Goal: Task Accomplishment & Management: Manage account settings

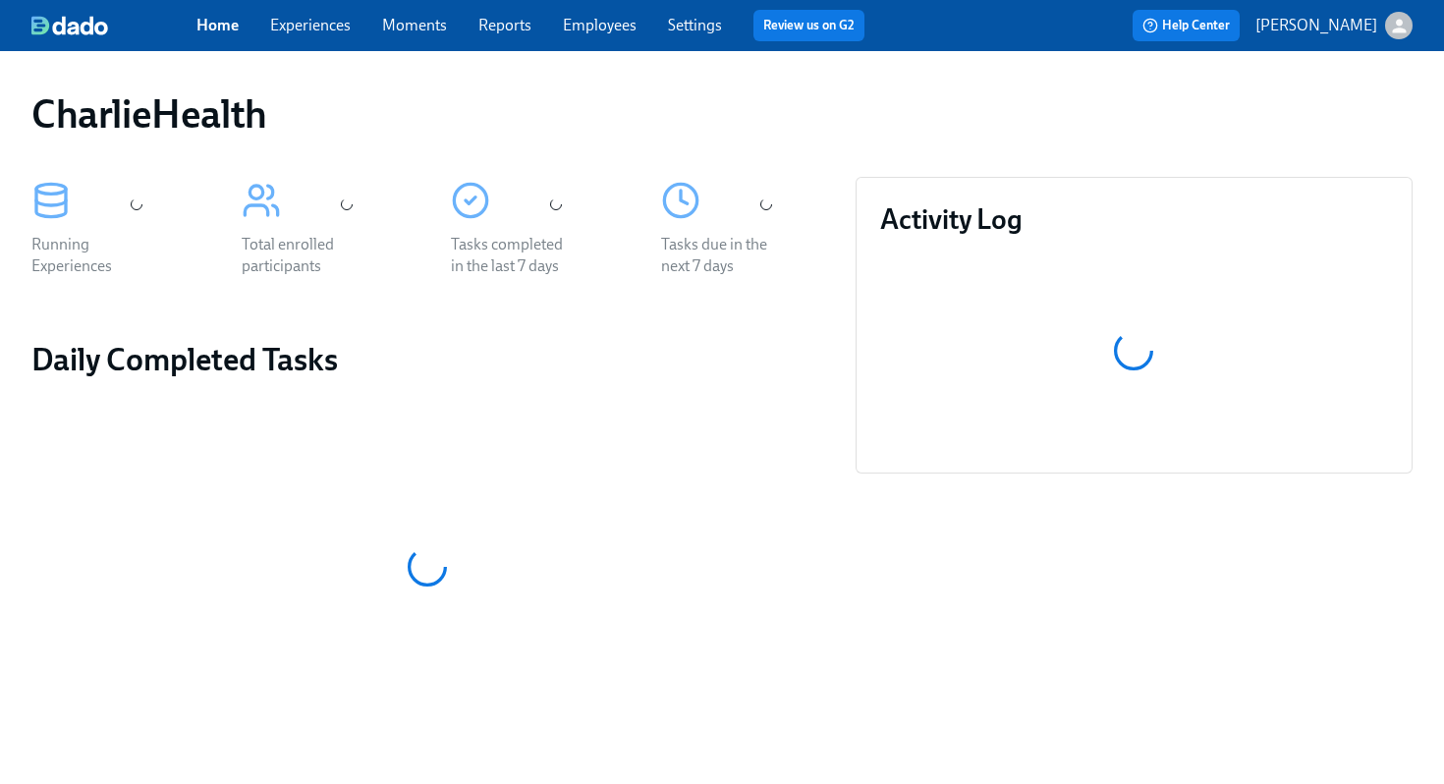
click at [593, 22] on link "Employees" at bounding box center [600, 25] width 74 height 19
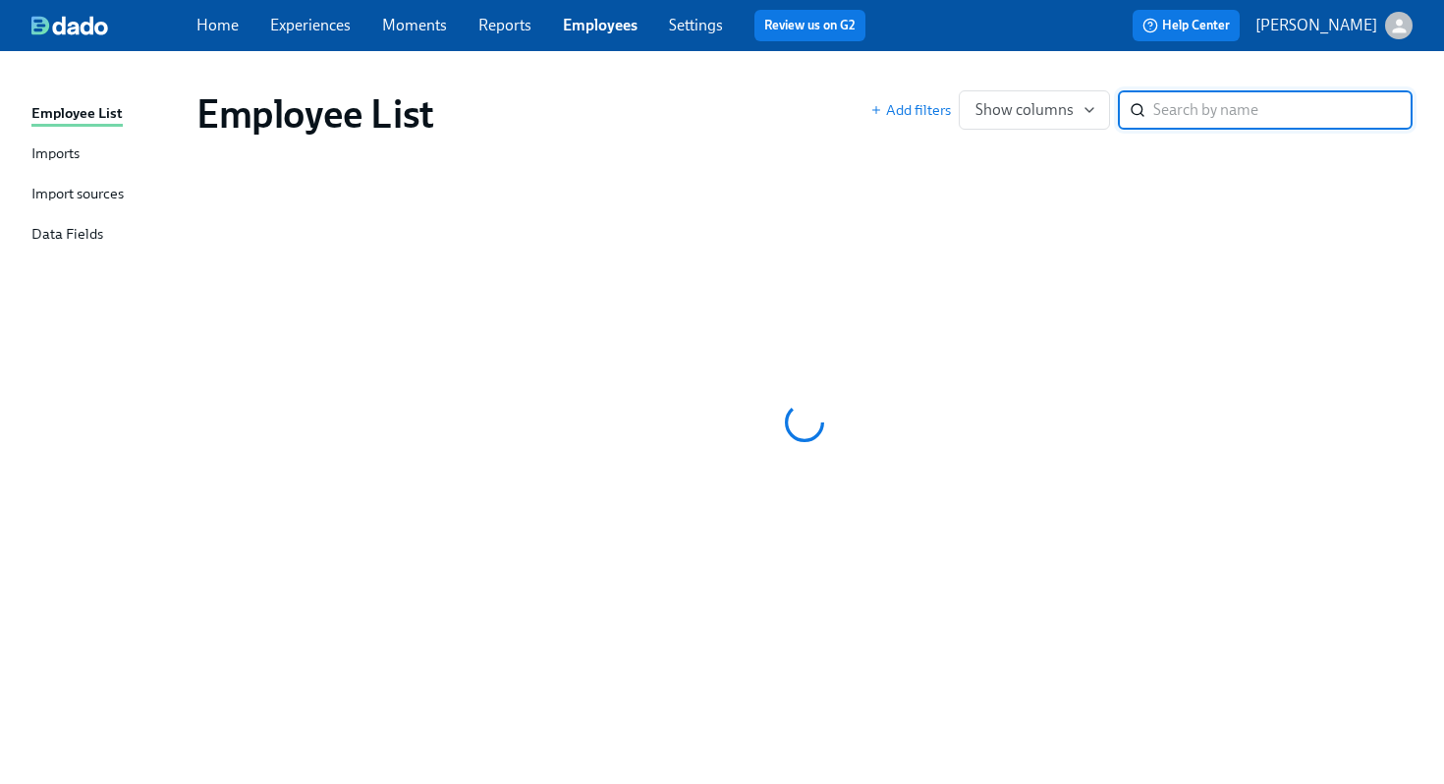
click at [515, 30] on link "Reports" at bounding box center [505, 25] width 53 height 19
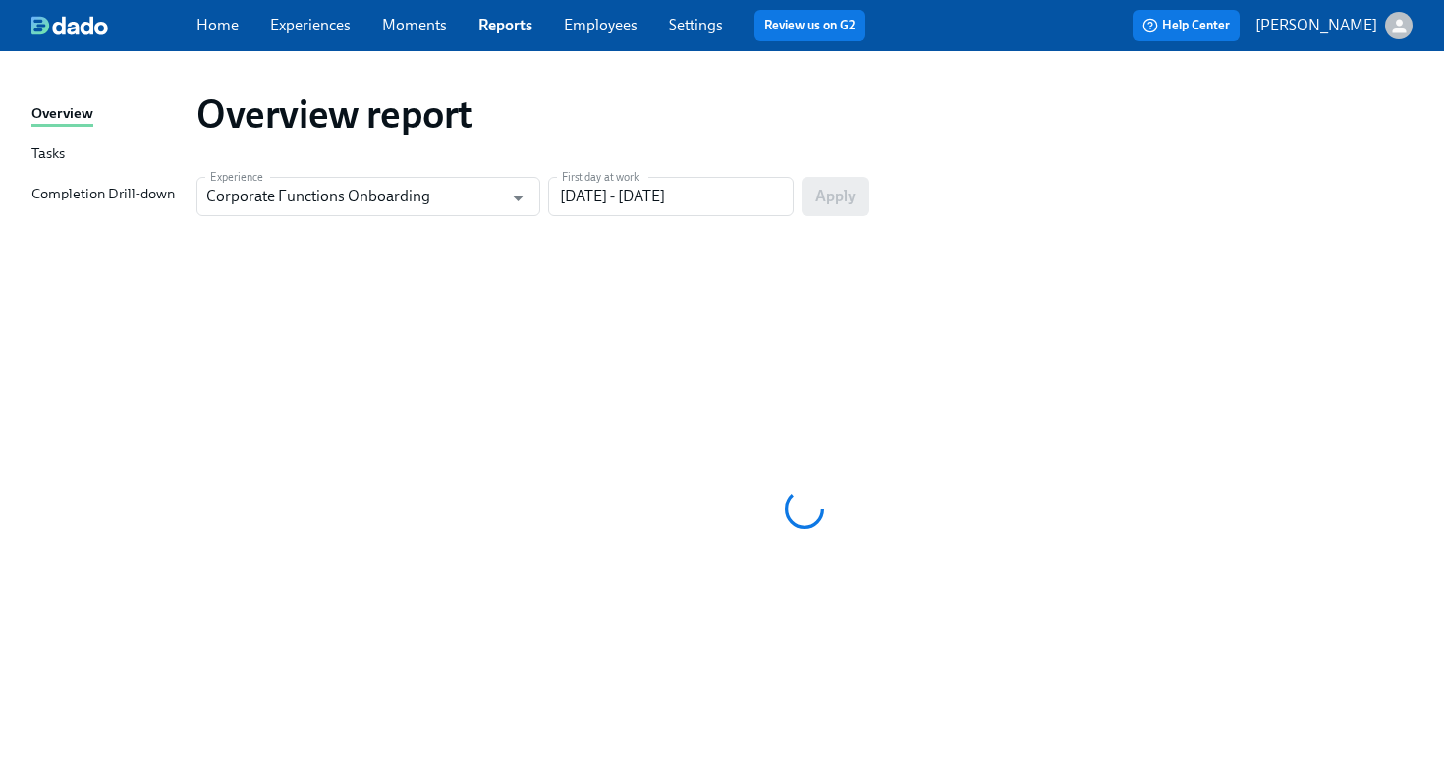
click at [612, 30] on link "Employees" at bounding box center [601, 25] width 74 height 19
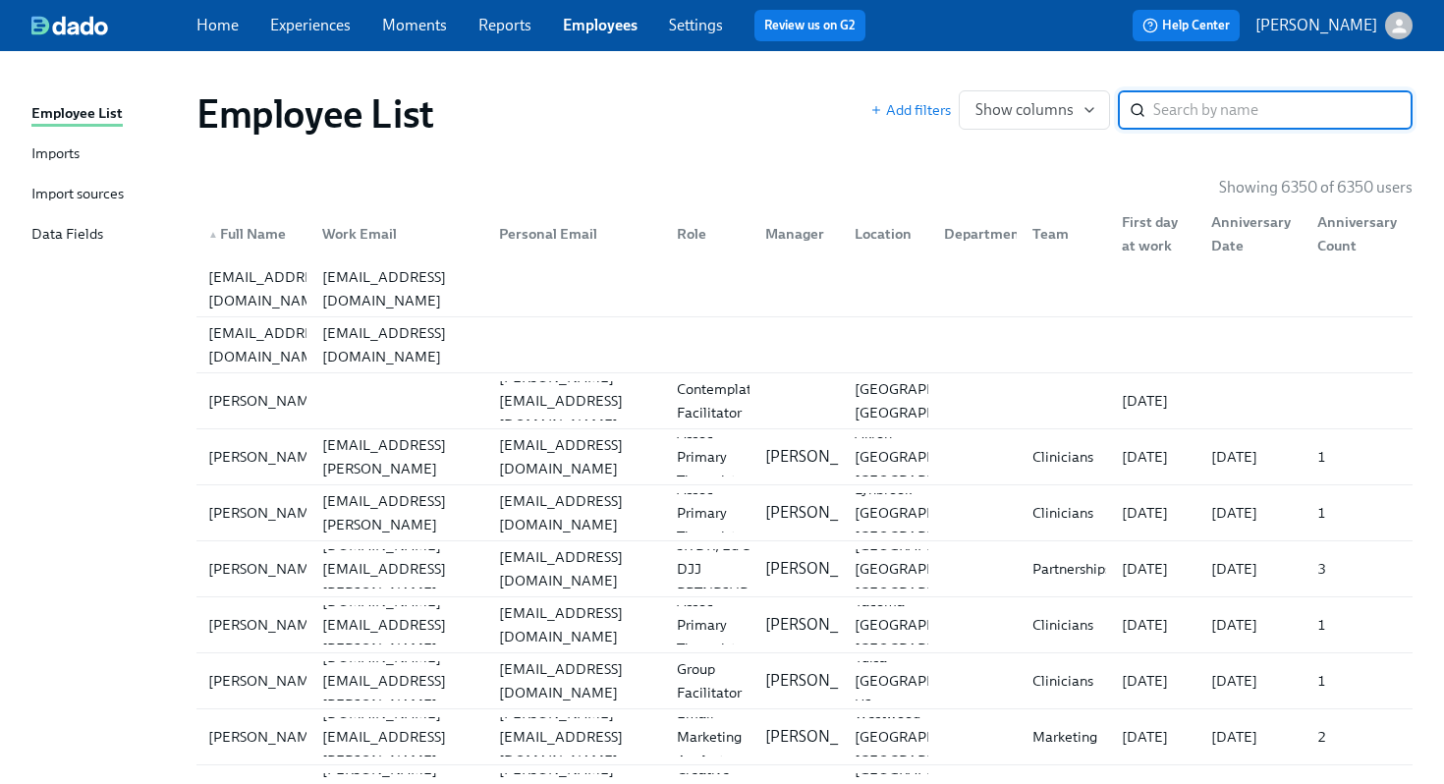
click at [771, 123] on div "Employee List" at bounding box center [534, 113] width 674 height 47
click at [1203, 107] on input "search" at bounding box center [1283, 109] width 259 height 39
click at [1244, 111] on input "search" at bounding box center [1283, 109] width 259 height 39
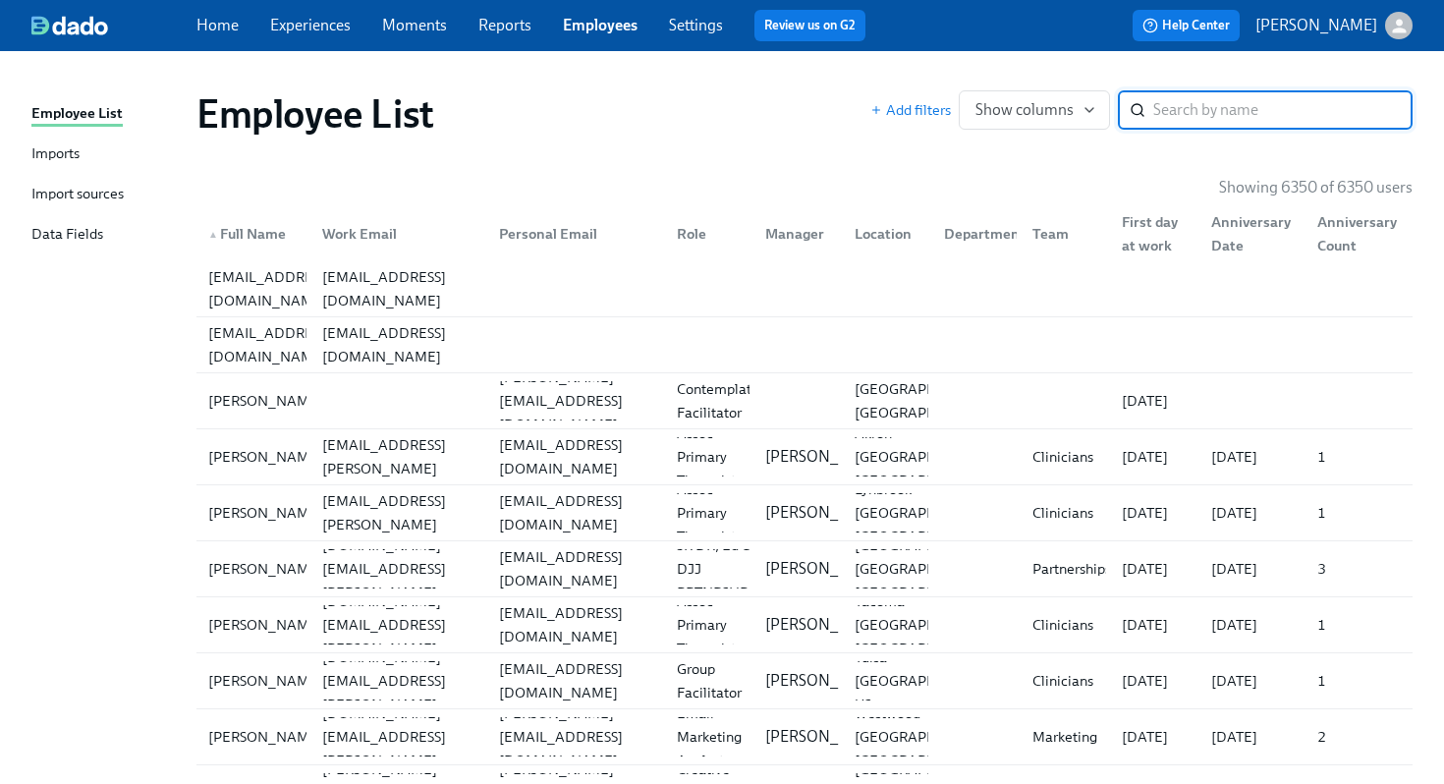
click at [1244, 111] on input "search" at bounding box center [1283, 109] width 259 height 39
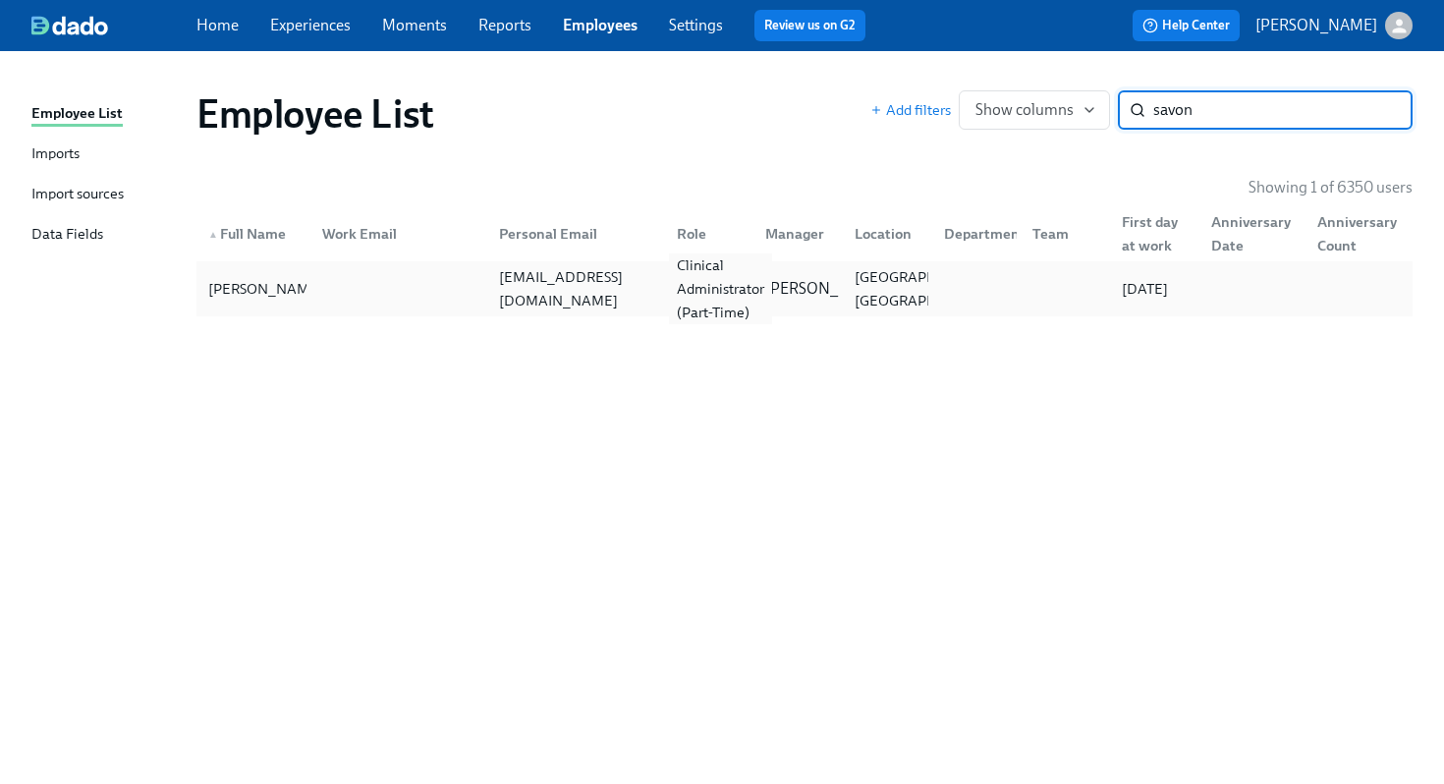
type input "savon"
click at [722, 290] on div "Clinical Administrator (Part-Time)" at bounding box center [720, 288] width 103 height 71
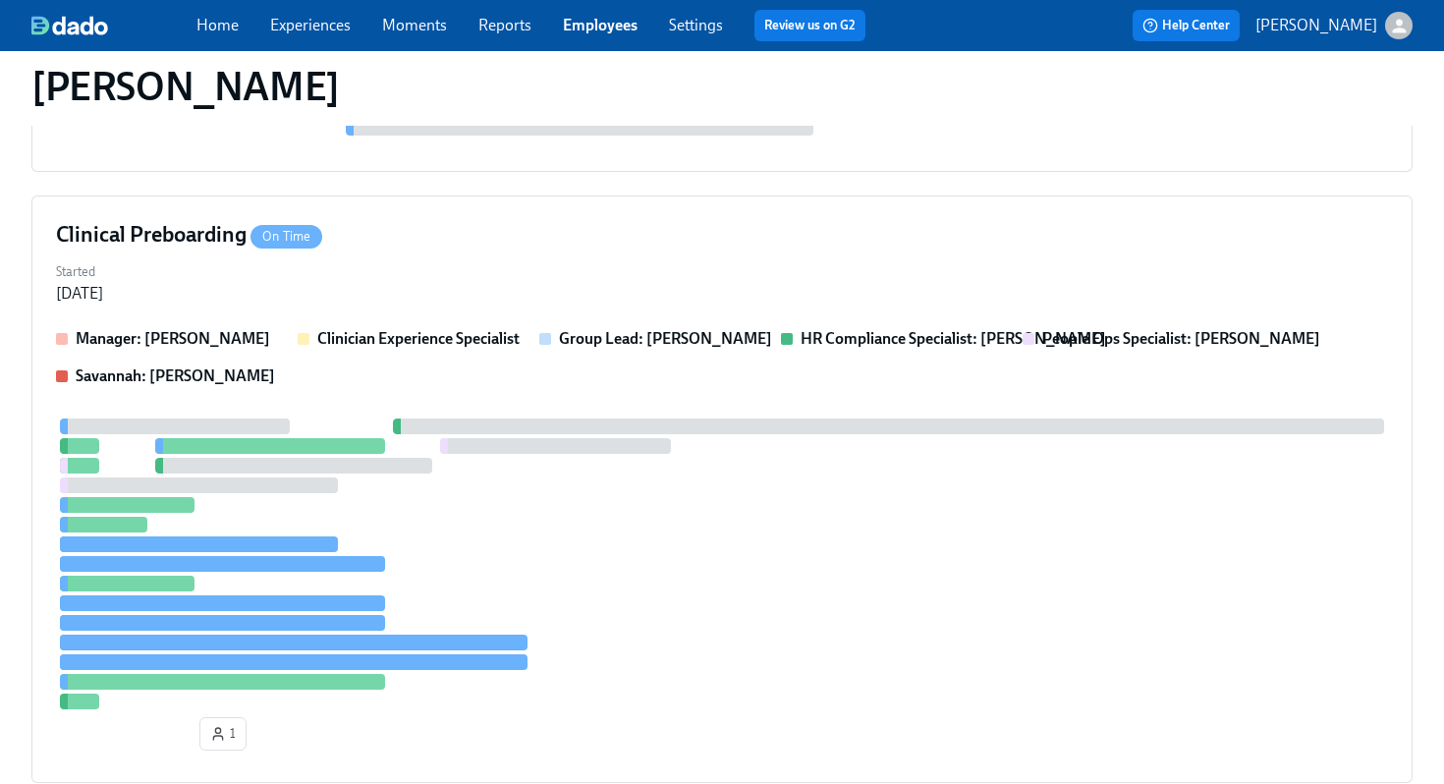
scroll to position [399, 0]
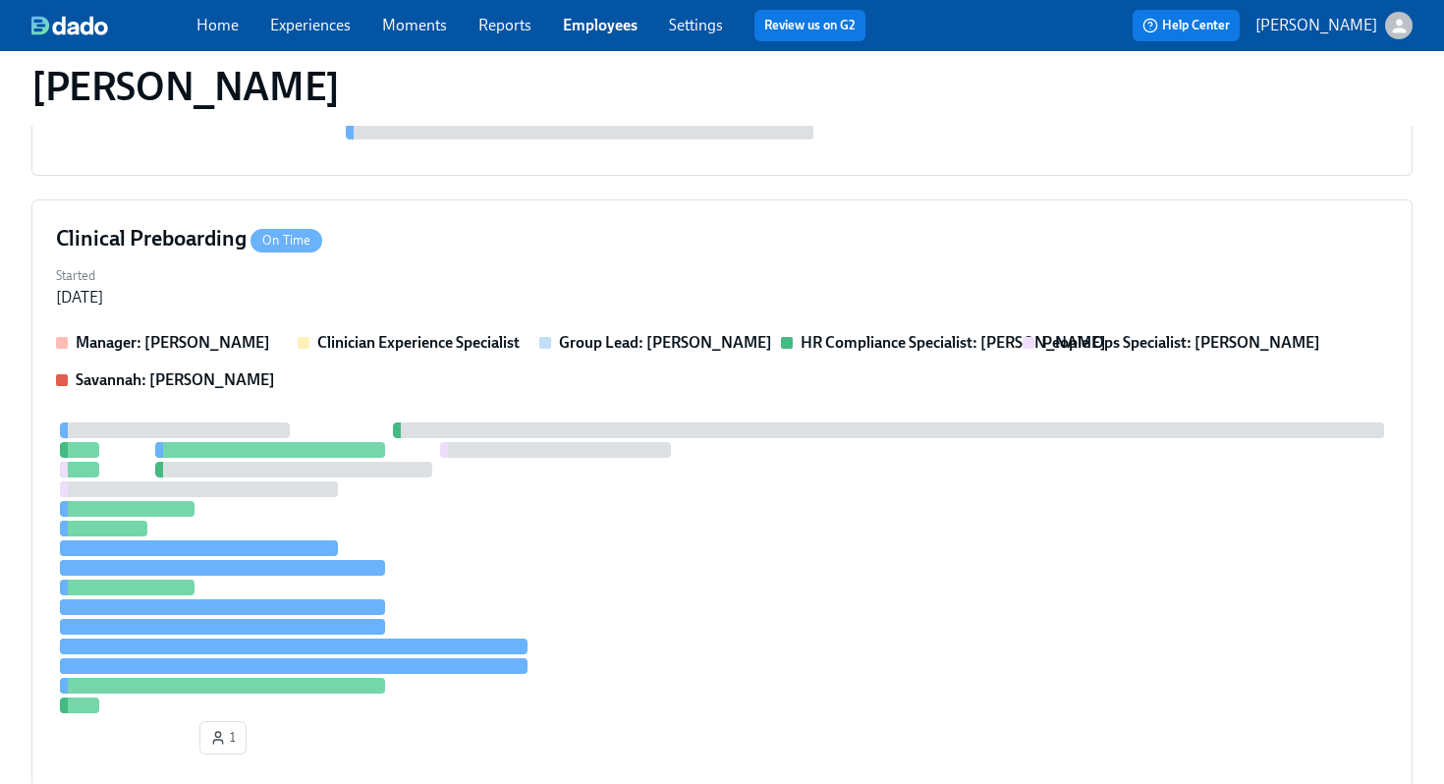
click at [729, 329] on div "Clinical Preboarding On Time Started Aug 25, 2025 Manager: Ashley Mackay Clinic…" at bounding box center [721, 493] width 1381 height 588
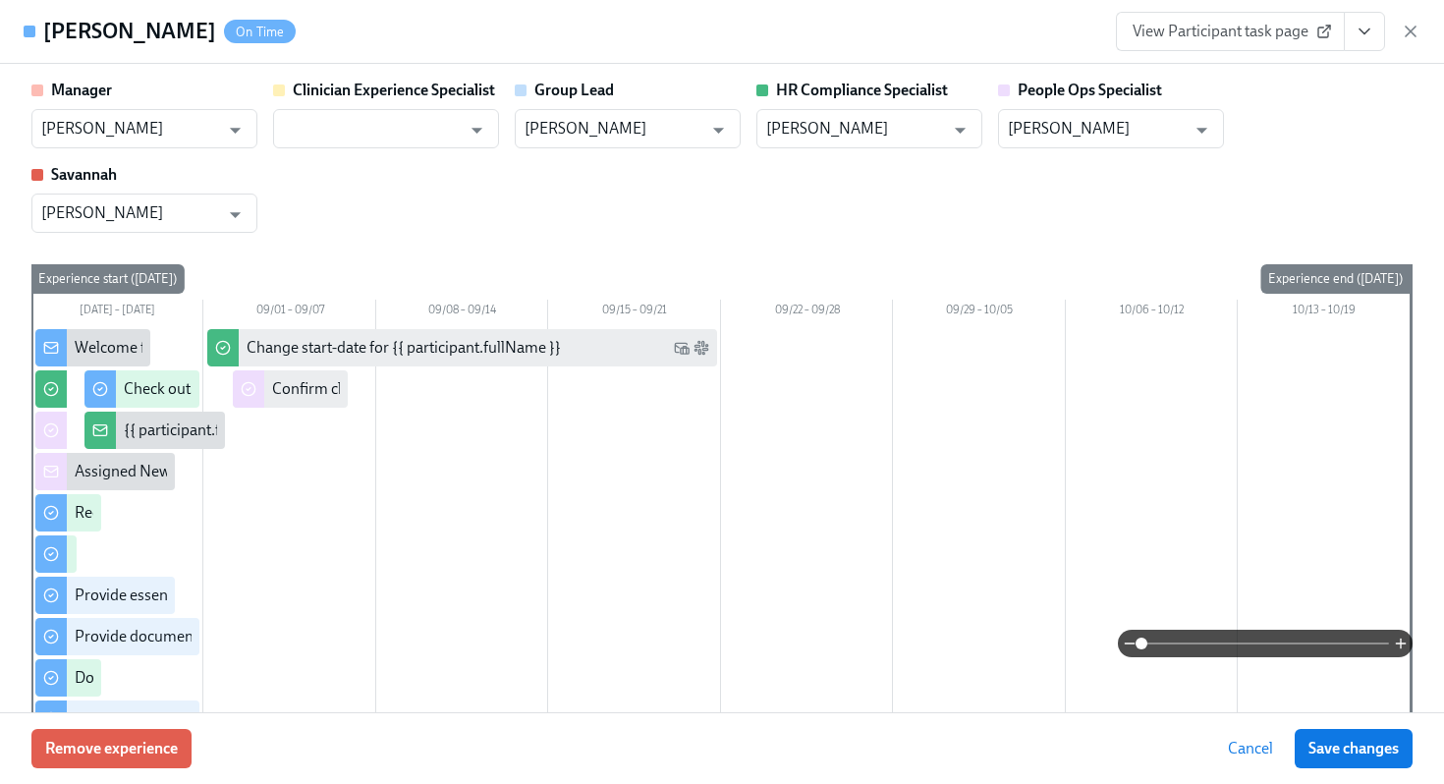
click at [1375, 37] on button "View task page" at bounding box center [1364, 31] width 41 height 39
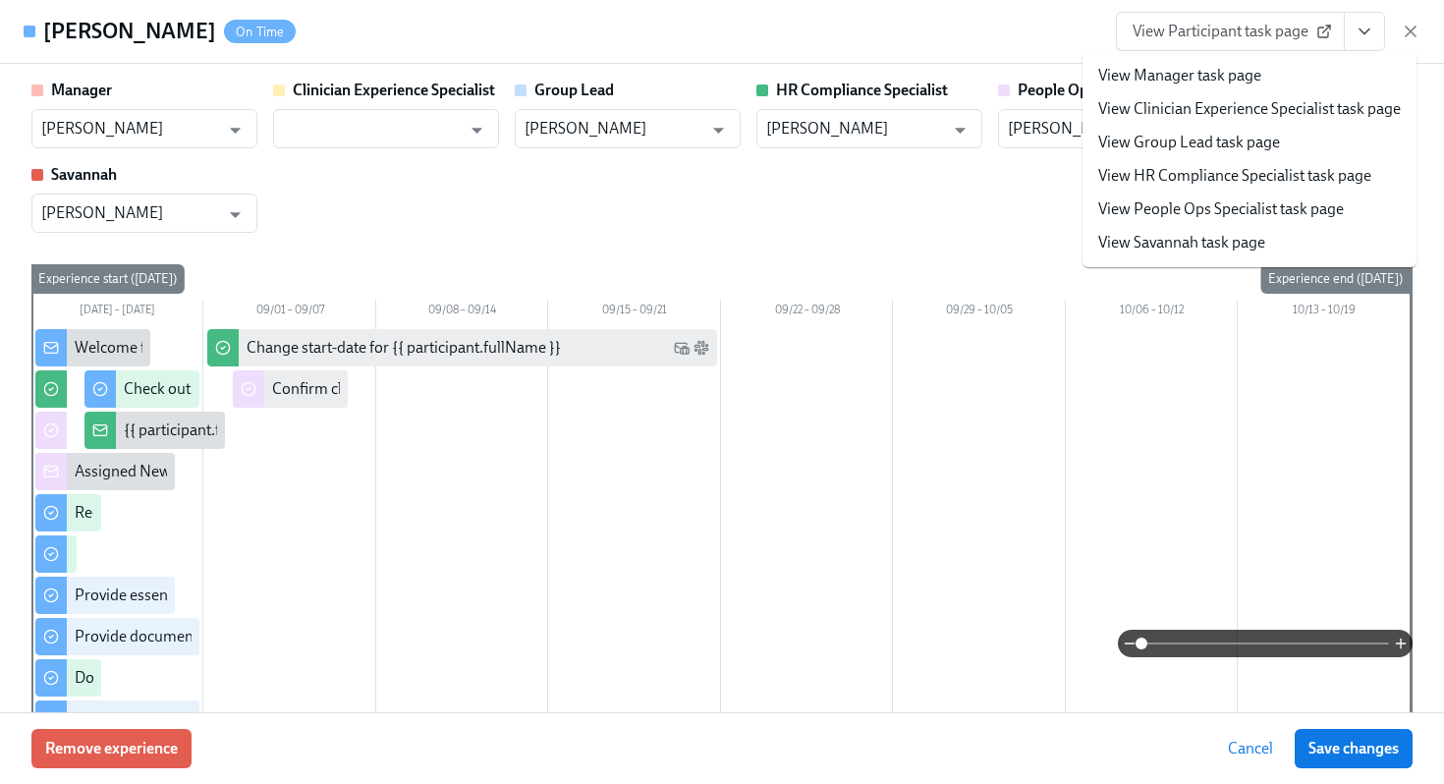
click at [1260, 37] on span "View Participant task page" at bounding box center [1231, 32] width 196 height 20
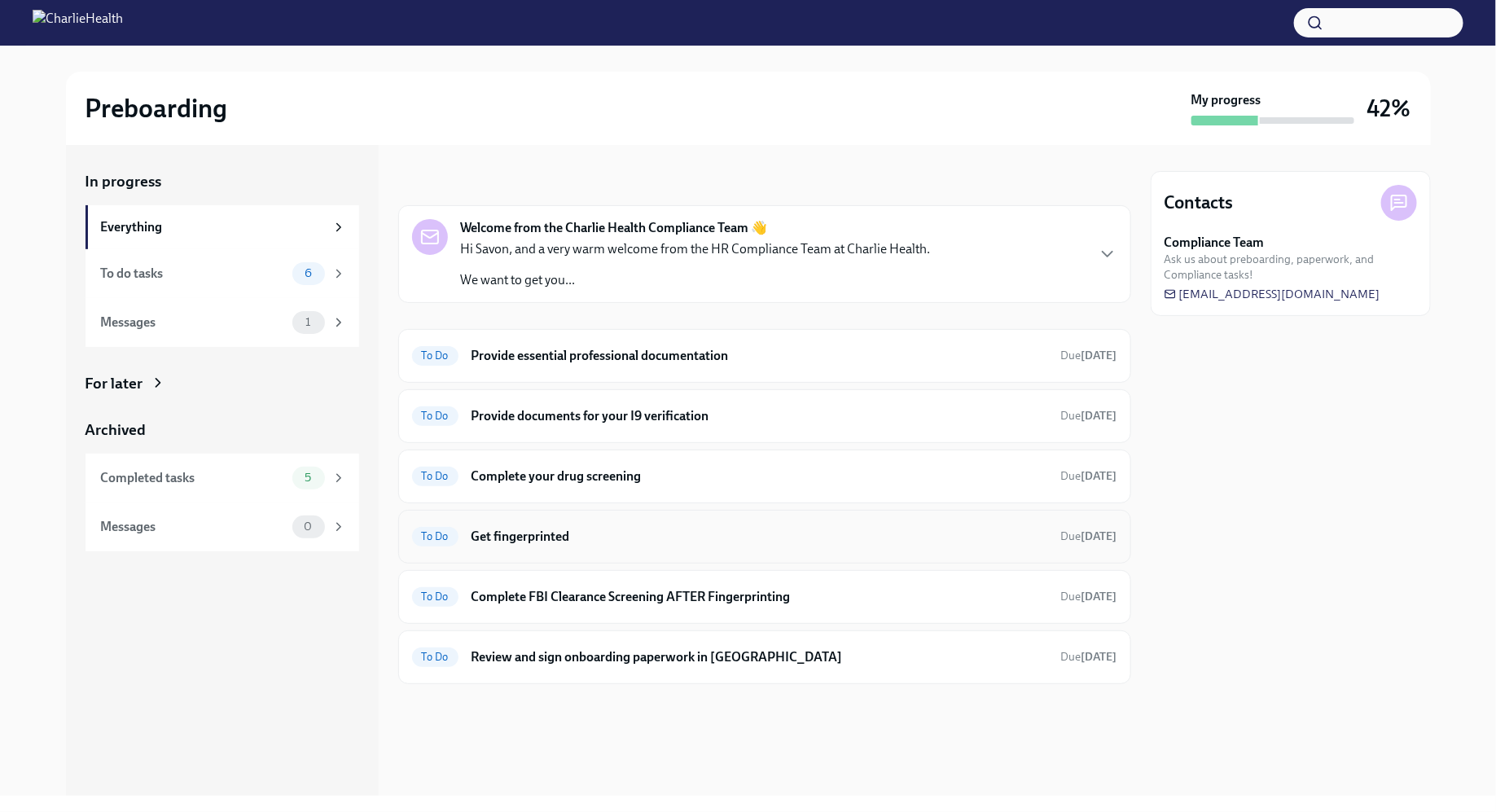
click at [657, 515] on div "To Do Get fingerprinted Due in 3 days" at bounding box center [764, 536] width 733 height 54
click at [524, 544] on div "To Do Get fingerprinted Due in 3 days" at bounding box center [764, 536] width 705 height 26
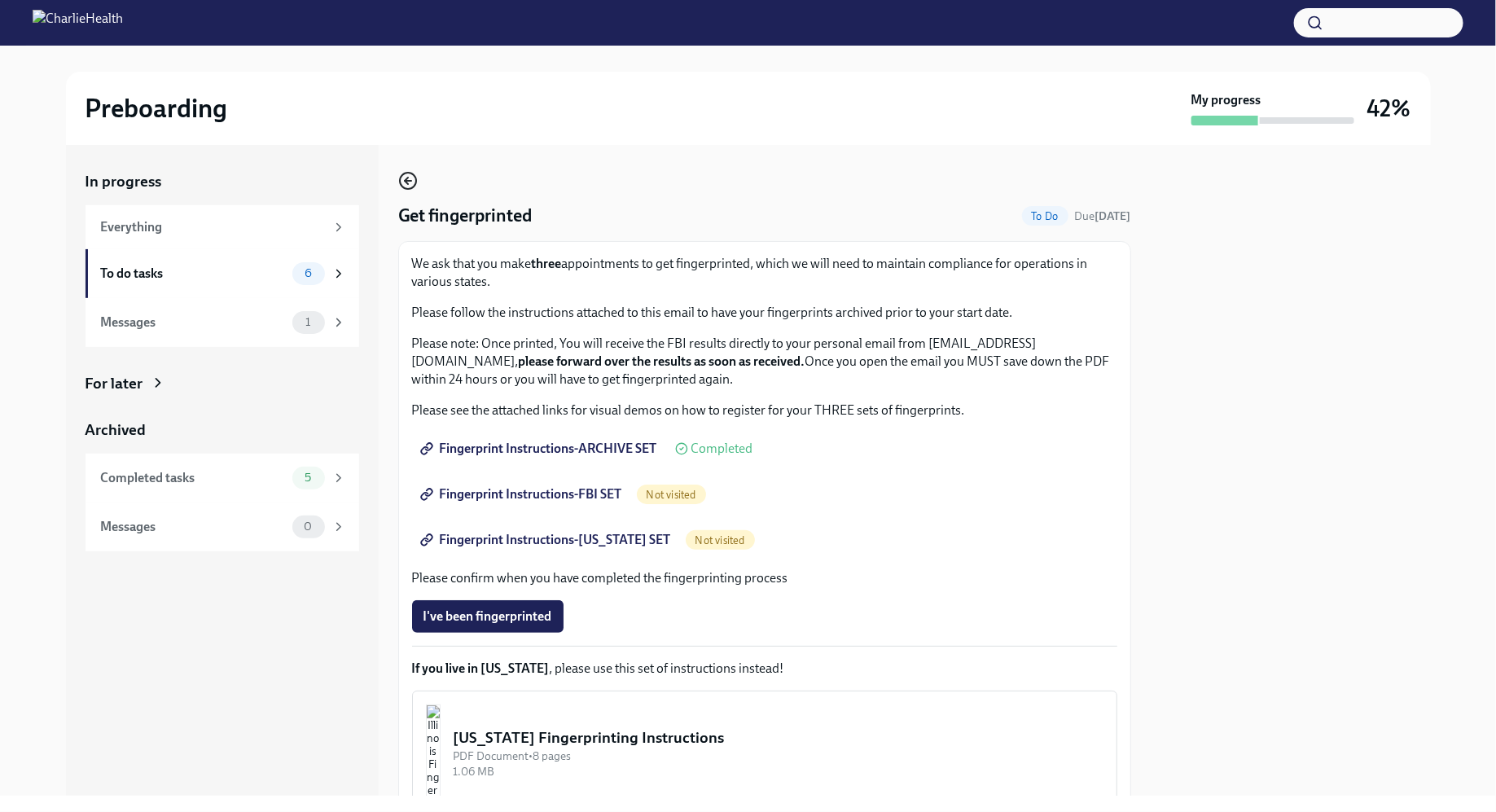
click at [413, 172] on icon "button" at bounding box center [408, 181] width 20 height 20
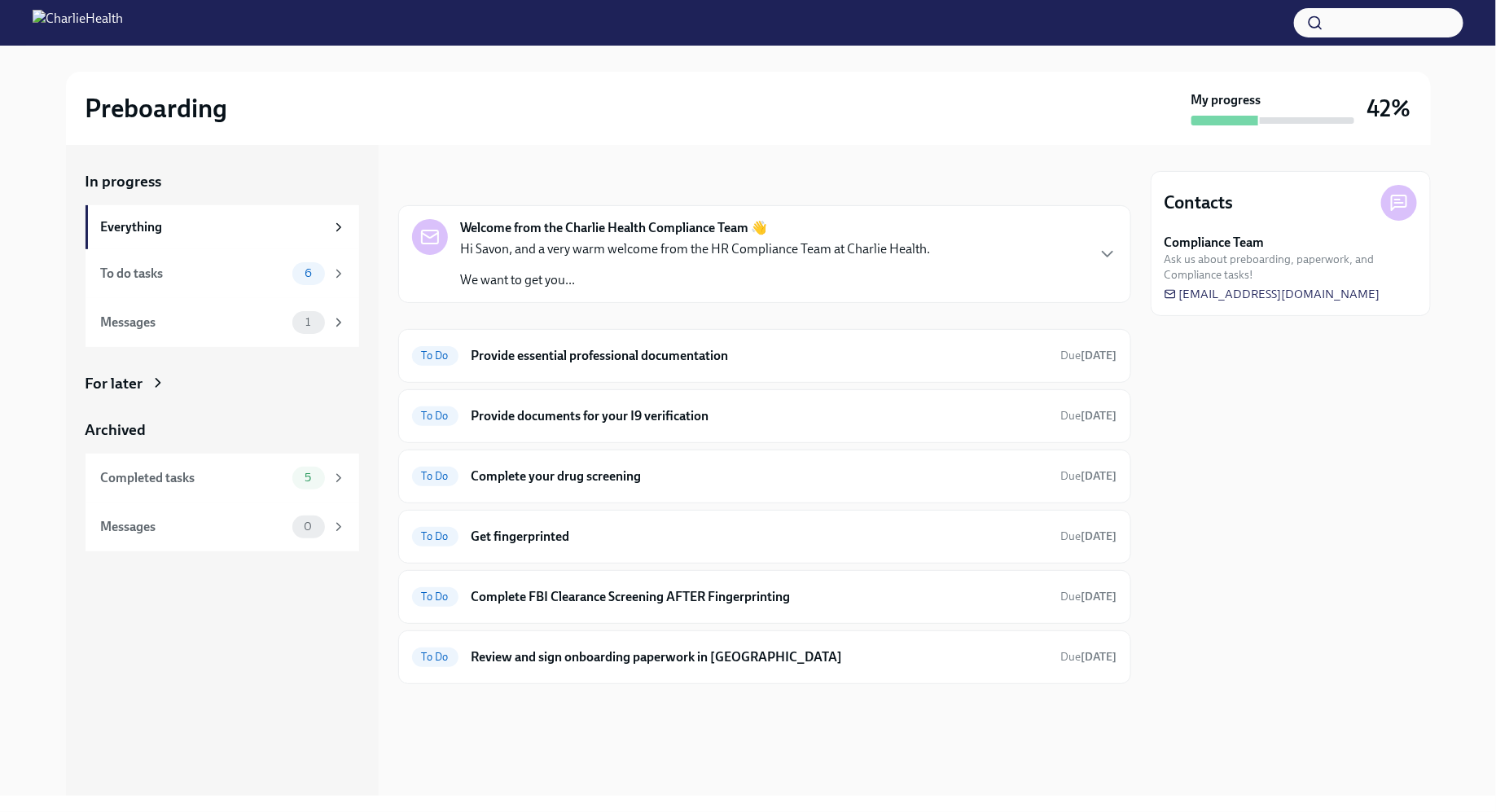
click at [413, 172] on div "In progress" at bounding box center [436, 181] width 76 height 22
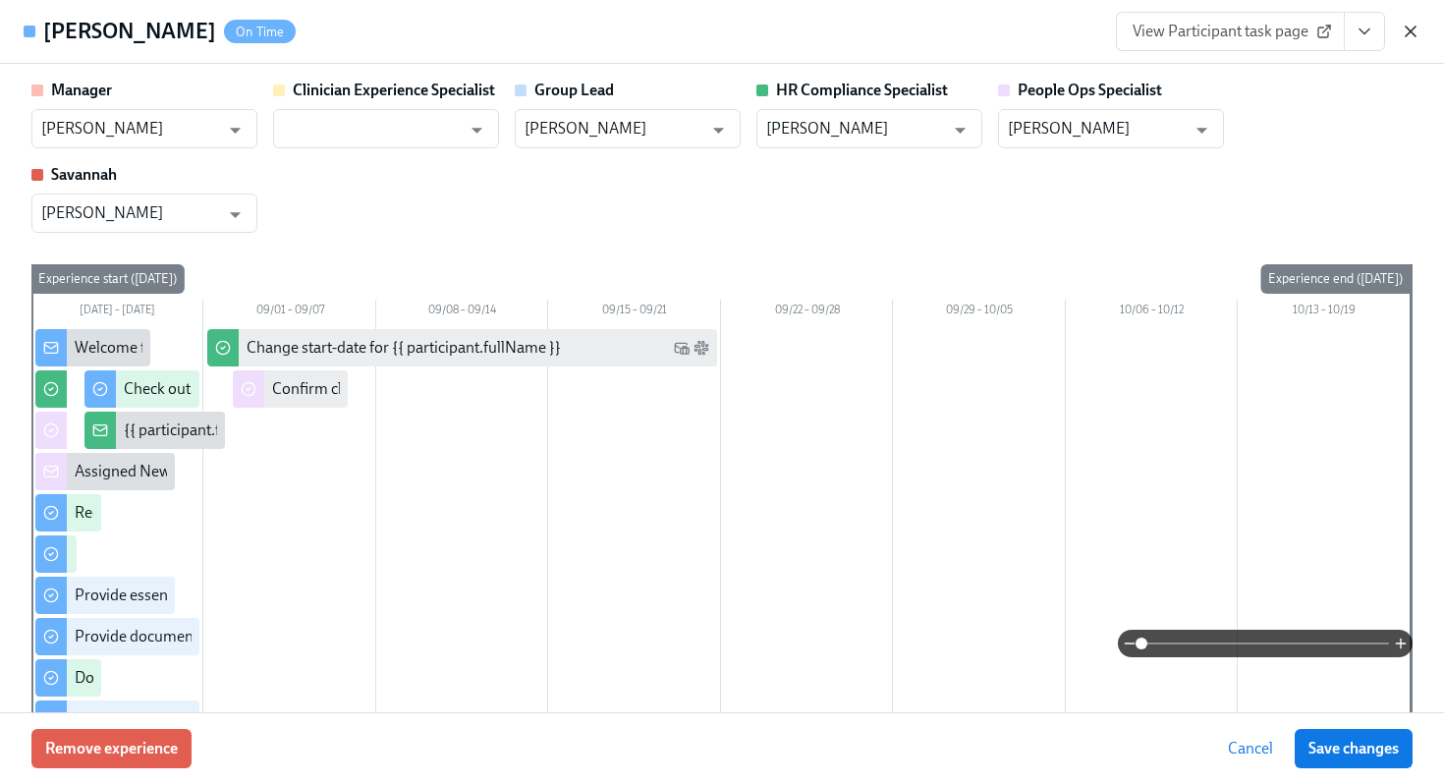
scroll to position [399, 0]
click at [1408, 23] on icon "button" at bounding box center [1411, 32] width 20 height 20
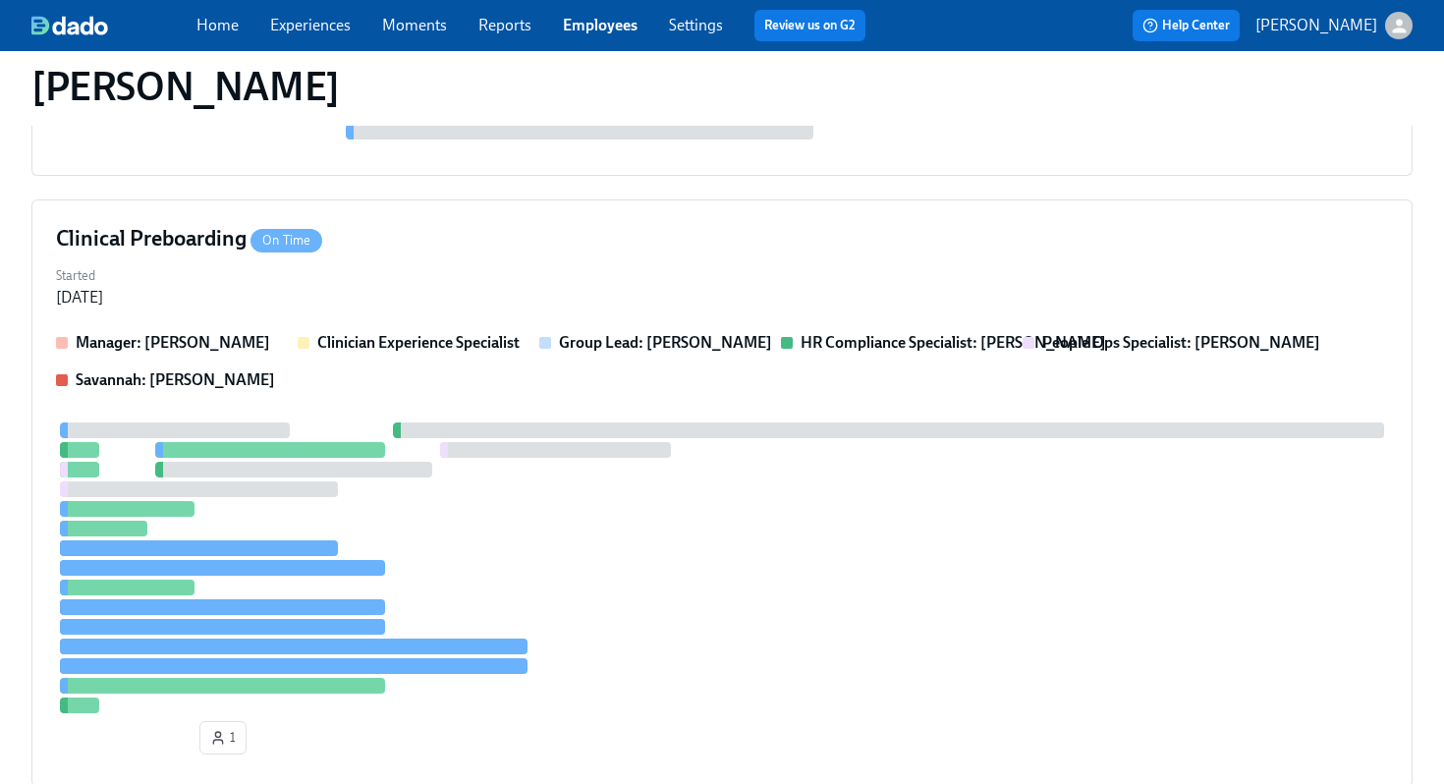
click at [607, 28] on link "Employees" at bounding box center [600, 25] width 75 height 19
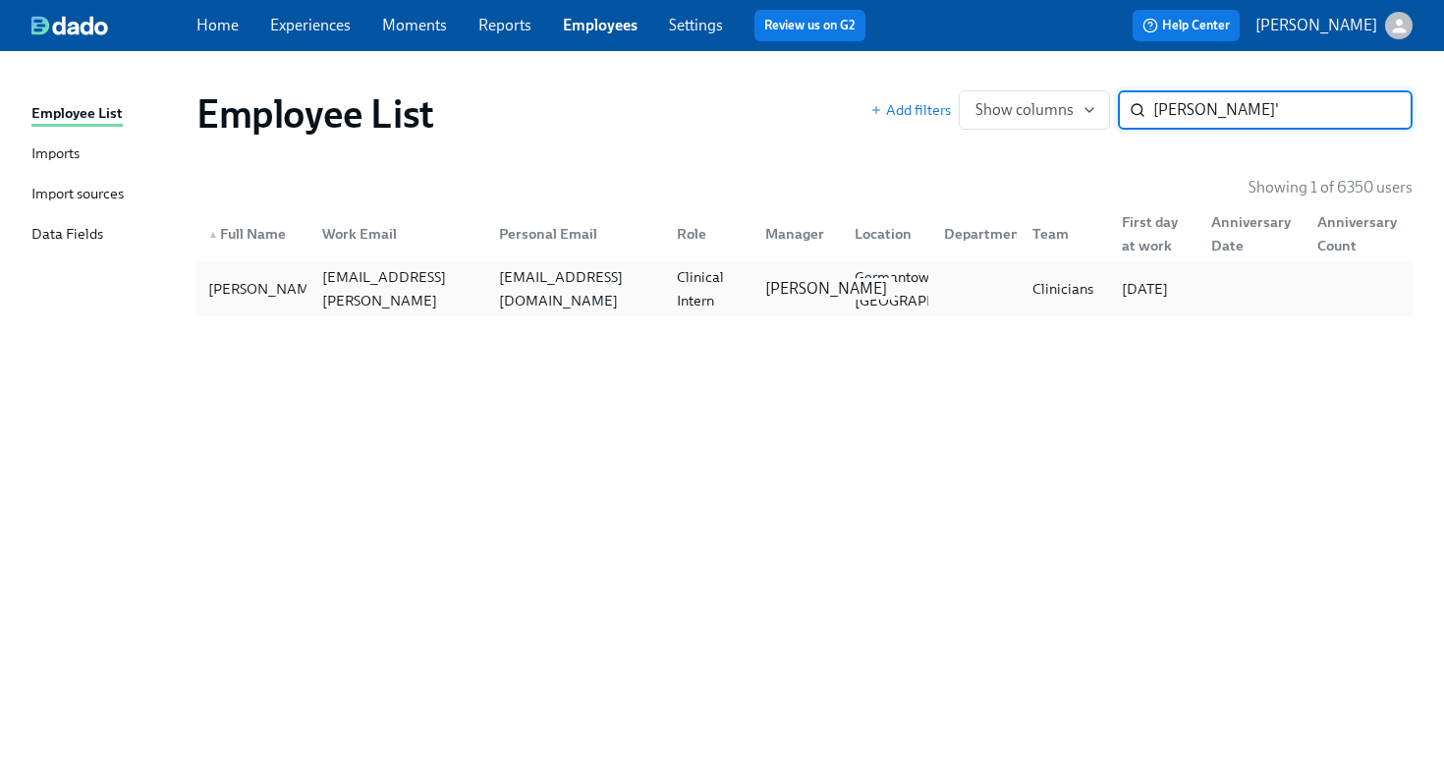
type input "karen o'"
click at [757, 279] on div "Maggie Martinez" at bounding box center [794, 288] width 89 height 39
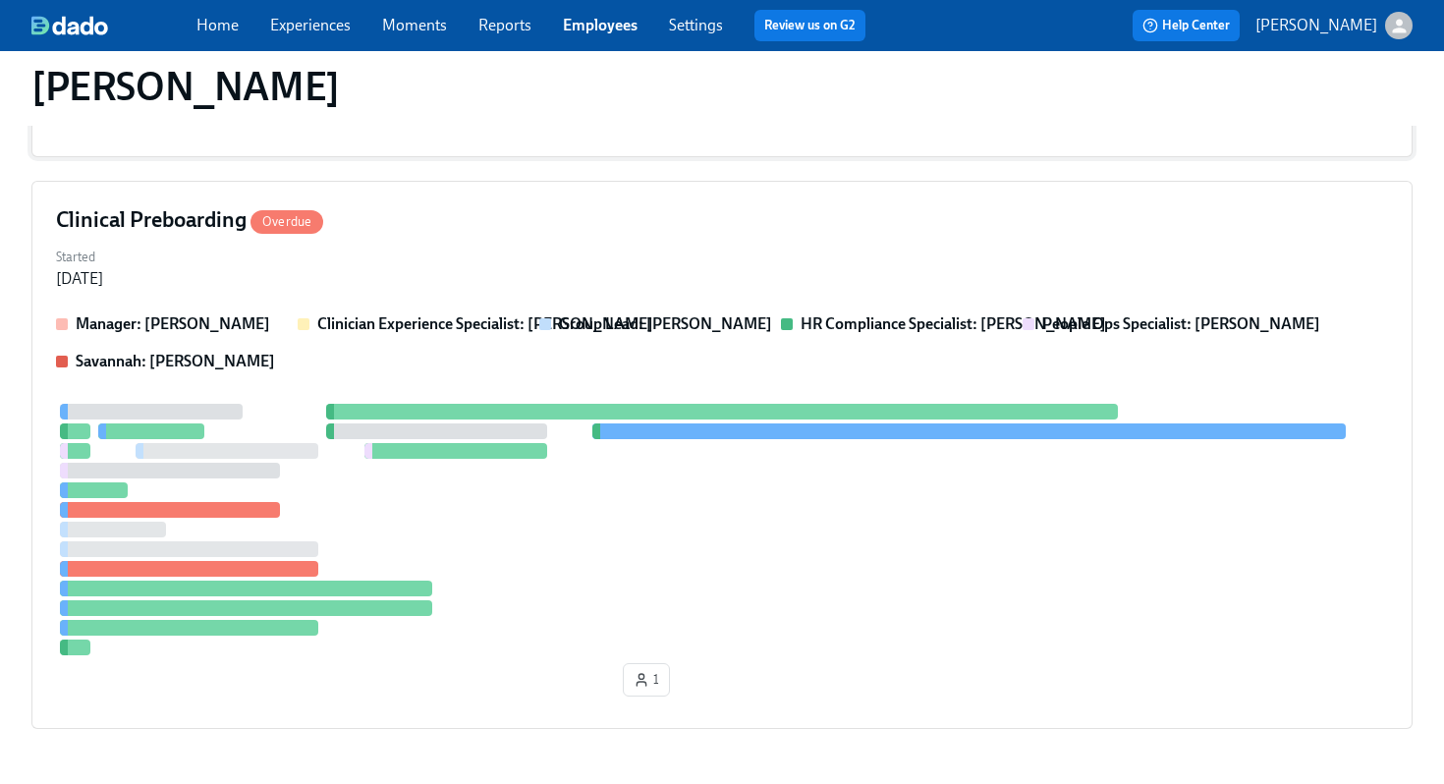
scroll to position [415, 0]
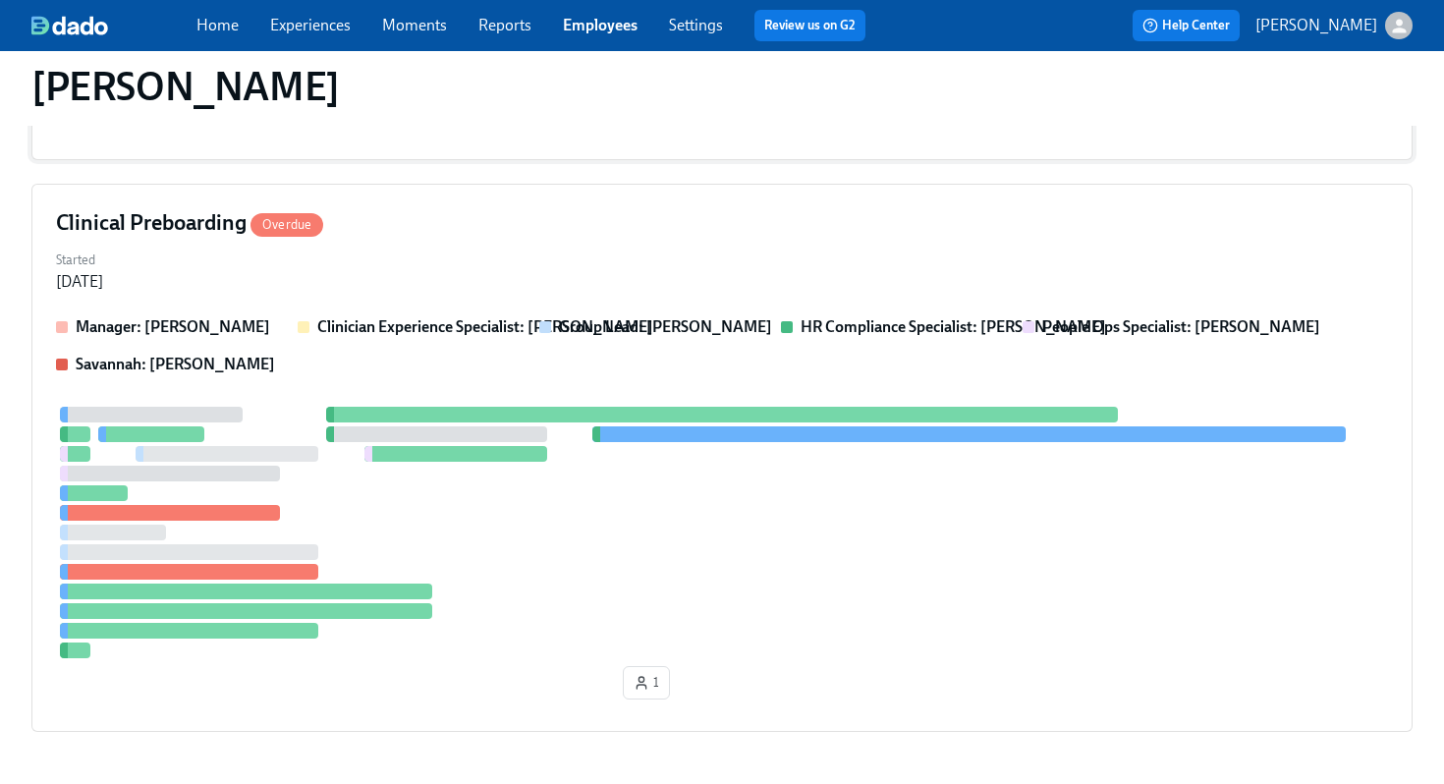
click at [760, 448] on div at bounding box center [722, 533] width 1332 height 252
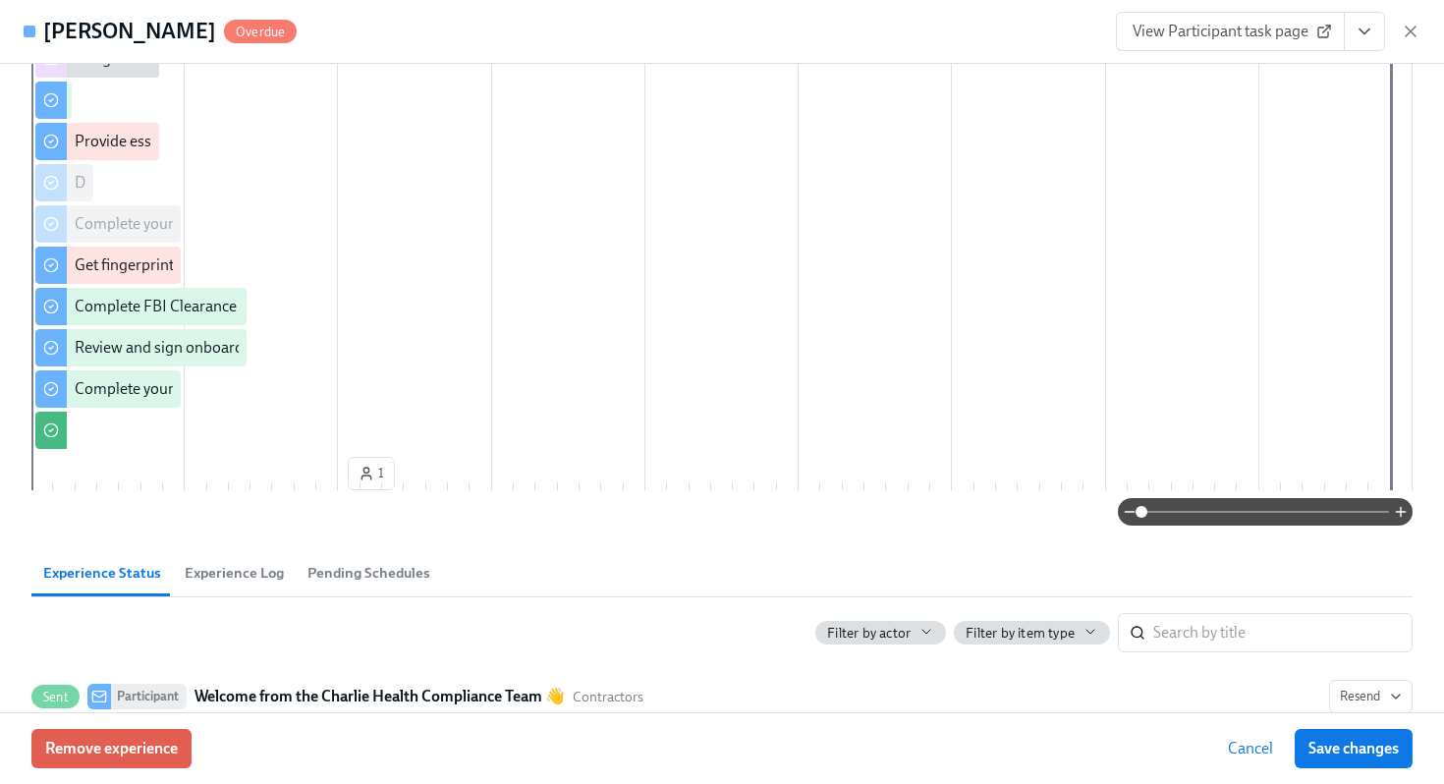
scroll to position [0, 0]
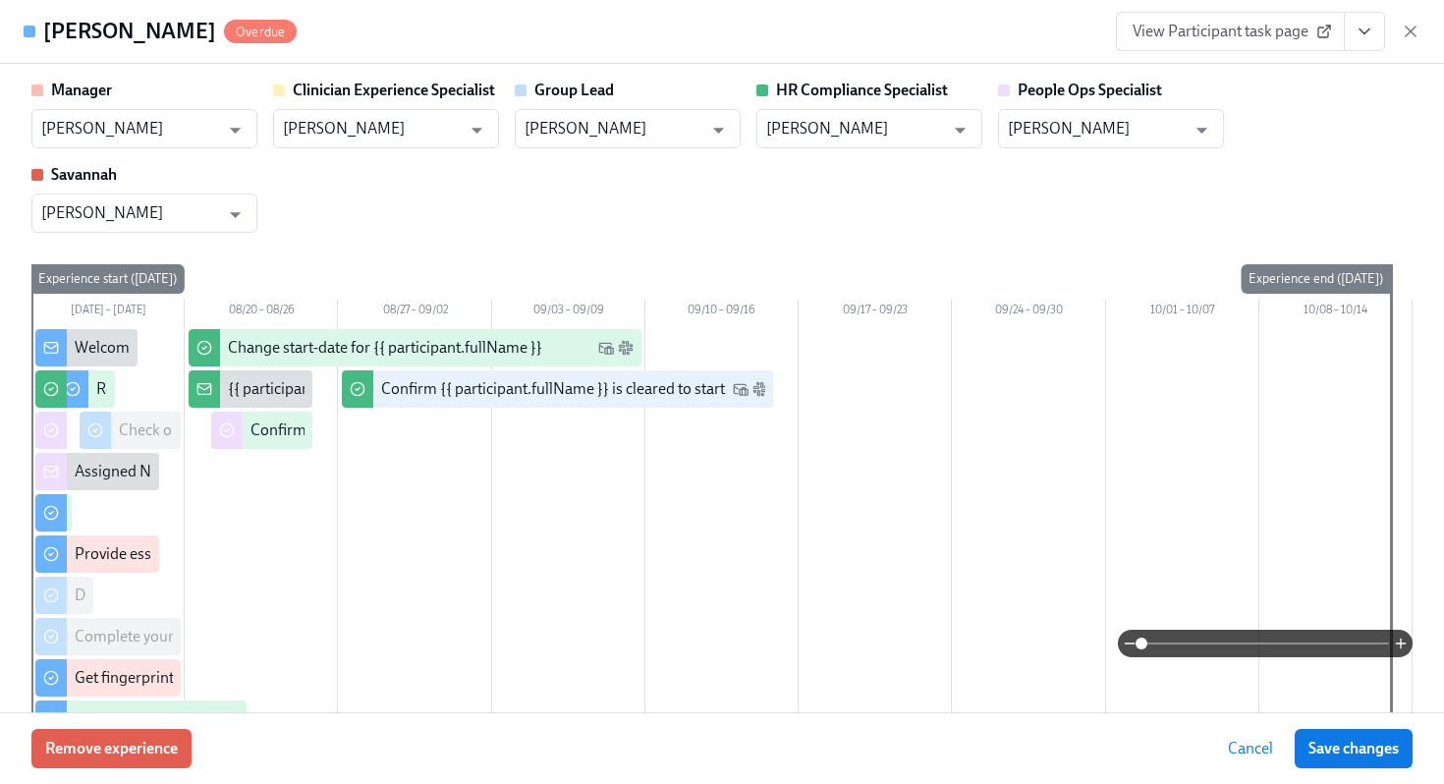
click at [1377, 32] on button "View task page" at bounding box center [1364, 31] width 41 height 39
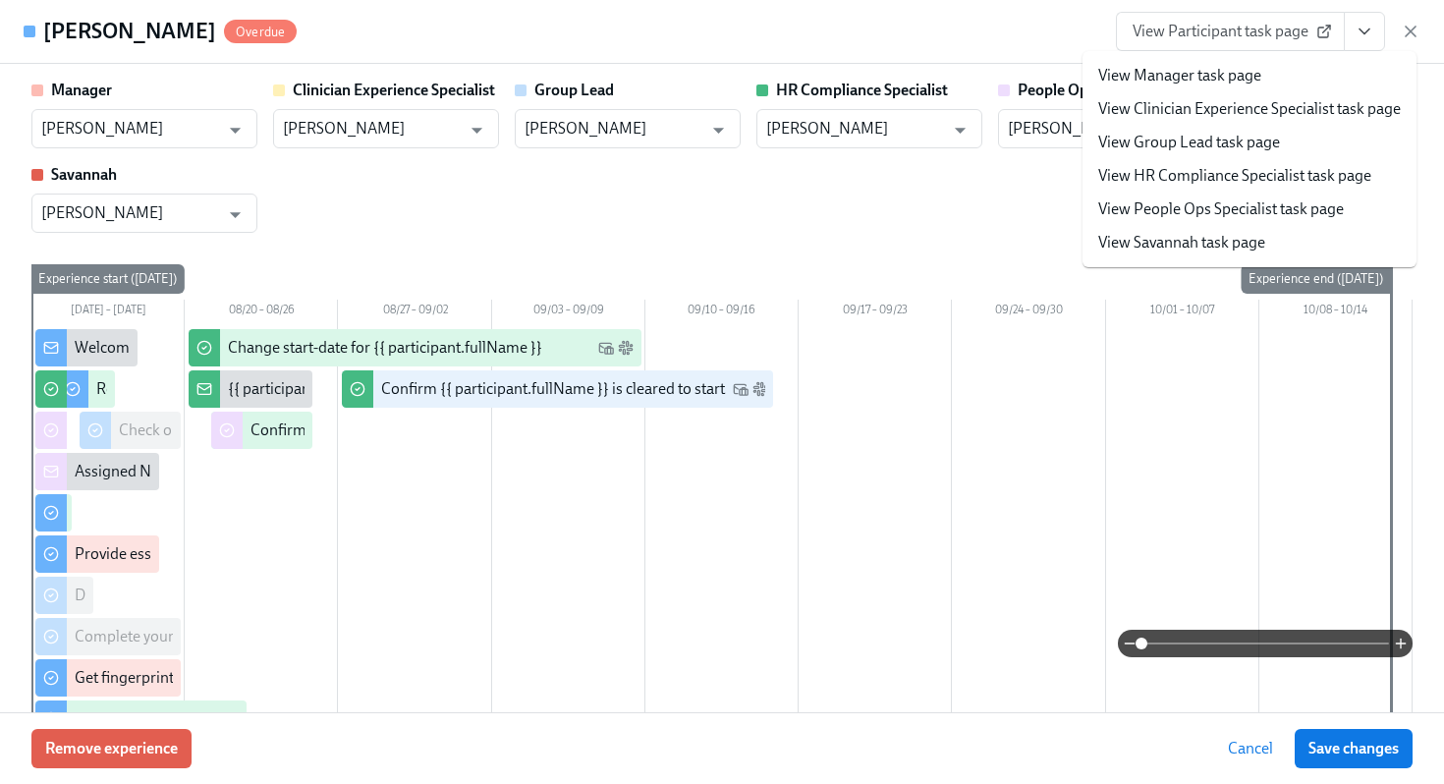
click at [1248, 172] on link "View HR Compliance Specialist task page" at bounding box center [1234, 176] width 273 height 22
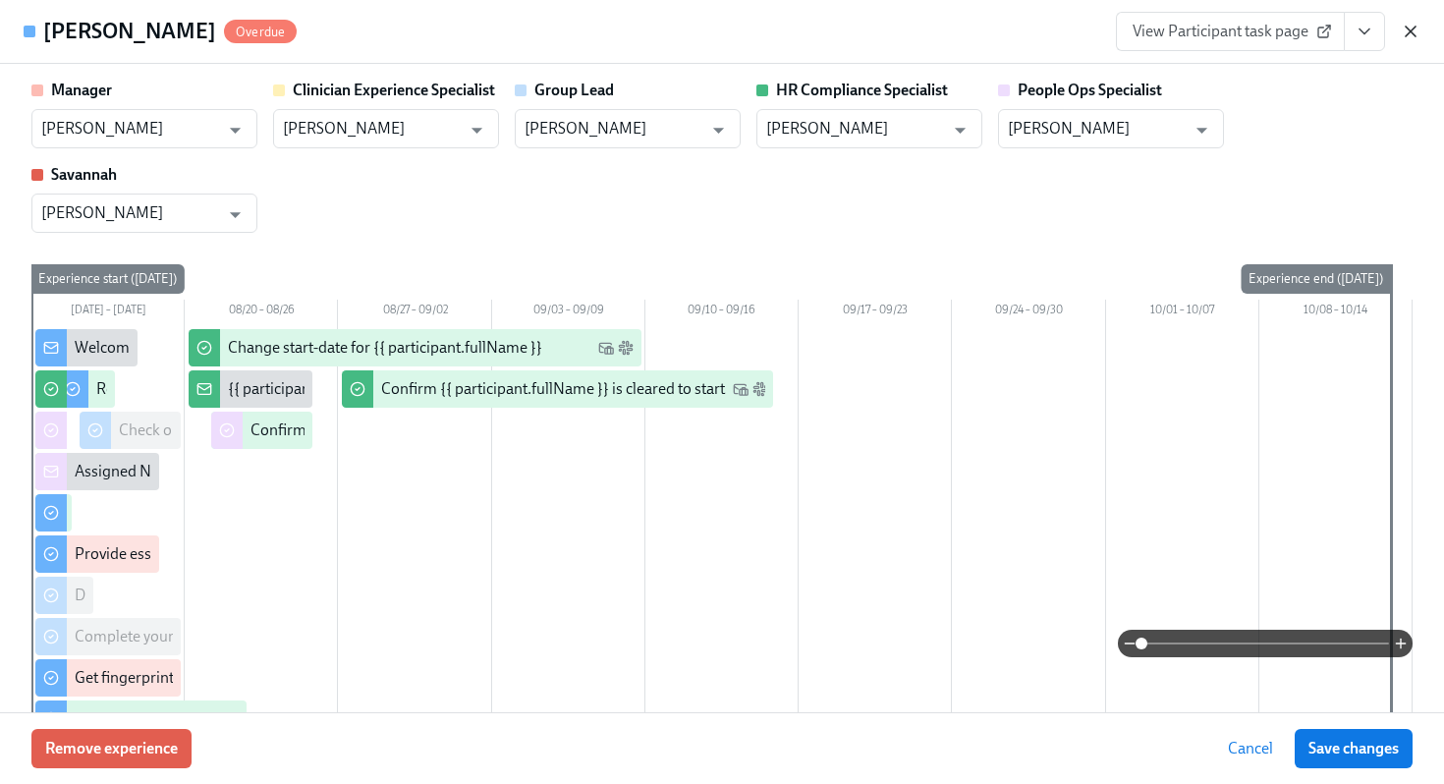
click at [1403, 28] on icon "button" at bounding box center [1411, 32] width 20 height 20
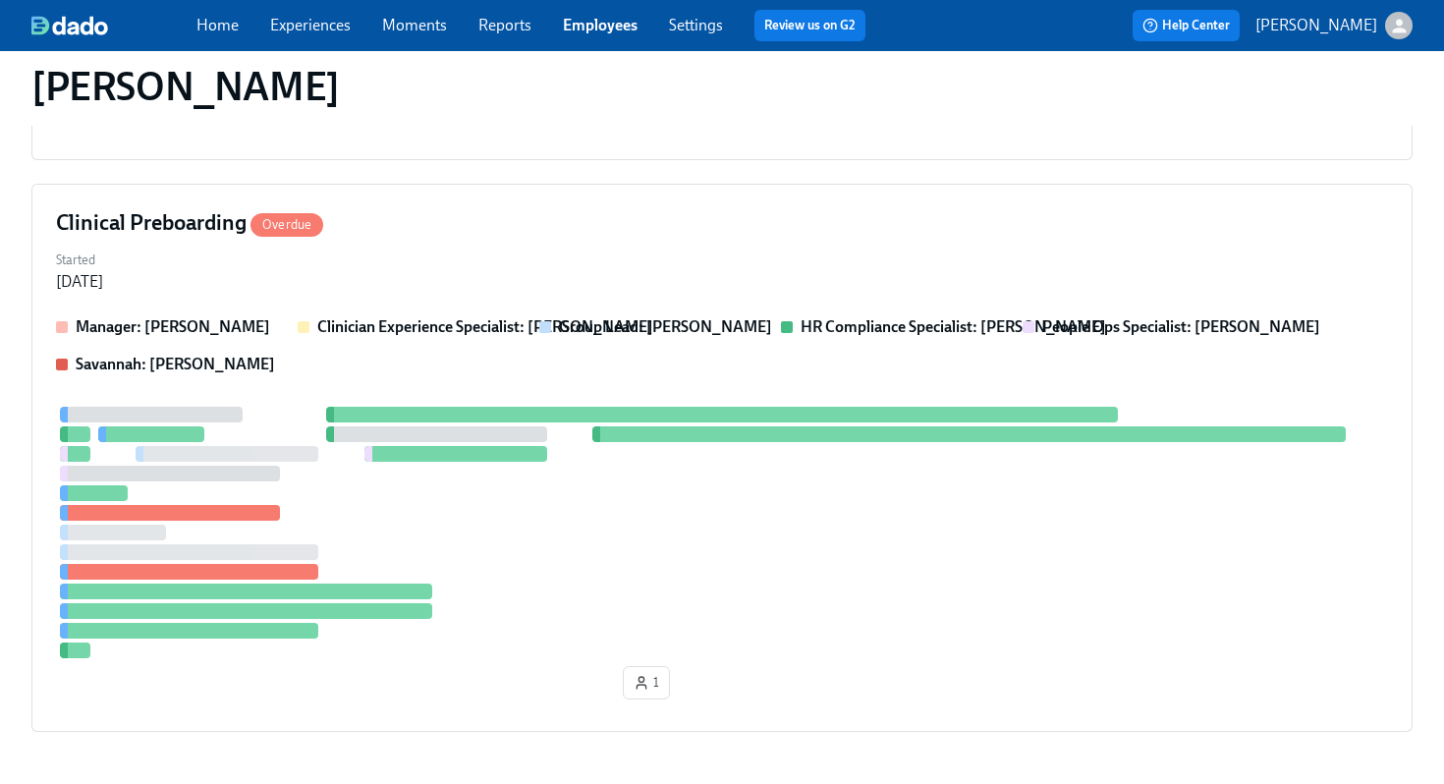
click at [571, 38] on div "Home Experiences Moments Reports Employees Settings Review us on G2" at bounding box center [539, 25] width 685 height 31
click at [592, 26] on link "Employees" at bounding box center [600, 25] width 75 height 19
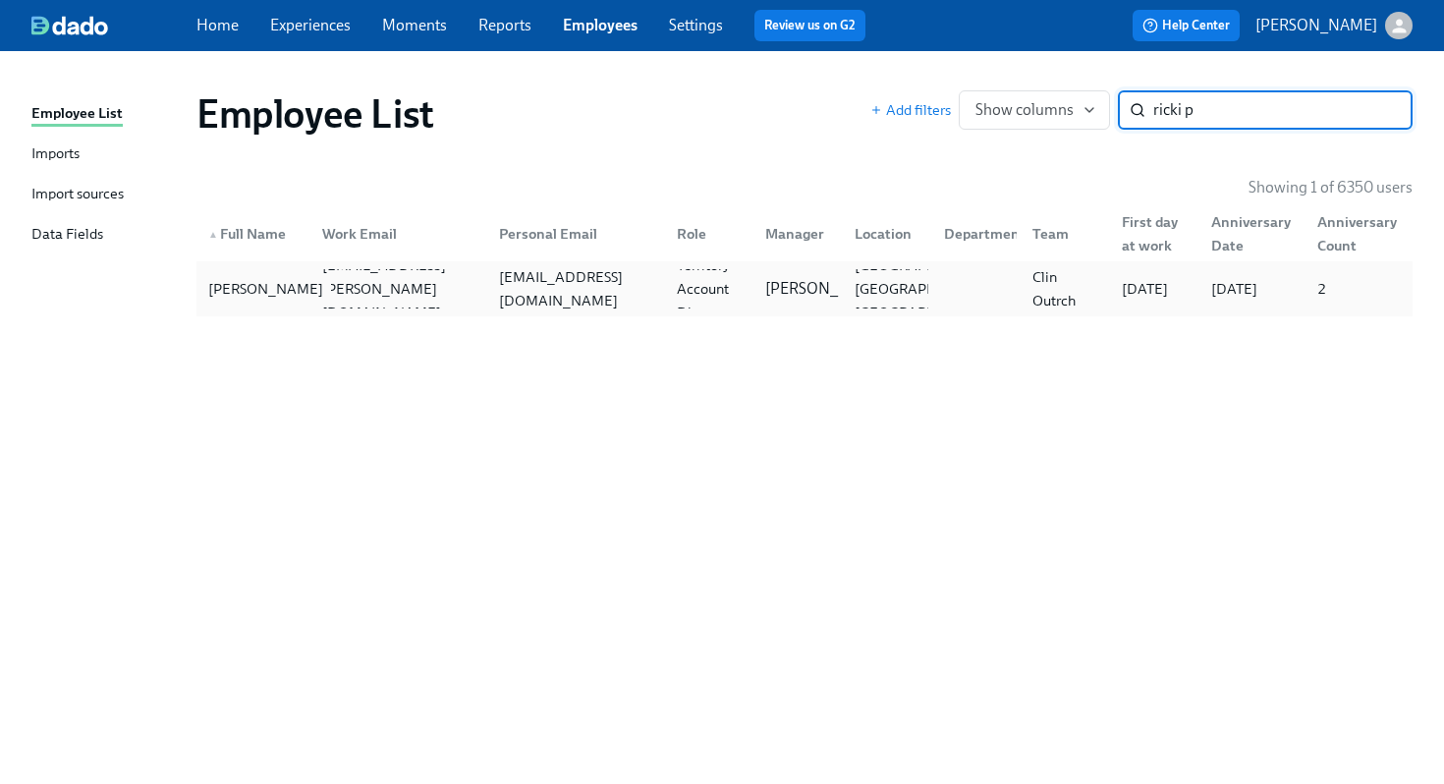
type input "ricki p"
click at [272, 298] on div "Ricki Pierce" at bounding box center [265, 289] width 131 height 24
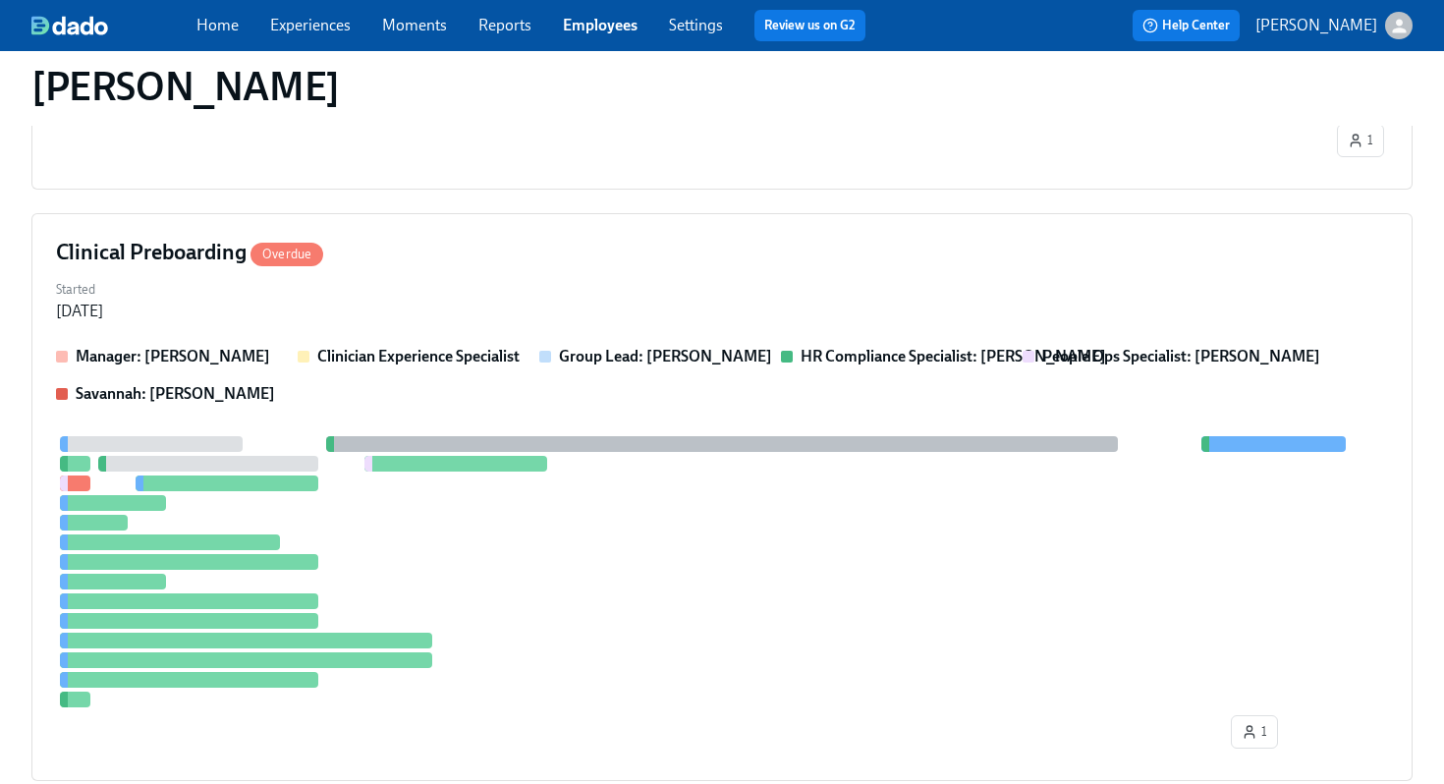
scroll to position [941, 0]
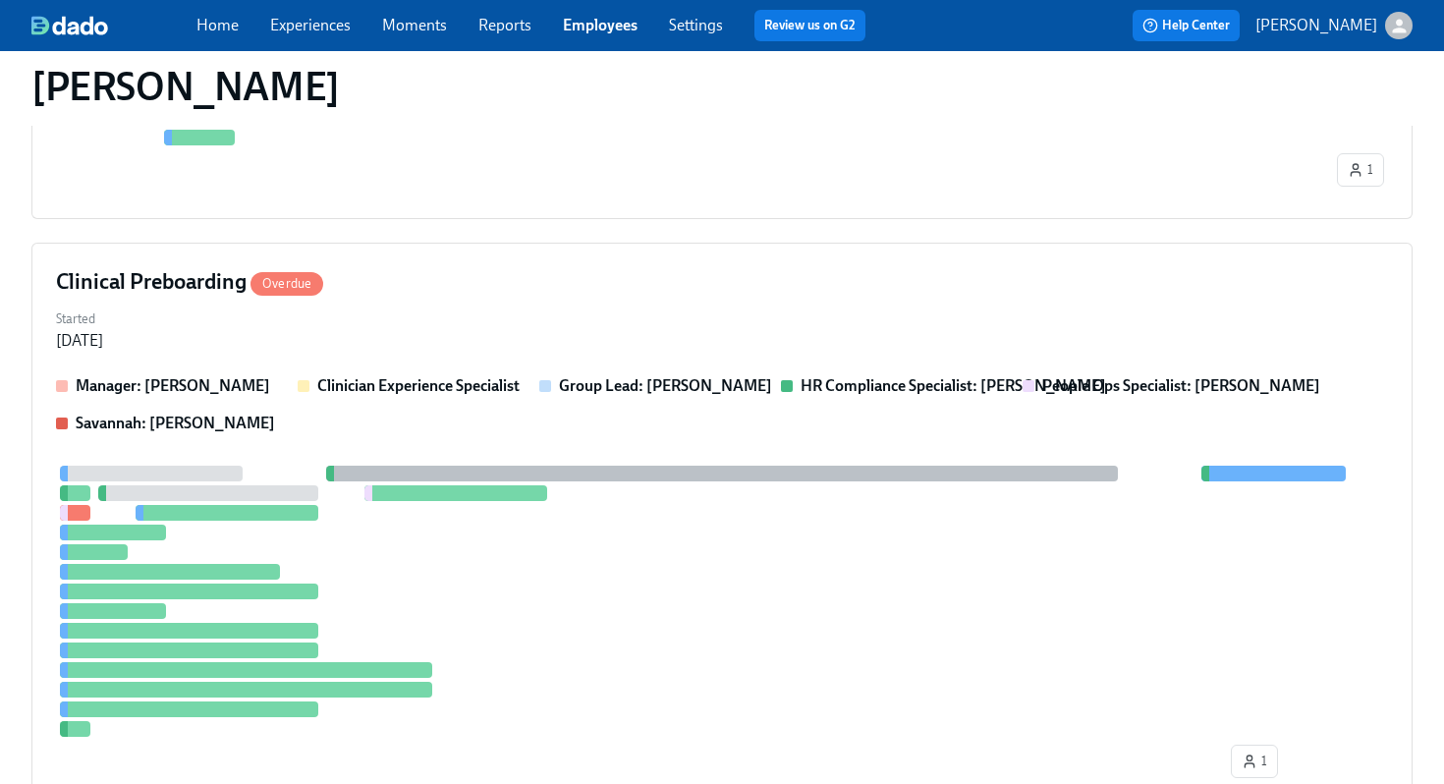
click at [732, 301] on div "Clinical Preboarding Overdue Started Jul 28, 2025 Manager: ShaReese Wilson Clin…" at bounding box center [721, 527] width 1381 height 568
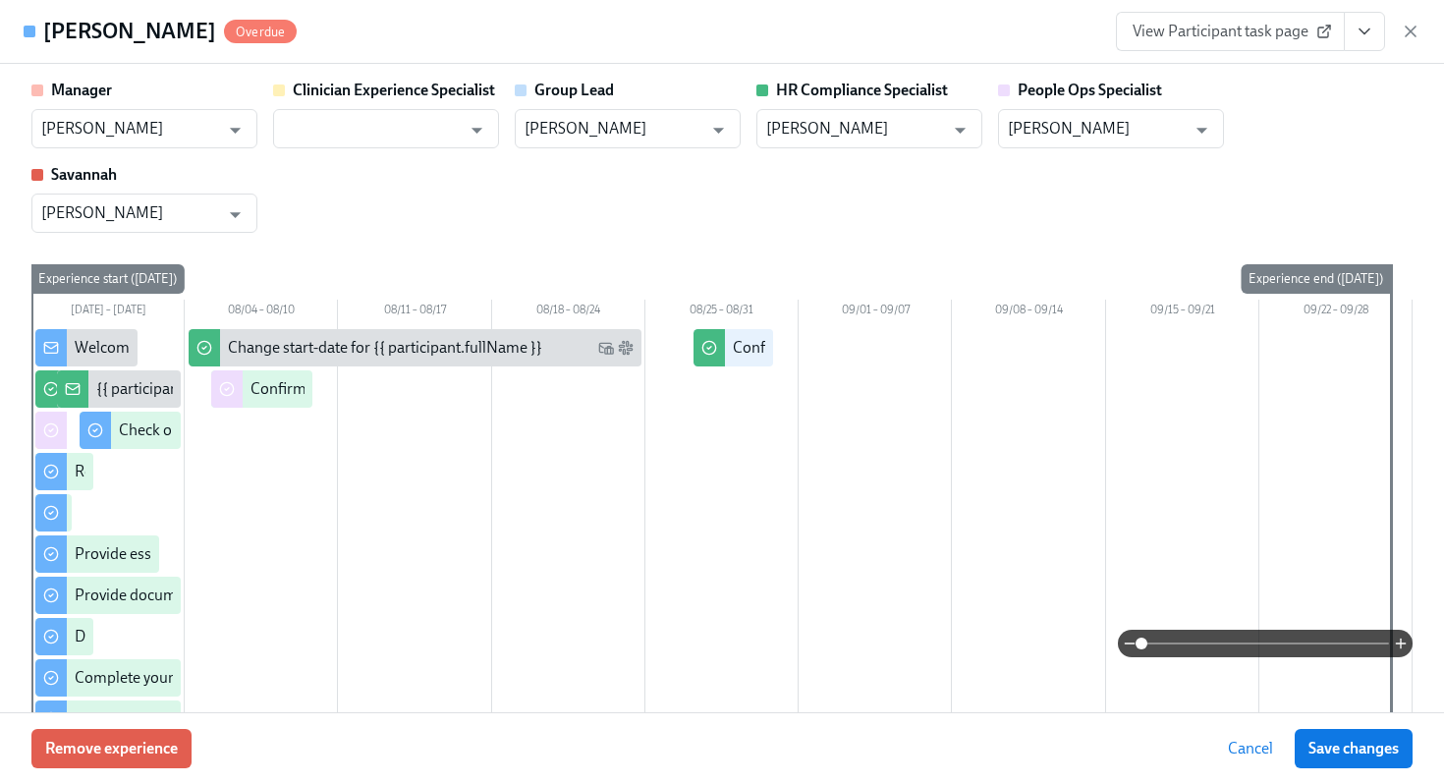
click at [1371, 30] on icon "View task page" at bounding box center [1365, 32] width 20 height 20
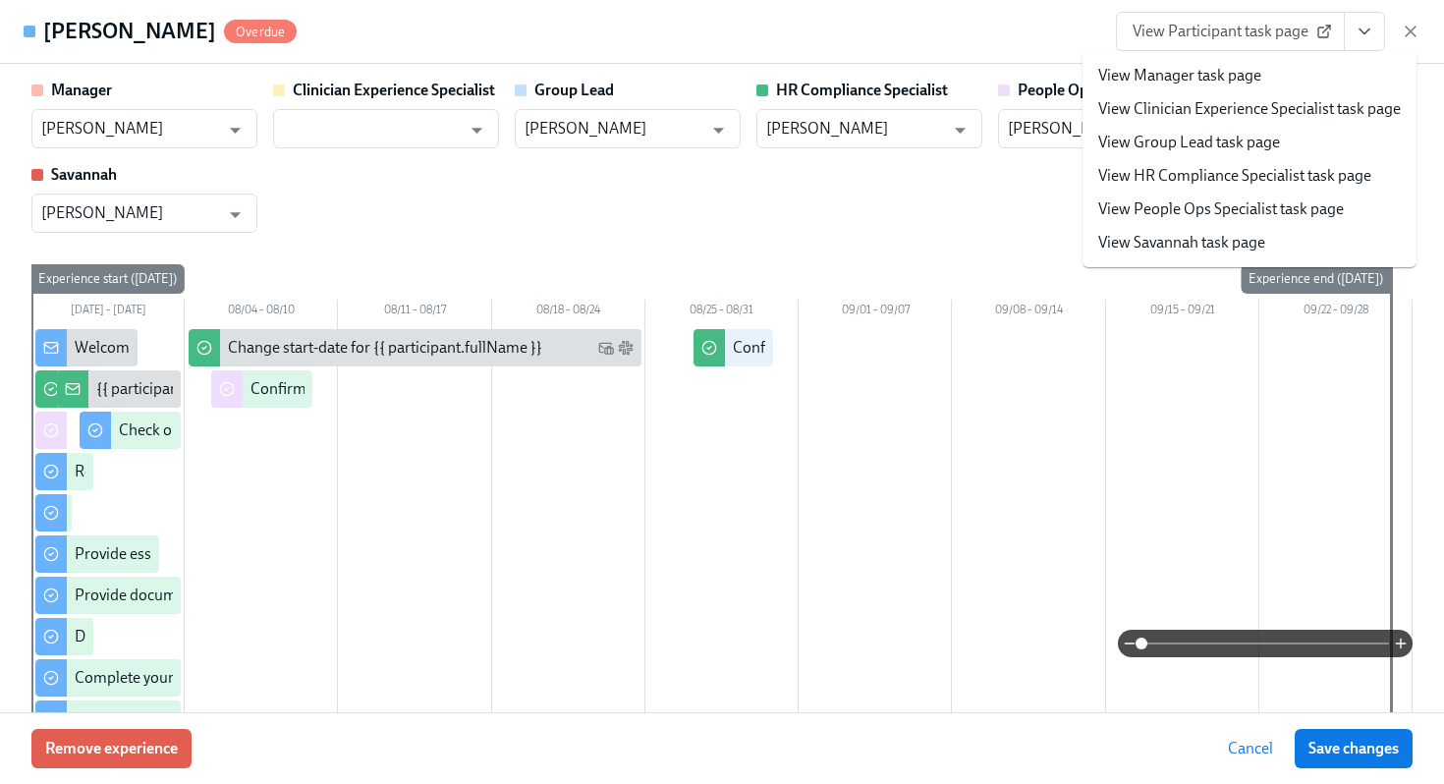
click at [1038, 181] on div "Manager ShaReese Wilson ​ Clinician Experience Specialist ​ Group Lead ShaReese…" at bounding box center [721, 156] width 1381 height 153
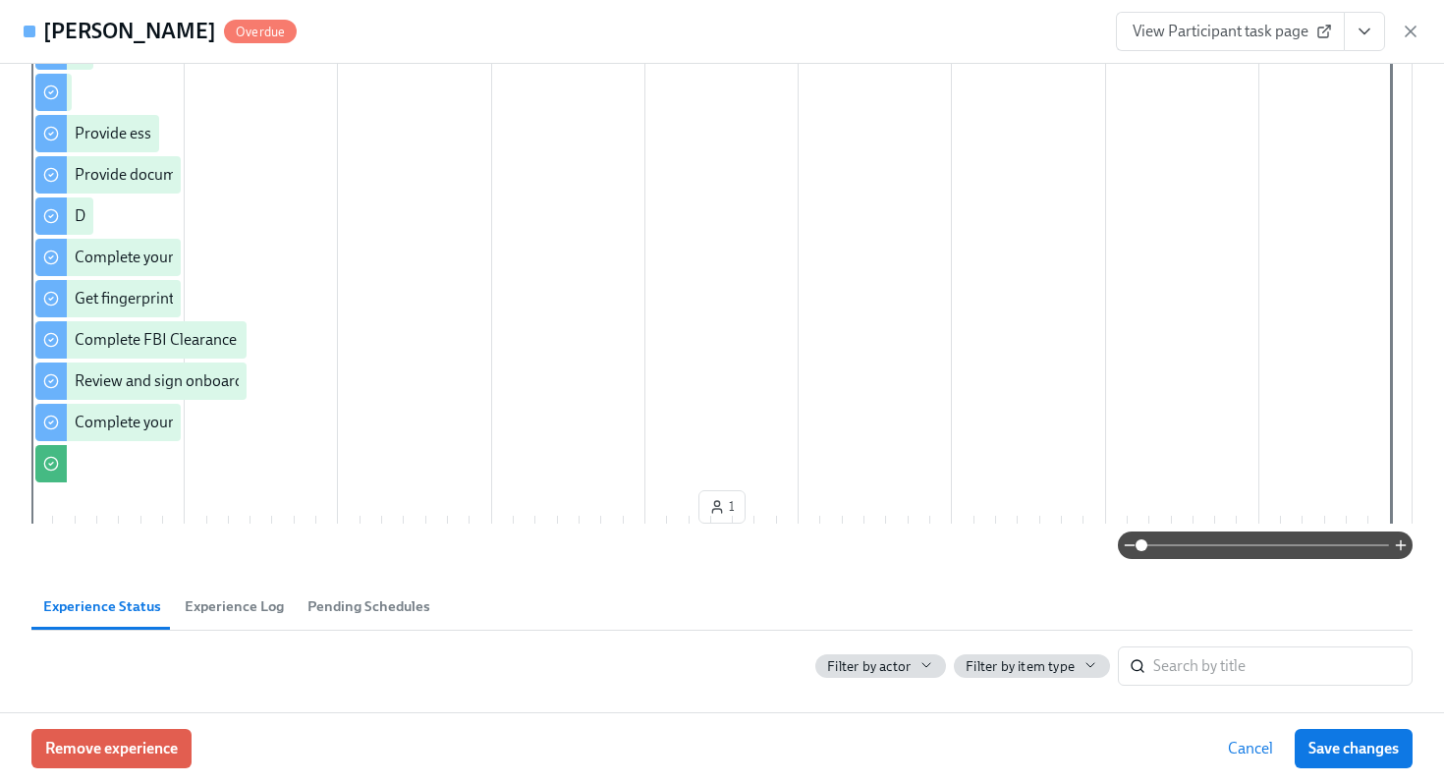
scroll to position [0, 0]
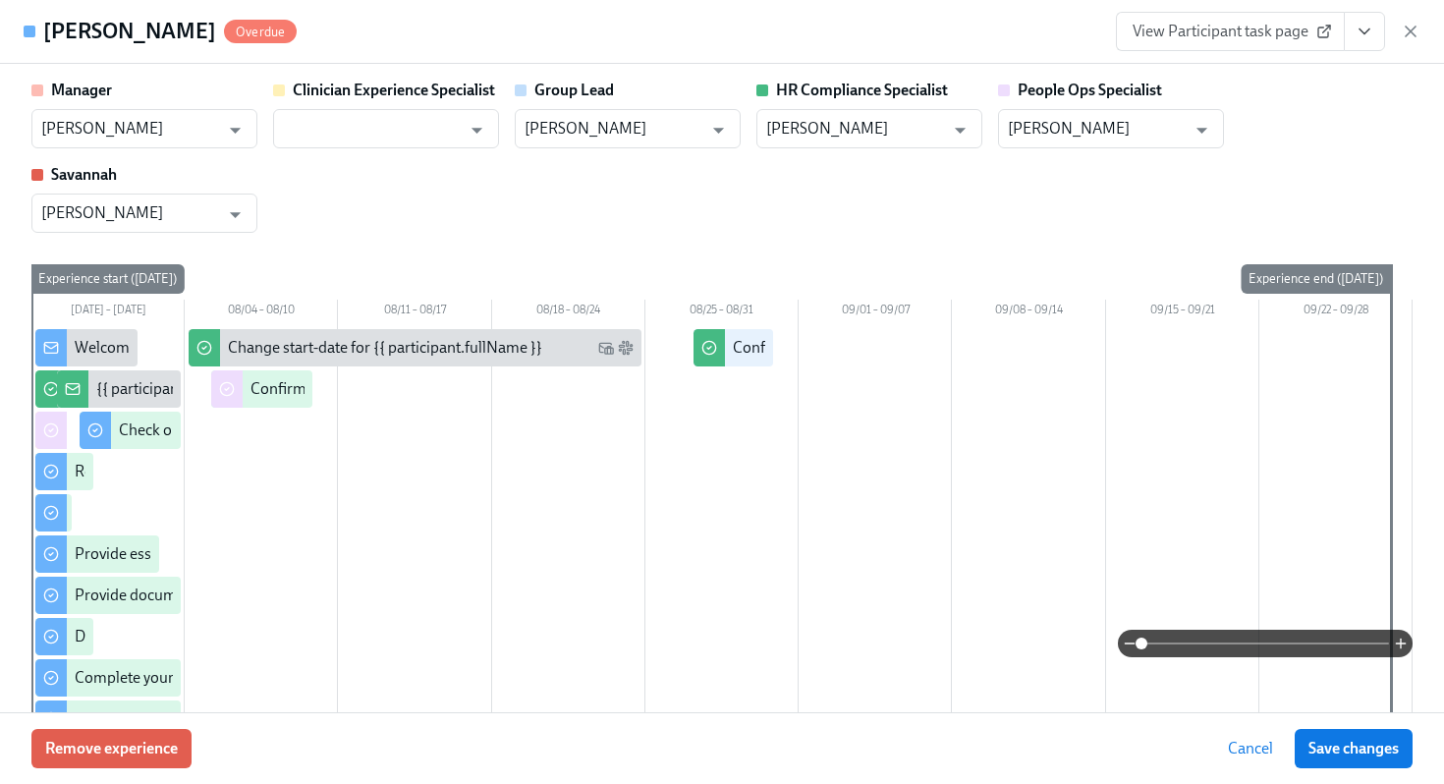
click at [1375, 43] on button "View task page" at bounding box center [1364, 31] width 41 height 39
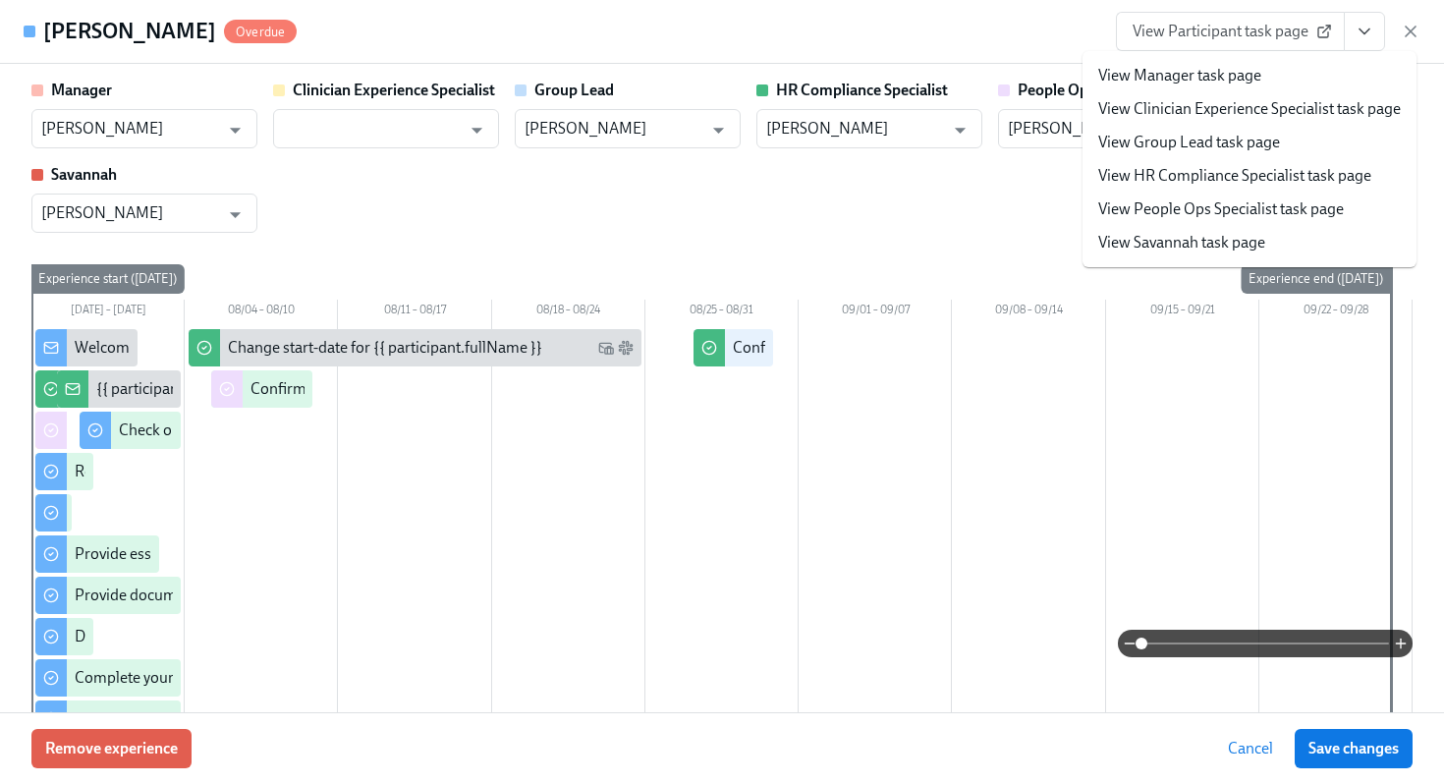
click at [1210, 171] on link "View HR Compliance Specialist task page" at bounding box center [1234, 176] width 273 height 22
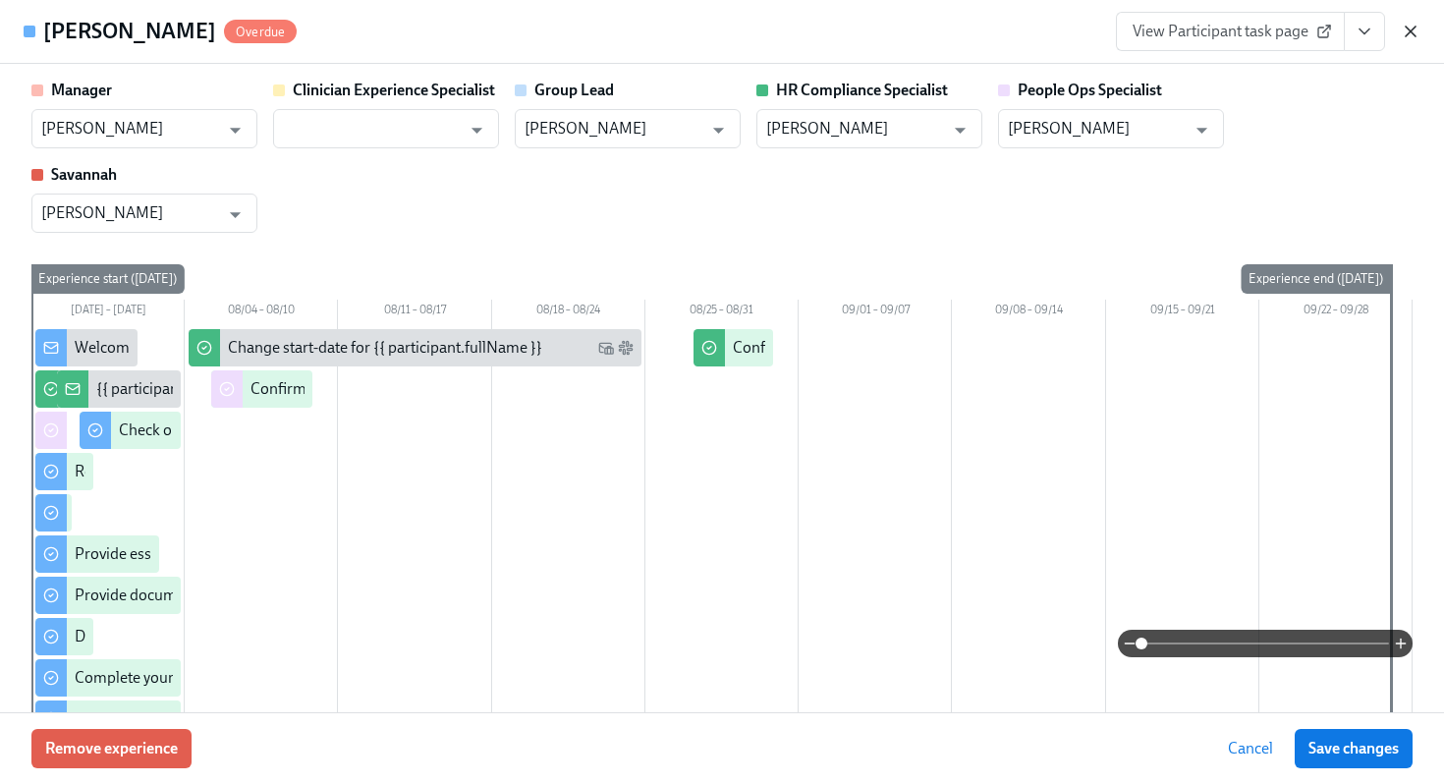
click at [1411, 24] on icon "button" at bounding box center [1411, 32] width 20 height 20
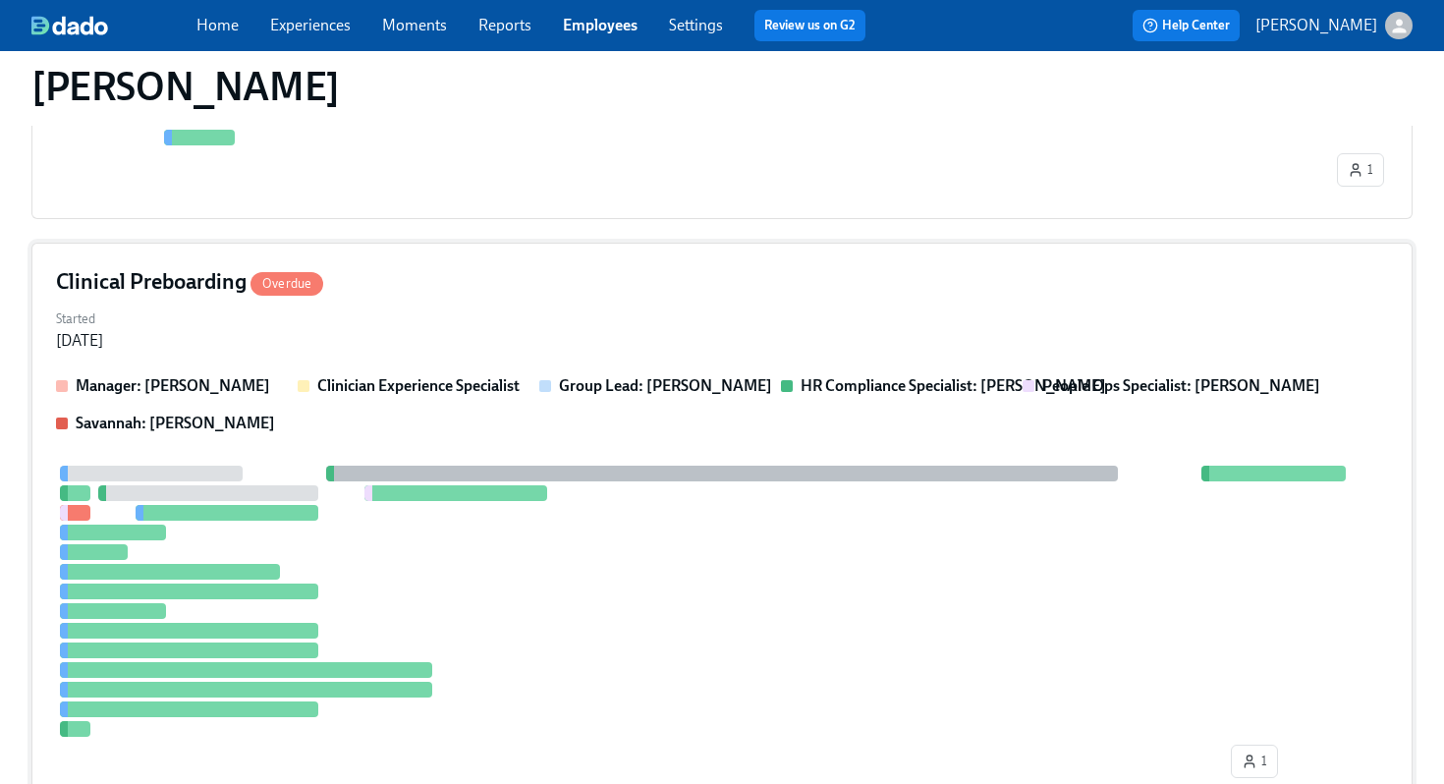
scroll to position [940, 0]
click at [741, 475] on div at bounding box center [722, 475] width 792 height 16
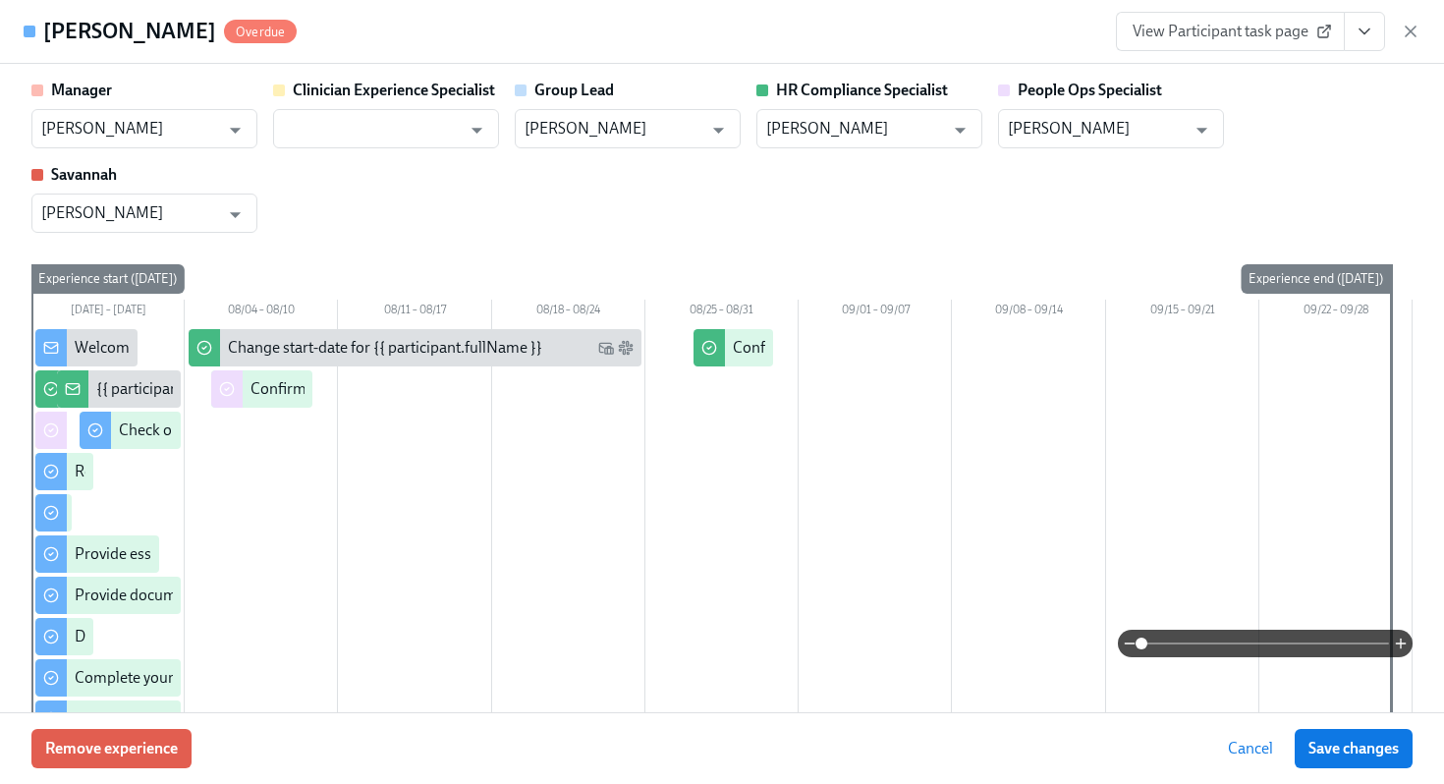
click at [1373, 35] on icon "View task page" at bounding box center [1365, 32] width 20 height 20
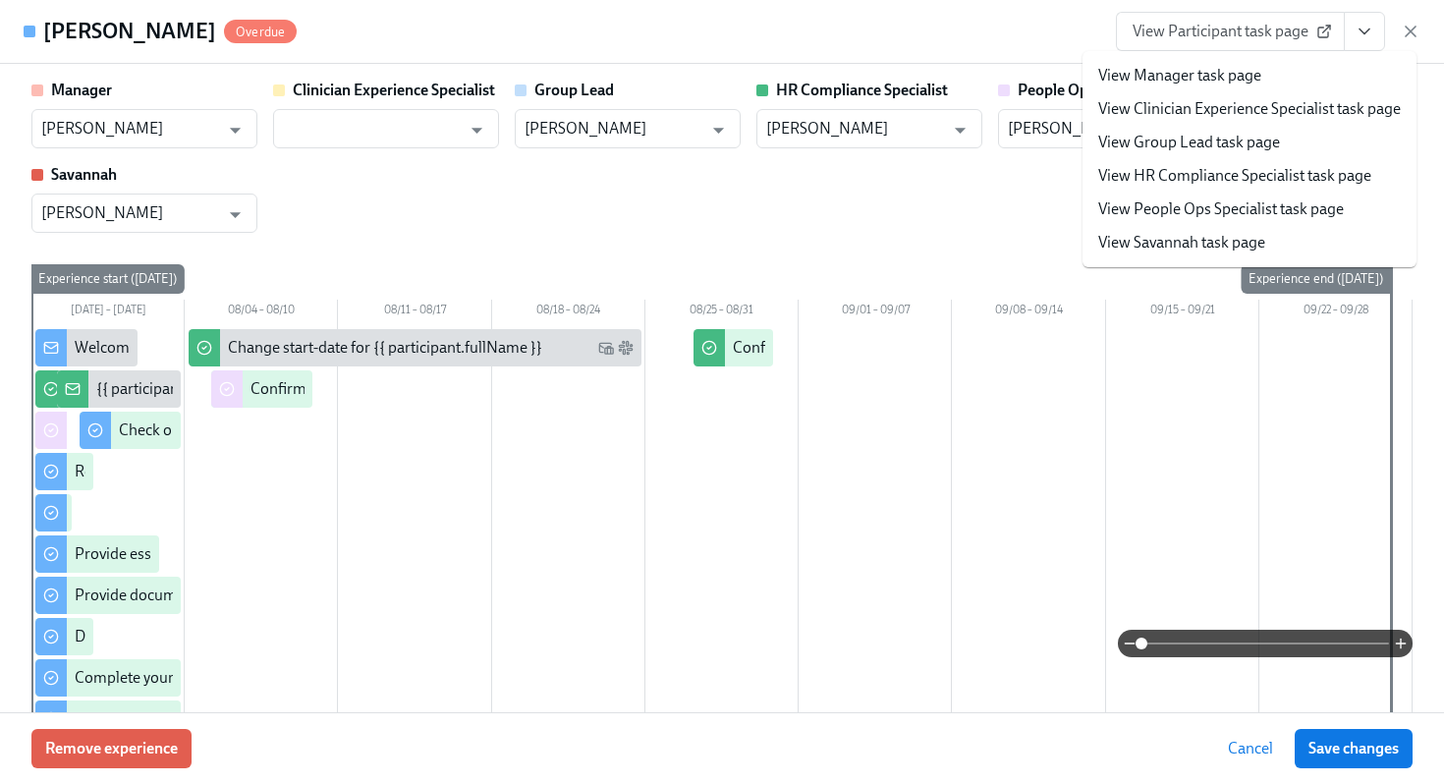
click at [1166, 188] on li "View HR Compliance Specialist task page" at bounding box center [1250, 175] width 334 height 33
click at [1132, 178] on link "View HR Compliance Specialist task page" at bounding box center [1234, 176] width 273 height 22
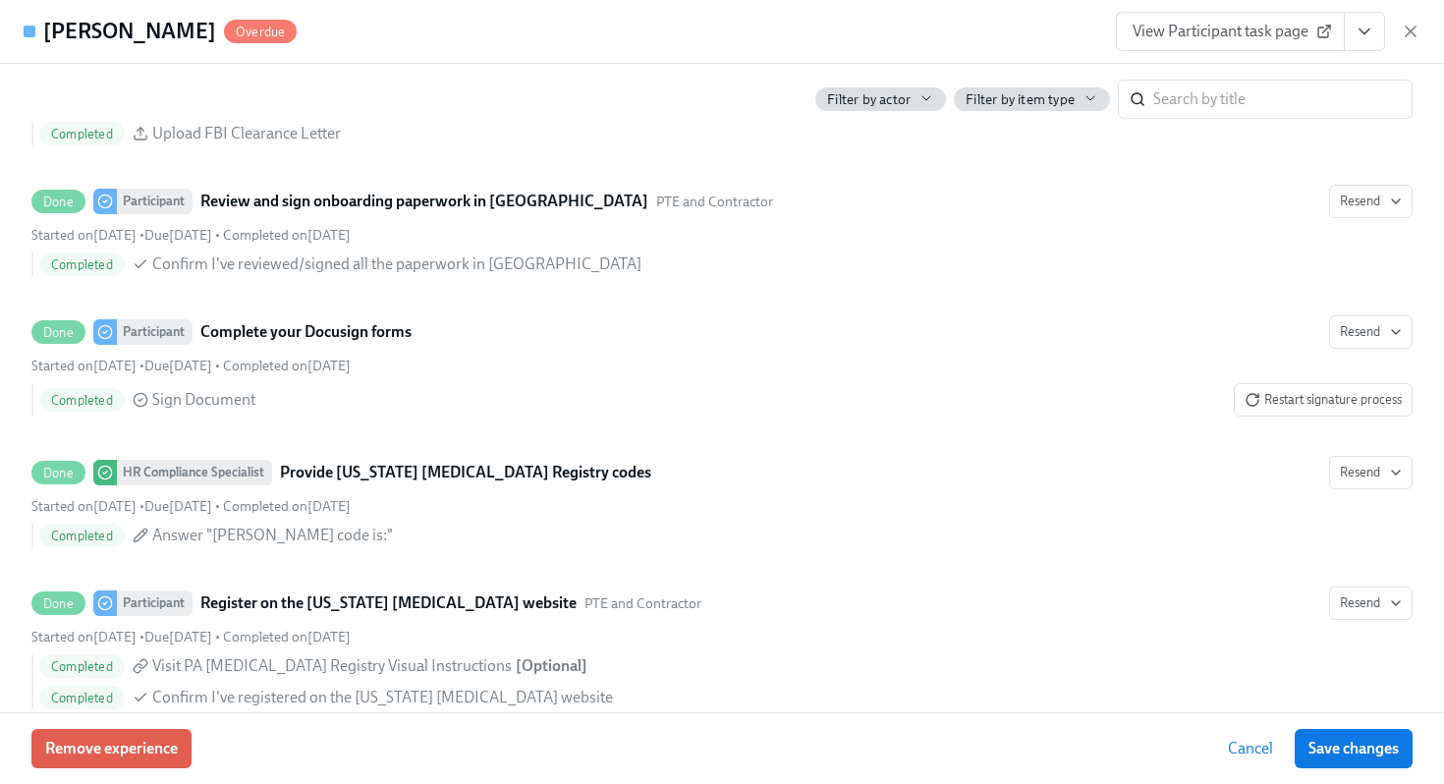
scroll to position [3798, 0]
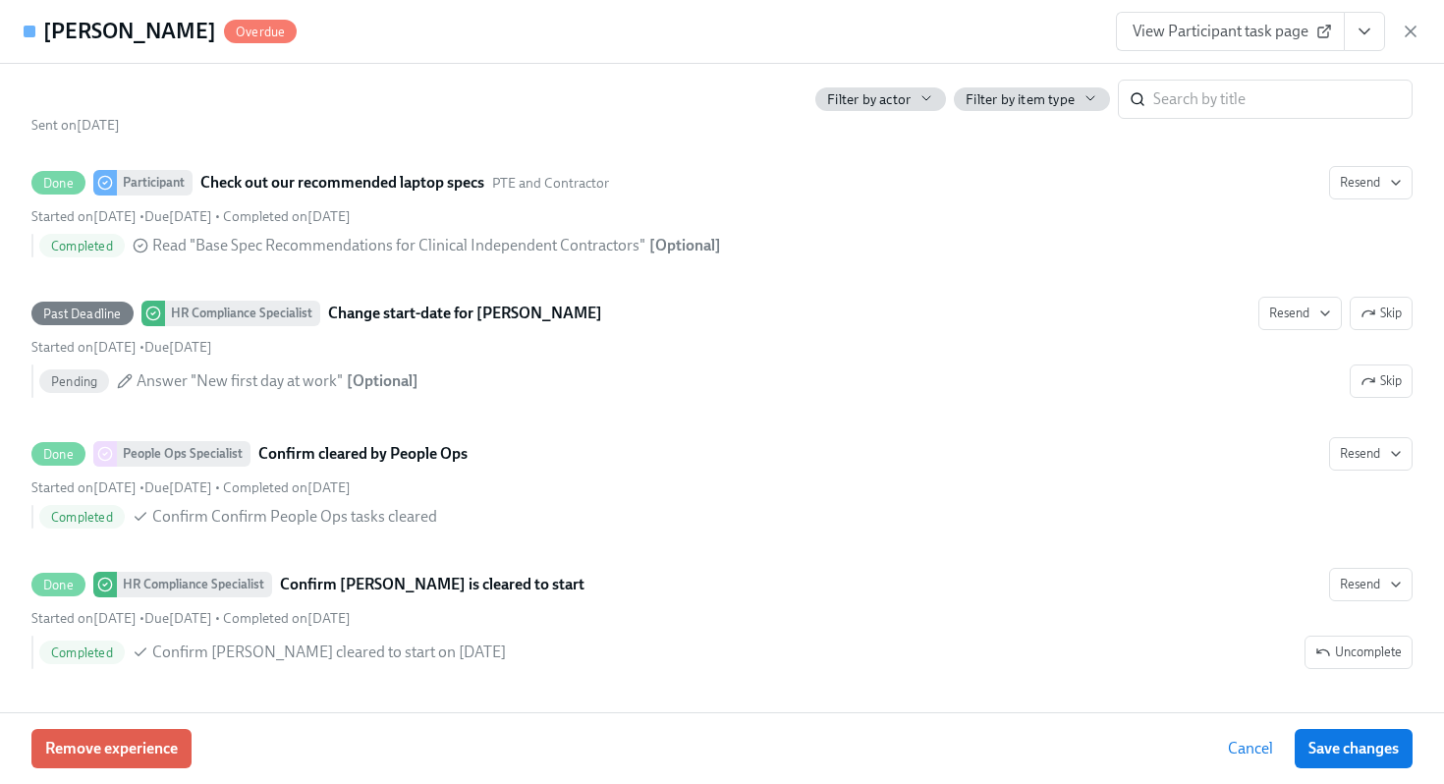
click at [1406, 19] on div "View Participant task page" at bounding box center [1268, 31] width 305 height 39
click at [1415, 33] on icon "button" at bounding box center [1411, 32] width 20 height 20
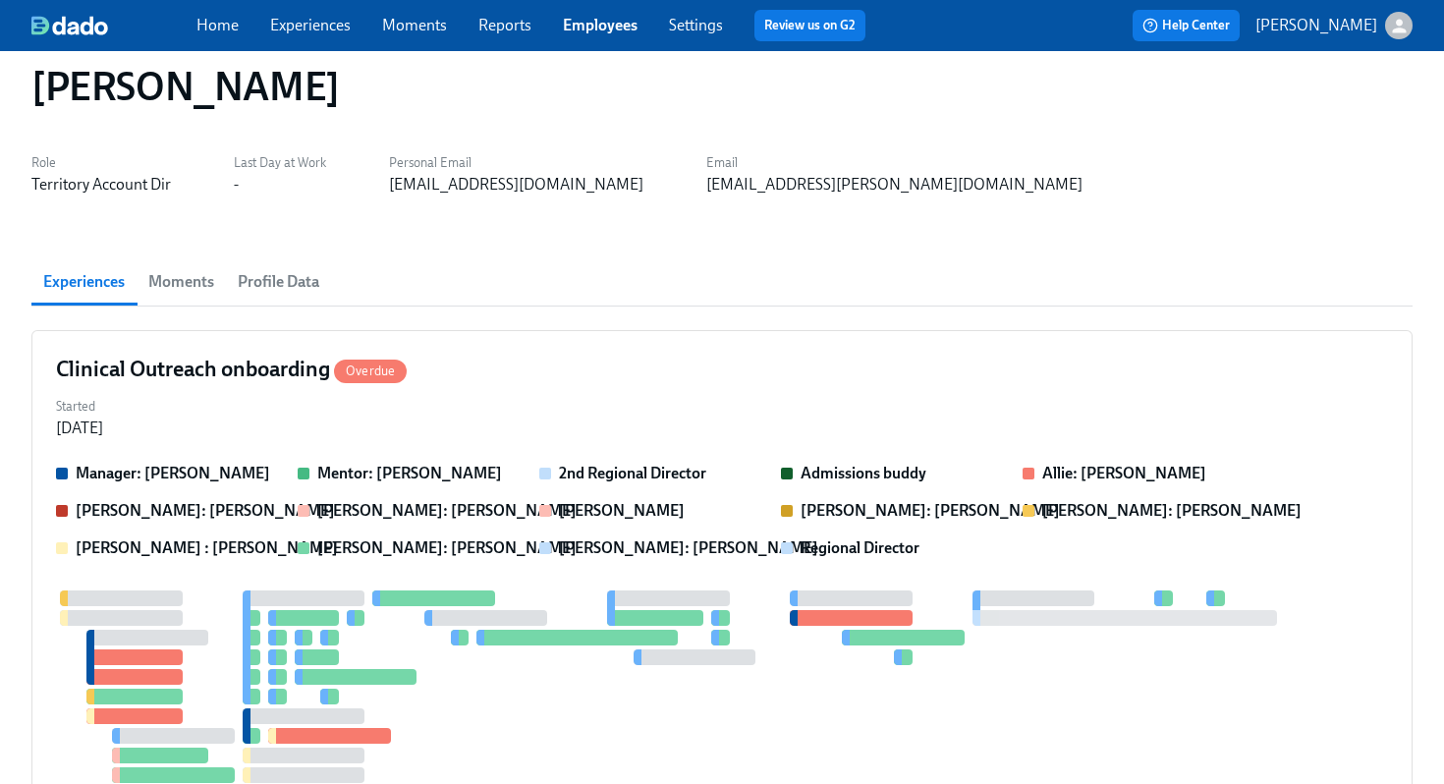
scroll to position [0, 0]
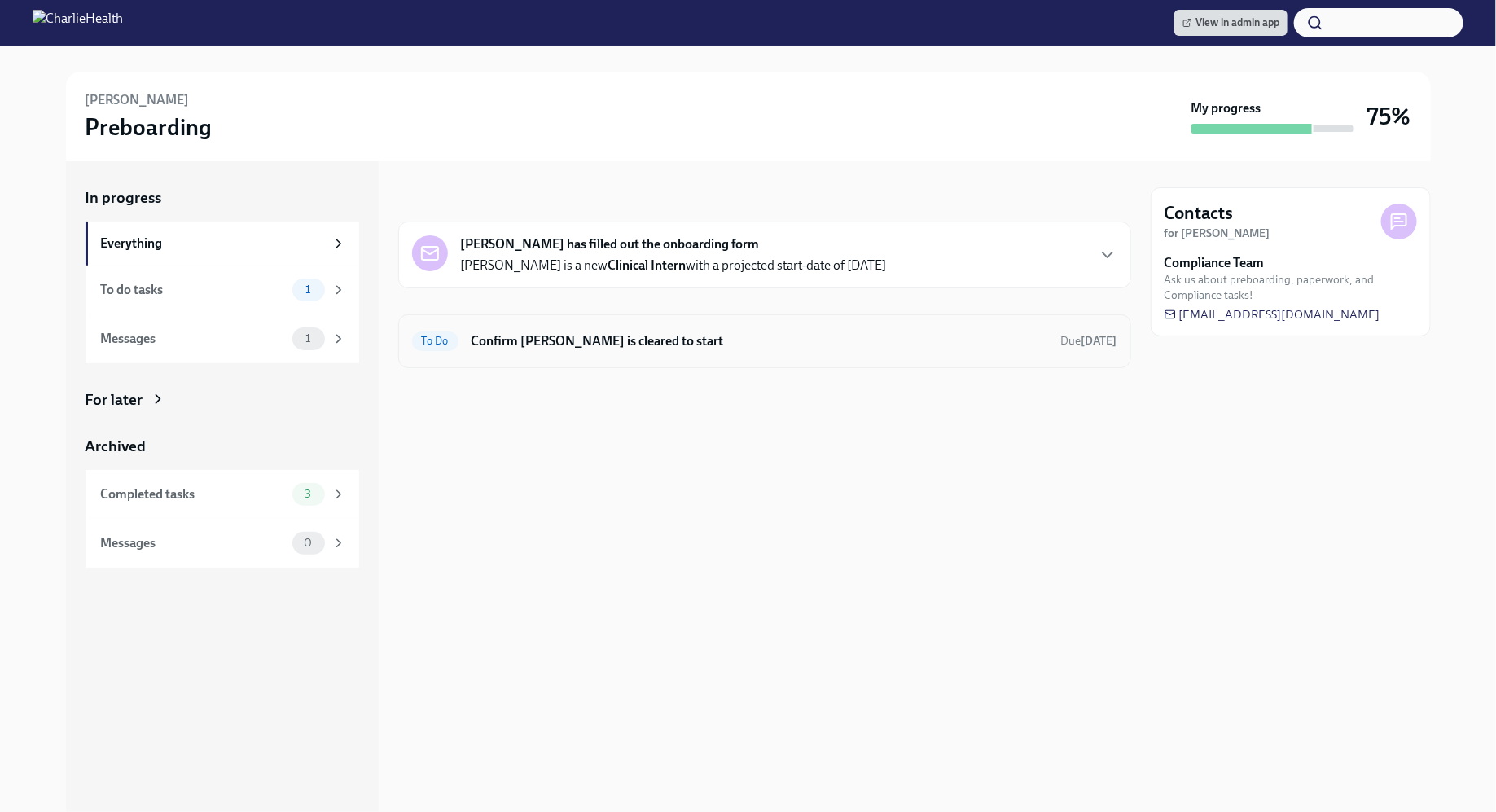
click at [680, 330] on div "To Do Confirm Karen O'Donnell is cleared to start Due Sep 16th" at bounding box center [764, 341] width 705 height 26
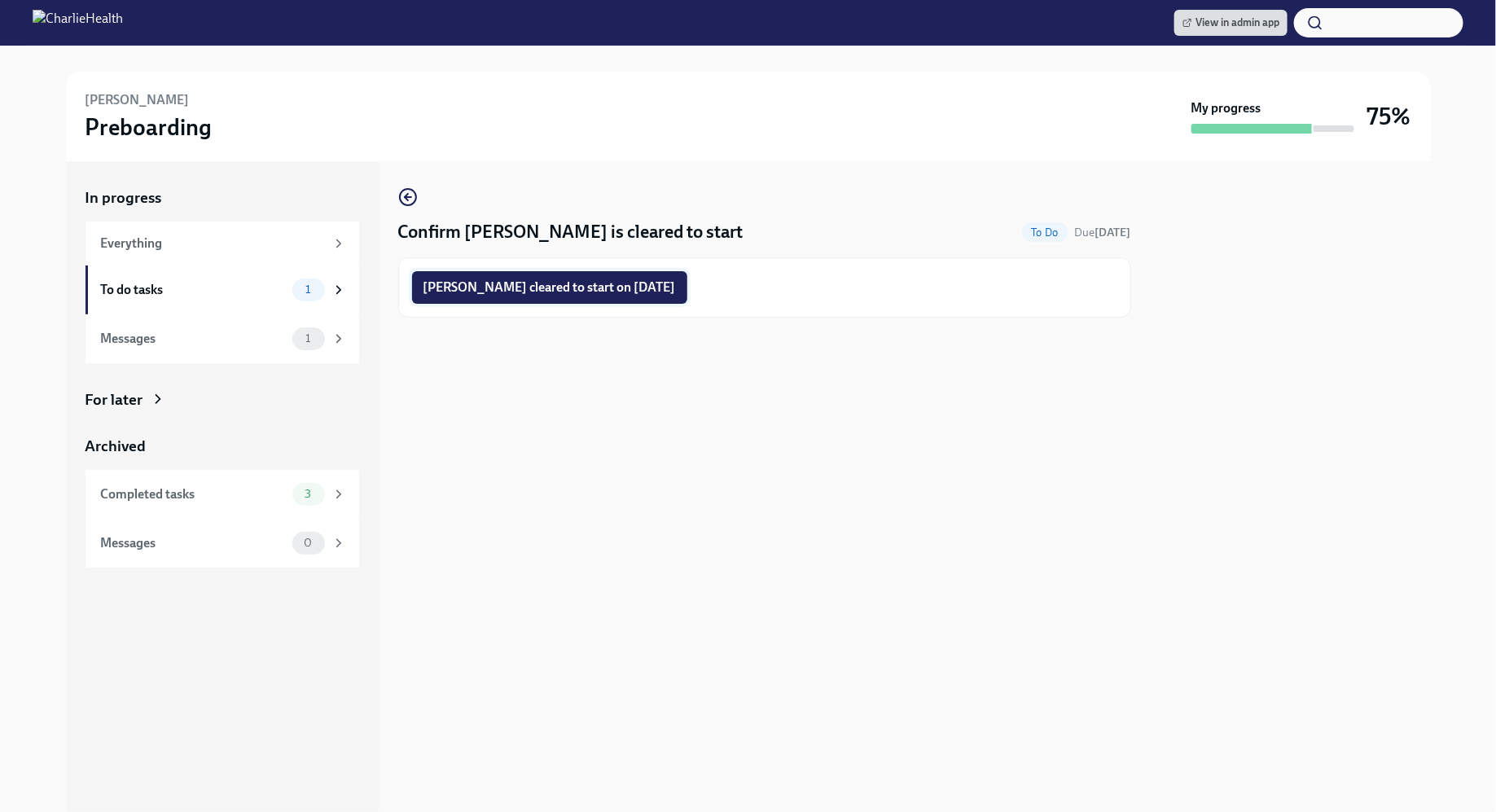
click at [603, 287] on span "Karen O'Donnell cleared to start on 09/02/2025" at bounding box center [550, 288] width 253 height 17
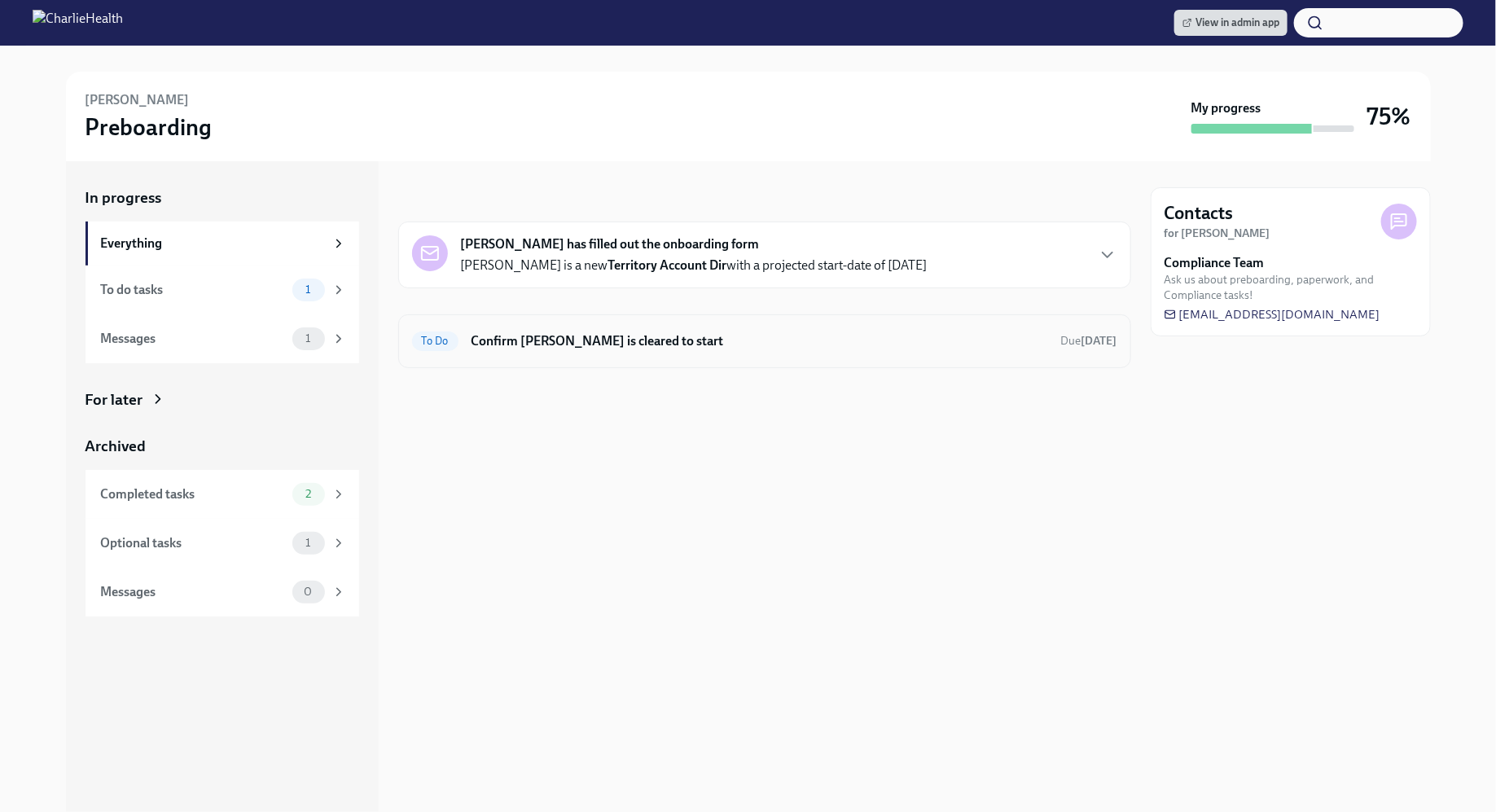
click at [723, 343] on h6 "Confirm [PERSON_NAME] is cleared to start" at bounding box center [760, 341] width 577 height 18
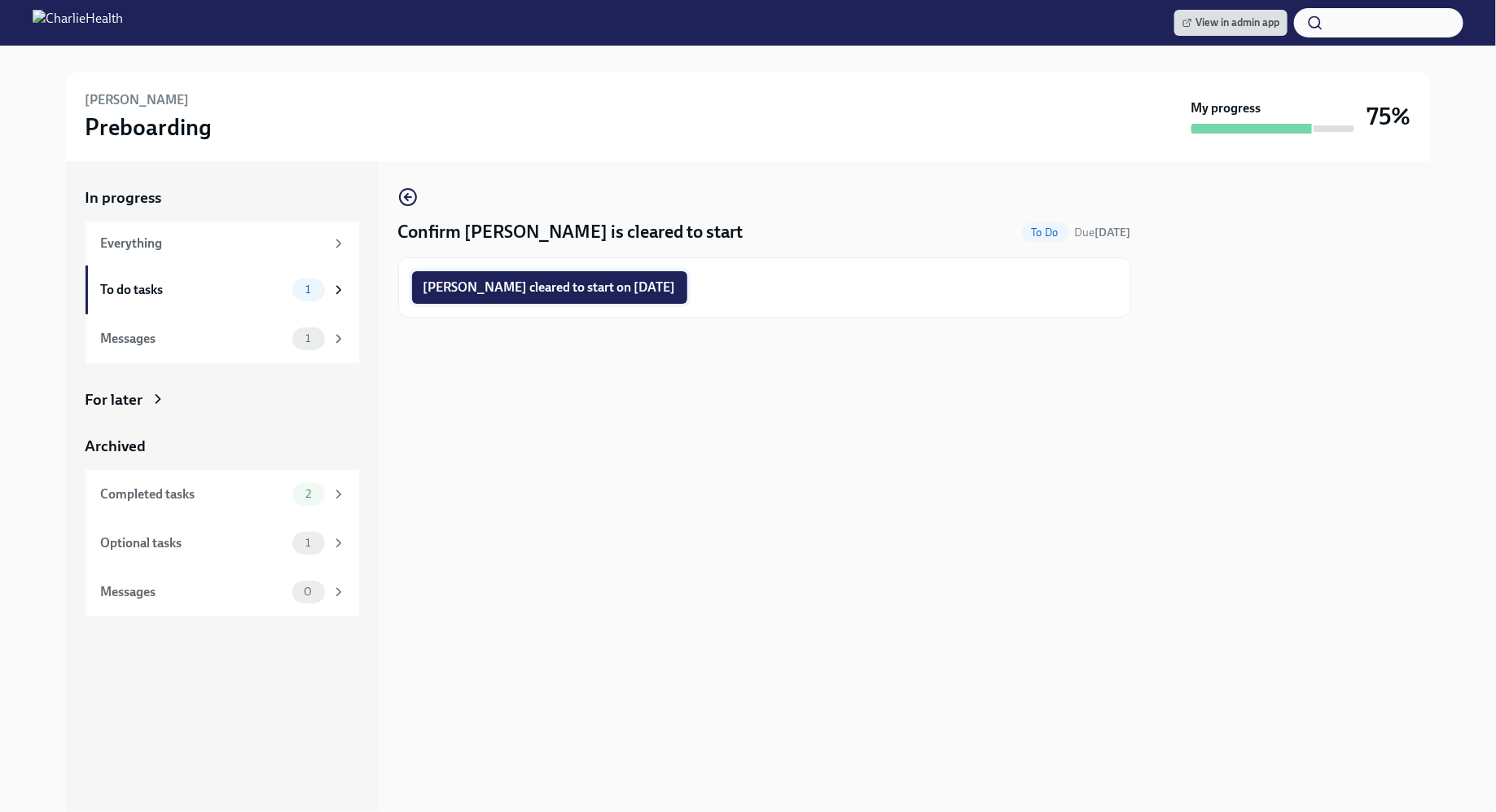
click at [584, 289] on span "[PERSON_NAME] cleared to start on [DATE]" at bounding box center [550, 288] width 253 height 17
click at [413, 191] on circle "button" at bounding box center [408, 197] width 17 height 17
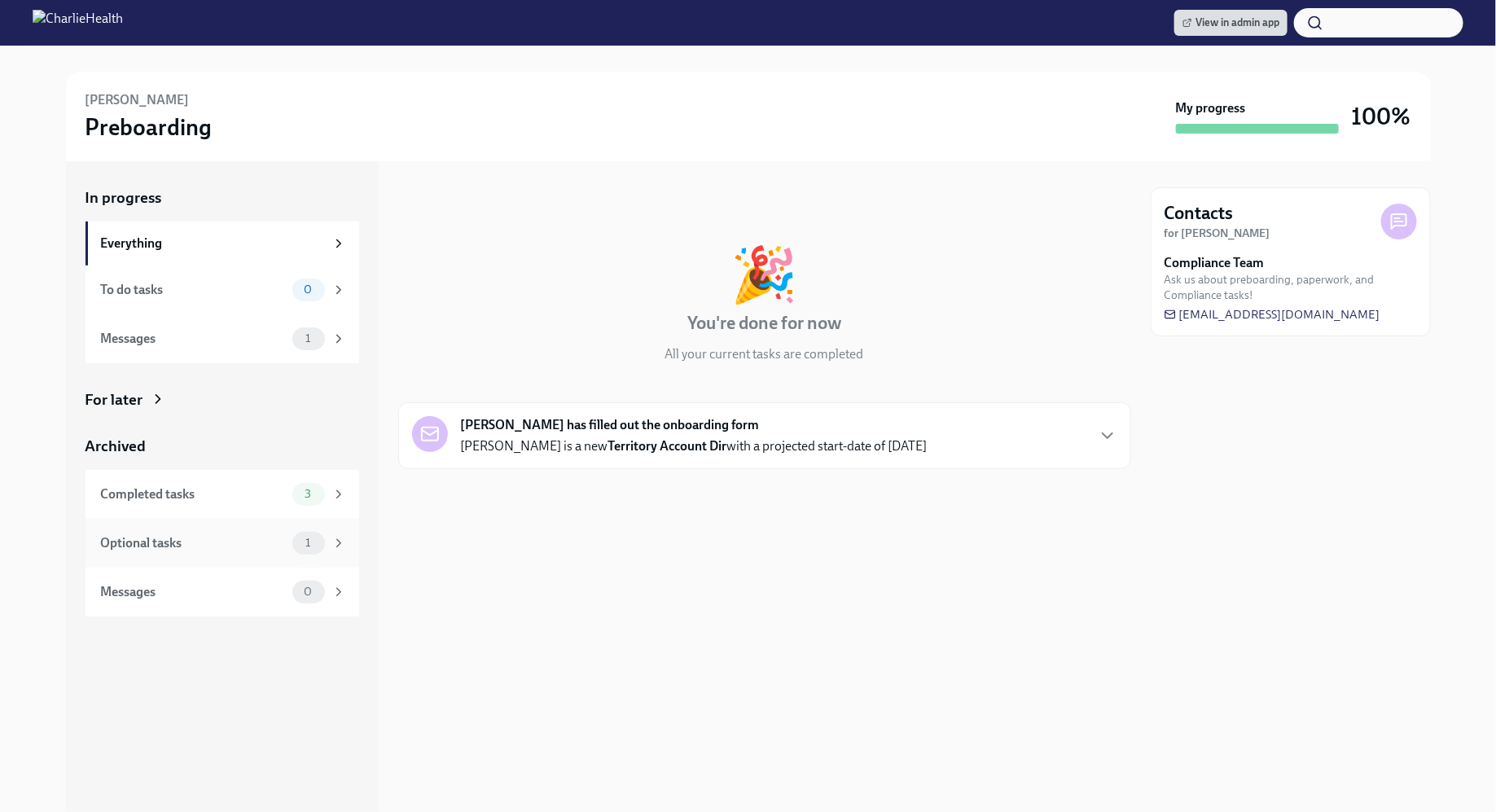
click at [290, 525] on div "Optional tasks 1" at bounding box center [222, 543] width 274 height 49
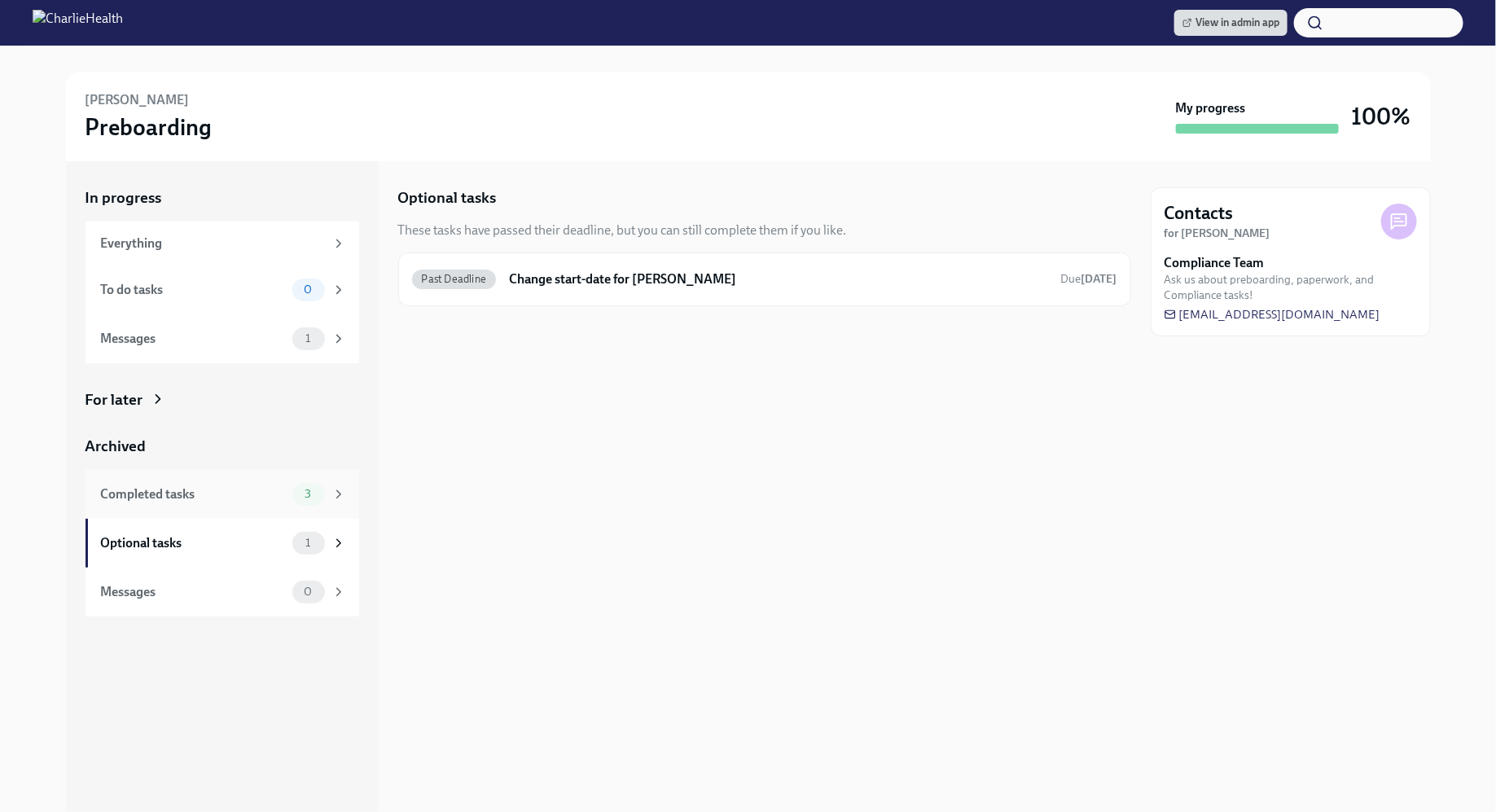
click at [283, 507] on div "Completed tasks 3" at bounding box center [222, 494] width 274 height 49
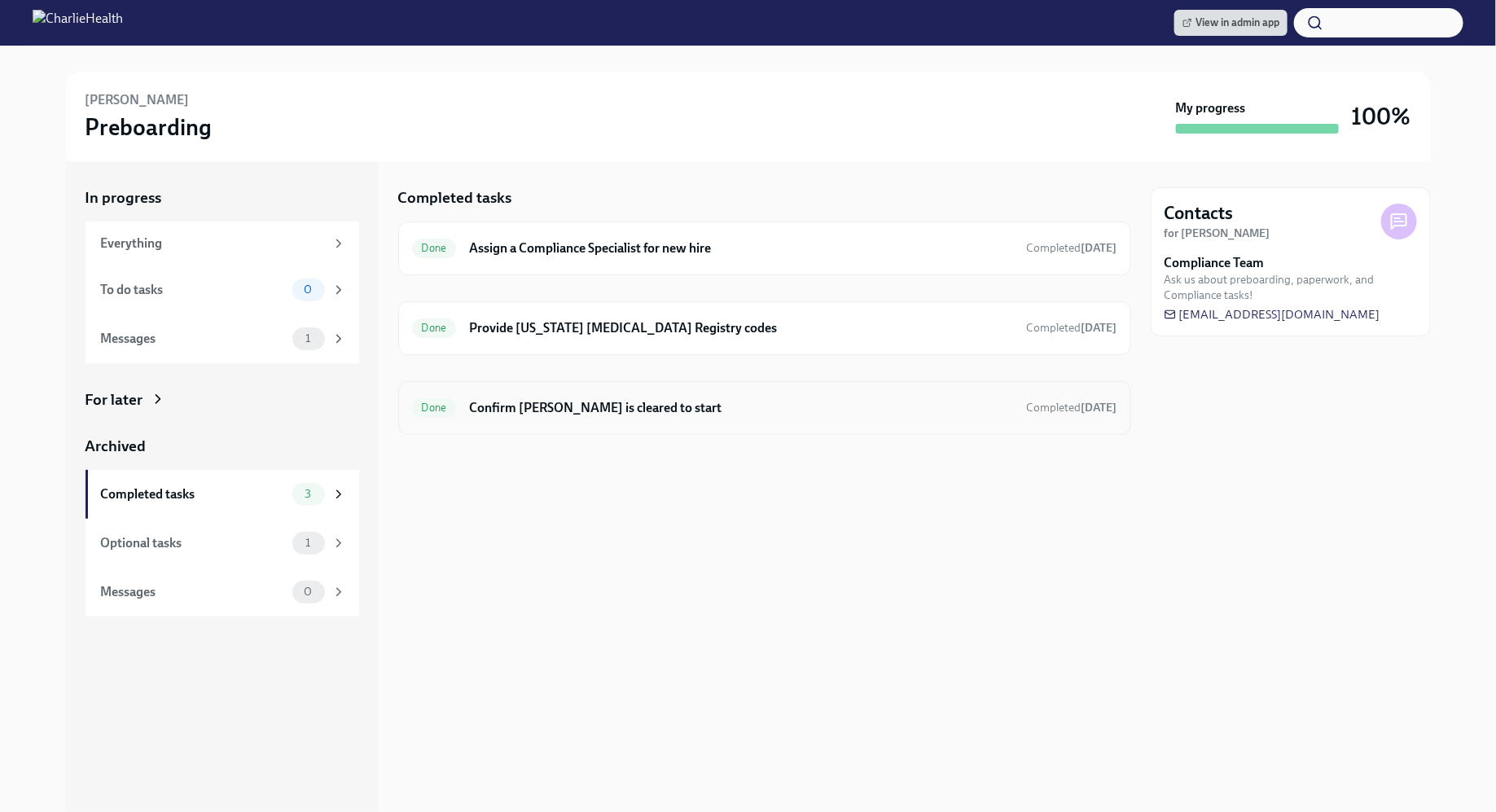
click at [714, 411] on h6 "Confirm Ricki Pierce is cleared to start" at bounding box center [741, 408] width 544 height 18
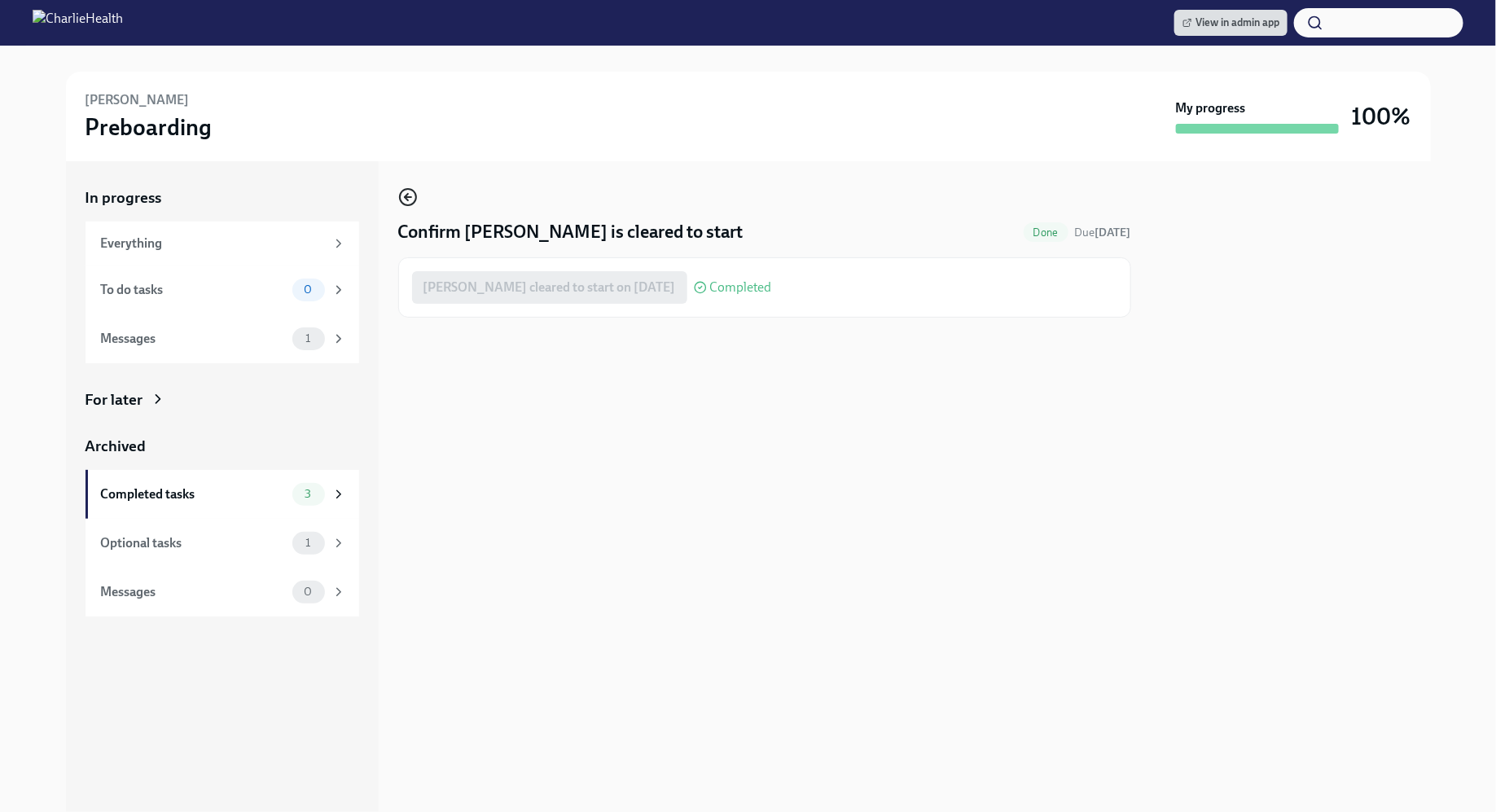
click at [409, 197] on icon "button" at bounding box center [408, 197] width 7 height 0
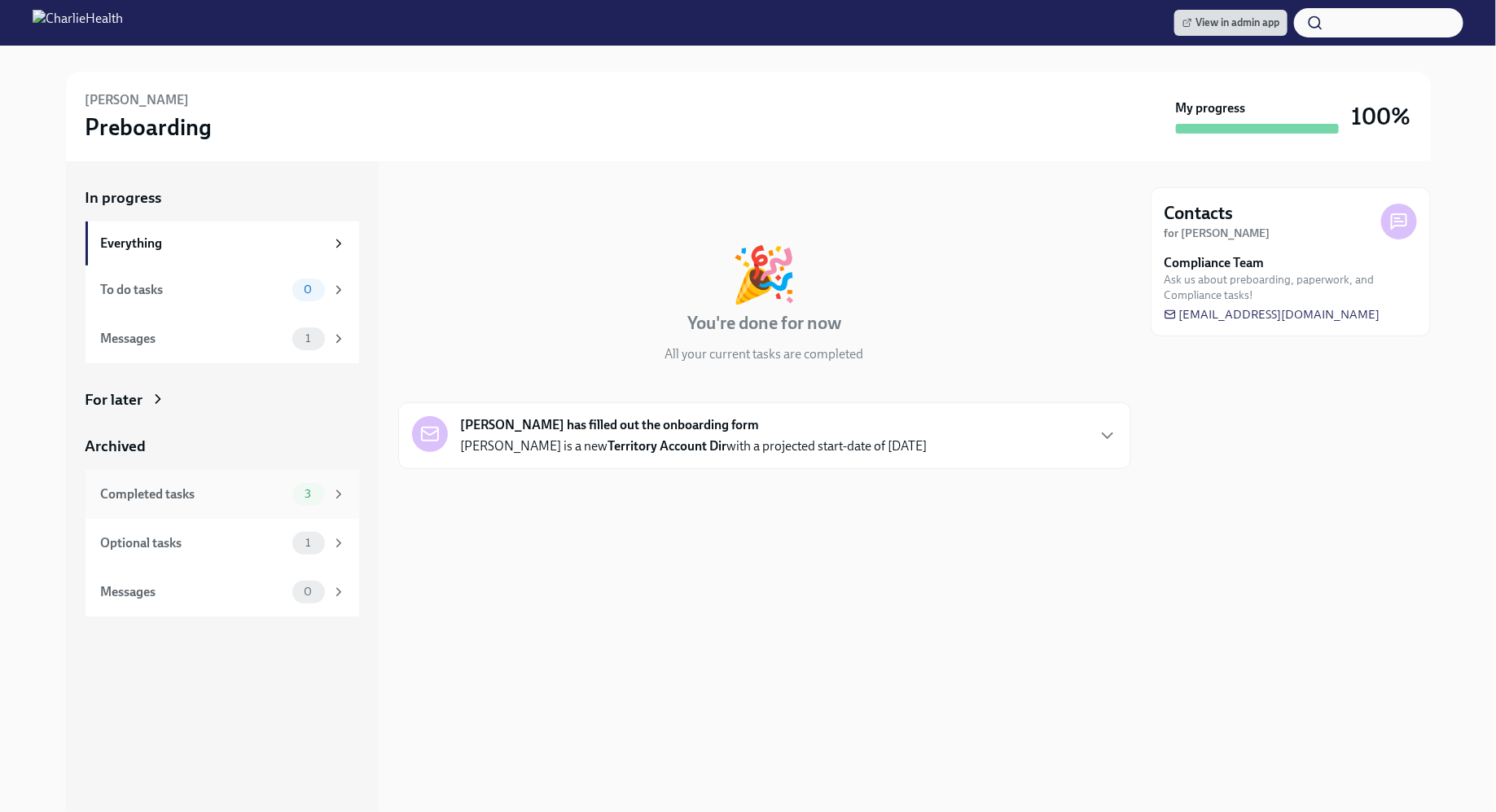
click at [282, 496] on div "Completed tasks" at bounding box center [193, 495] width 185 height 18
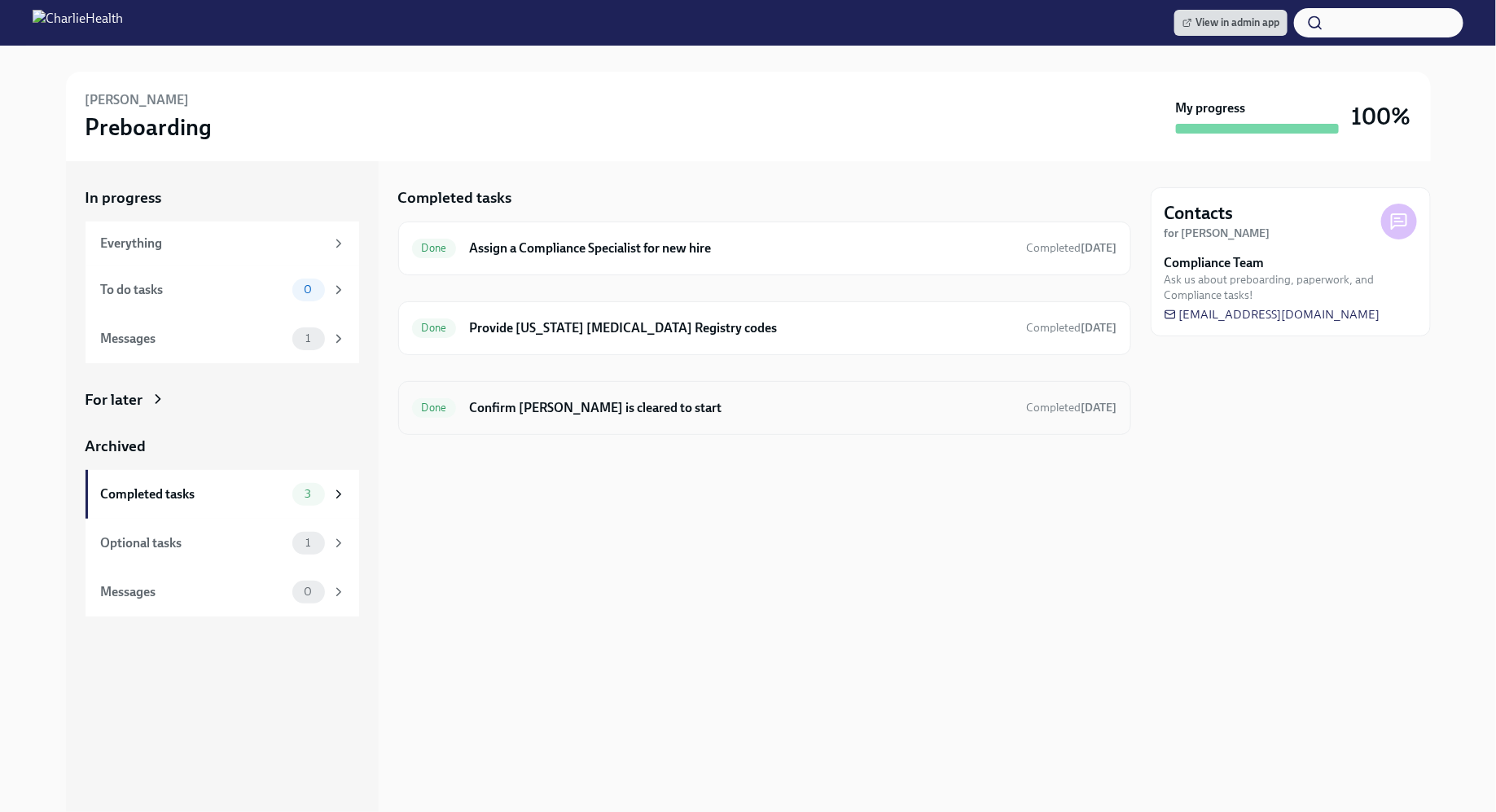
click at [638, 409] on h6 "Confirm [PERSON_NAME] is cleared to start" at bounding box center [741, 408] width 544 height 18
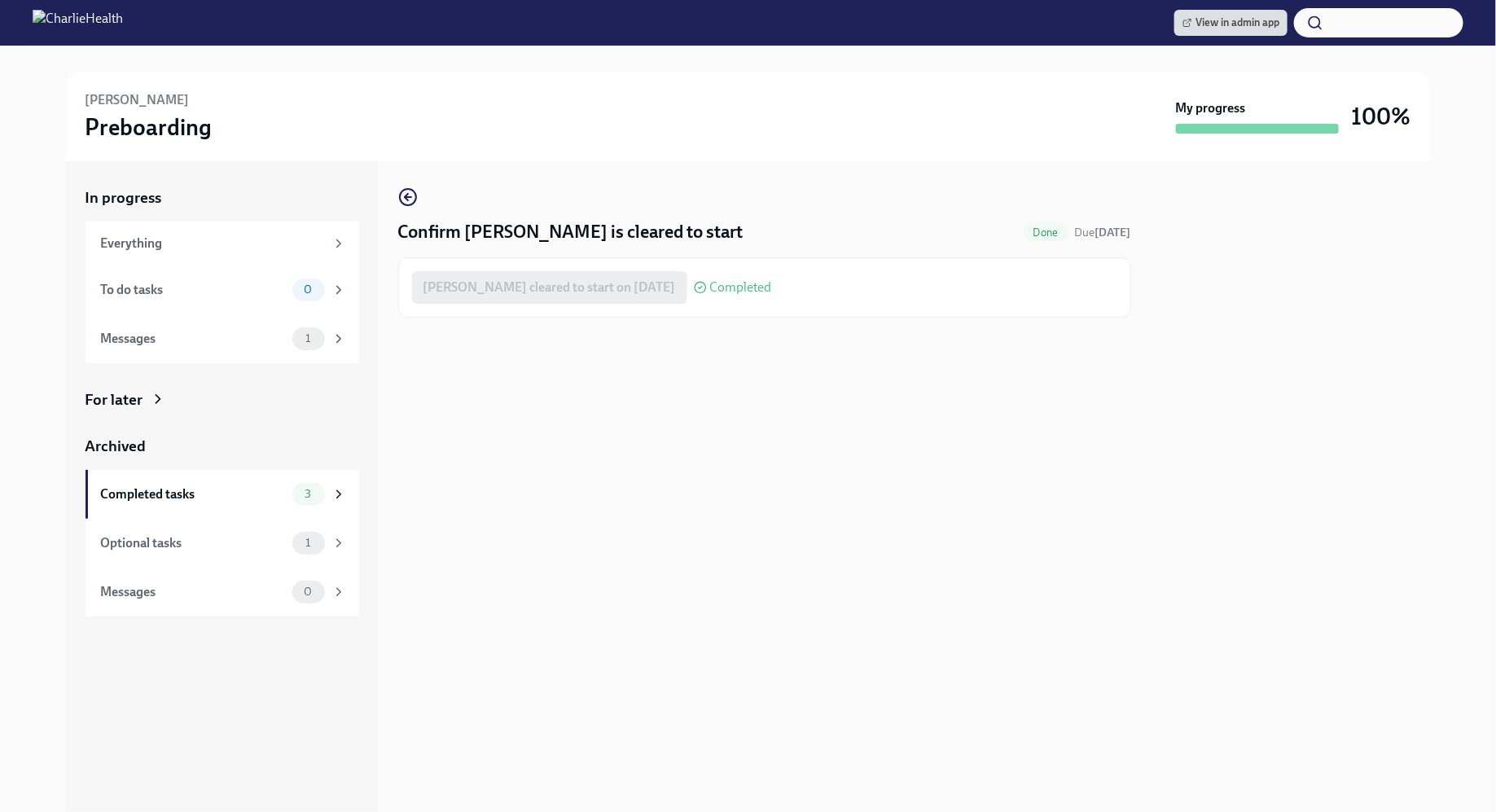
click at [609, 299] on div "[PERSON_NAME] cleared to start on [DATE] Completed" at bounding box center [592, 287] width 360 height 32
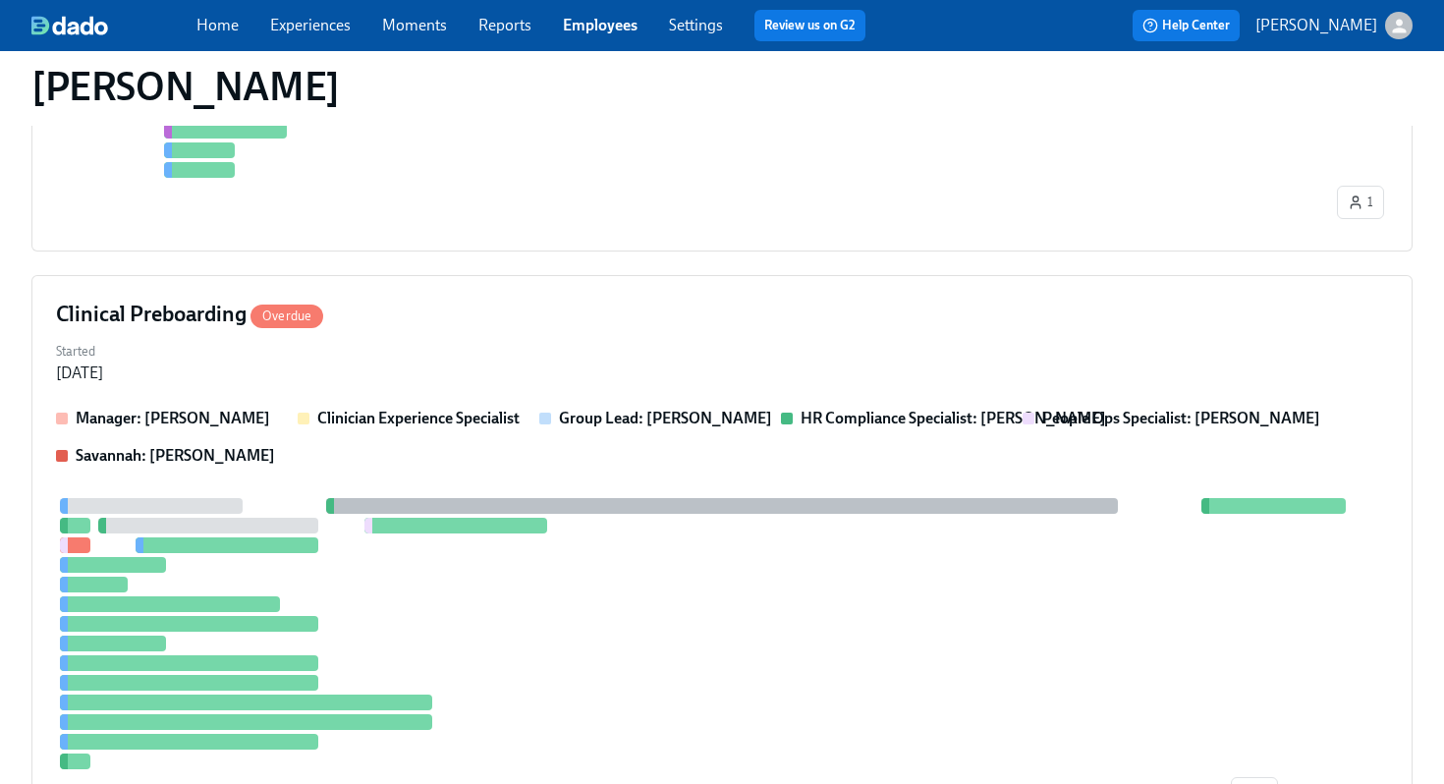
scroll to position [1003, 0]
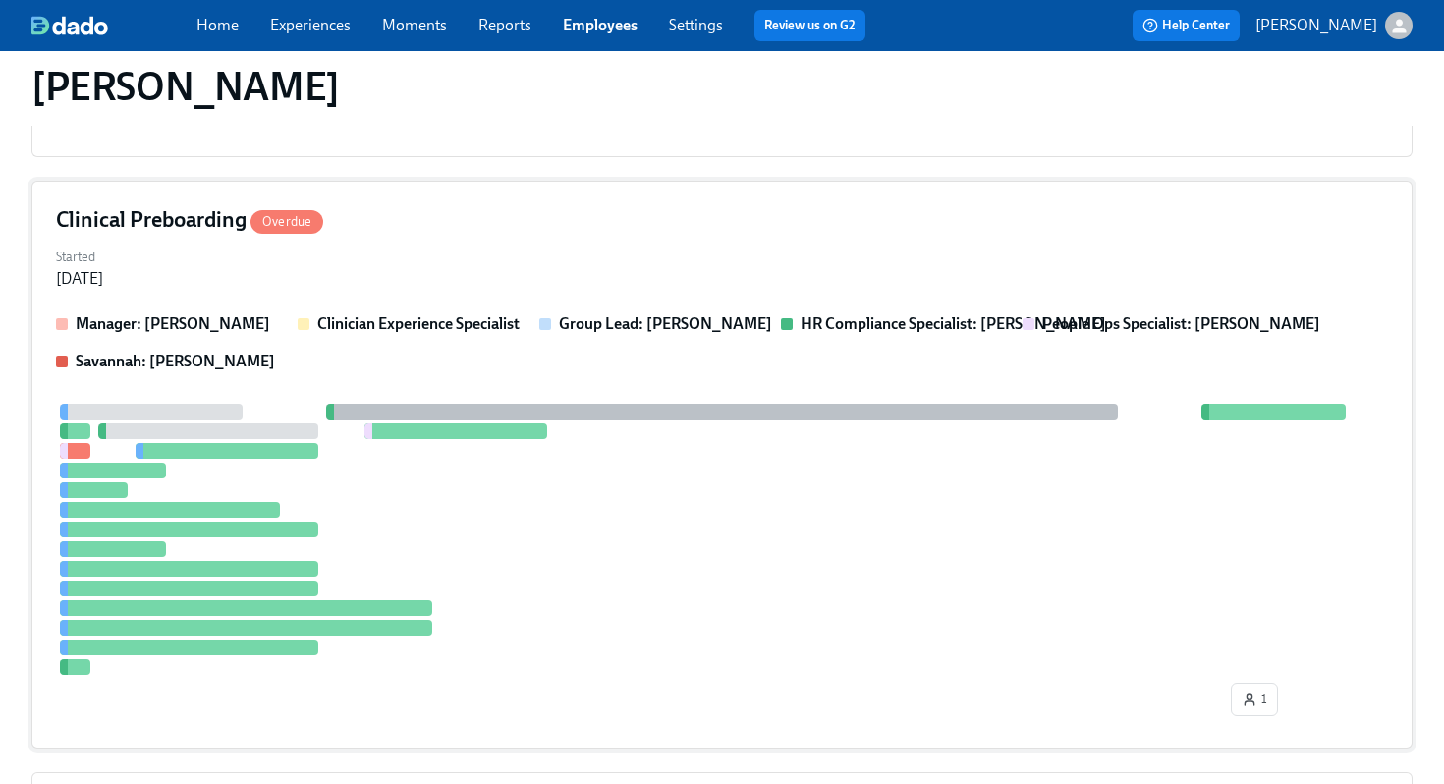
click at [707, 253] on div "Started [DATE]" at bounding box center [722, 266] width 1332 height 47
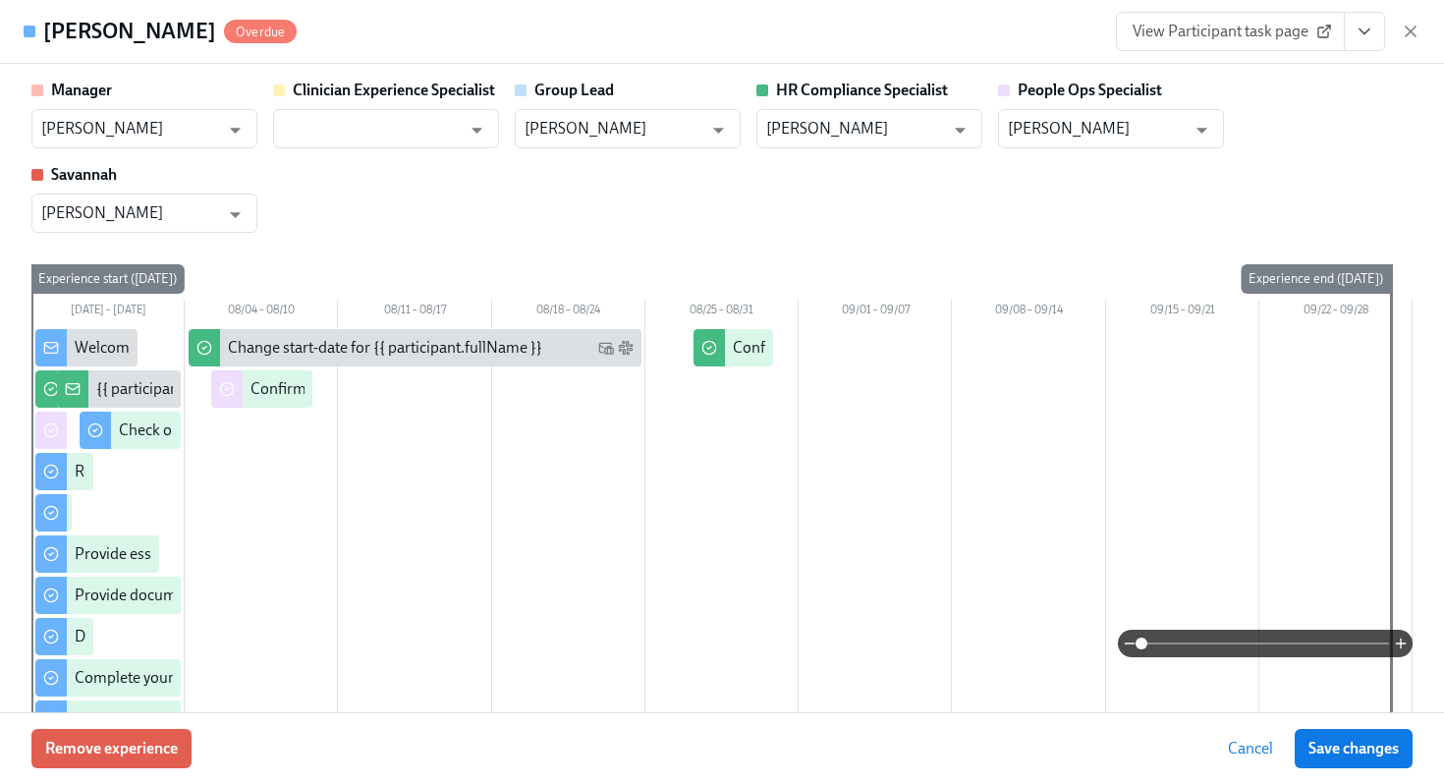
click at [757, 208] on div "Manager [PERSON_NAME] ​ Clinician Experience Specialist ​ Group Lead [PERSON_NA…" at bounding box center [721, 156] width 1381 height 153
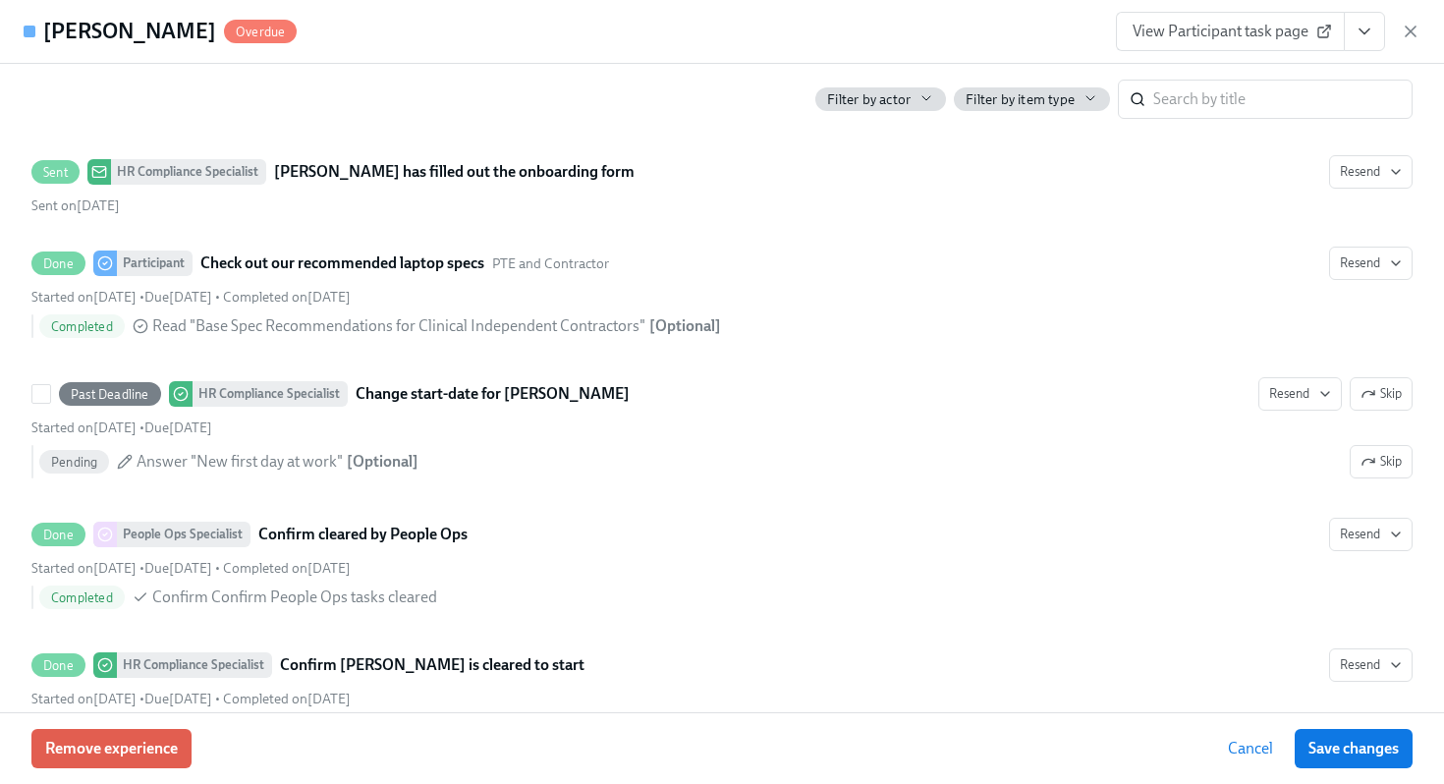
scroll to position [3798, 0]
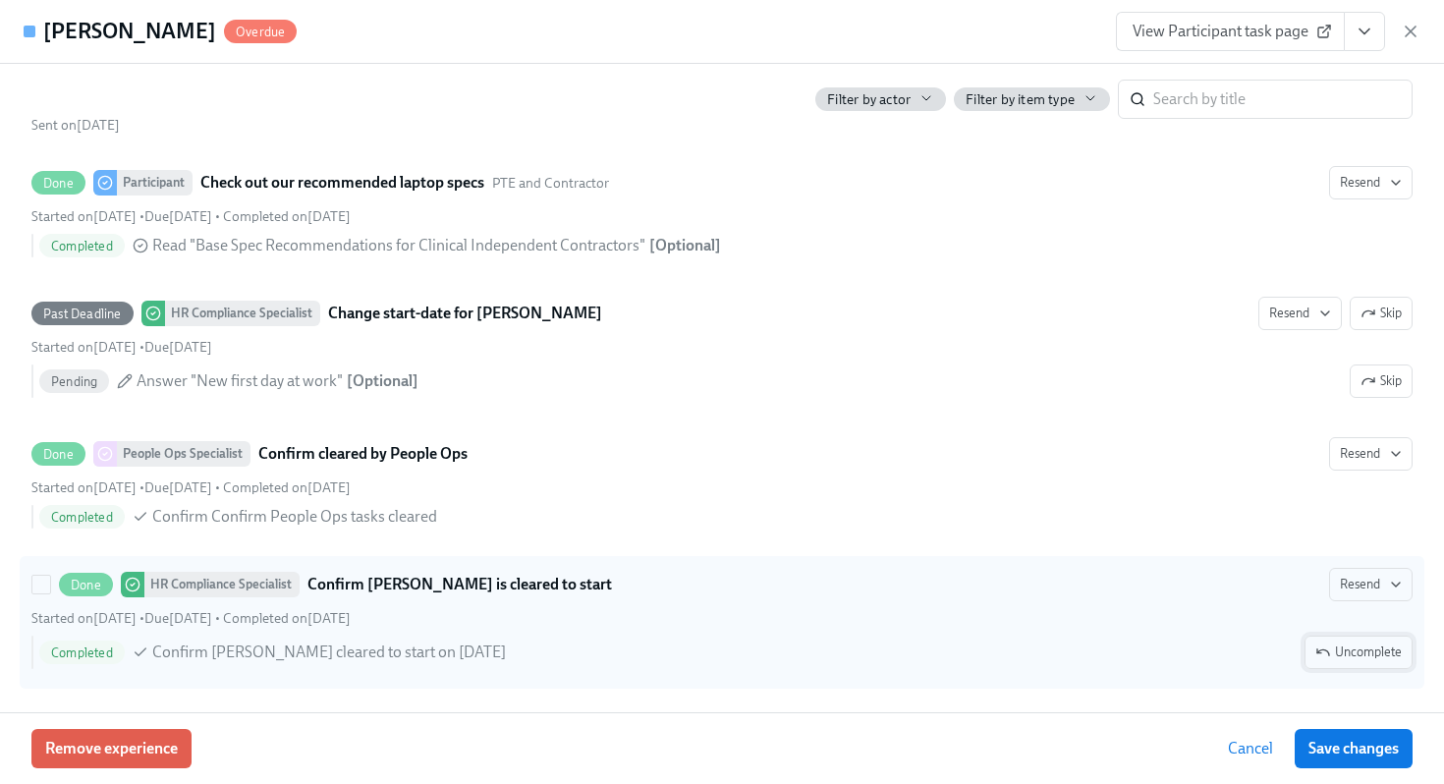
click at [1320, 646] on icon "button" at bounding box center [1324, 653] width 16 height 16
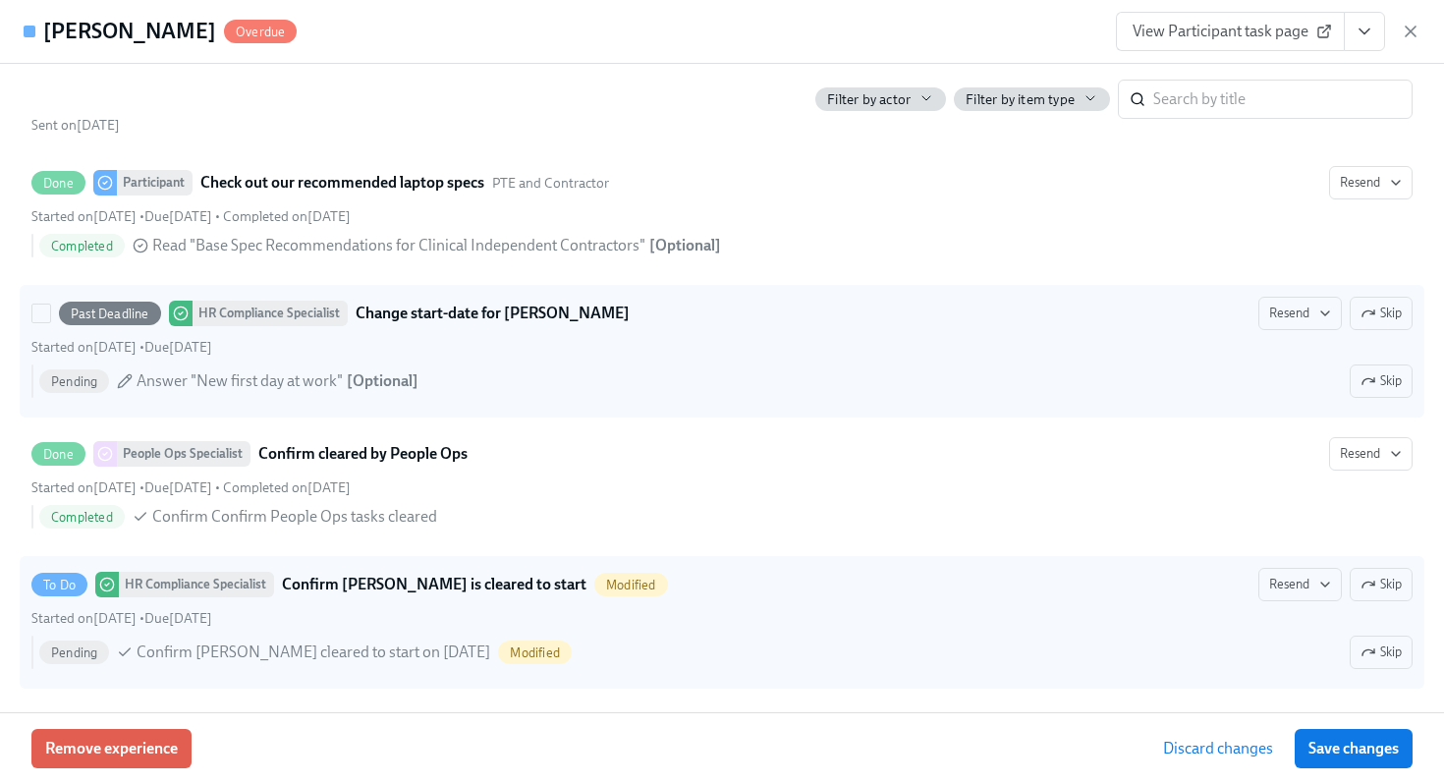
click at [992, 353] on div "Started on August 4th • Due August 25th" at bounding box center [721, 347] width 1381 height 19
click at [50, 322] on input "Past Deadline HR Compliance Specialist Change start-date for Ricki Pierce Resen…" at bounding box center [41, 314] width 18 height 18
checkbox input "true"
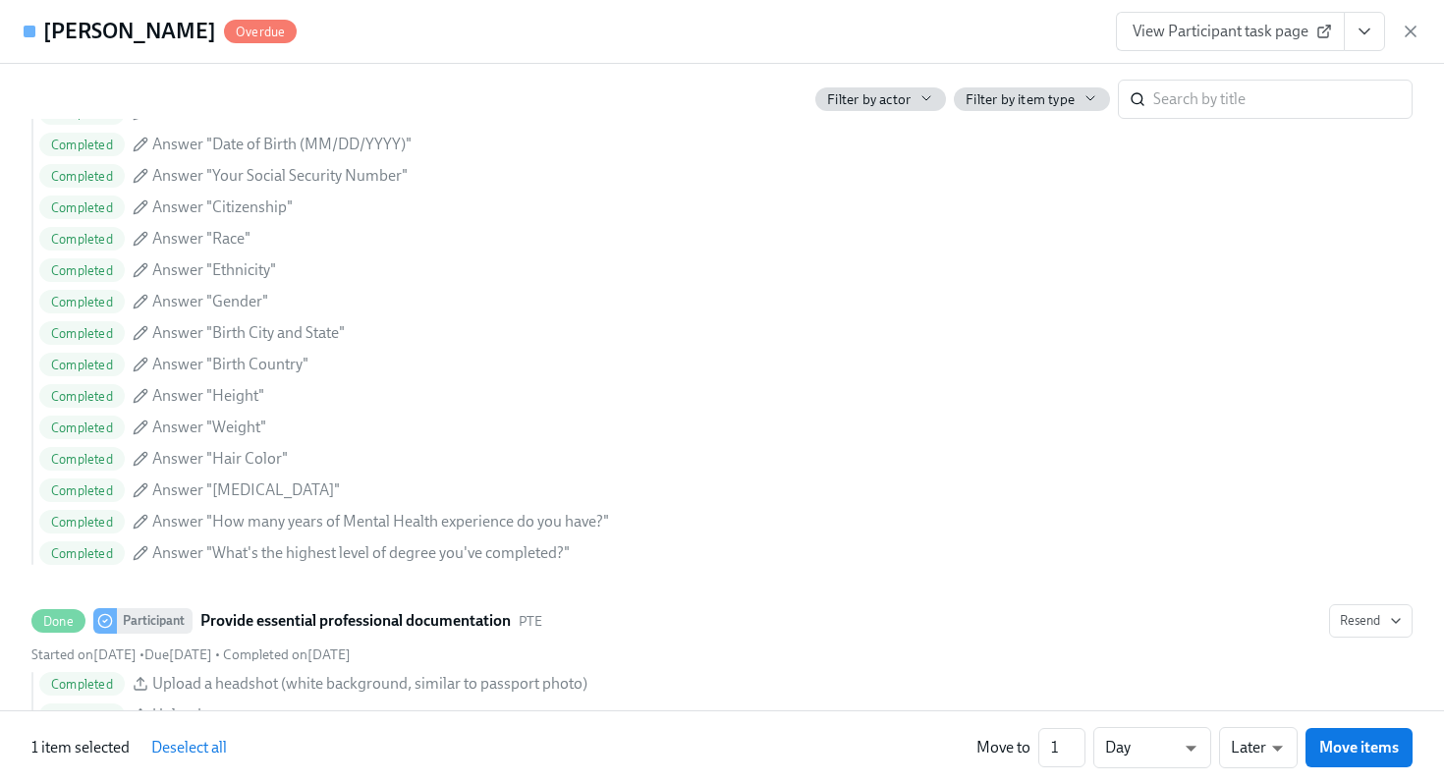
scroll to position [1142, 0]
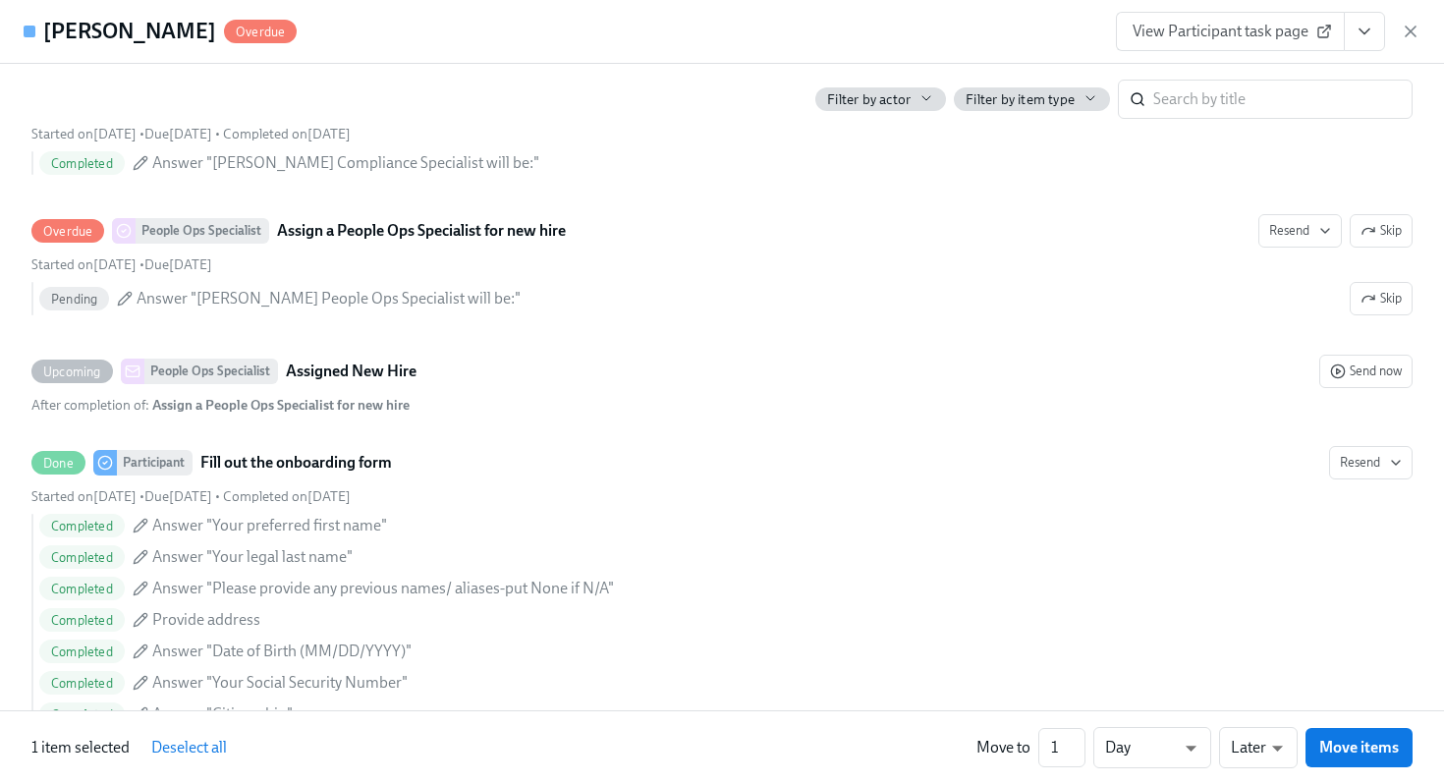
click at [1370, 23] on icon "View task page" at bounding box center [1365, 32] width 20 height 20
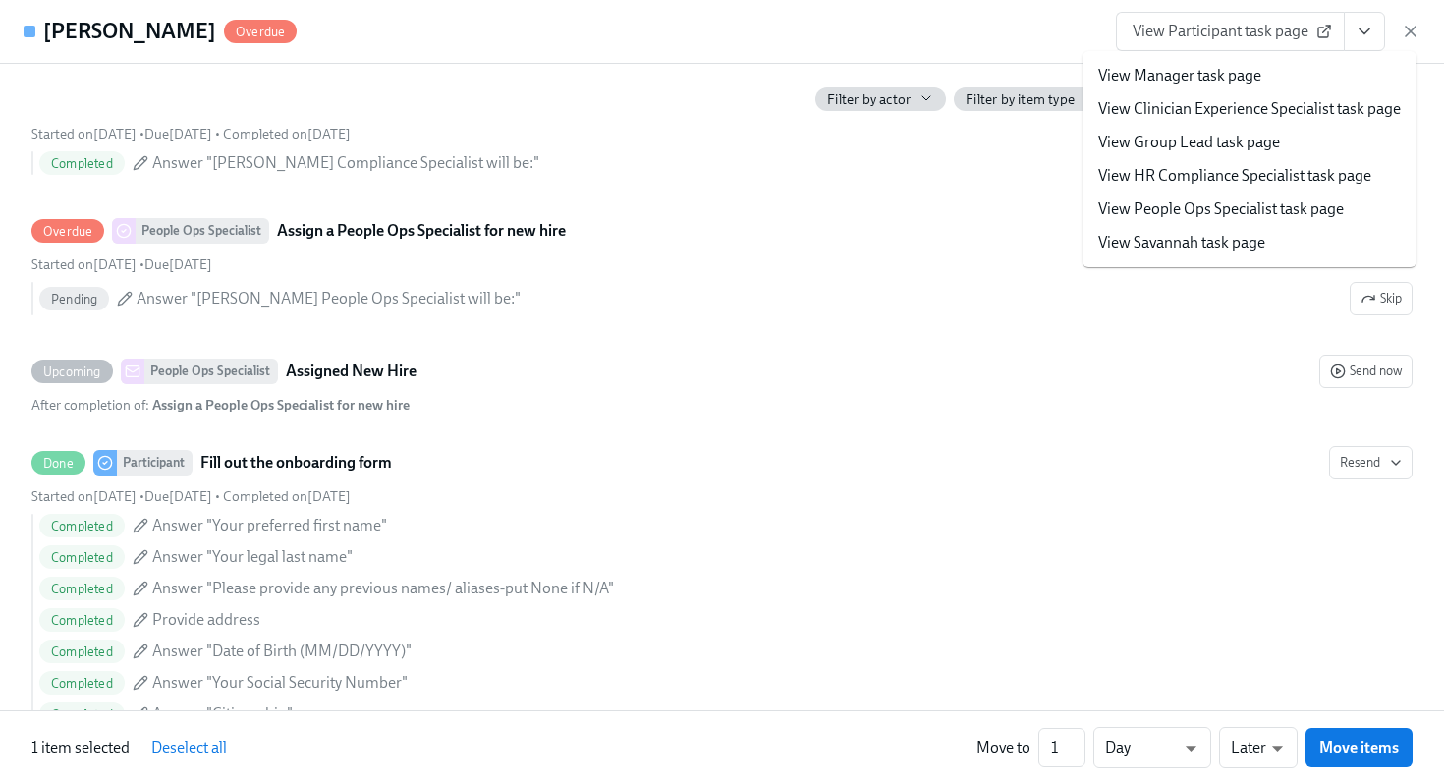
click at [1258, 169] on link "View HR Compliance Specialist task page" at bounding box center [1234, 176] width 273 height 22
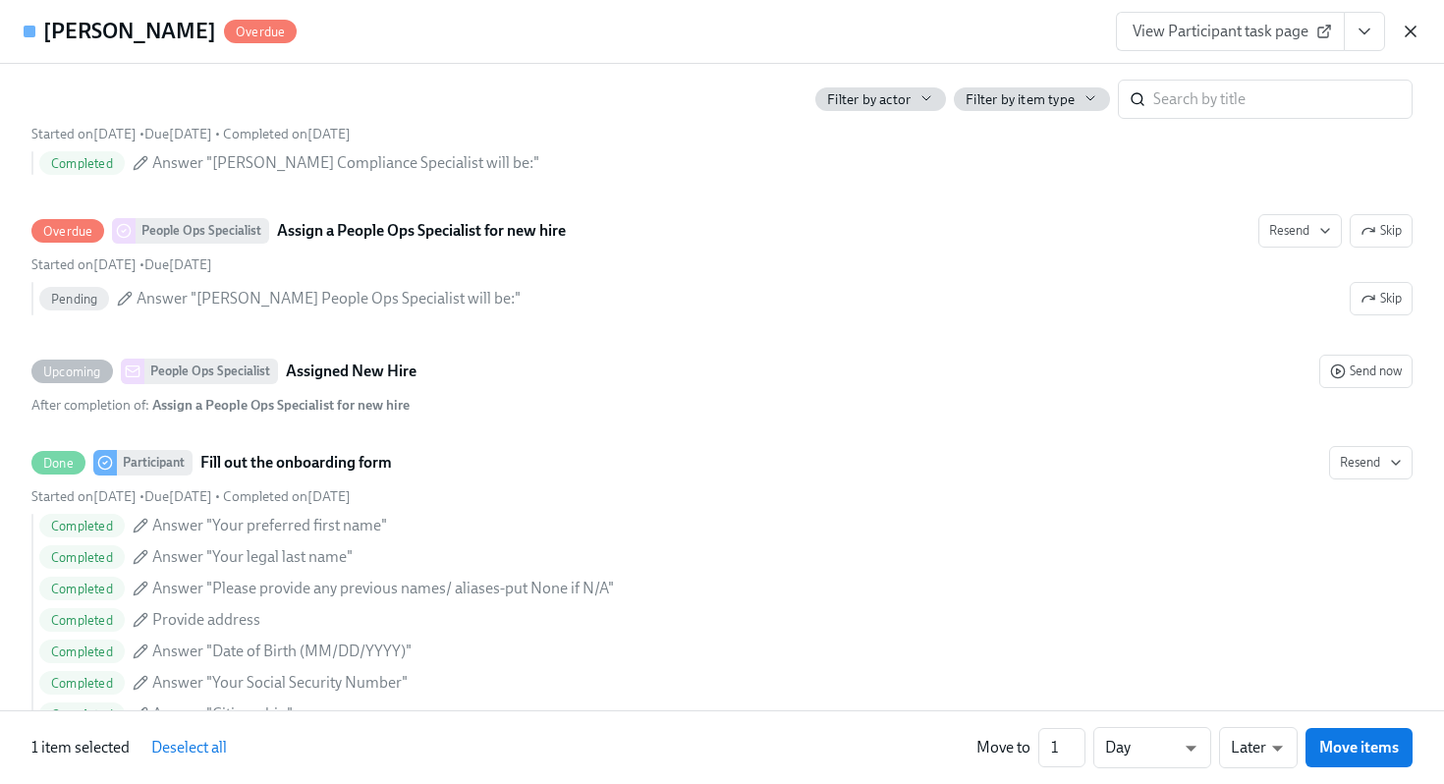
click at [1417, 27] on icon "button" at bounding box center [1411, 32] width 20 height 20
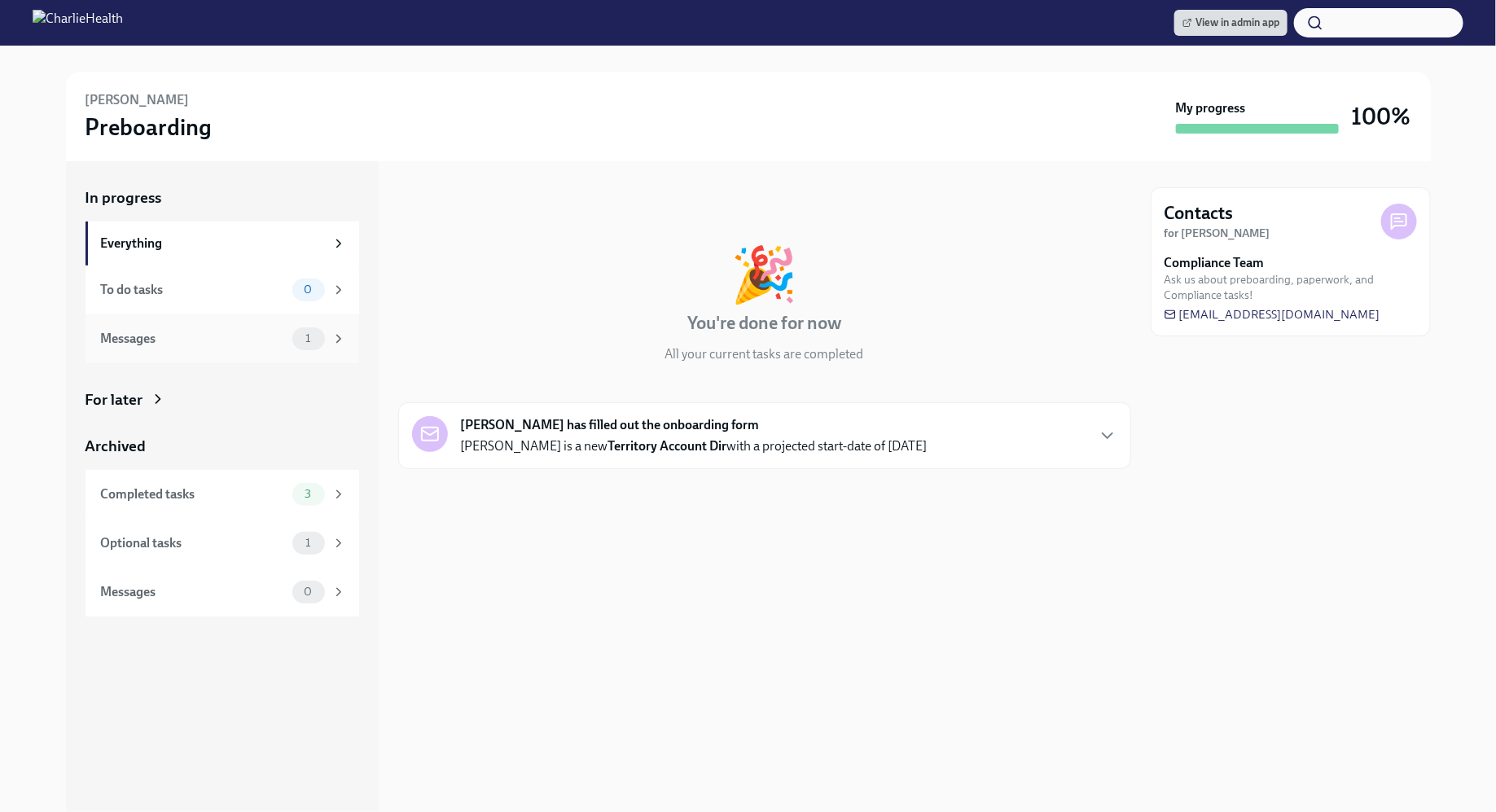
click at [268, 346] on div "Messages" at bounding box center [193, 339] width 185 height 18
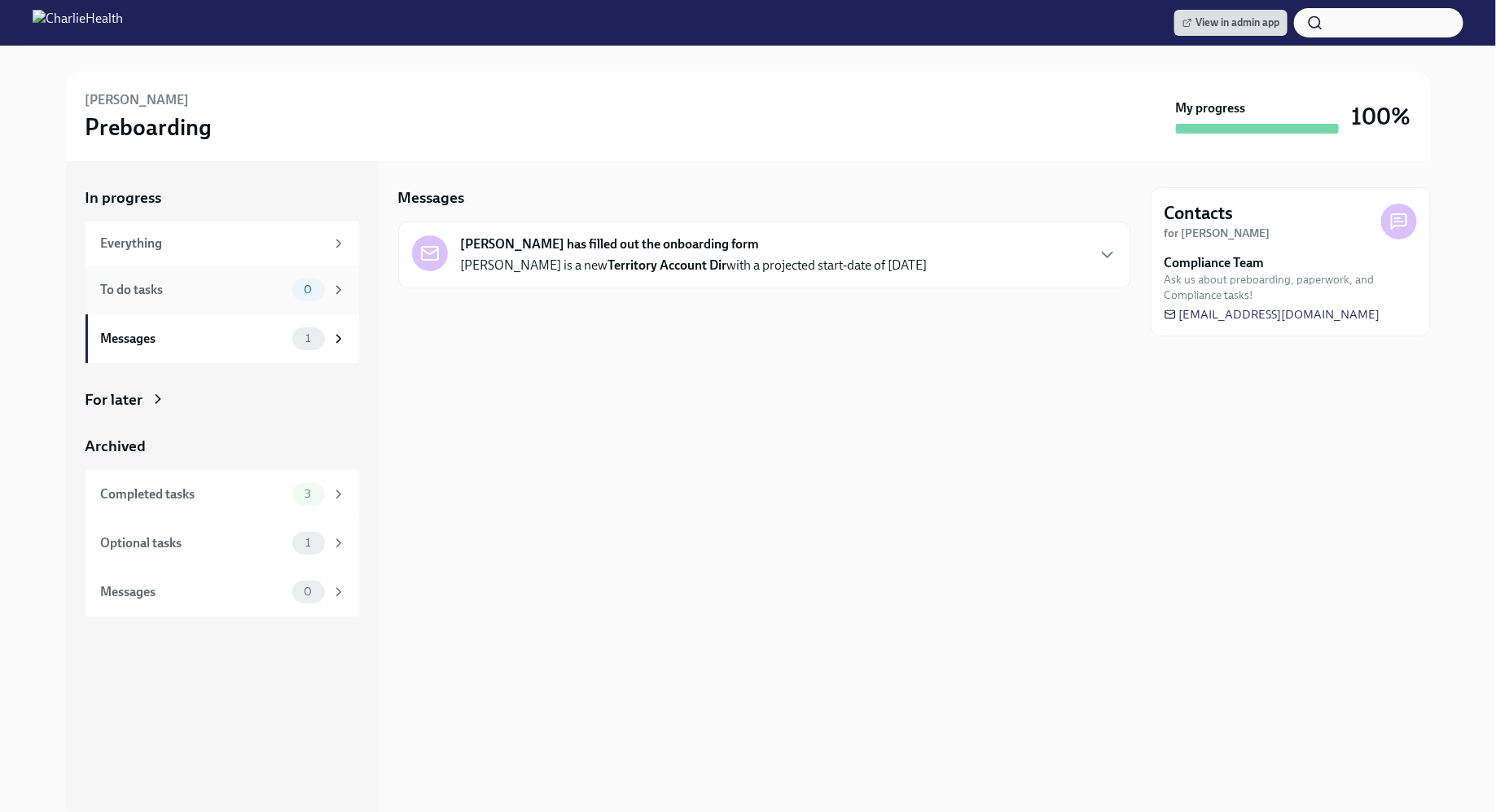
click at [268, 287] on div "To do tasks" at bounding box center [193, 290] width 185 height 18
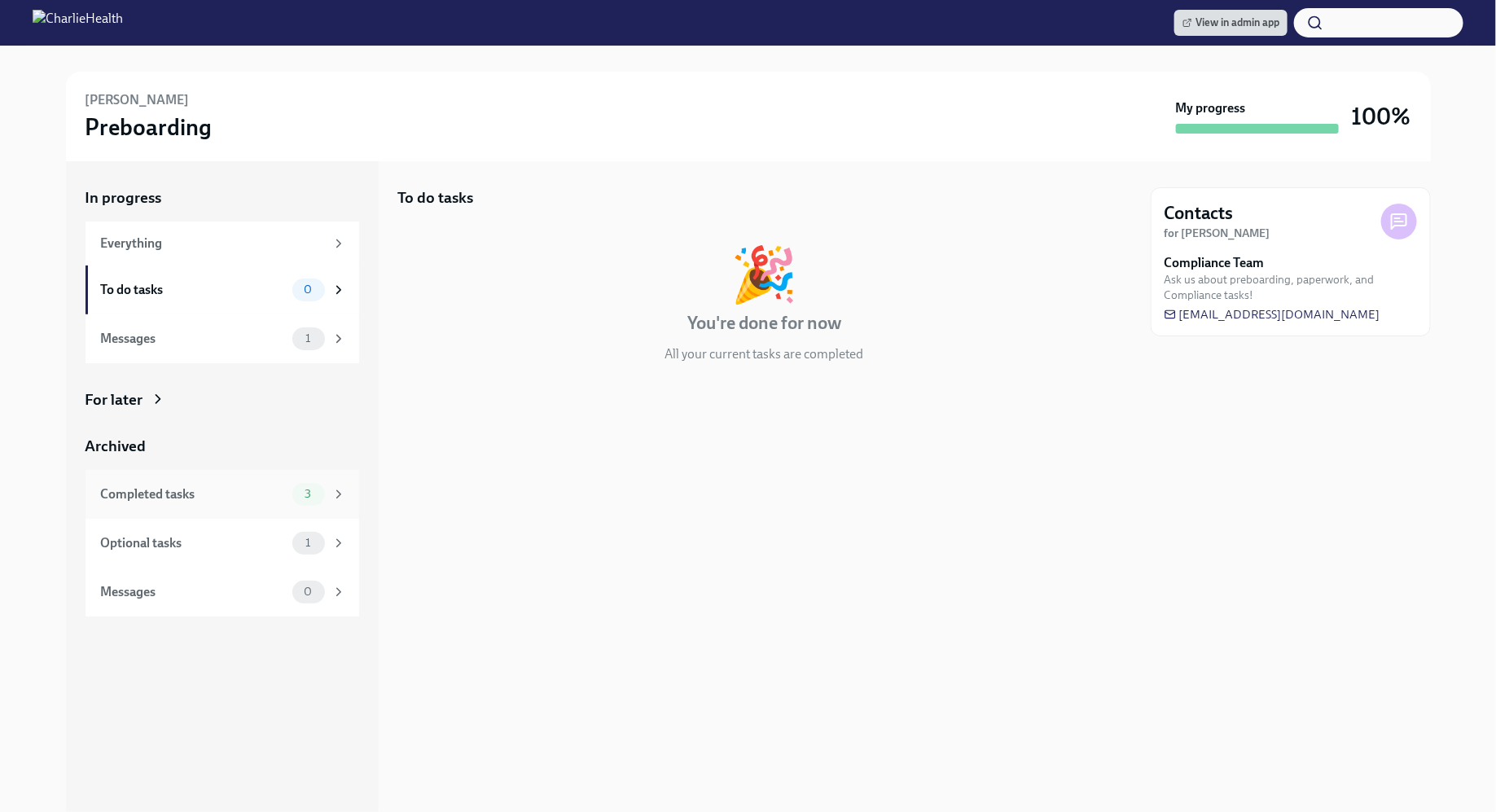
click at [259, 500] on div "Completed tasks" at bounding box center [193, 495] width 185 height 18
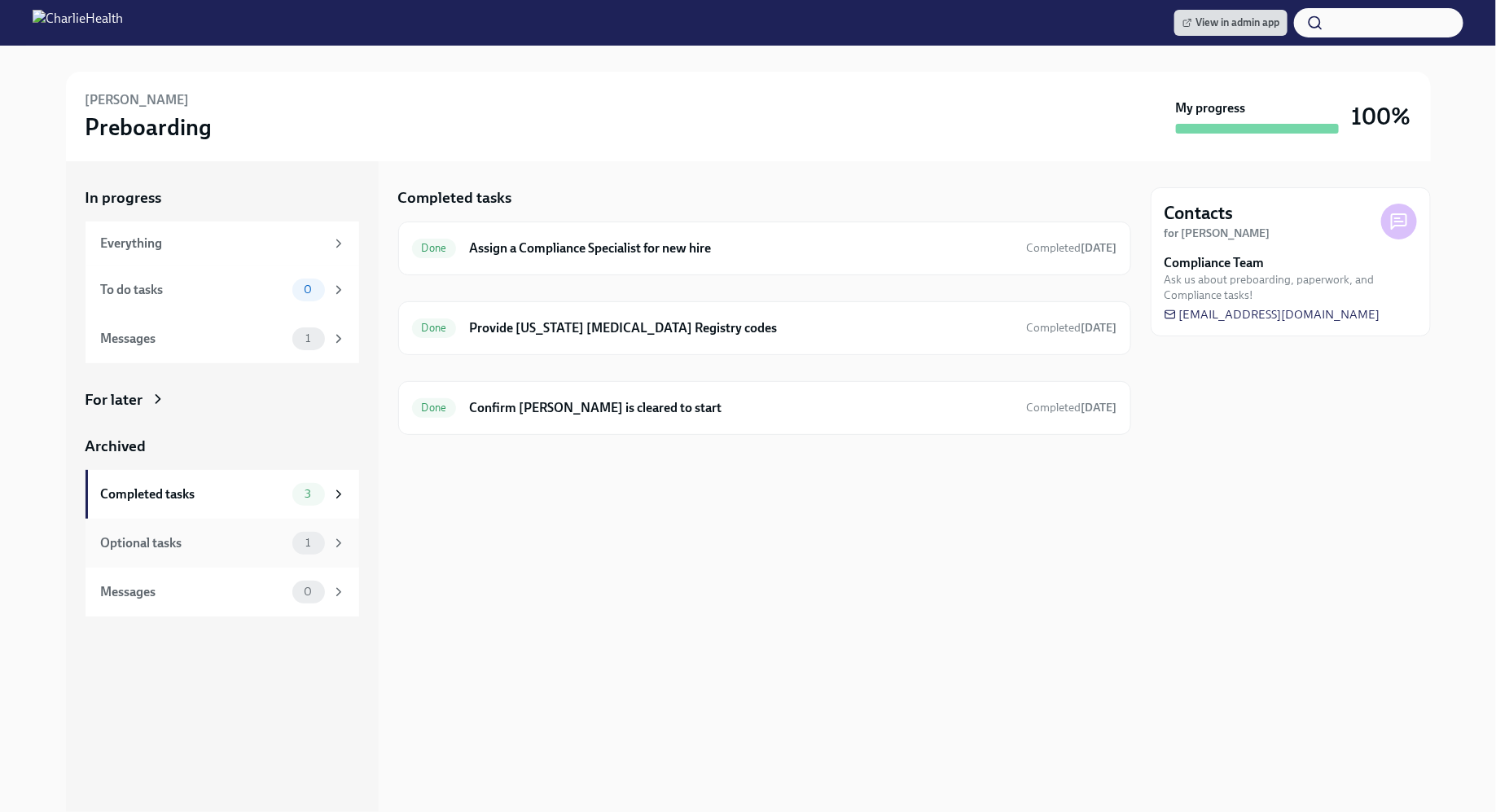
click at [269, 547] on div "Optional tasks" at bounding box center [193, 544] width 185 height 18
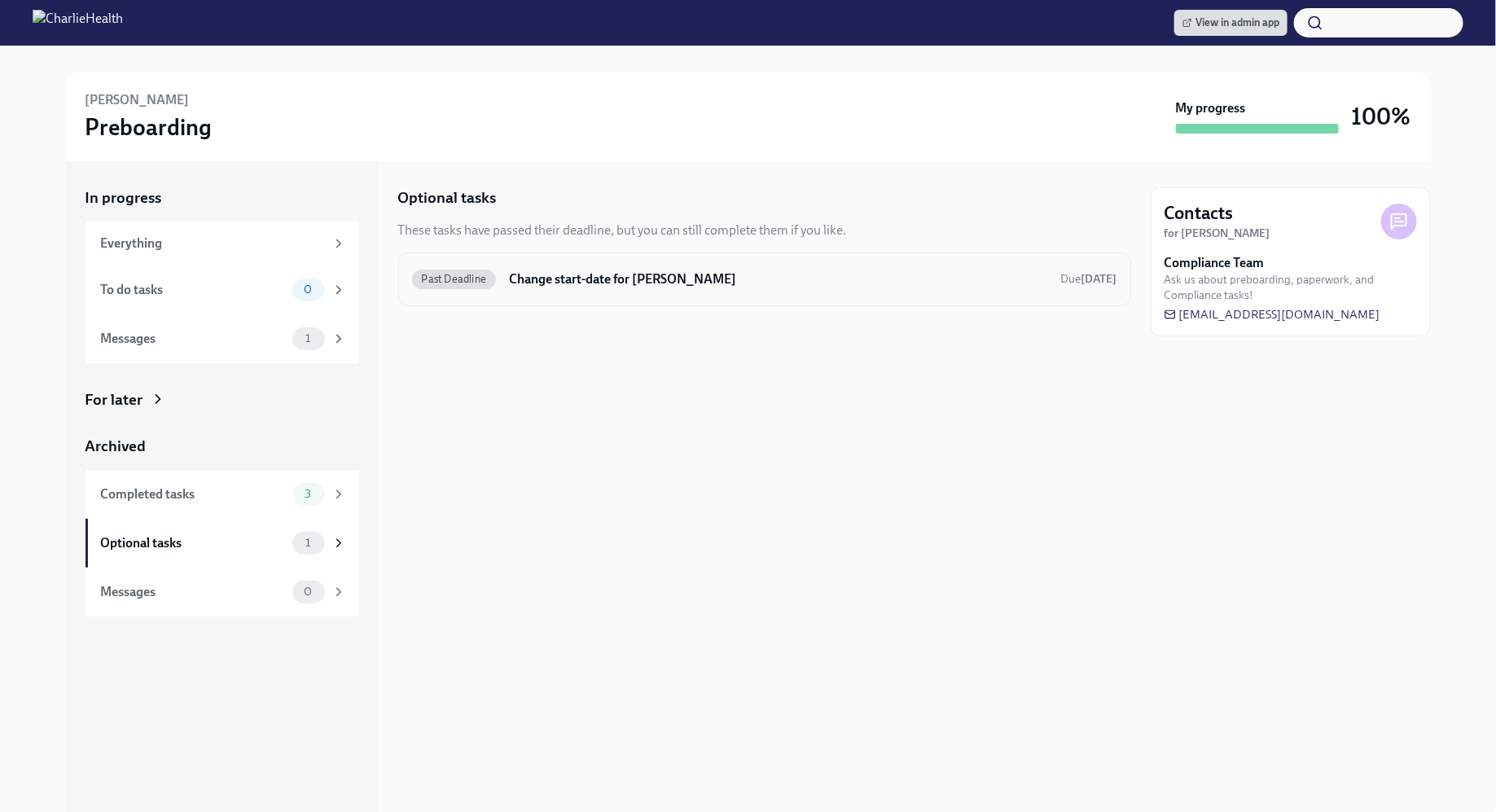
click at [655, 259] on div "Past Deadline Change start-date for [PERSON_NAME] Due [DATE]" at bounding box center [764, 279] width 733 height 54
click at [607, 266] on div "Past Deadline Change start-date for [PERSON_NAME] Due [DATE]" at bounding box center [764, 278] width 705 height 26
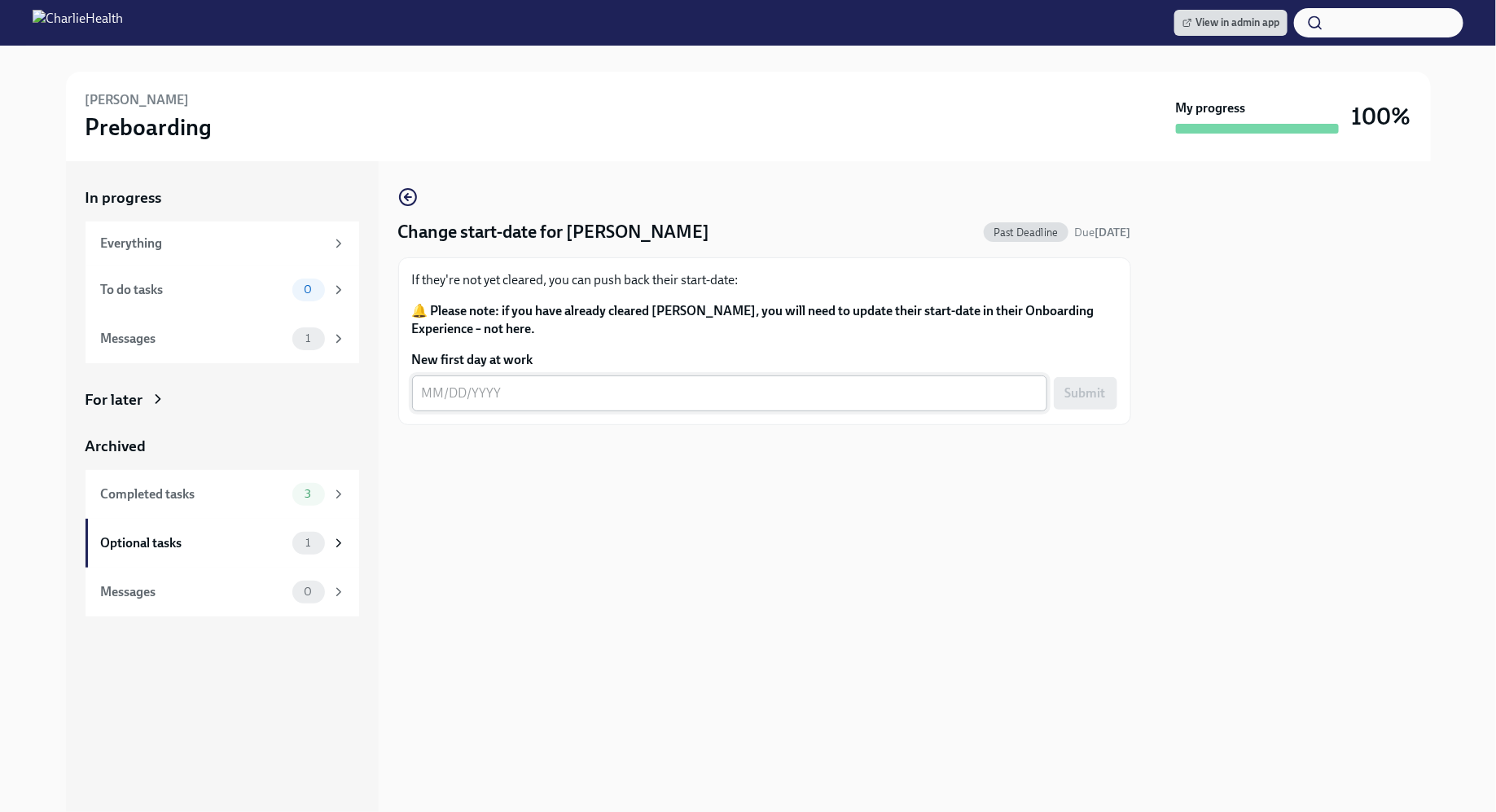
click at [587, 388] on textarea "New first day at work" at bounding box center [729, 394] width 616 height 20
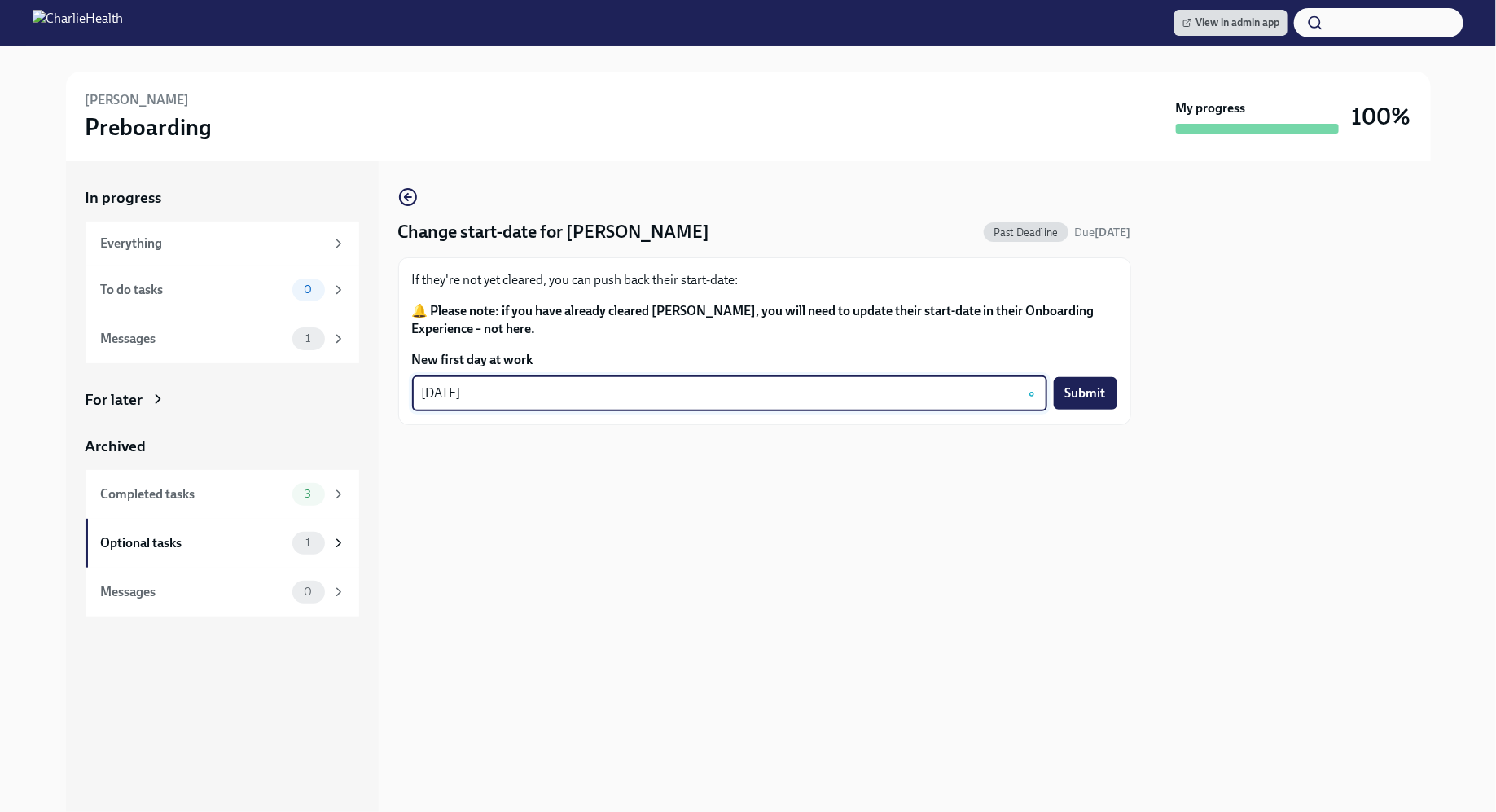
type textarea "[DATE]"
click at [767, 508] on div "Change start-date for [PERSON_NAME] Past Deadline Due [DATE] If they're not yet…" at bounding box center [764, 486] width 733 height 650
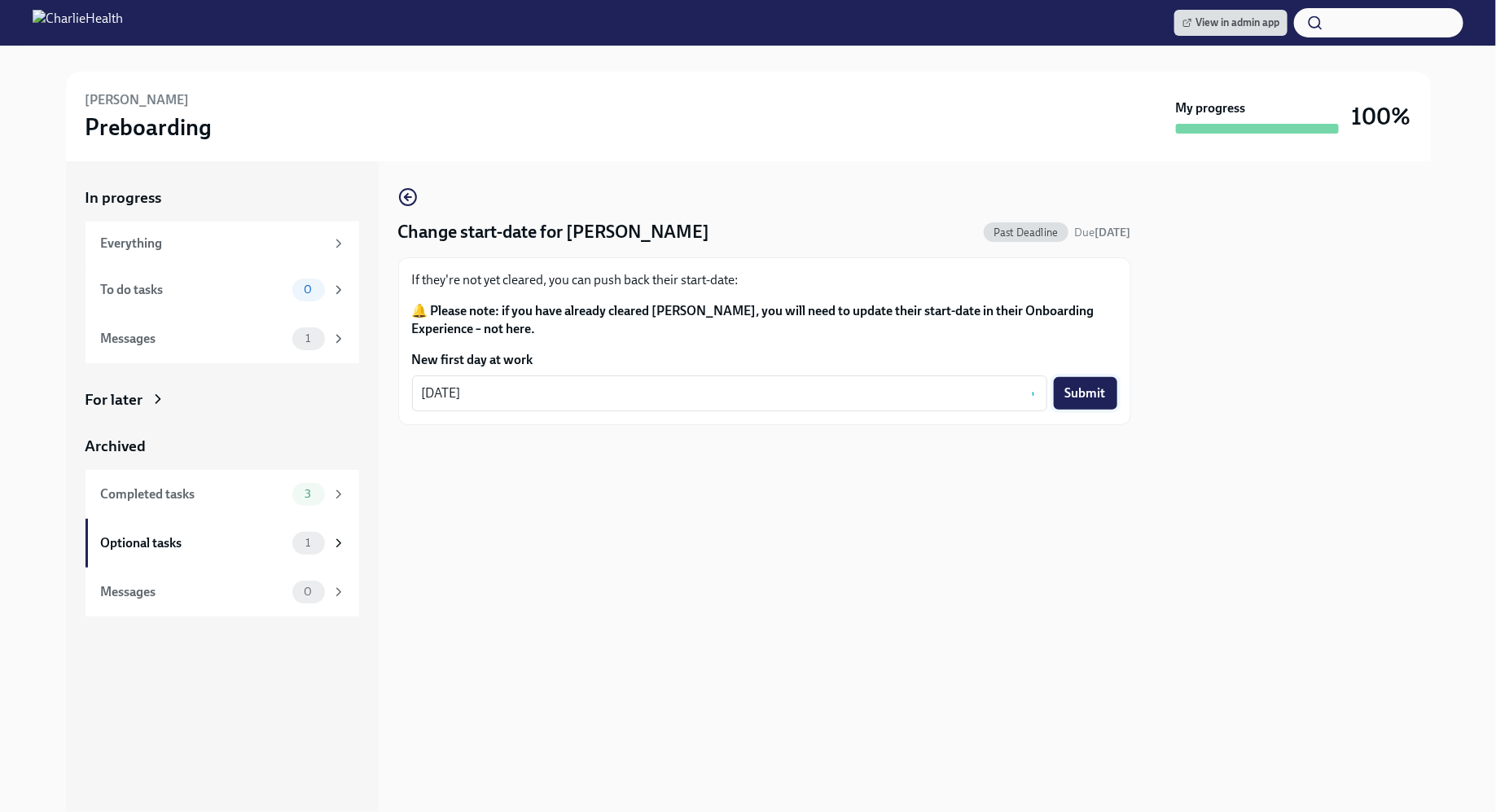
click at [1098, 393] on span "Submit" at bounding box center [1085, 394] width 41 height 17
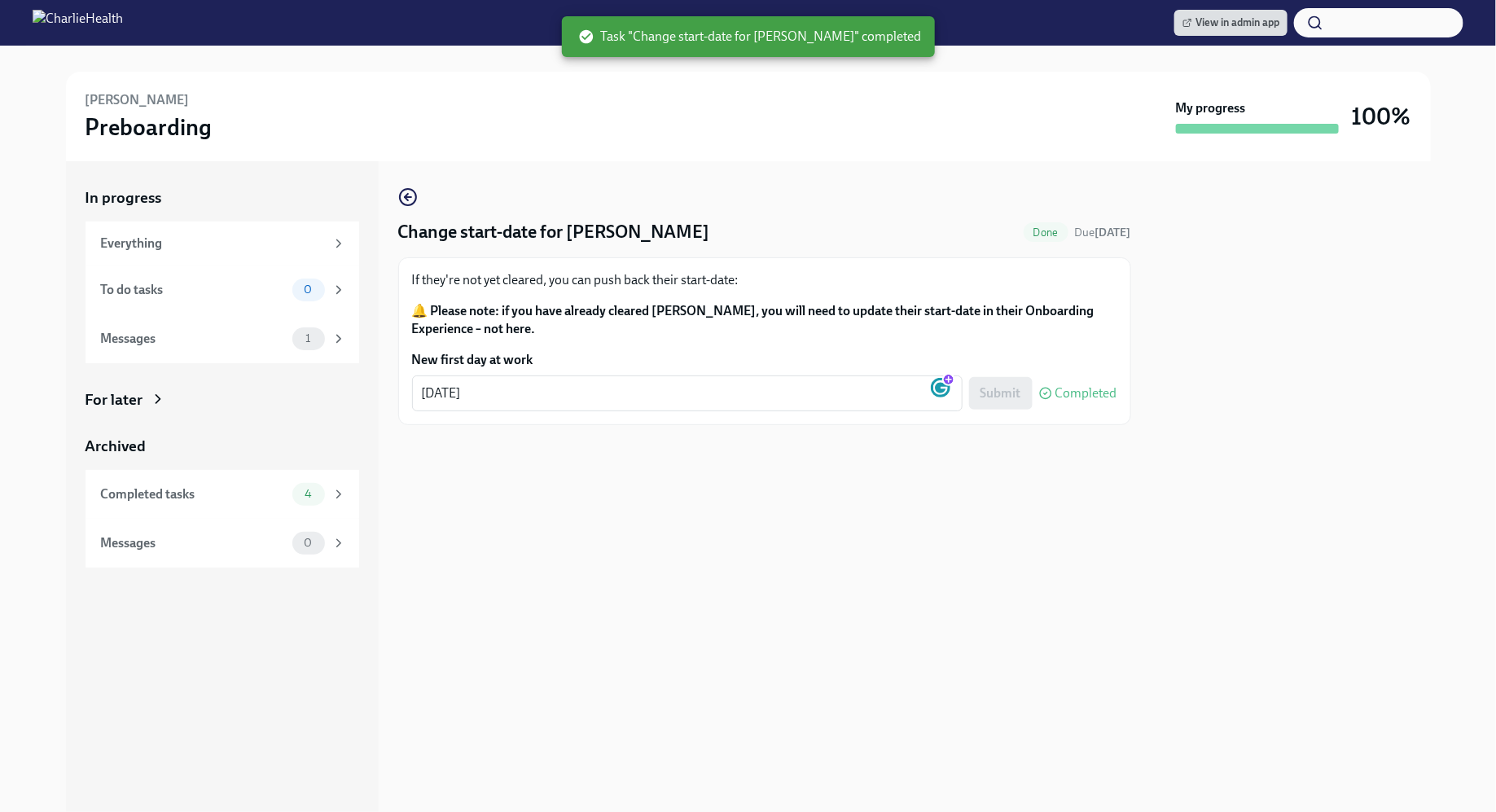
click at [757, 468] on div at bounding box center [764, 451] width 733 height 52
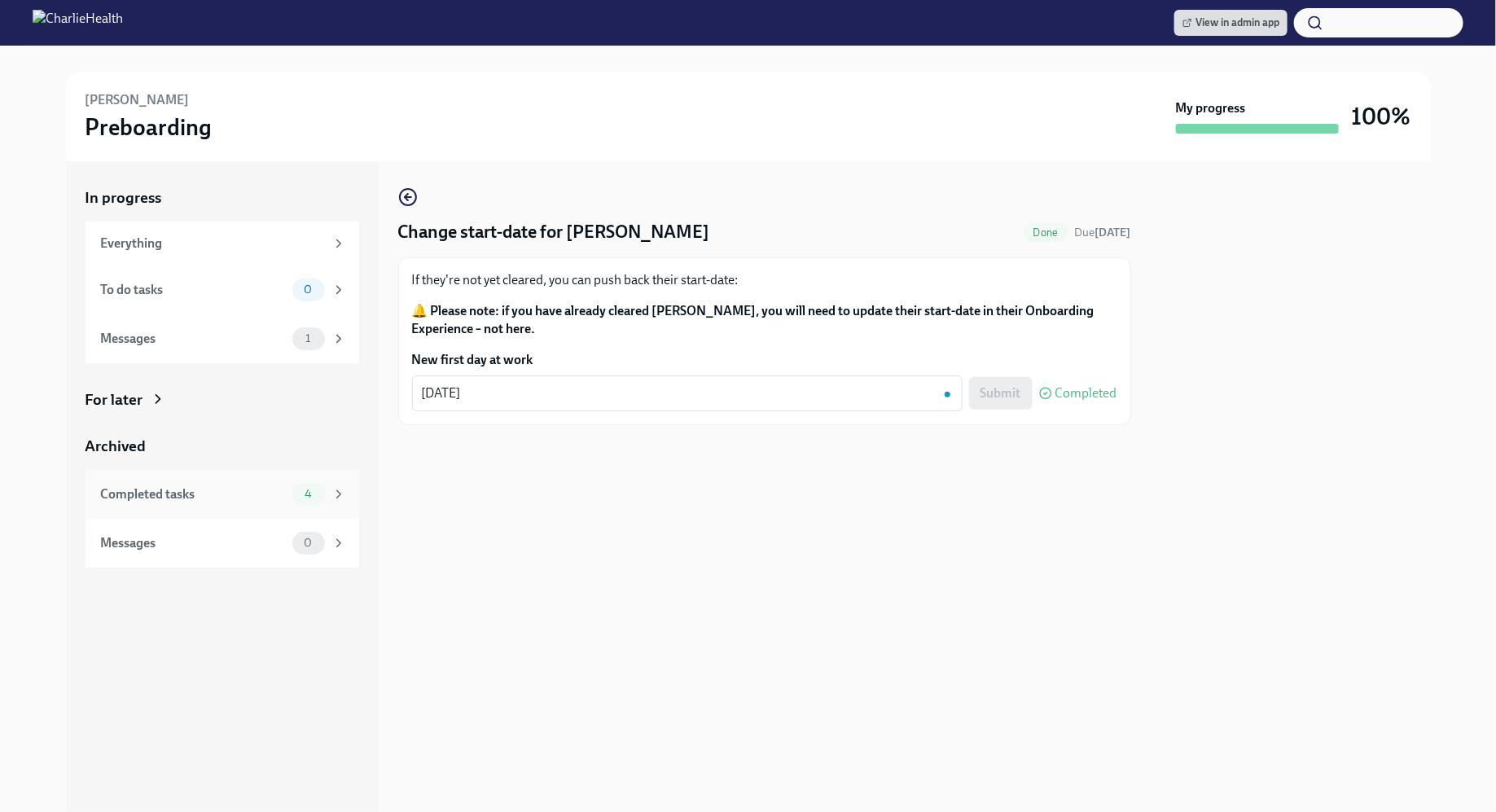
click at [235, 480] on div "Completed tasks 4" at bounding box center [222, 494] width 274 height 49
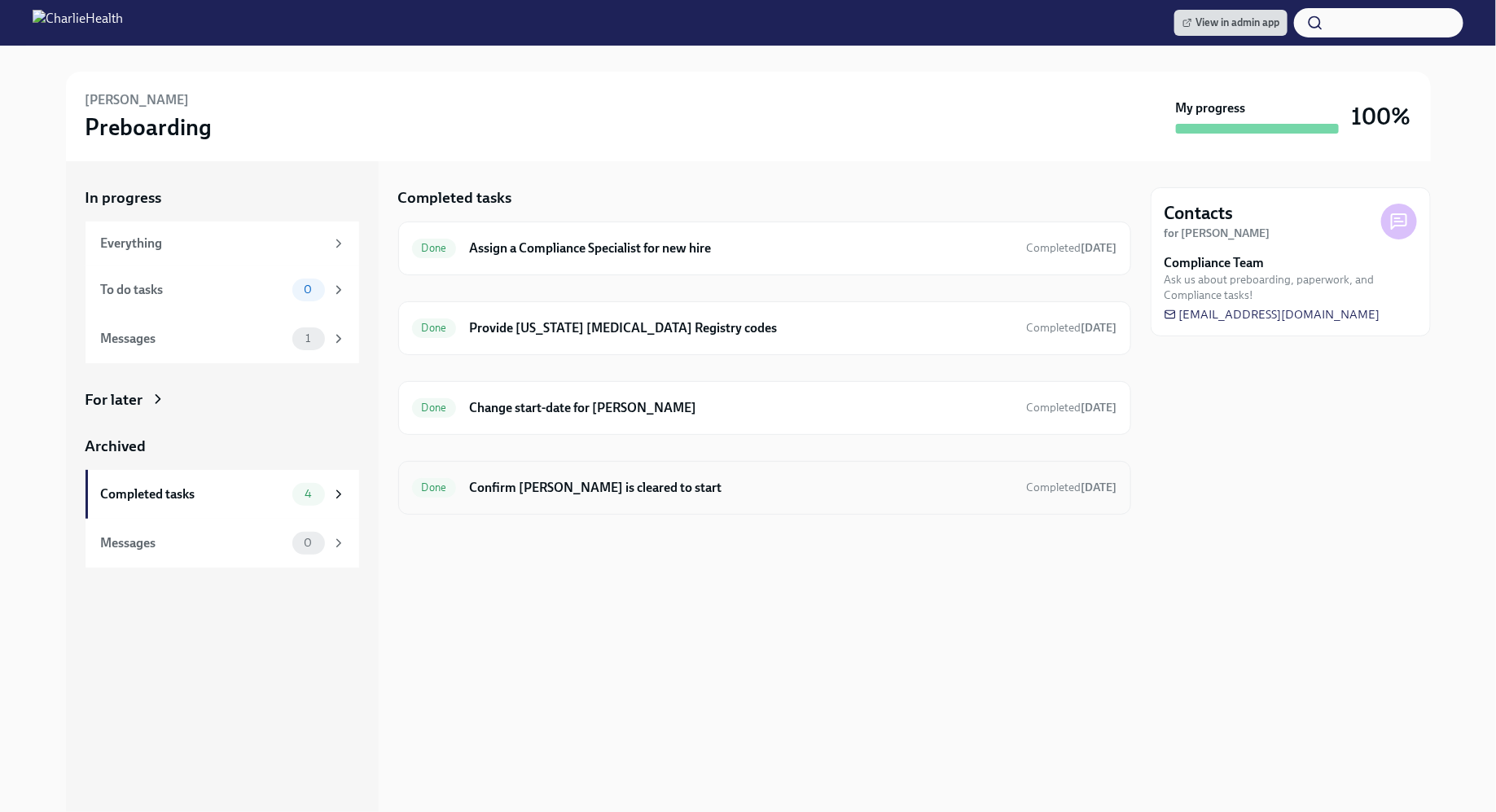
click at [651, 461] on div "Done Confirm [PERSON_NAME] is cleared to start Completed [DATE]" at bounding box center [764, 487] width 733 height 54
click at [634, 486] on h6 "Confirm [PERSON_NAME] is cleared to start" at bounding box center [741, 488] width 544 height 18
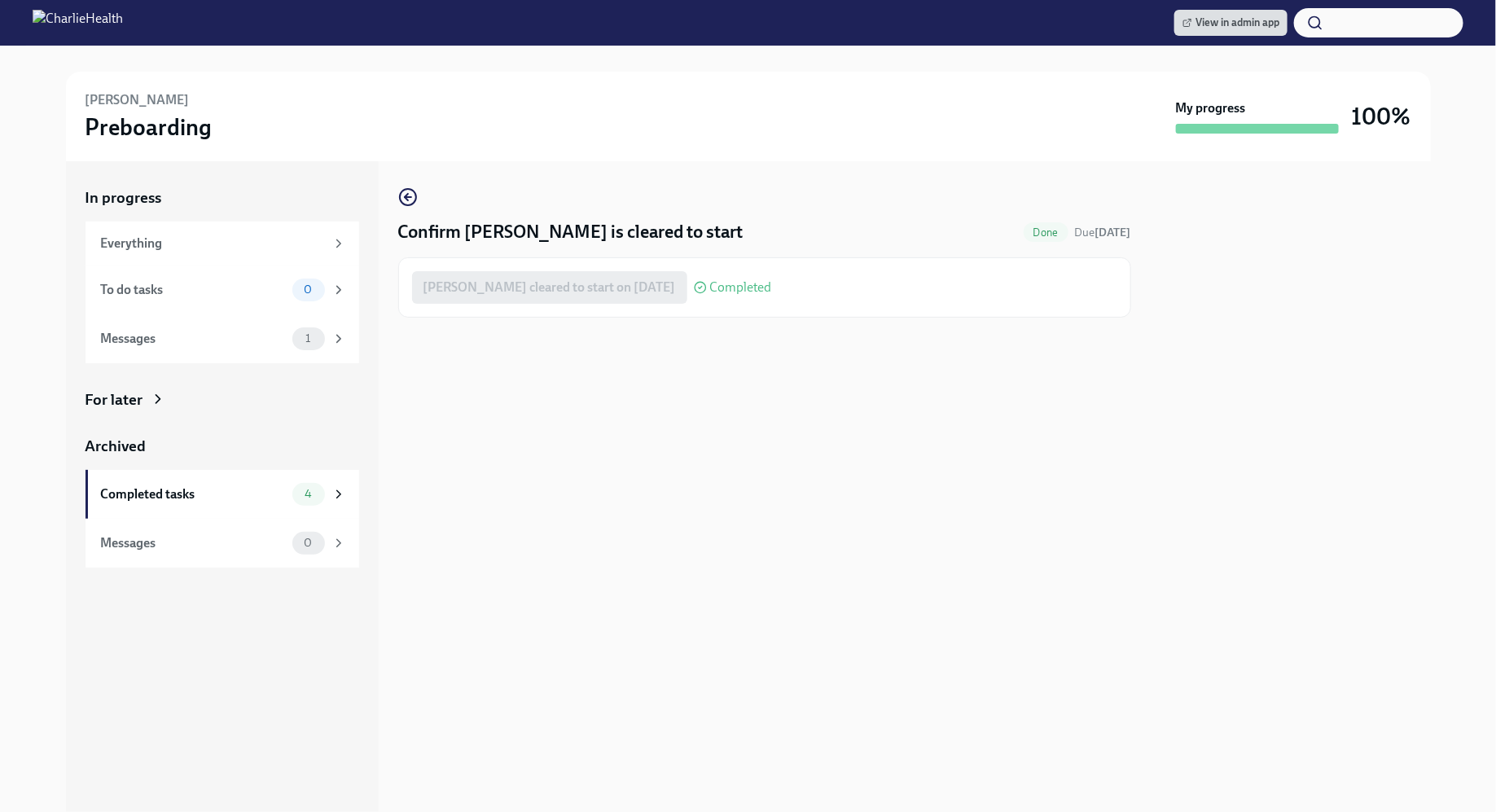
click at [634, 486] on div "Confirm [PERSON_NAME] is cleared to start Done Due [DATE] [PERSON_NAME] cleared…" at bounding box center [764, 486] width 733 height 650
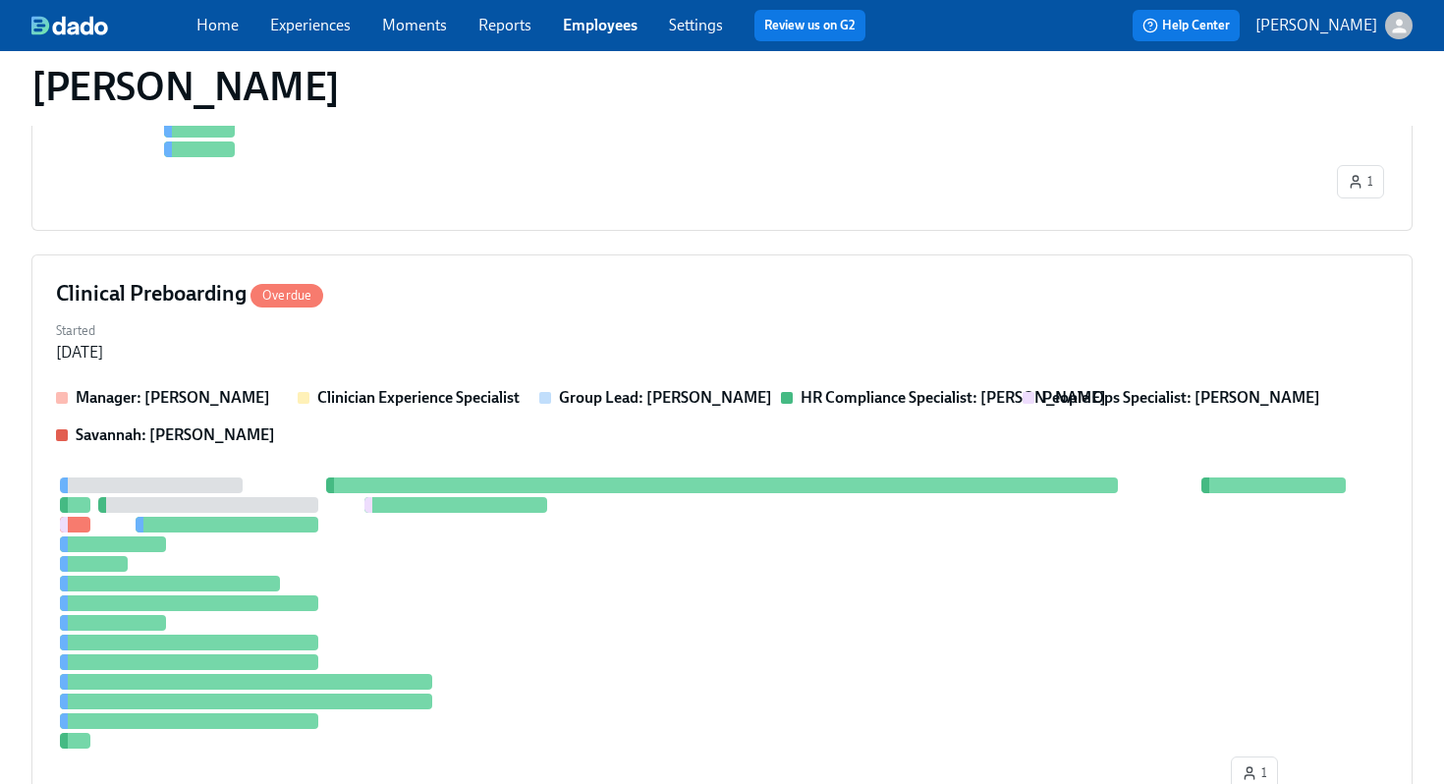
scroll to position [898, 0]
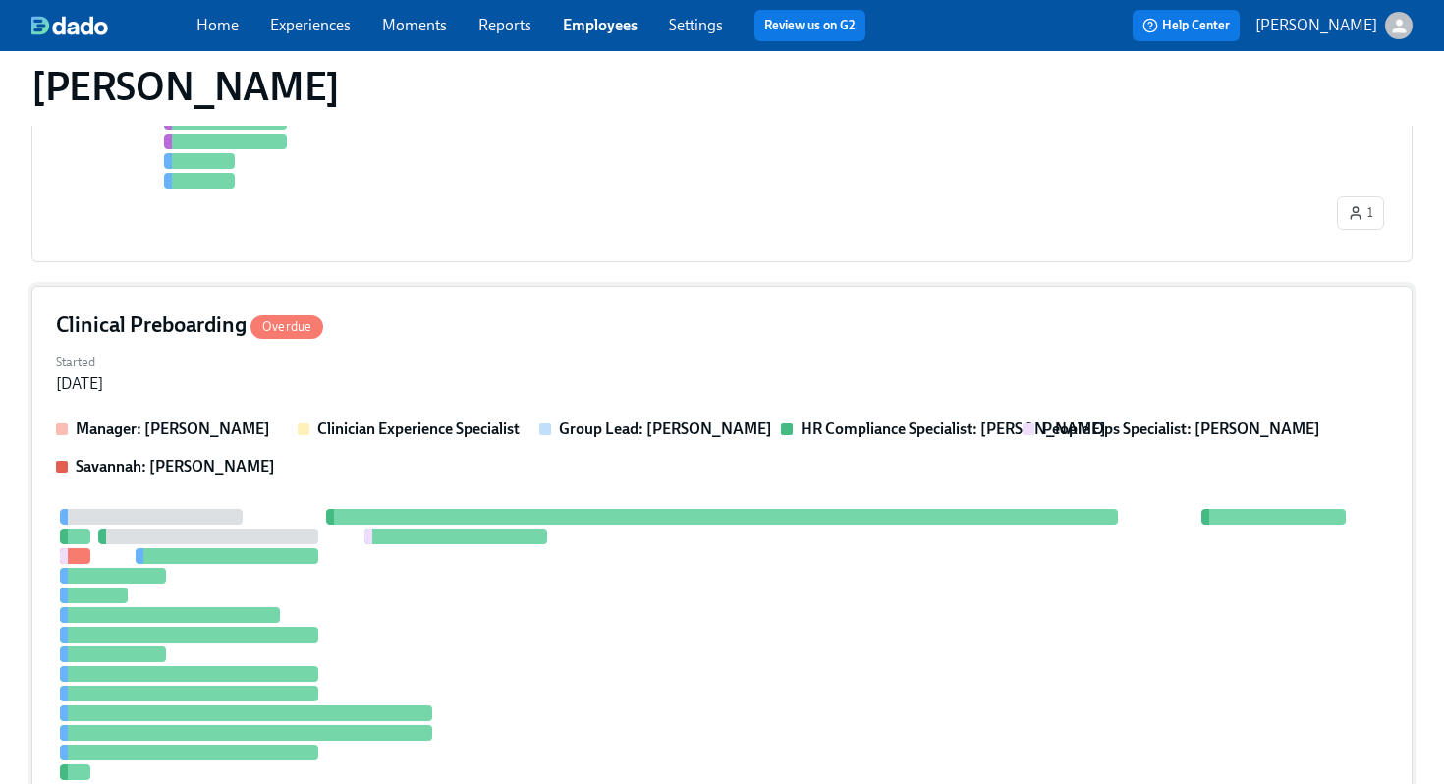
click at [771, 365] on div "Started Jul 28, 2025" at bounding box center [722, 371] width 1332 height 47
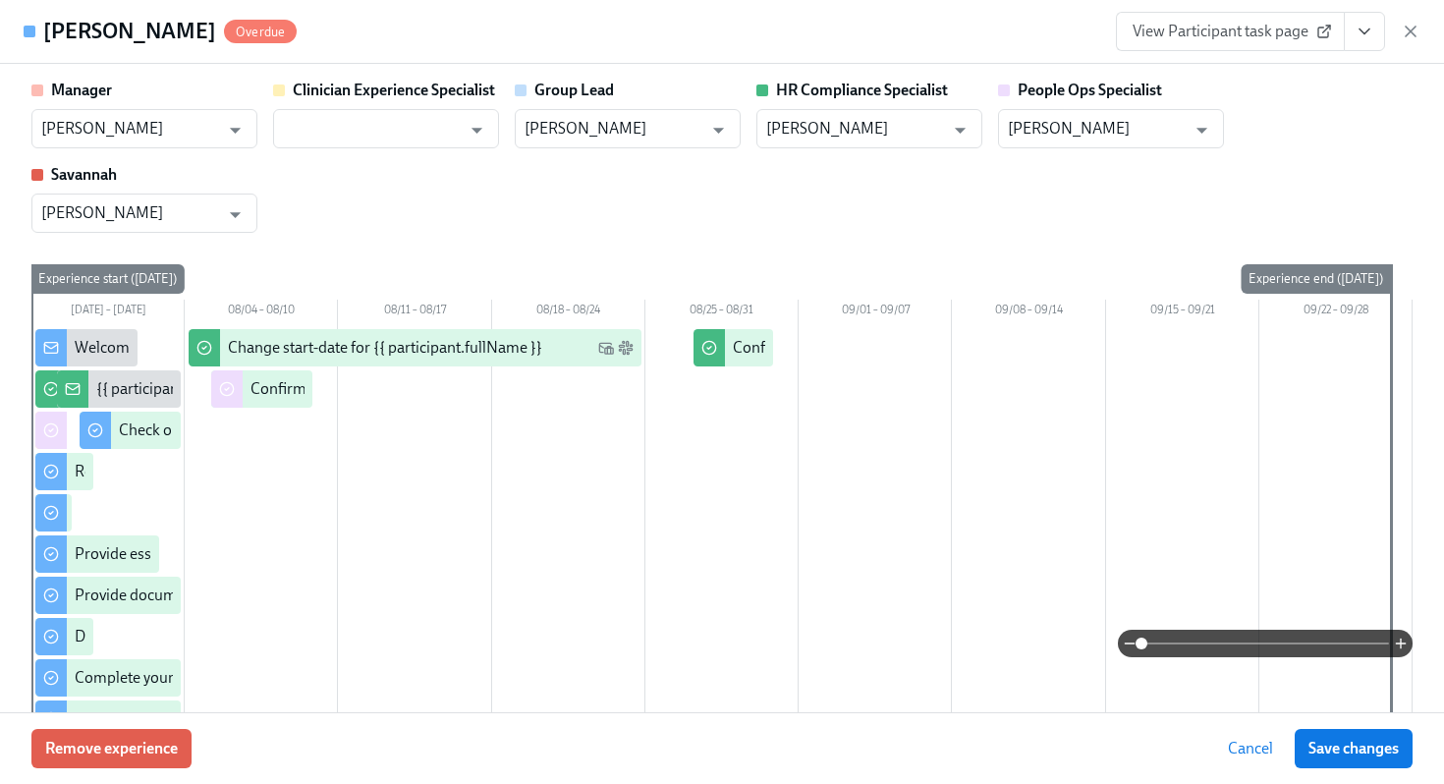
click at [1403, 187] on div "Manager ShaReese Wilson ​ Clinician Experience Specialist ​ Group Lead ShaReese…" at bounding box center [721, 156] width 1381 height 153
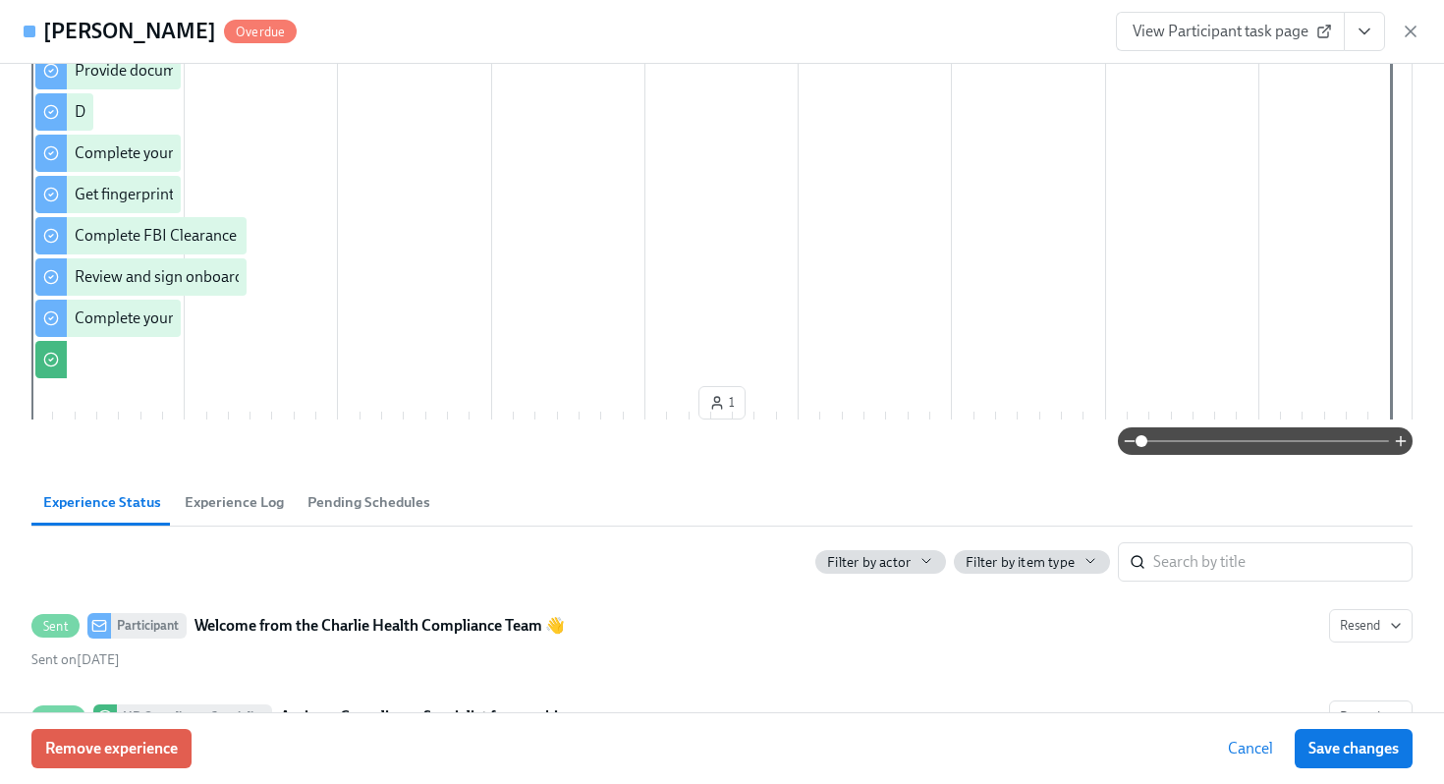
scroll to position [0, 0]
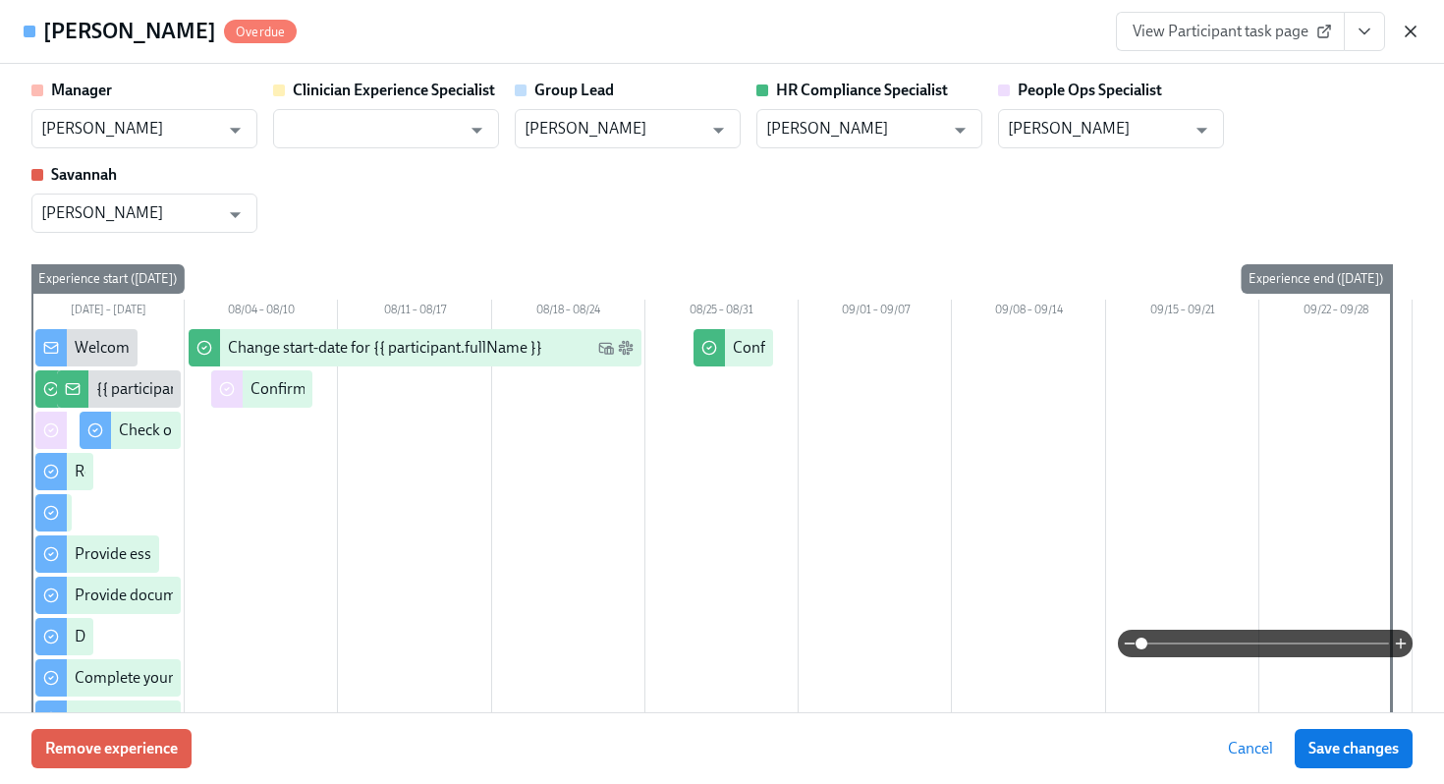
click at [1417, 28] on icon "button" at bounding box center [1411, 32] width 20 height 20
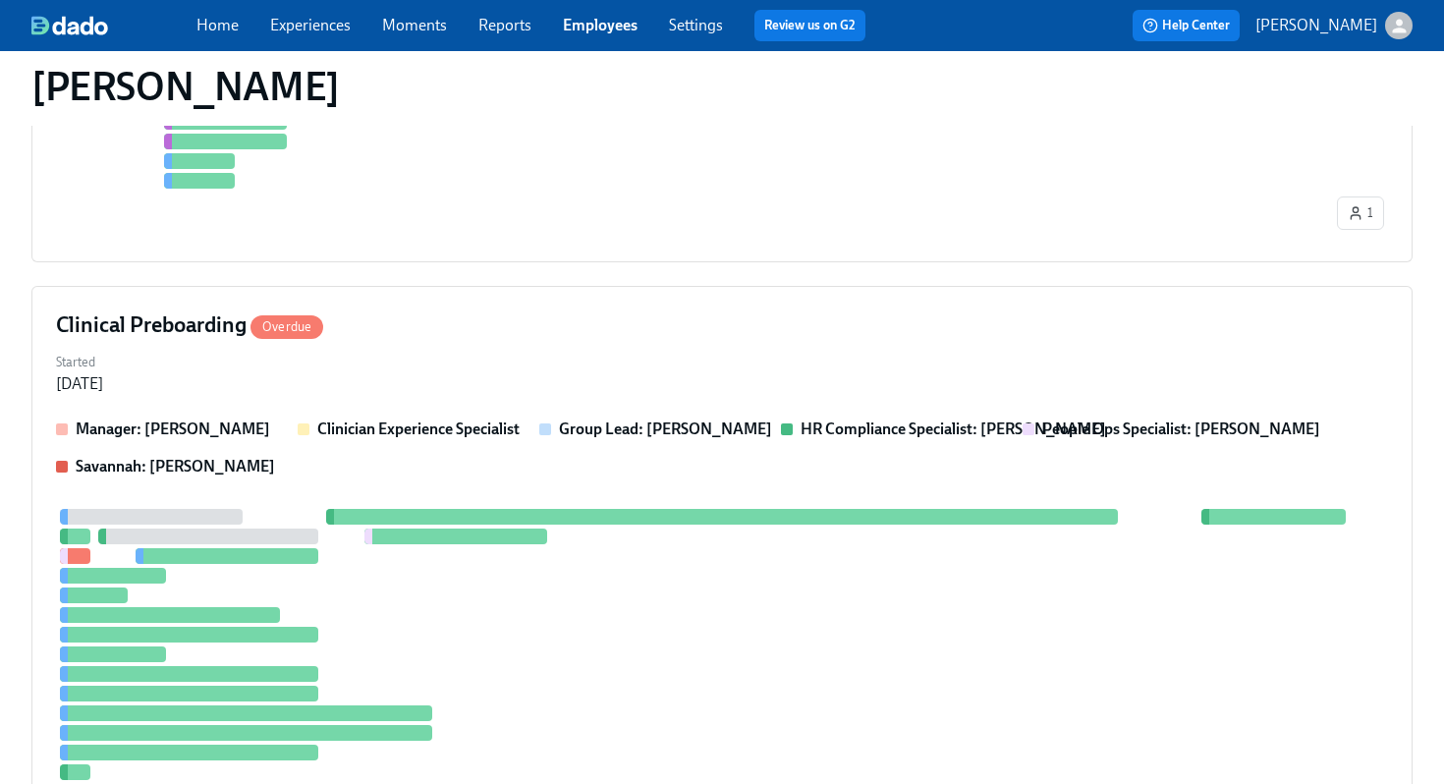
click at [595, 30] on link "Employees" at bounding box center [600, 25] width 75 height 19
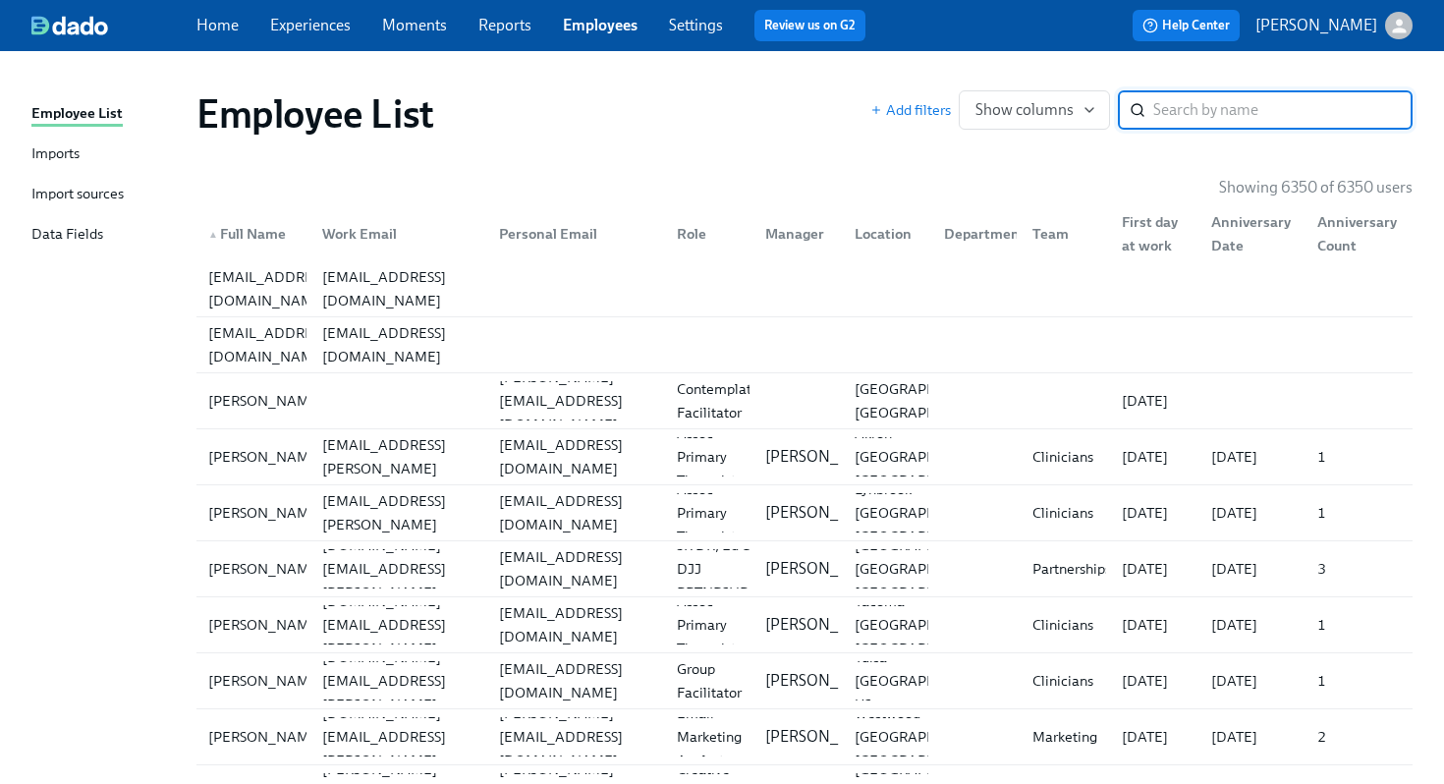
click at [717, 106] on div "Employee List" at bounding box center [534, 113] width 674 height 47
click at [609, 27] on link "Employees" at bounding box center [600, 25] width 75 height 19
click at [1220, 112] on input "search" at bounding box center [1283, 109] width 259 height 39
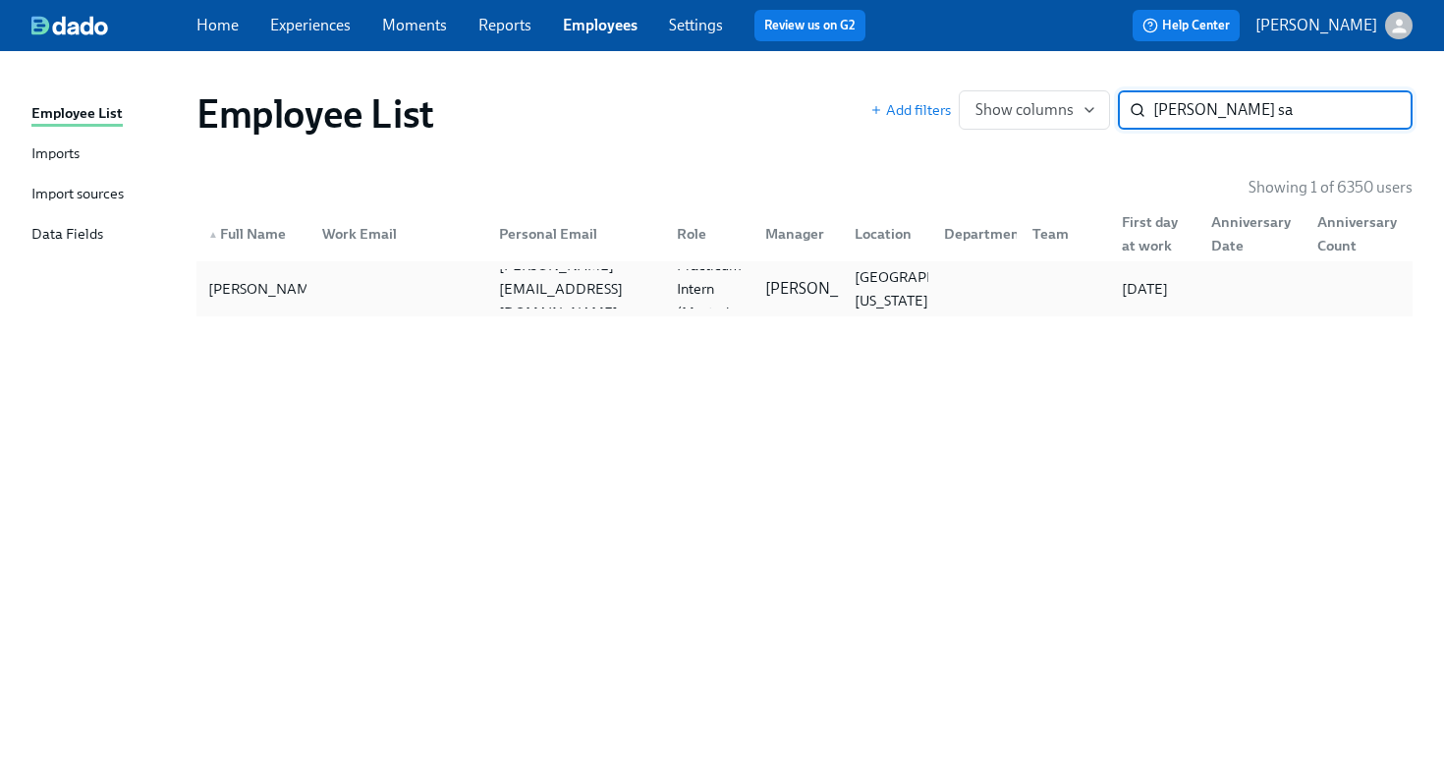
type input "kate sa"
click at [874, 263] on div "Kate Sanders kate@kinera.org Clinical Practicum Intern (Master's Level) Maggie …" at bounding box center [805, 288] width 1216 height 55
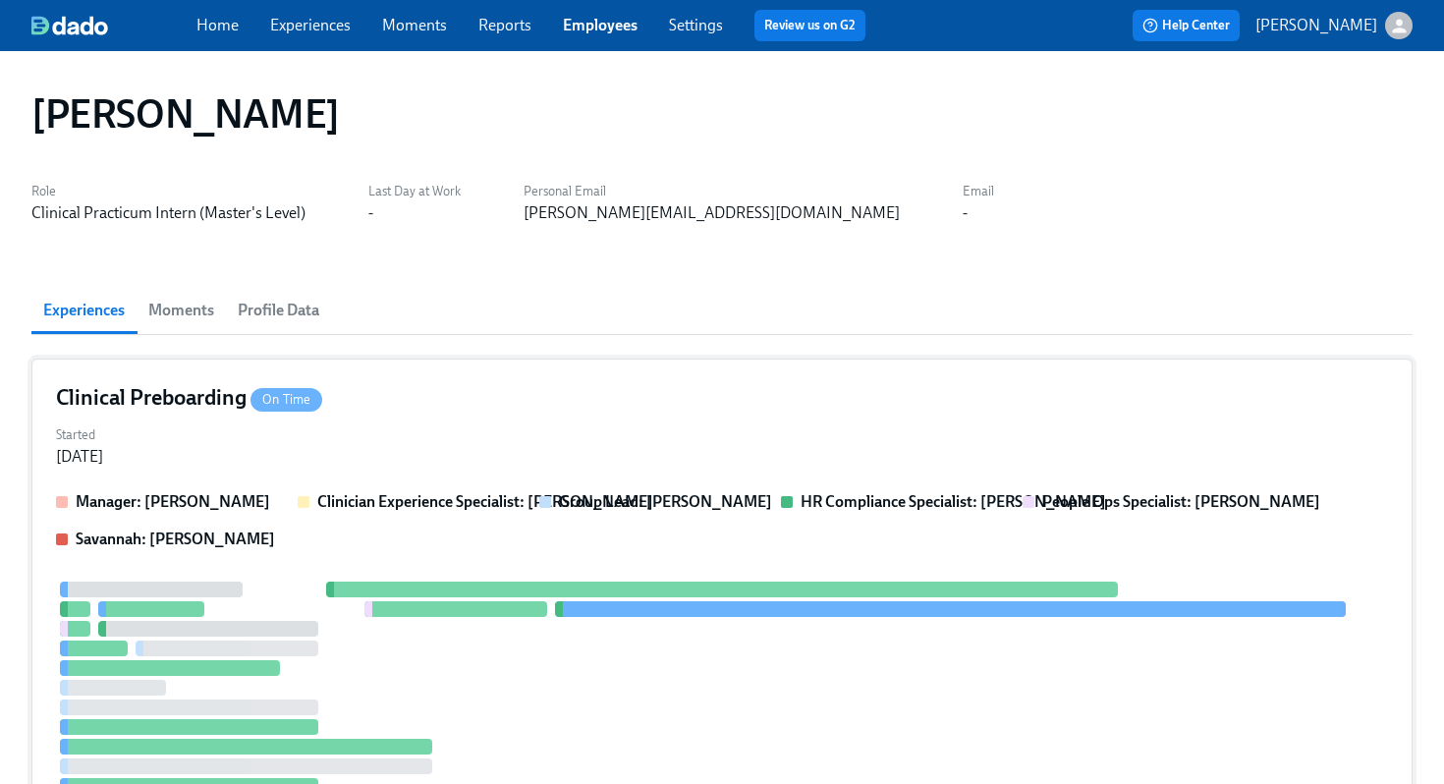
click at [755, 417] on div "Clinical Preboarding On Time Started Aug 13, 2025 Manager: Maggie Martinez Clin…" at bounding box center [721, 633] width 1381 height 548
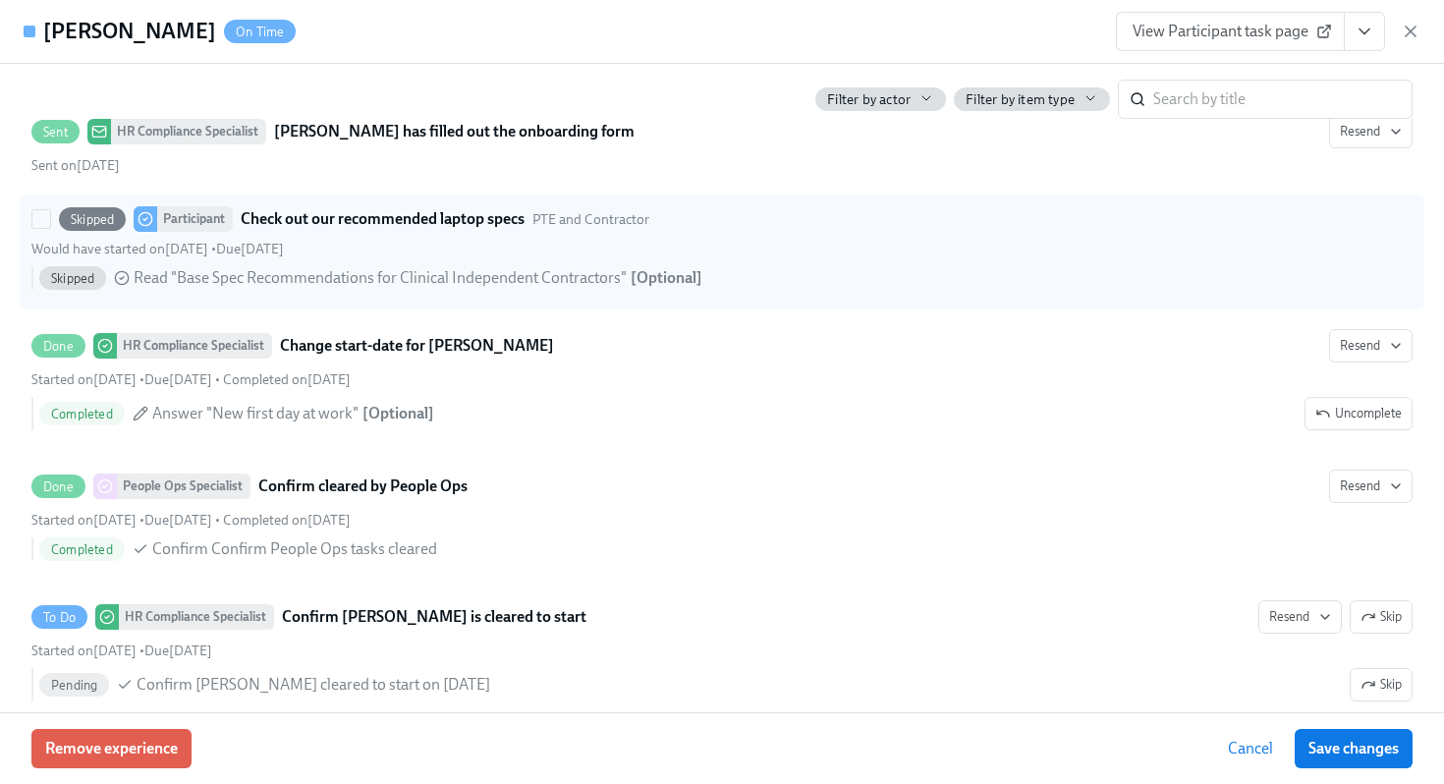
scroll to position [3593, 0]
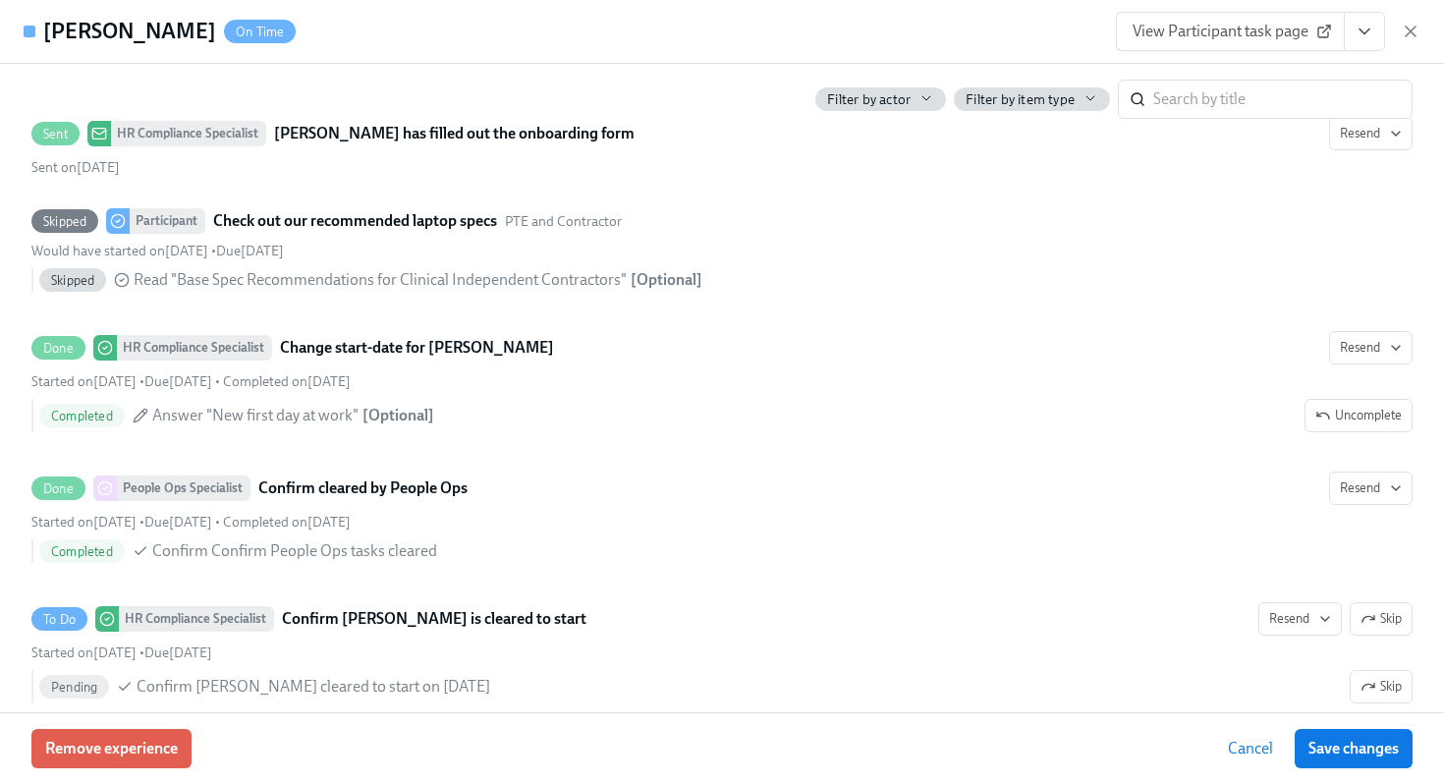
click at [1383, 43] on button "View task page" at bounding box center [1364, 31] width 41 height 39
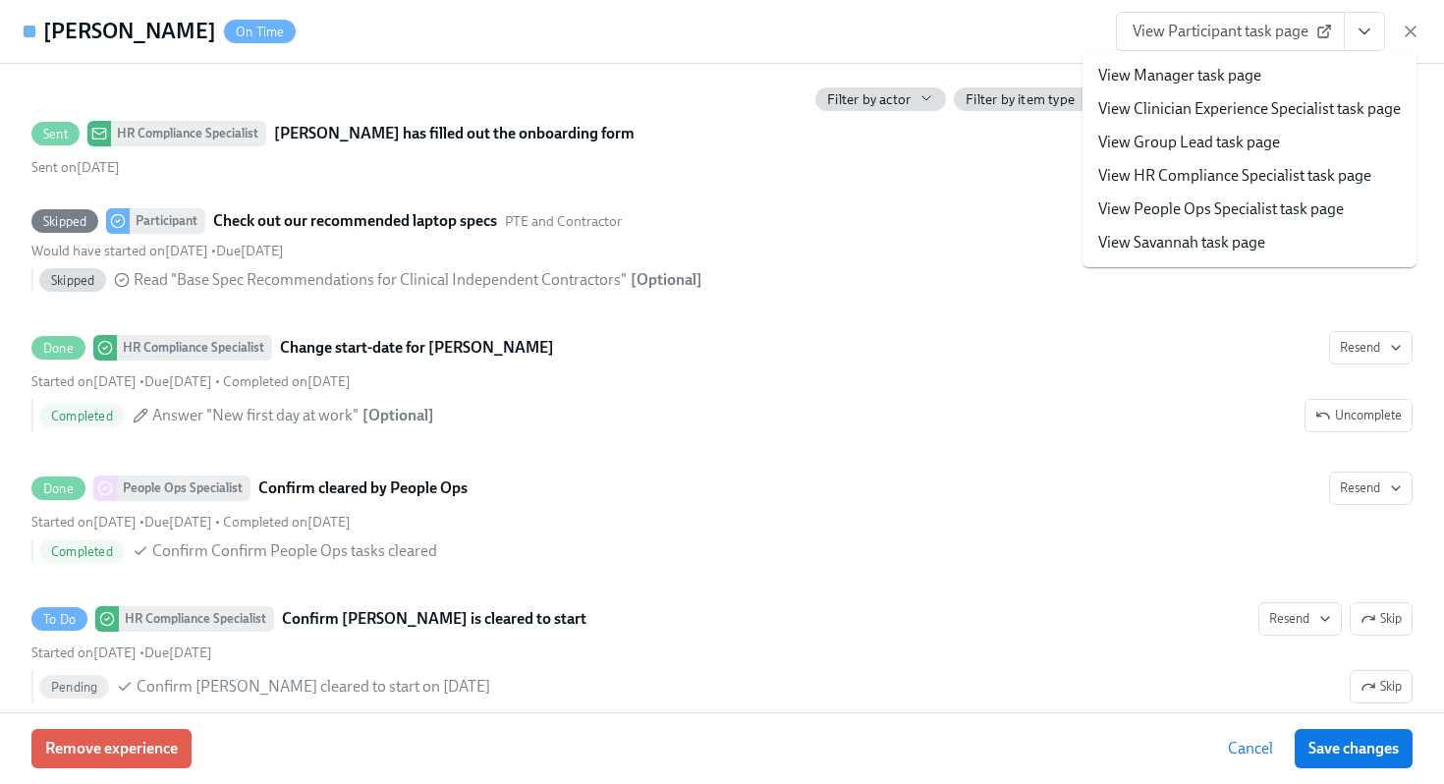
click at [1224, 173] on link "View HR Compliance Specialist task page" at bounding box center [1234, 176] width 273 height 22
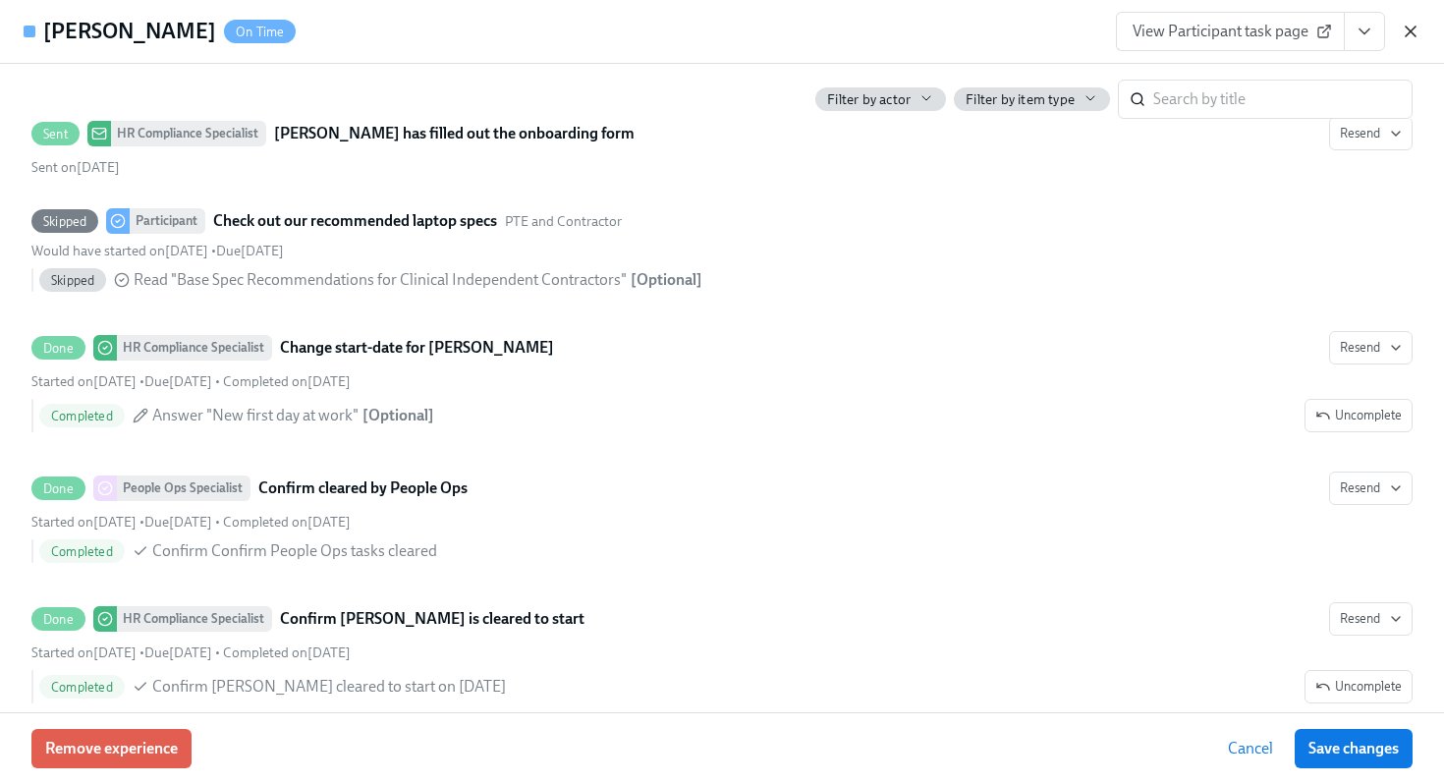
click at [1416, 36] on icon "button" at bounding box center [1411, 32] width 20 height 20
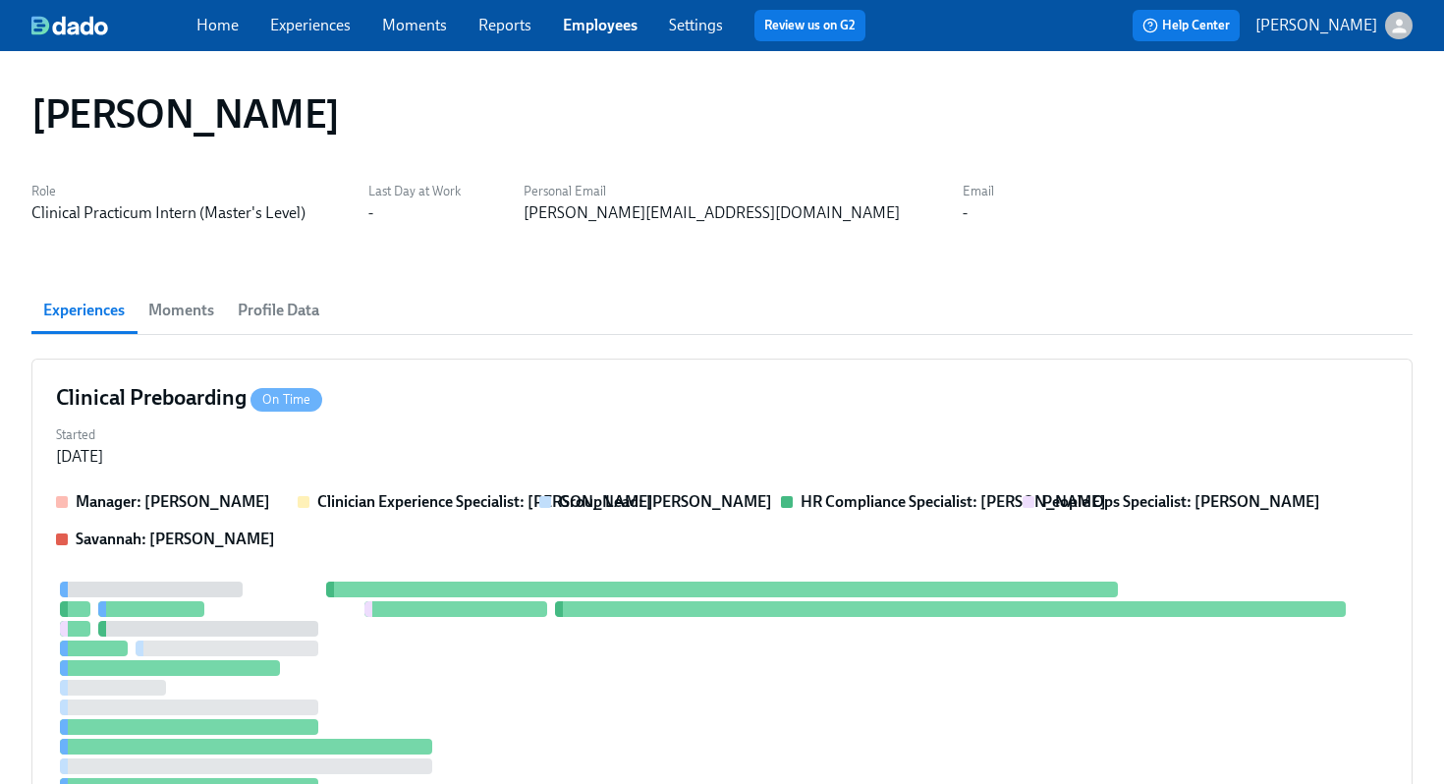
click at [591, 21] on link "Employees" at bounding box center [600, 25] width 75 height 19
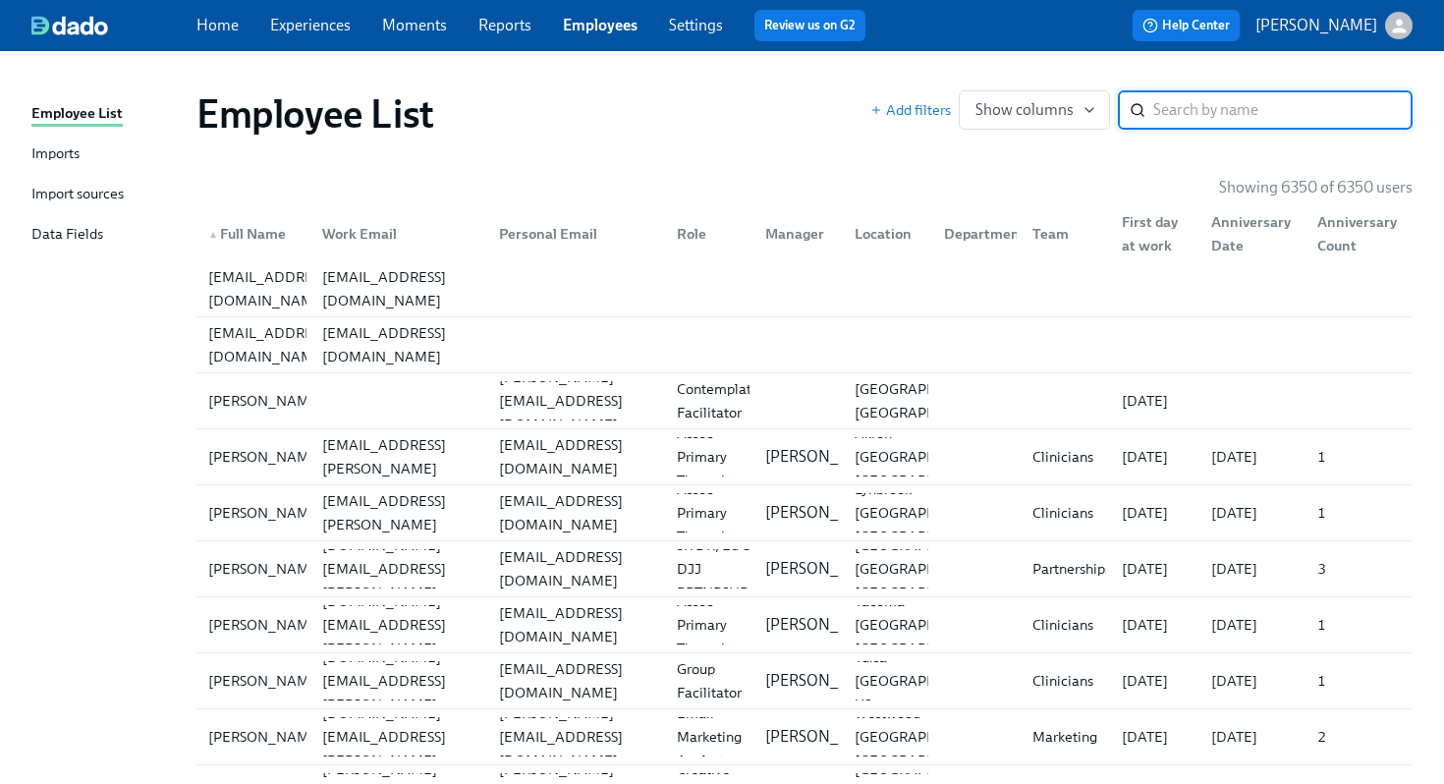
click at [1230, 127] on input "search" at bounding box center [1283, 109] width 259 height 39
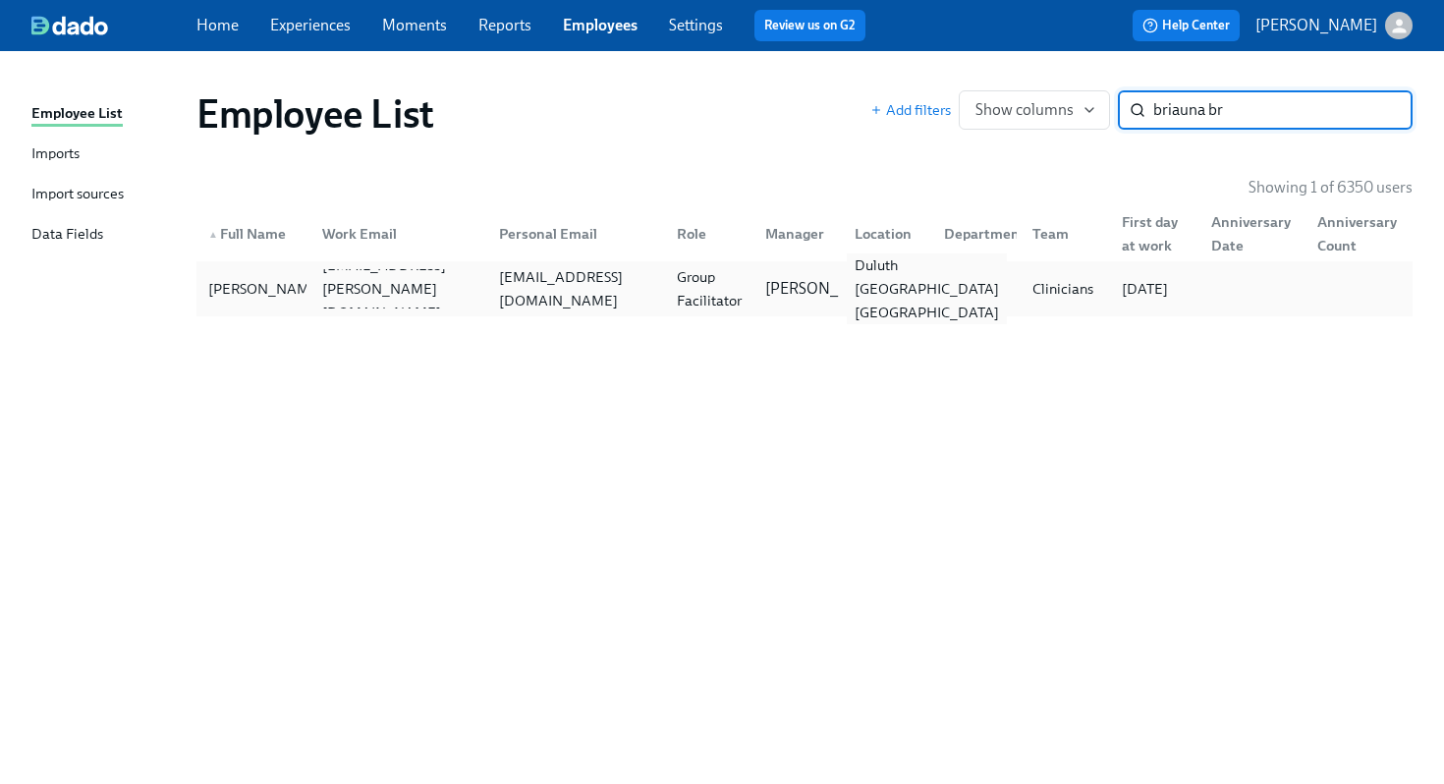
type input "briauna br"
click at [869, 289] on div "Duluth GA US" at bounding box center [927, 288] width 160 height 71
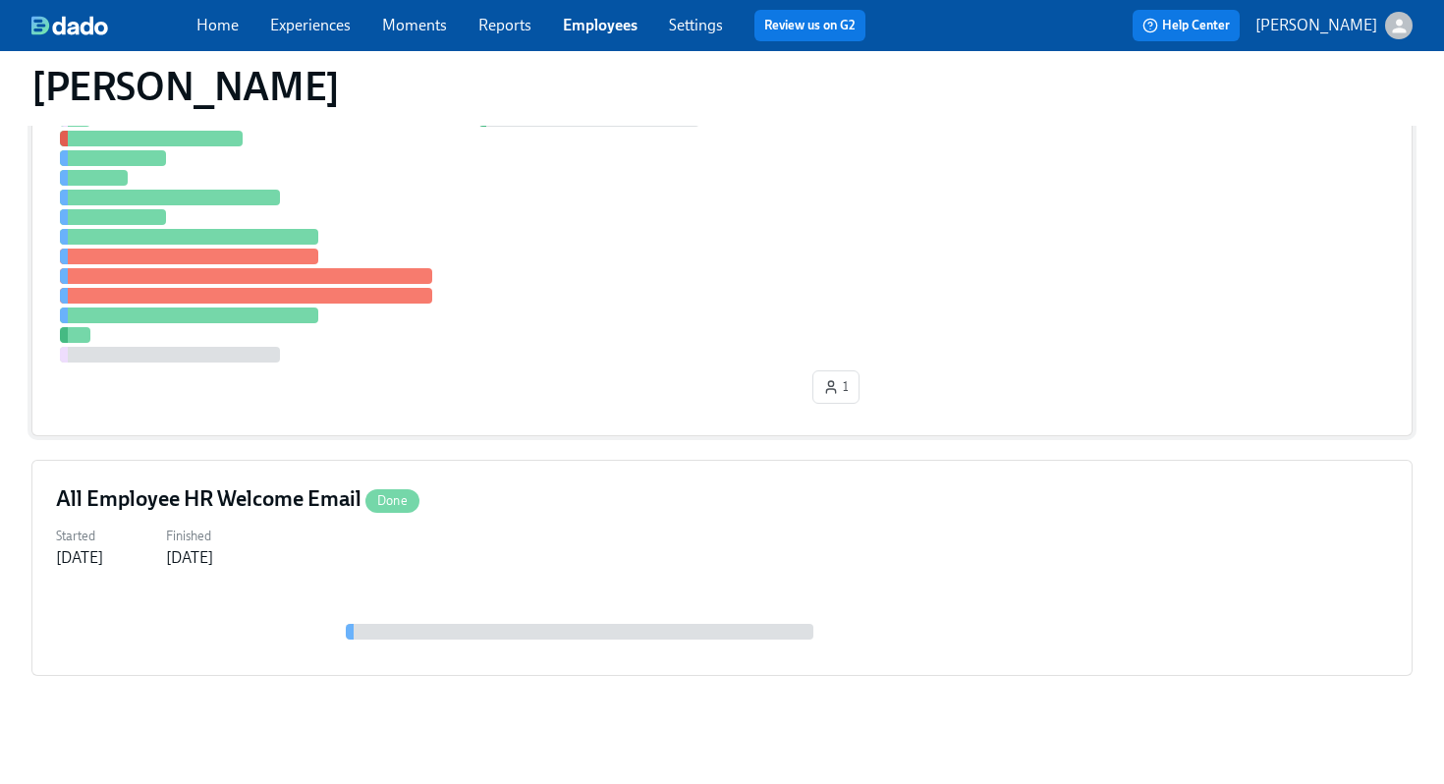
scroll to position [535, 0]
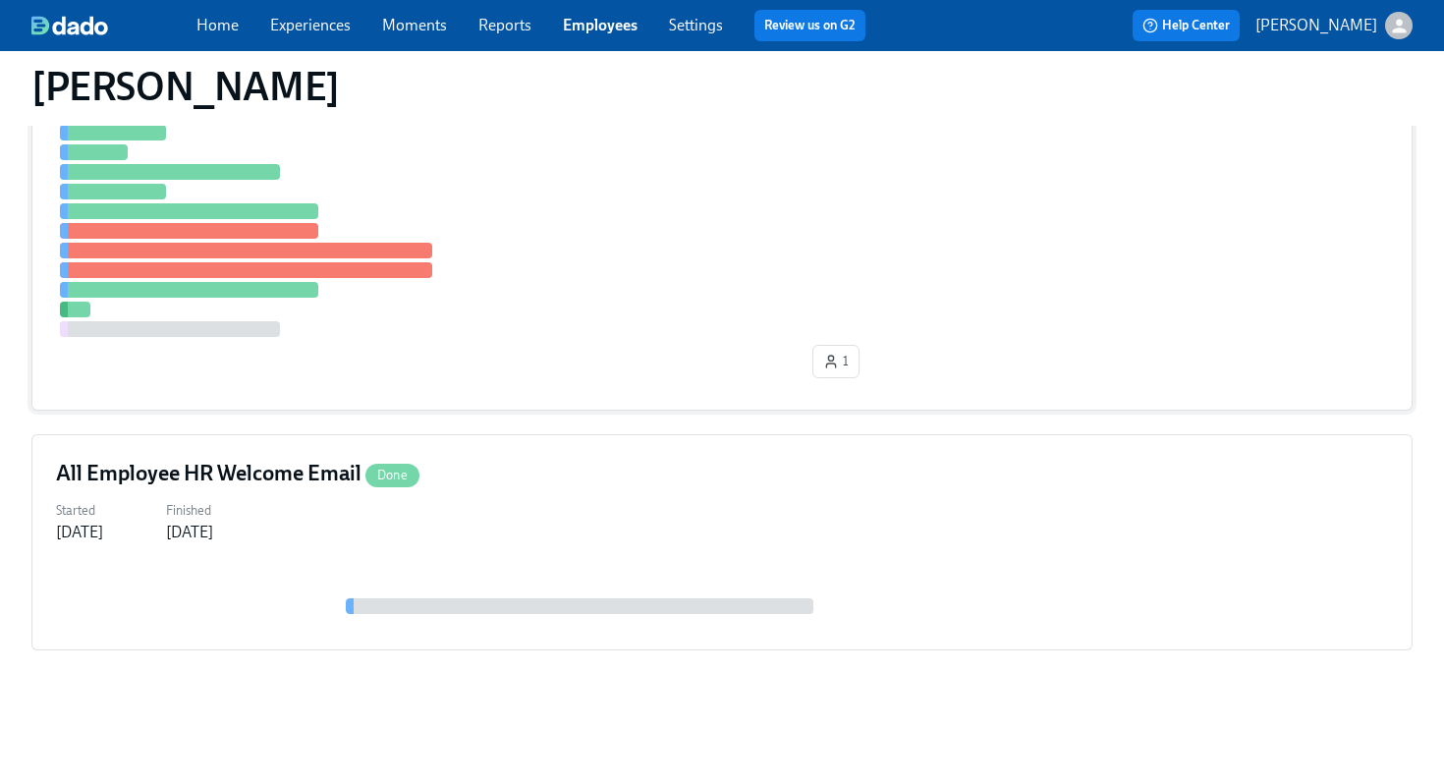
click at [716, 295] on div at bounding box center [722, 191] width 1332 height 291
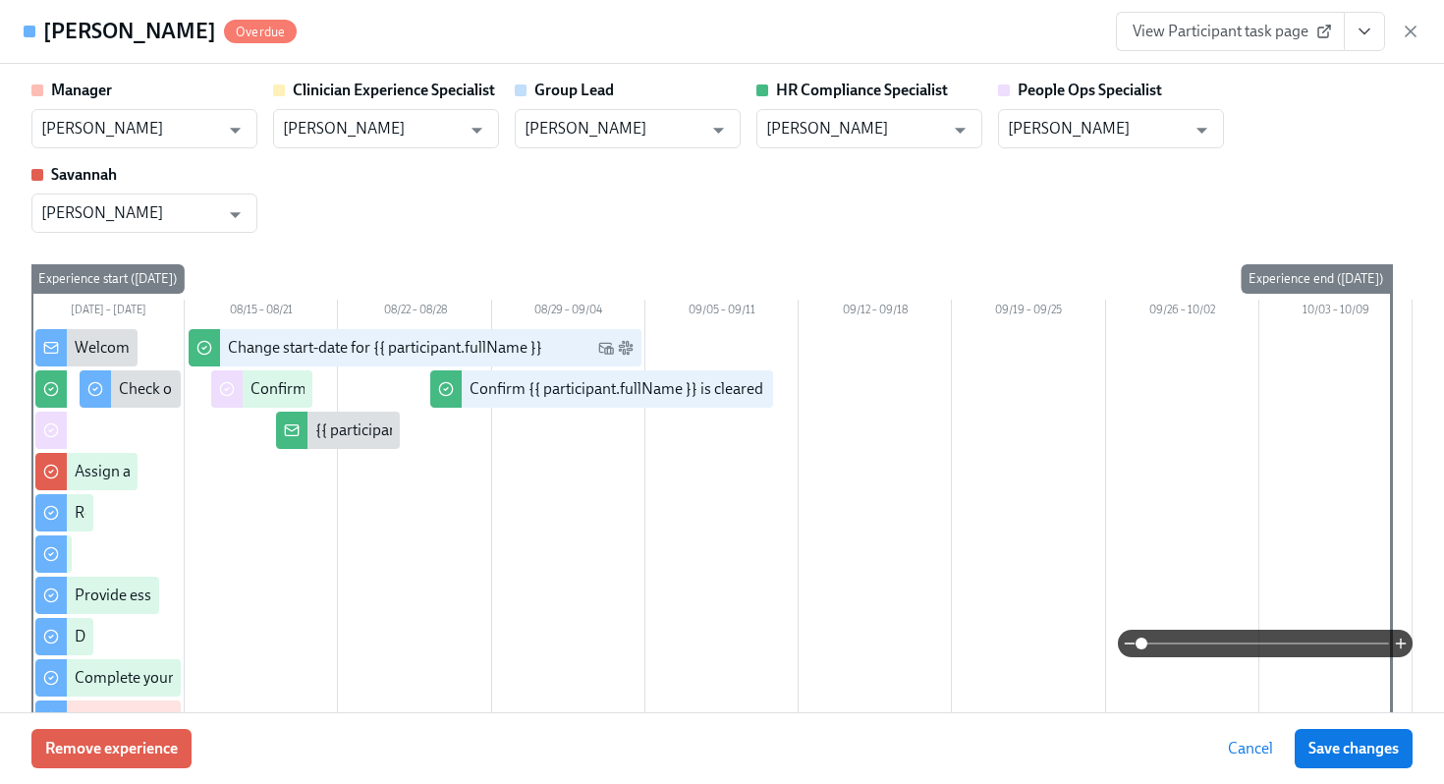
click at [1351, 40] on button "View task page" at bounding box center [1364, 31] width 41 height 39
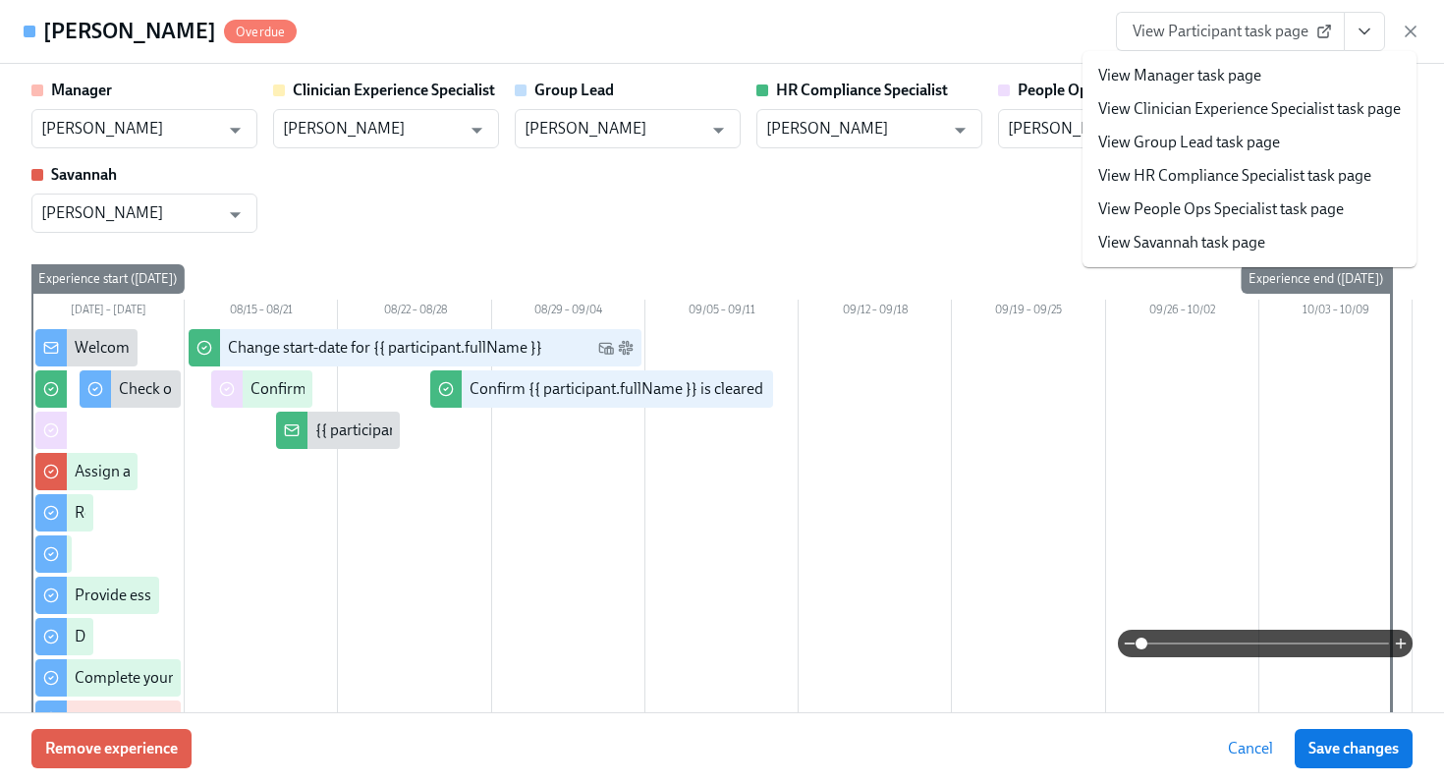
click at [1190, 177] on link "View HR Compliance Specialist task page" at bounding box center [1234, 176] width 273 height 22
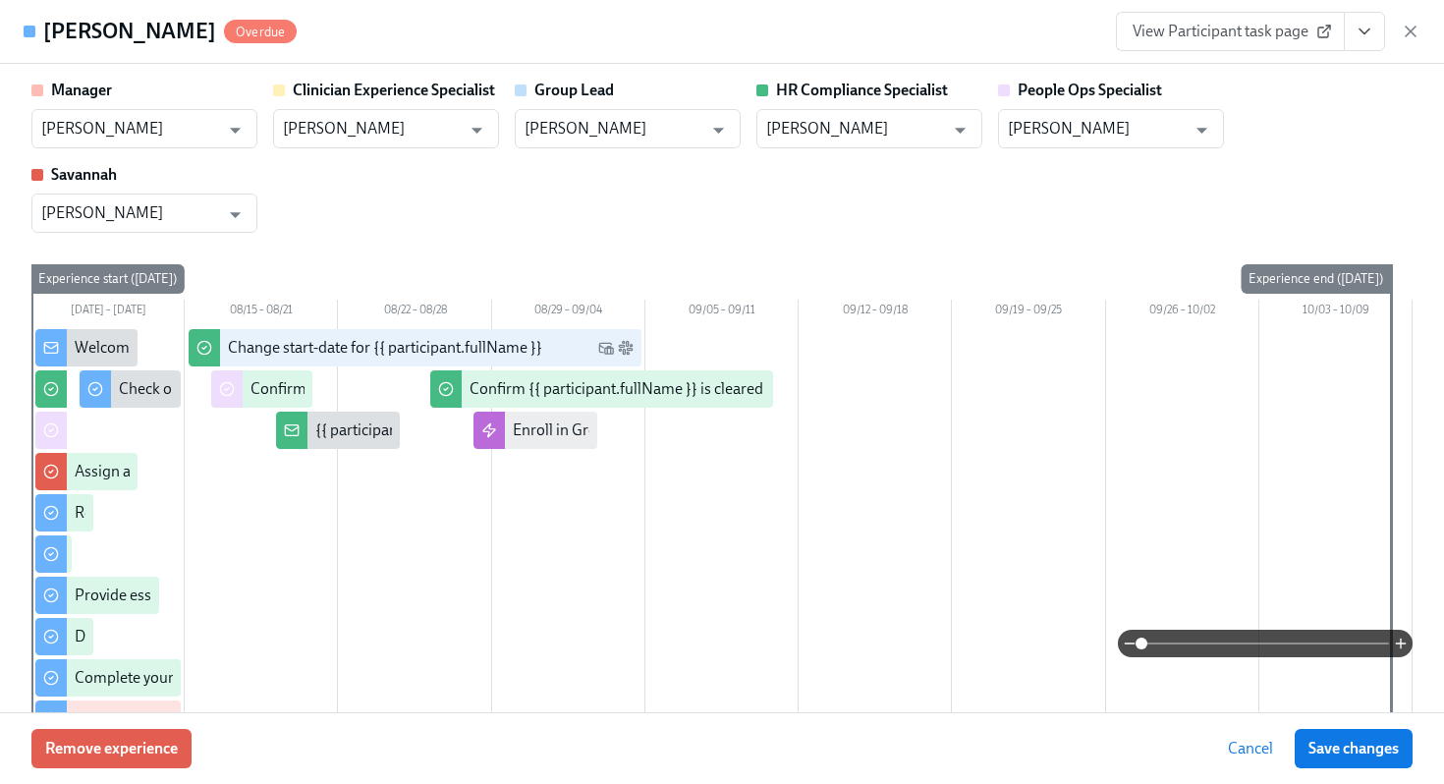
click at [1408, 16] on div "View Participant task page" at bounding box center [1268, 31] width 305 height 39
click at [1409, 40] on icon "button" at bounding box center [1411, 32] width 20 height 20
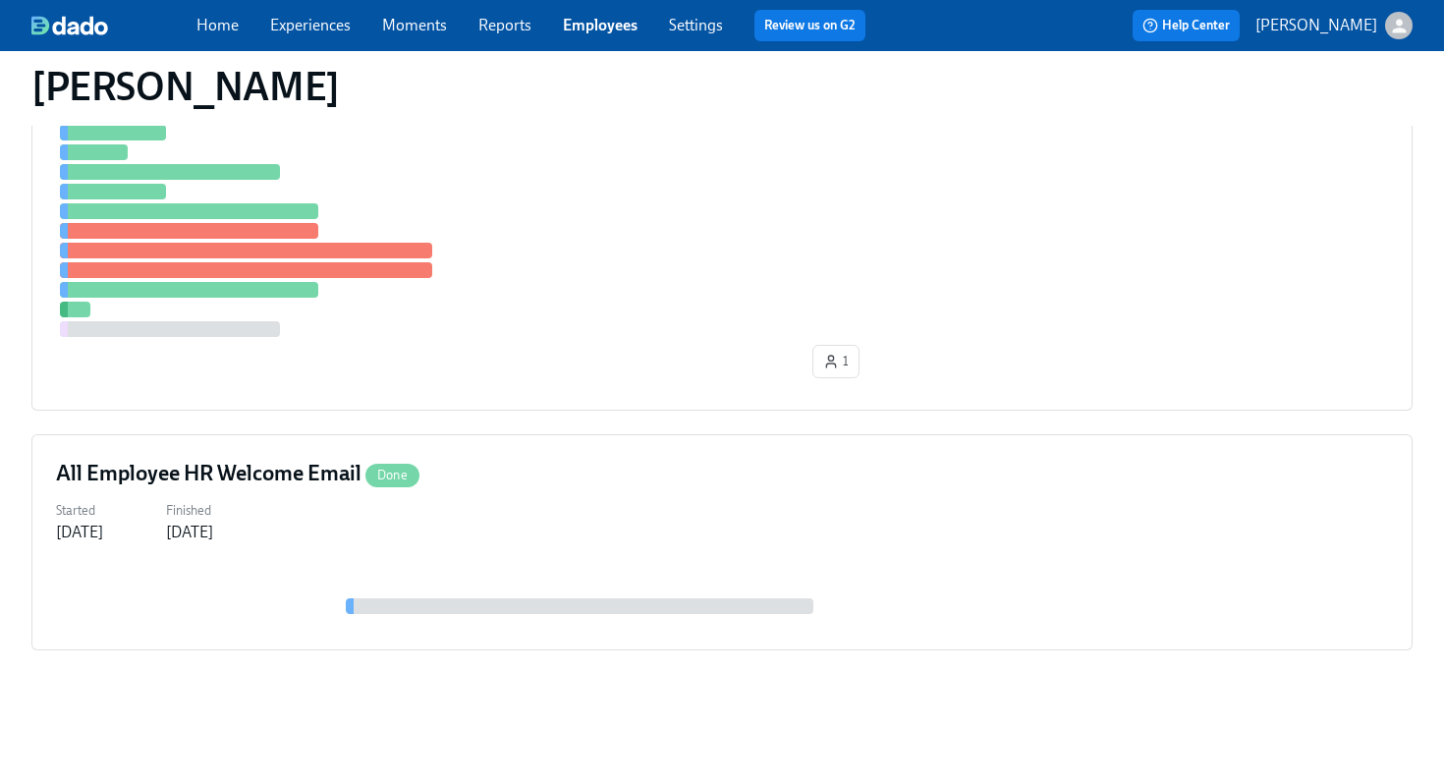
click at [619, 22] on link "Employees" at bounding box center [600, 25] width 75 height 19
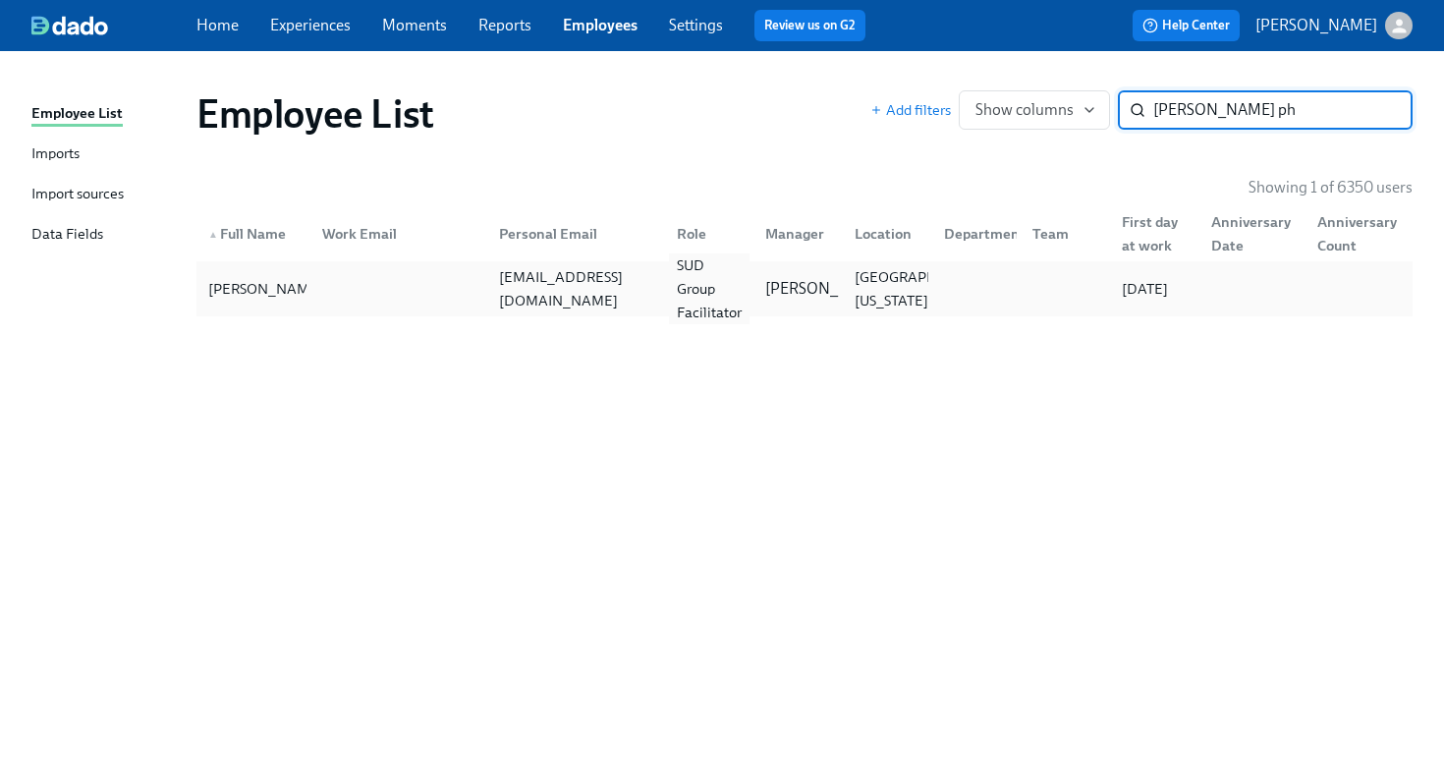
type input "kelly ph"
click at [683, 280] on div "SUD Group Facilitator" at bounding box center [710, 288] width 82 height 71
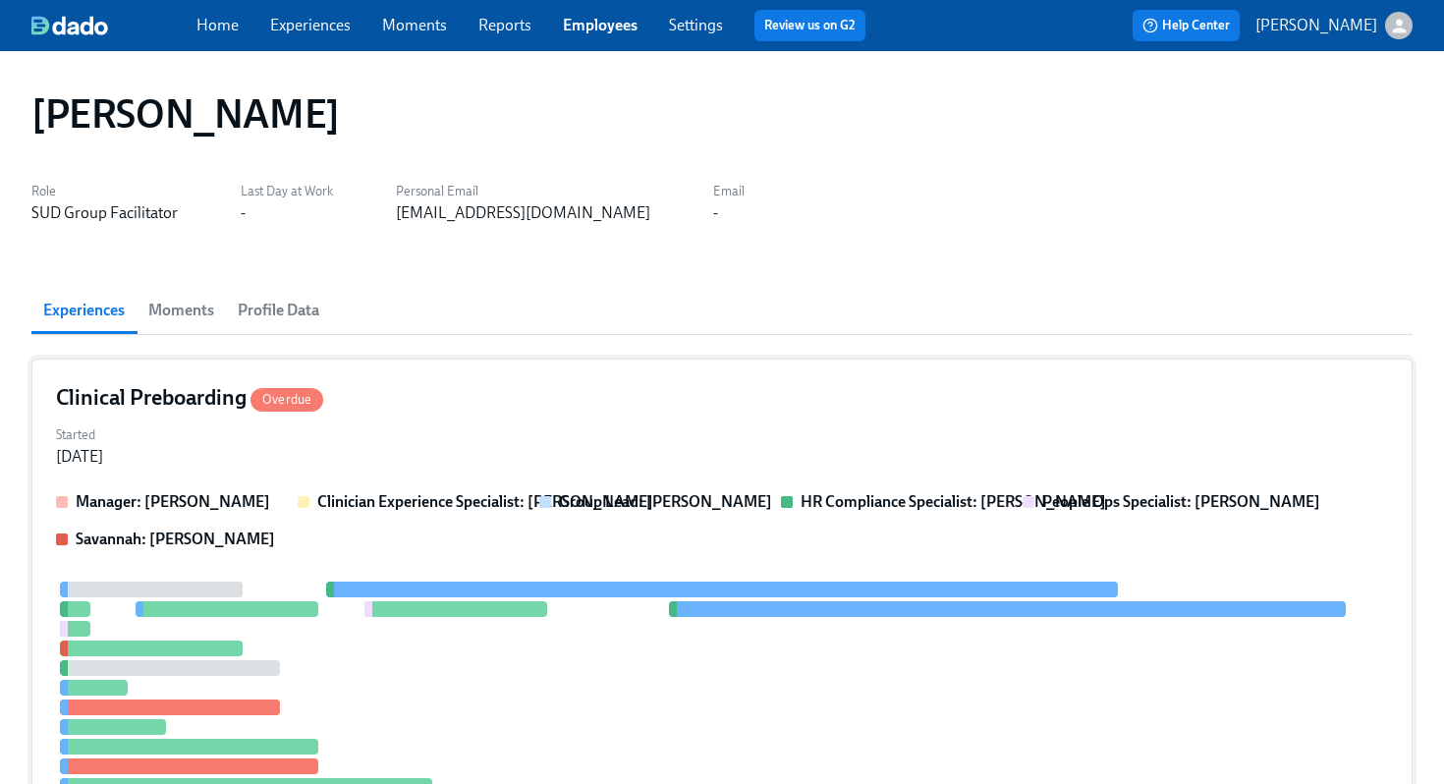
click at [707, 391] on div "Clinical Preboarding Overdue" at bounding box center [722, 397] width 1332 height 29
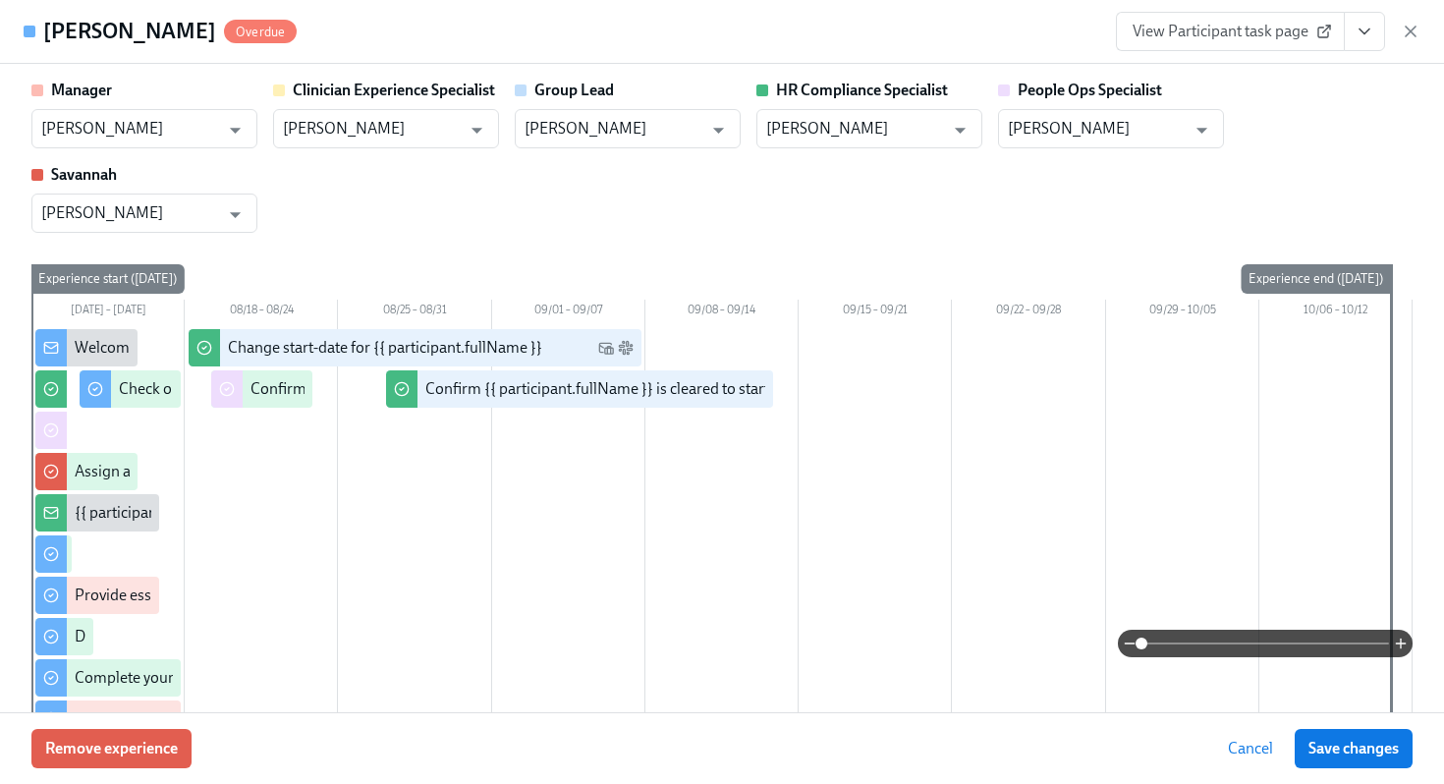
click at [1369, 45] on button "View task page" at bounding box center [1364, 31] width 41 height 39
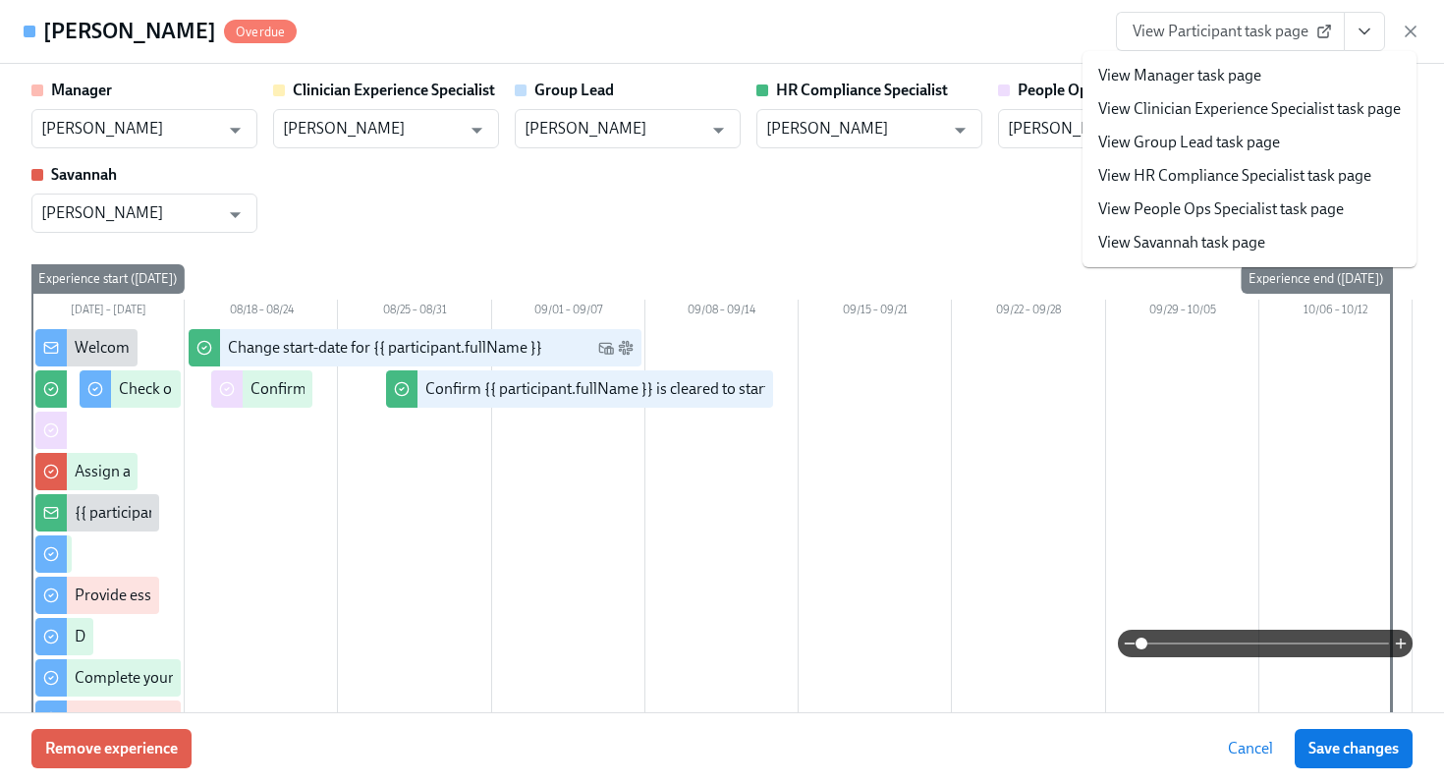
click at [1235, 173] on link "View HR Compliance Specialist task page" at bounding box center [1234, 176] width 273 height 22
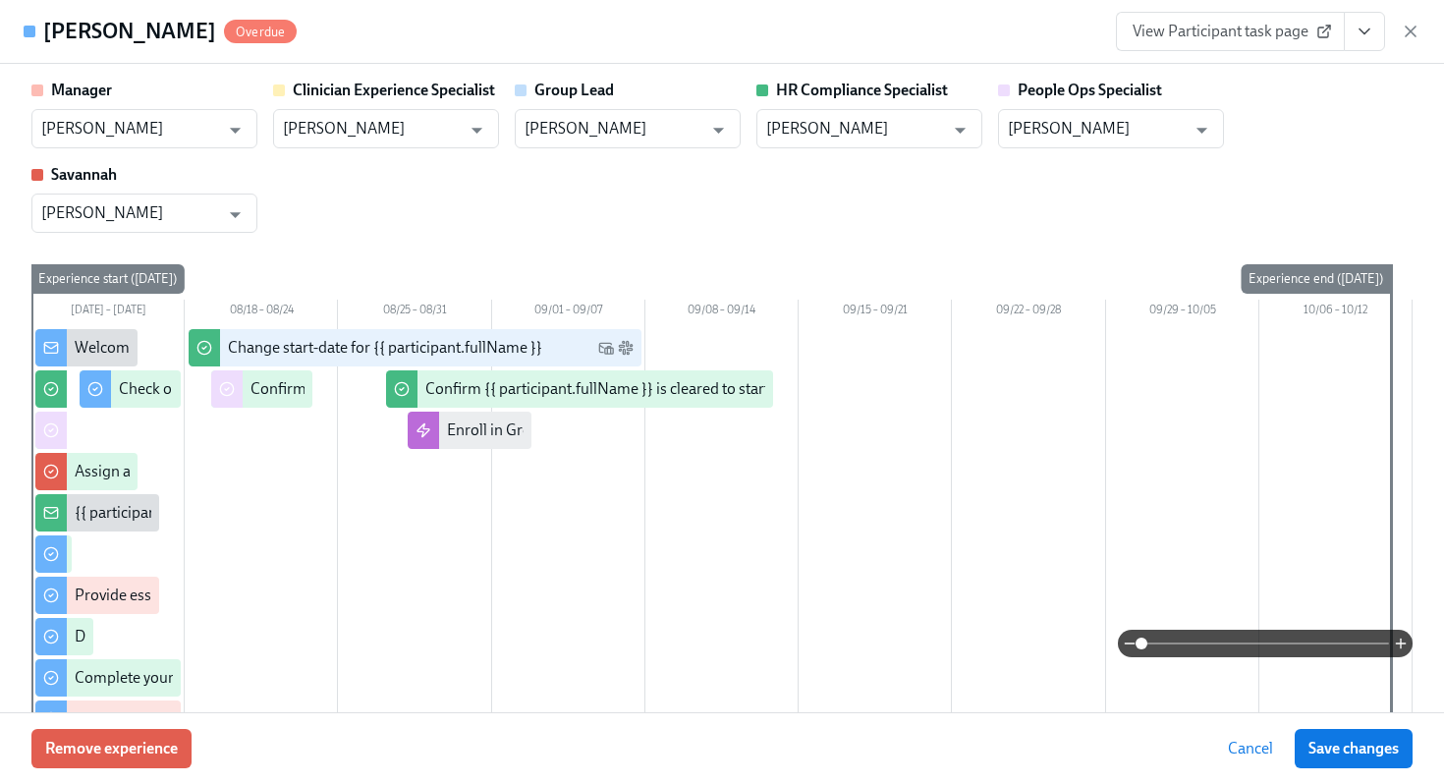
click at [1423, 39] on div "Kelly Phillips Overdue View Participant task page" at bounding box center [722, 32] width 1444 height 64
click at [1413, 29] on icon "button" at bounding box center [1411, 32] width 20 height 20
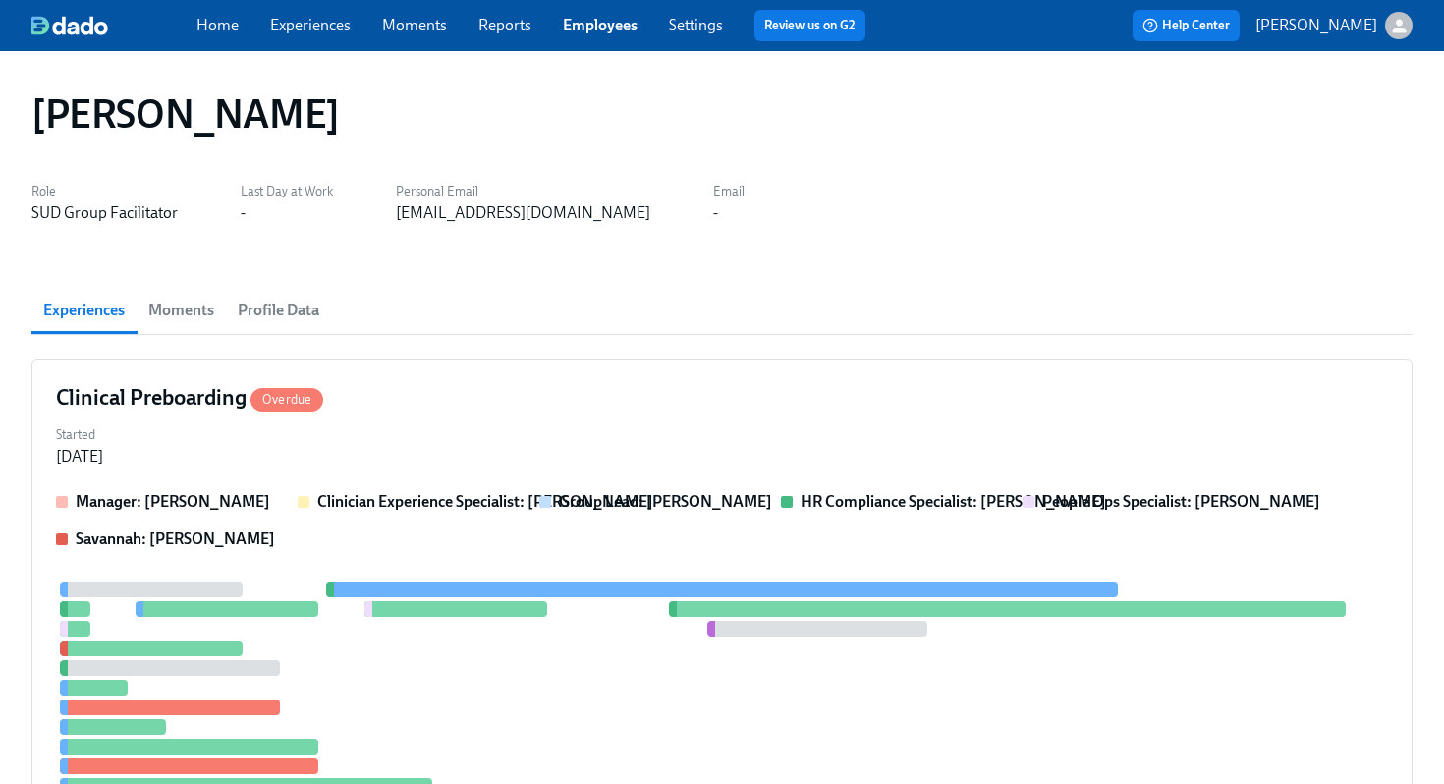
click at [614, 31] on link "Employees" at bounding box center [600, 25] width 75 height 19
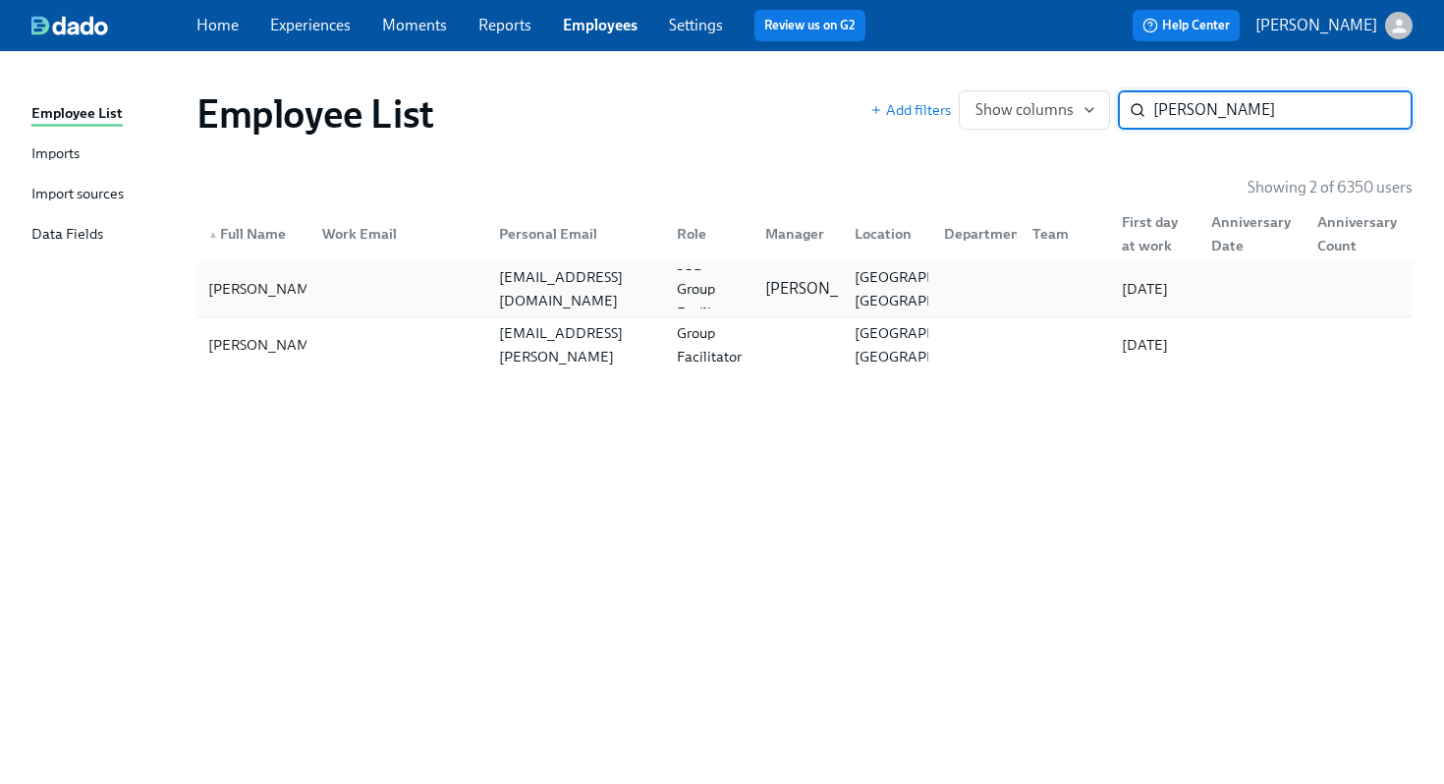
type input "broderick"
click at [312, 287] on div at bounding box center [396, 288] width 178 height 39
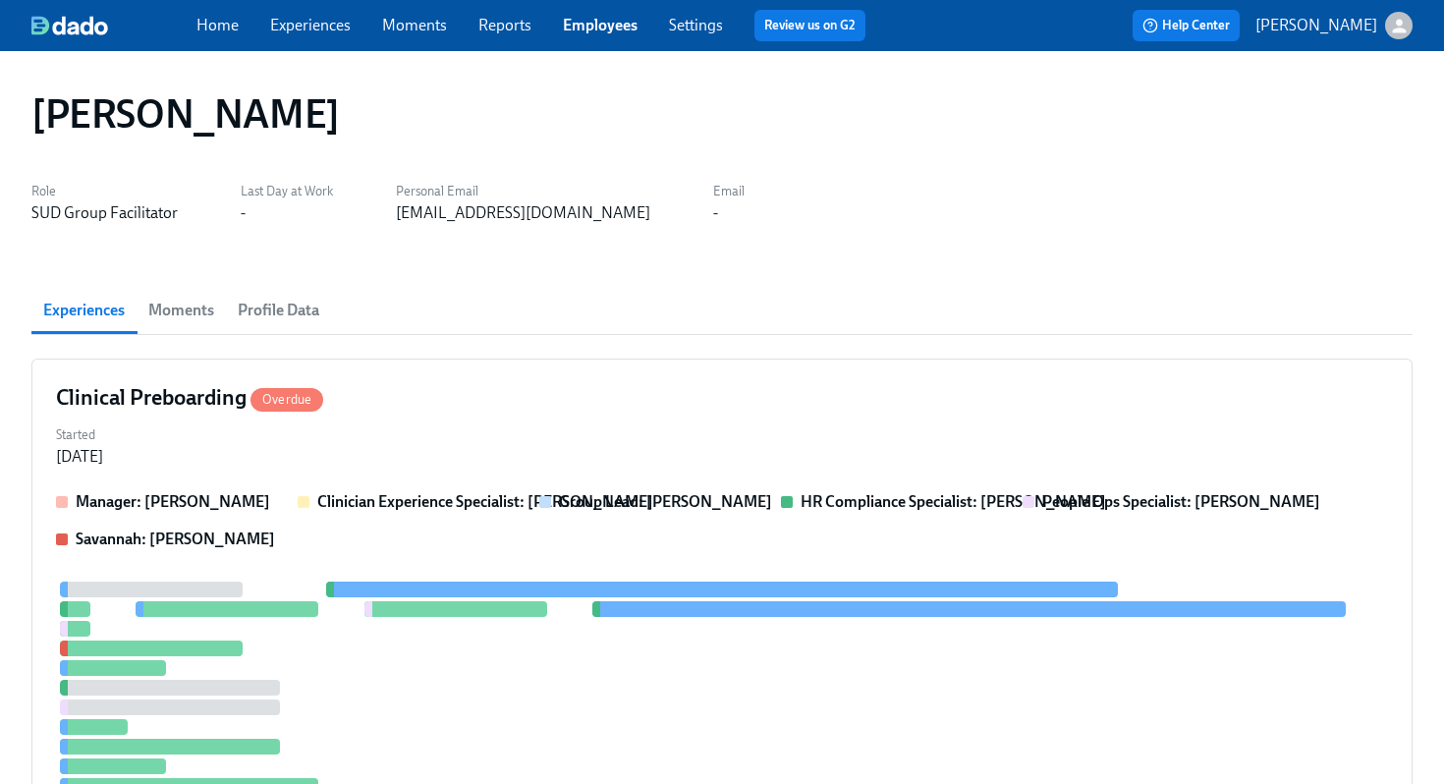
scroll to position [232, 0]
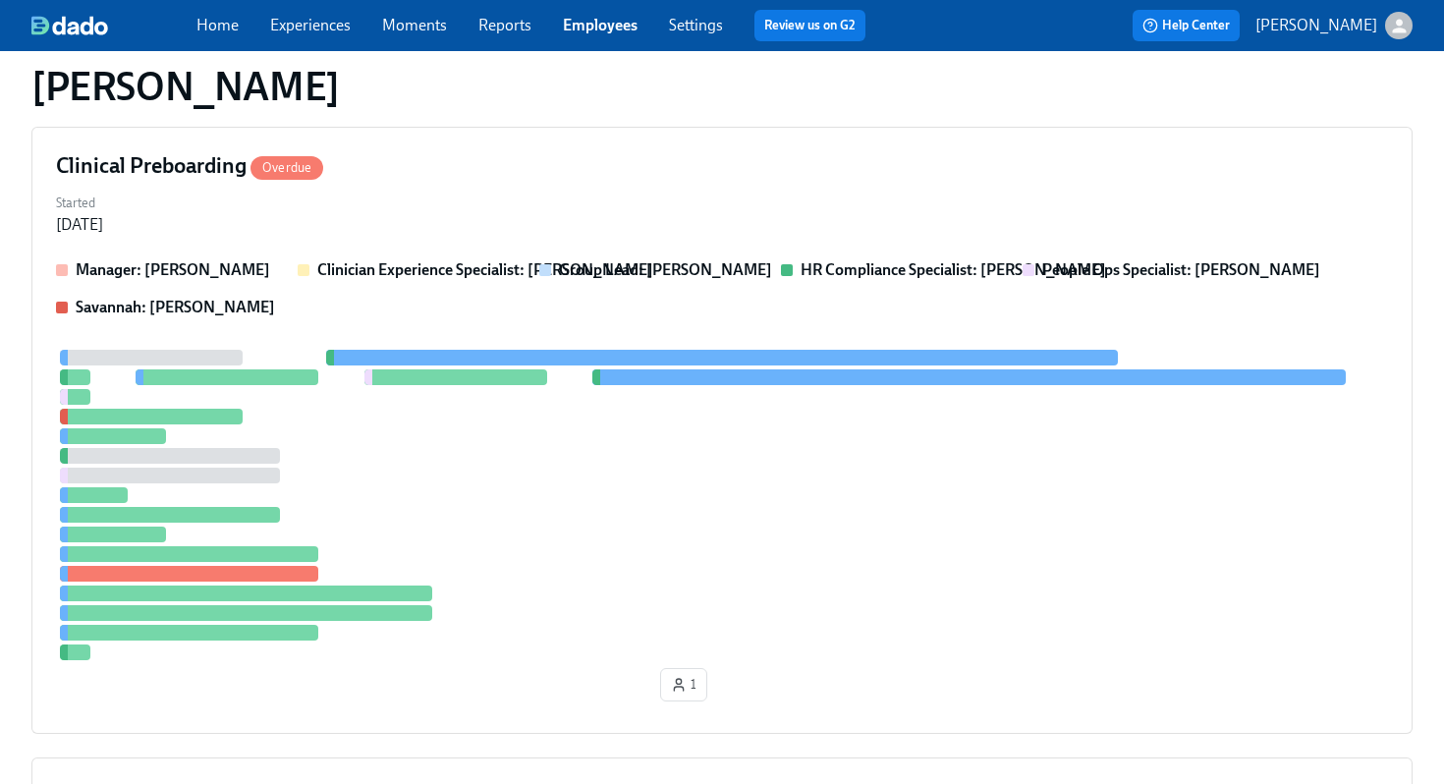
click at [941, 291] on div "Manager: Gaby Schilling Clinician Experience Specialist: Keenan Nessl Group Lea…" at bounding box center [722, 288] width 1332 height 59
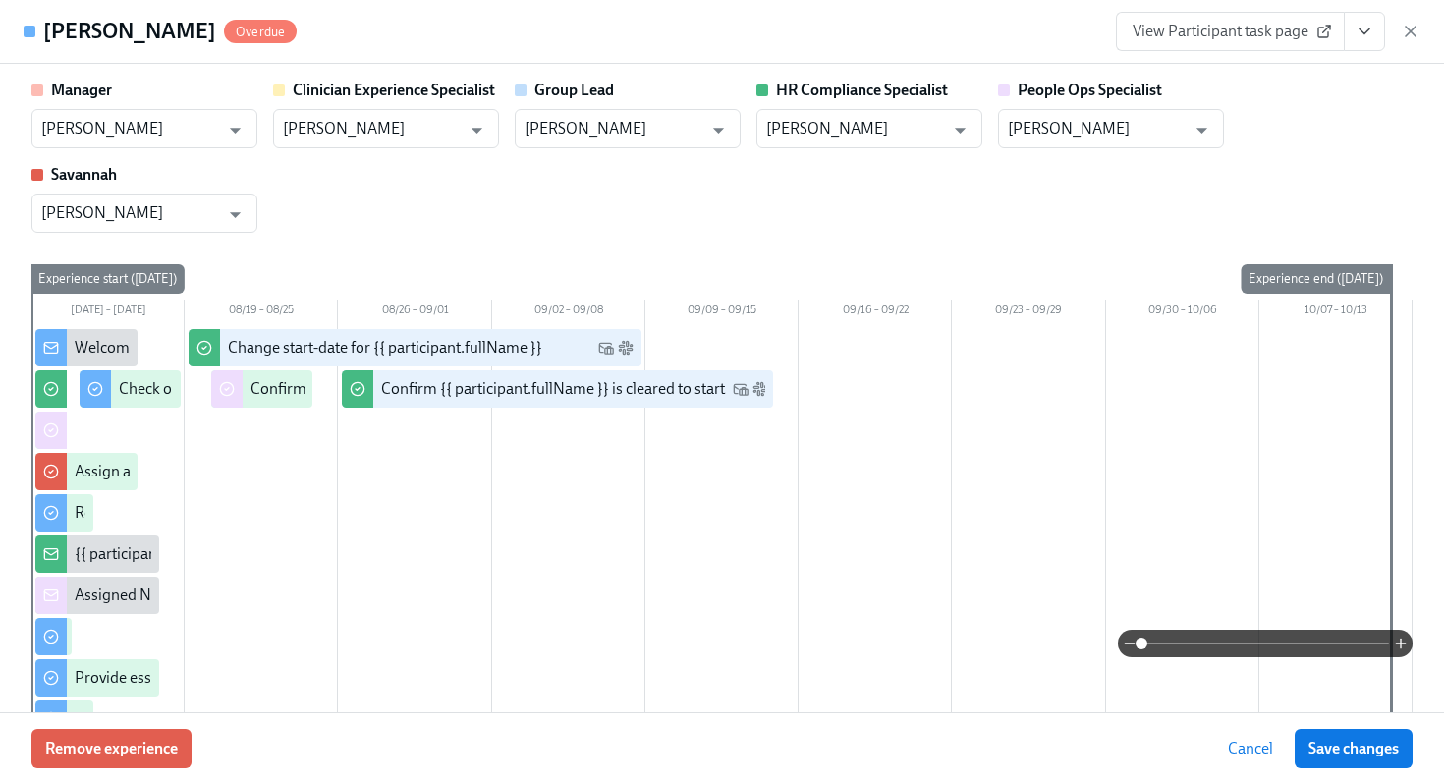
click at [1357, 47] on button "View task page" at bounding box center [1364, 31] width 41 height 39
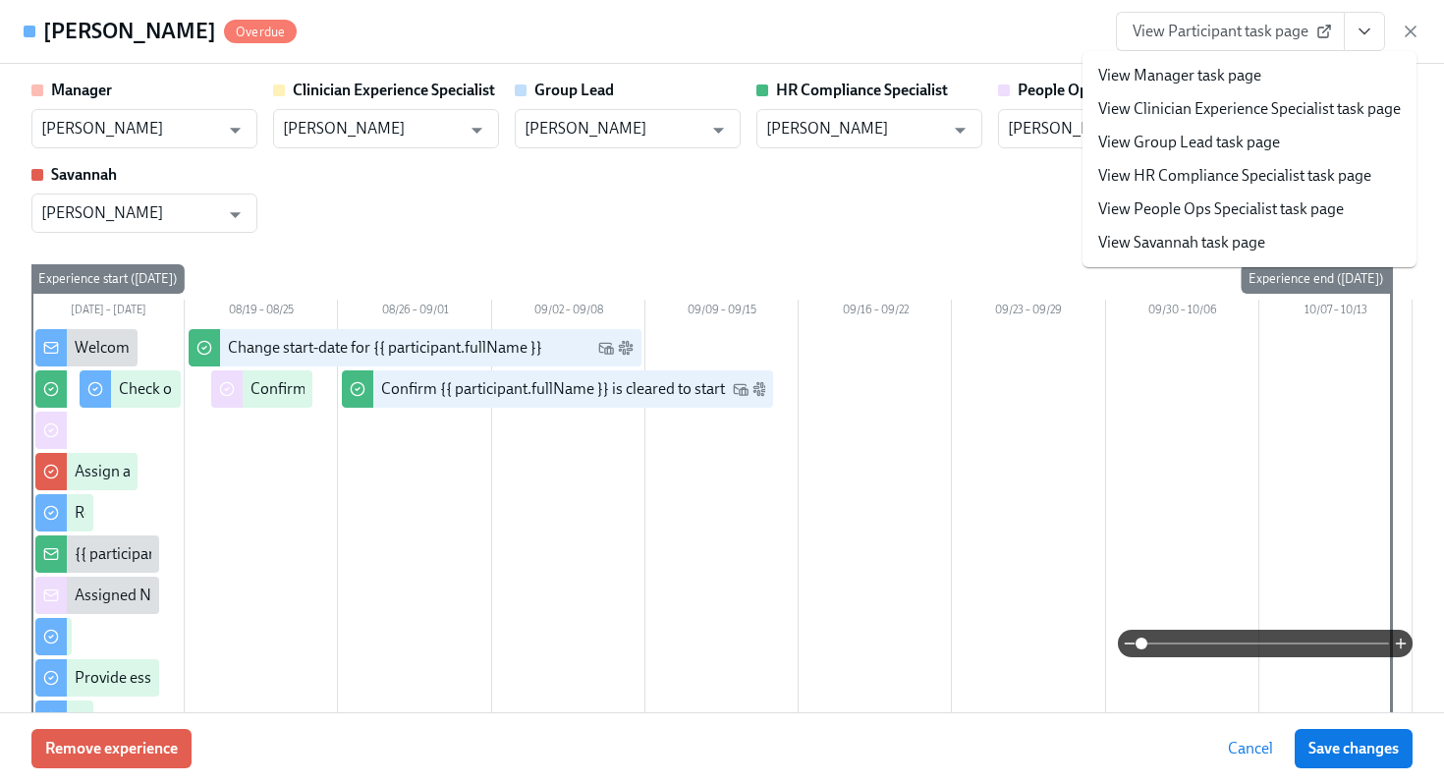
click at [1241, 166] on link "View HR Compliance Specialist task page" at bounding box center [1234, 176] width 273 height 22
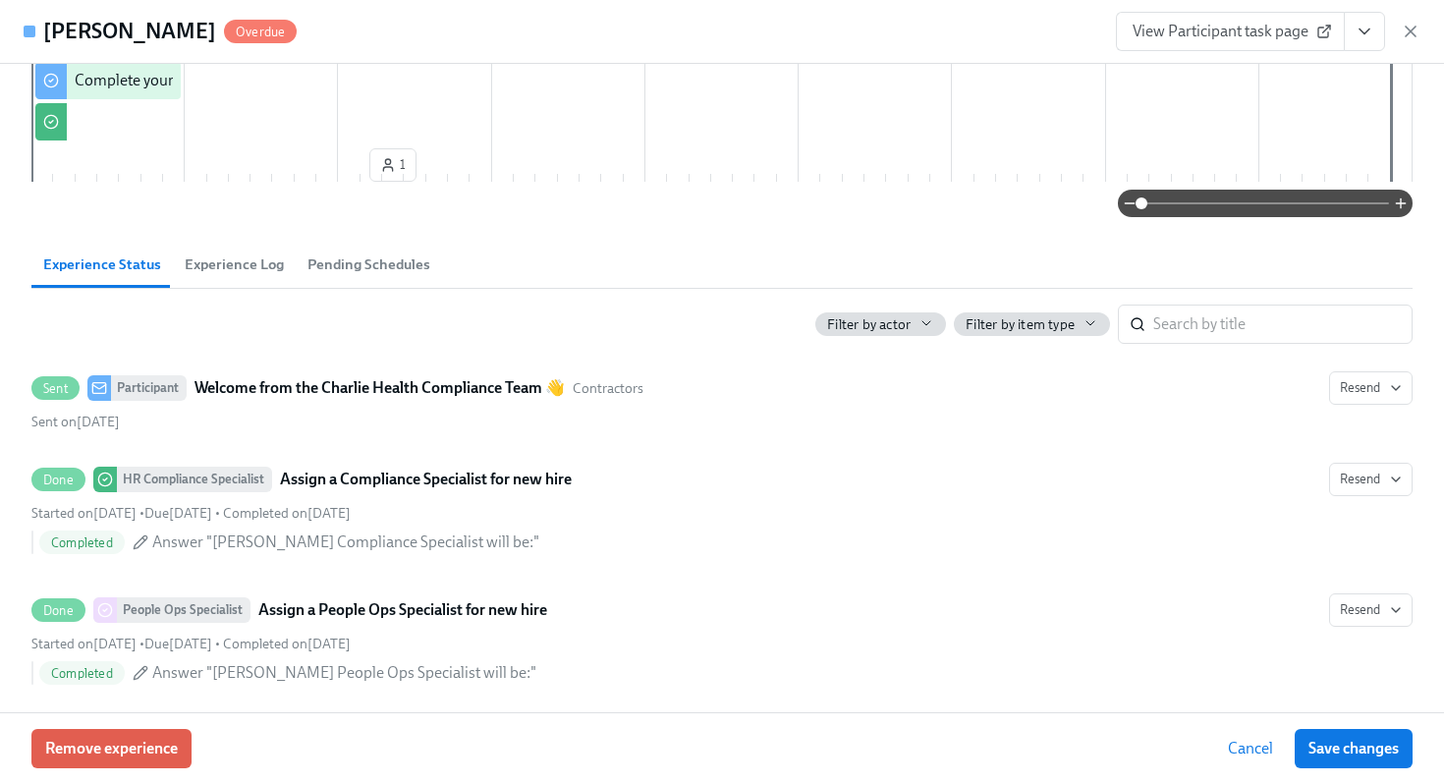
scroll to position [0, 0]
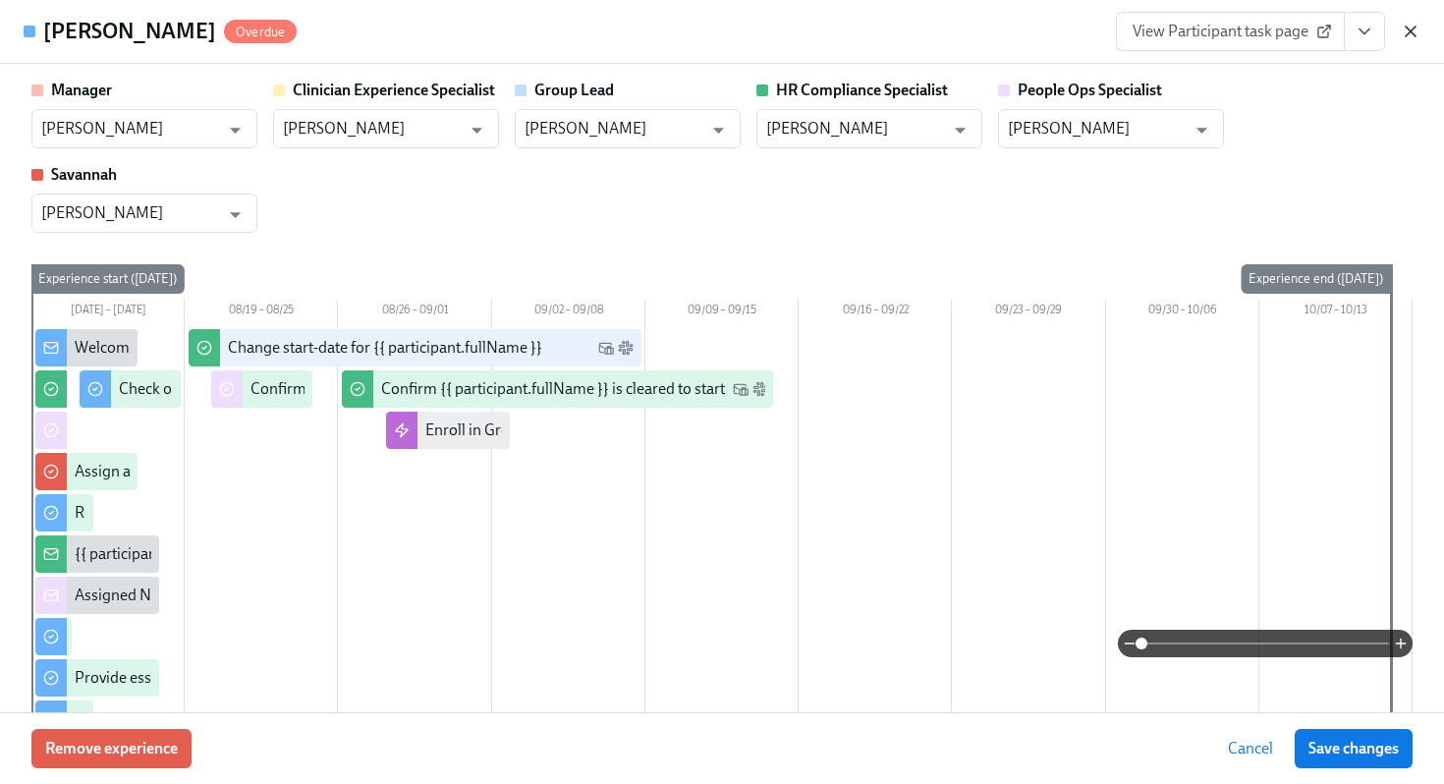
click at [1408, 29] on icon "button" at bounding box center [1411, 32] width 10 height 10
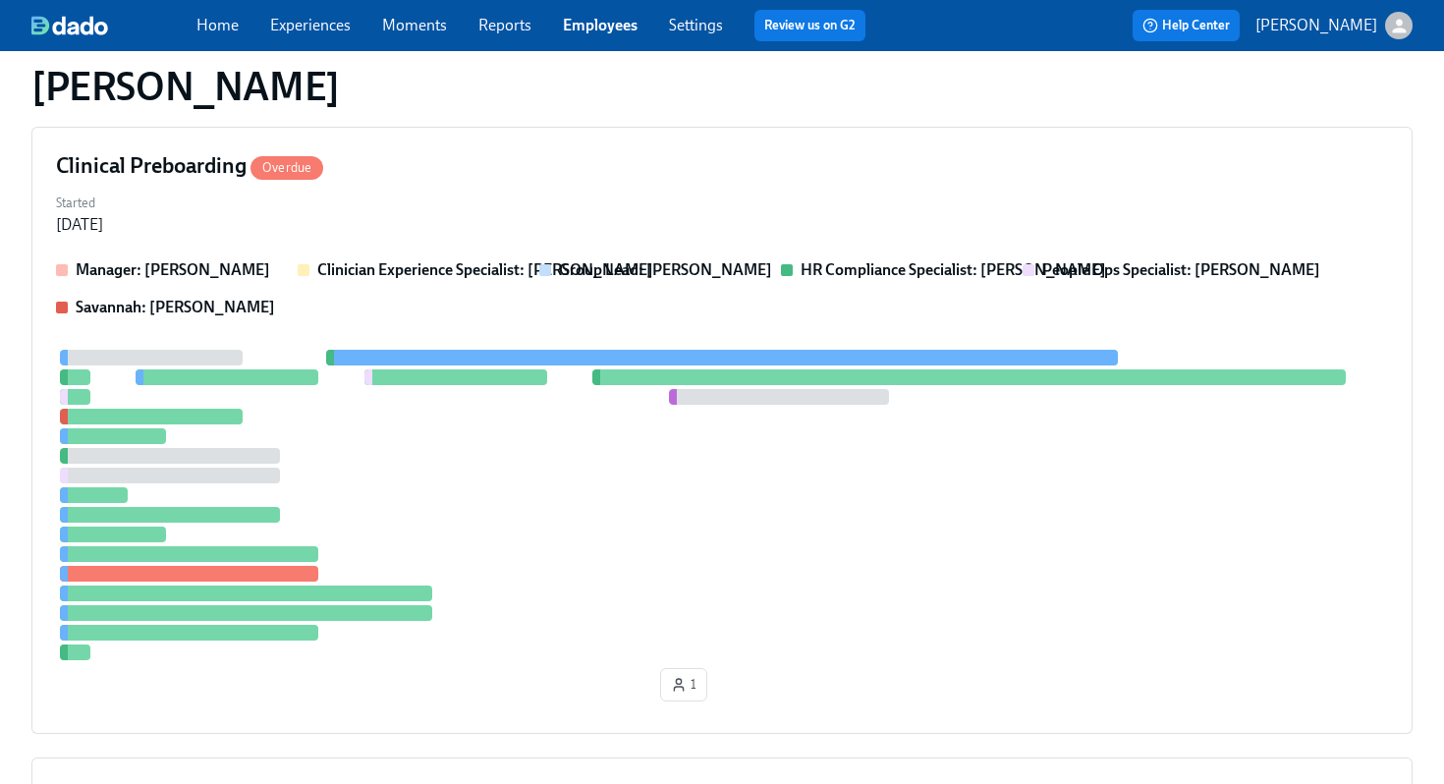
click at [620, 28] on link "Employees" at bounding box center [600, 25] width 75 height 19
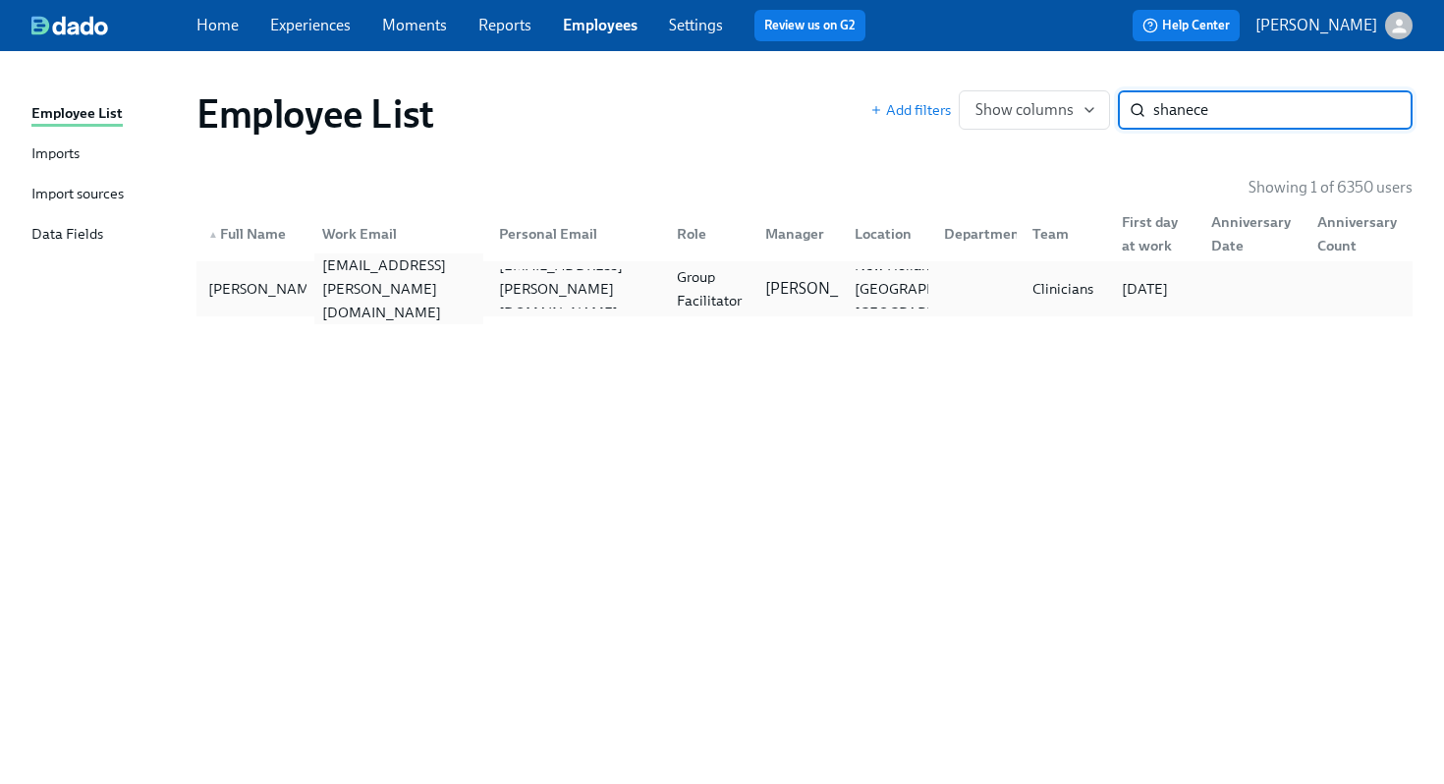
type input "shanece"
click at [309, 280] on div "shanece.bowman@charliehealth.com" at bounding box center [396, 288] width 178 height 39
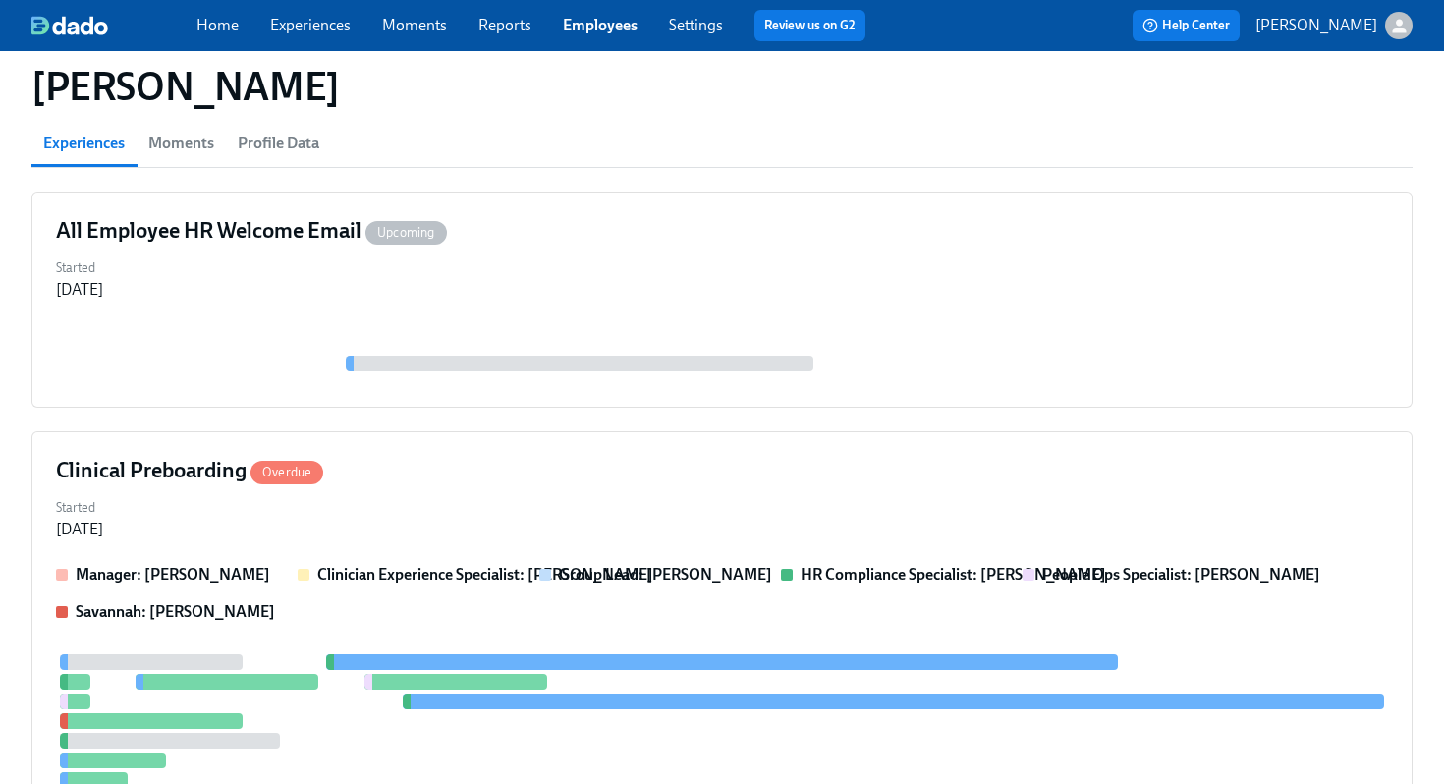
scroll to position [177, 0]
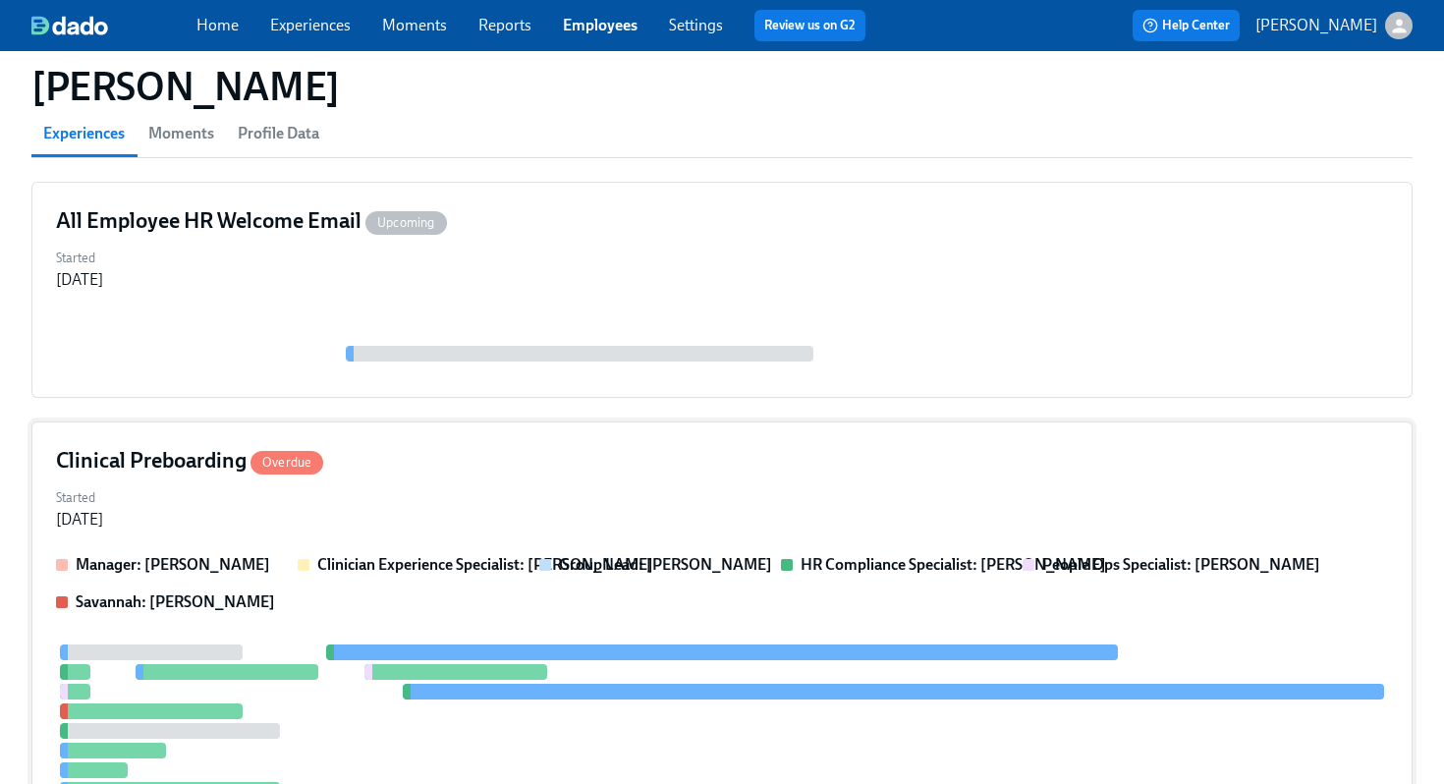
click at [676, 470] on div "Clinical Preboarding Overdue" at bounding box center [722, 460] width 1332 height 29
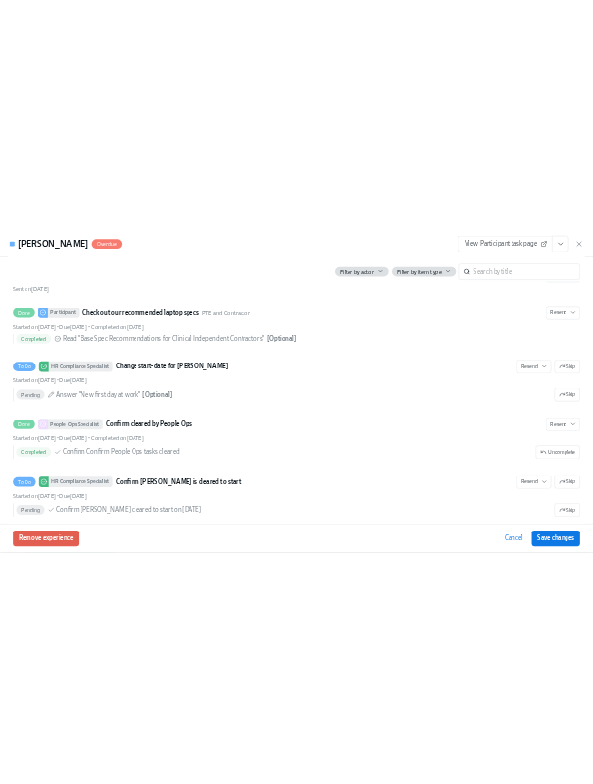
scroll to position [3914, 0]
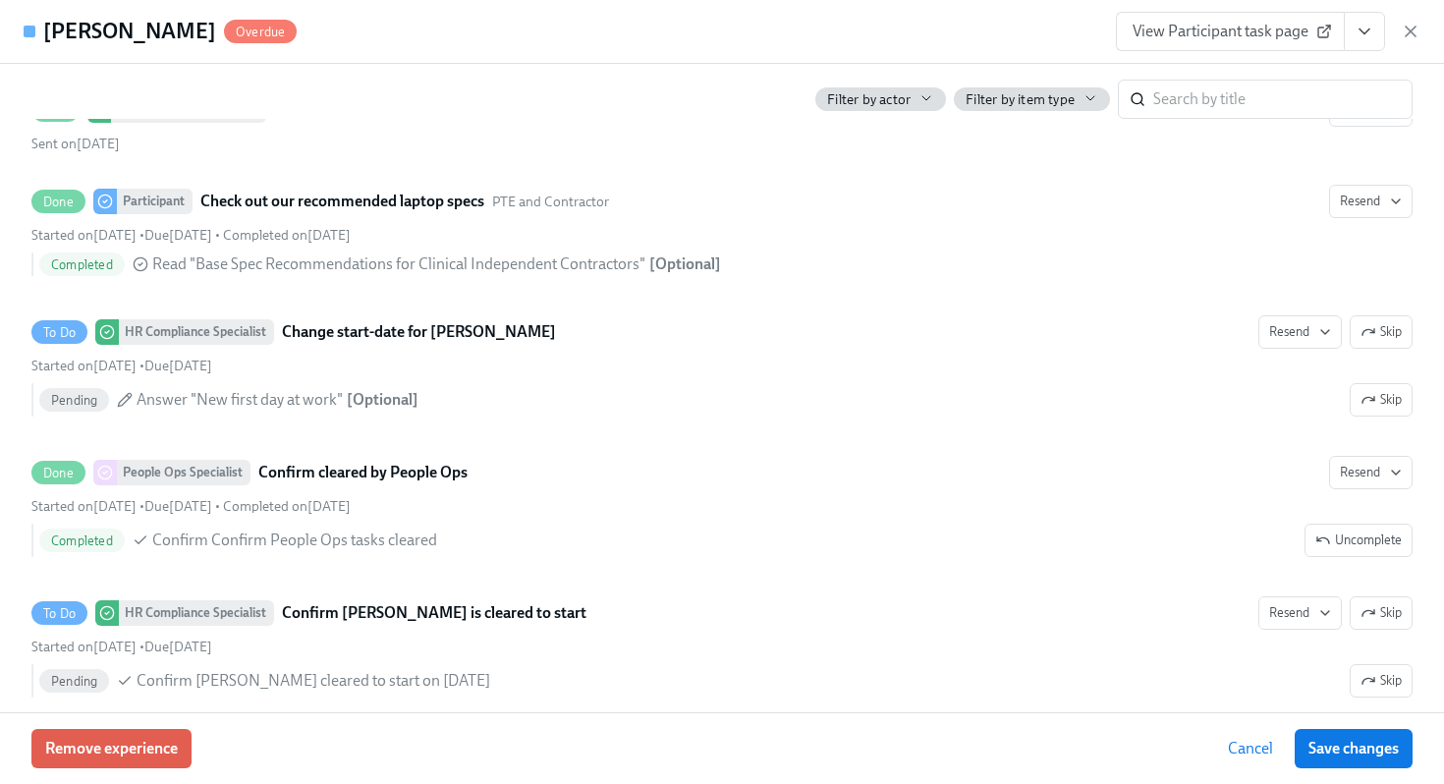
click at [1369, 32] on icon "View task page" at bounding box center [1365, 32] width 20 height 20
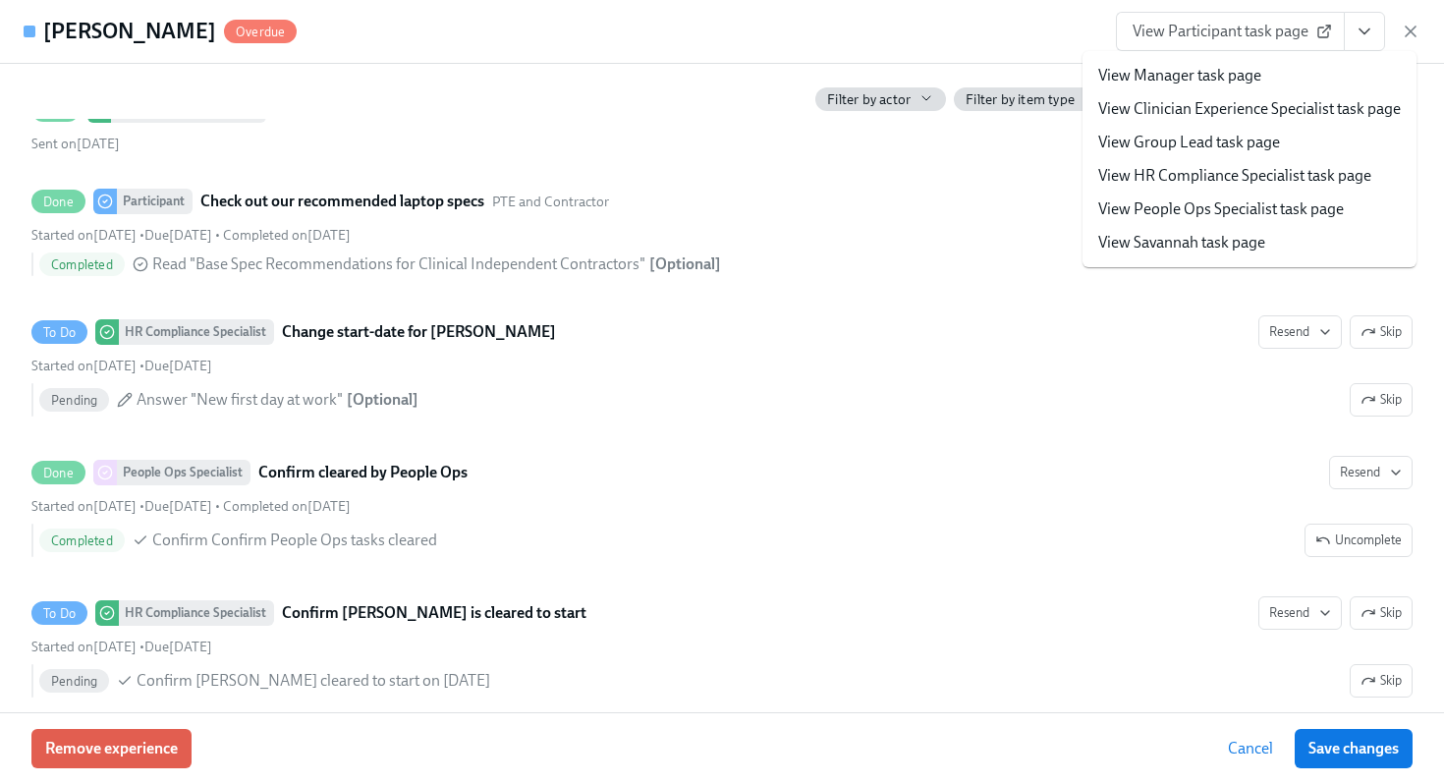
click at [1221, 172] on link "View HR Compliance Specialist task page" at bounding box center [1234, 176] width 273 height 22
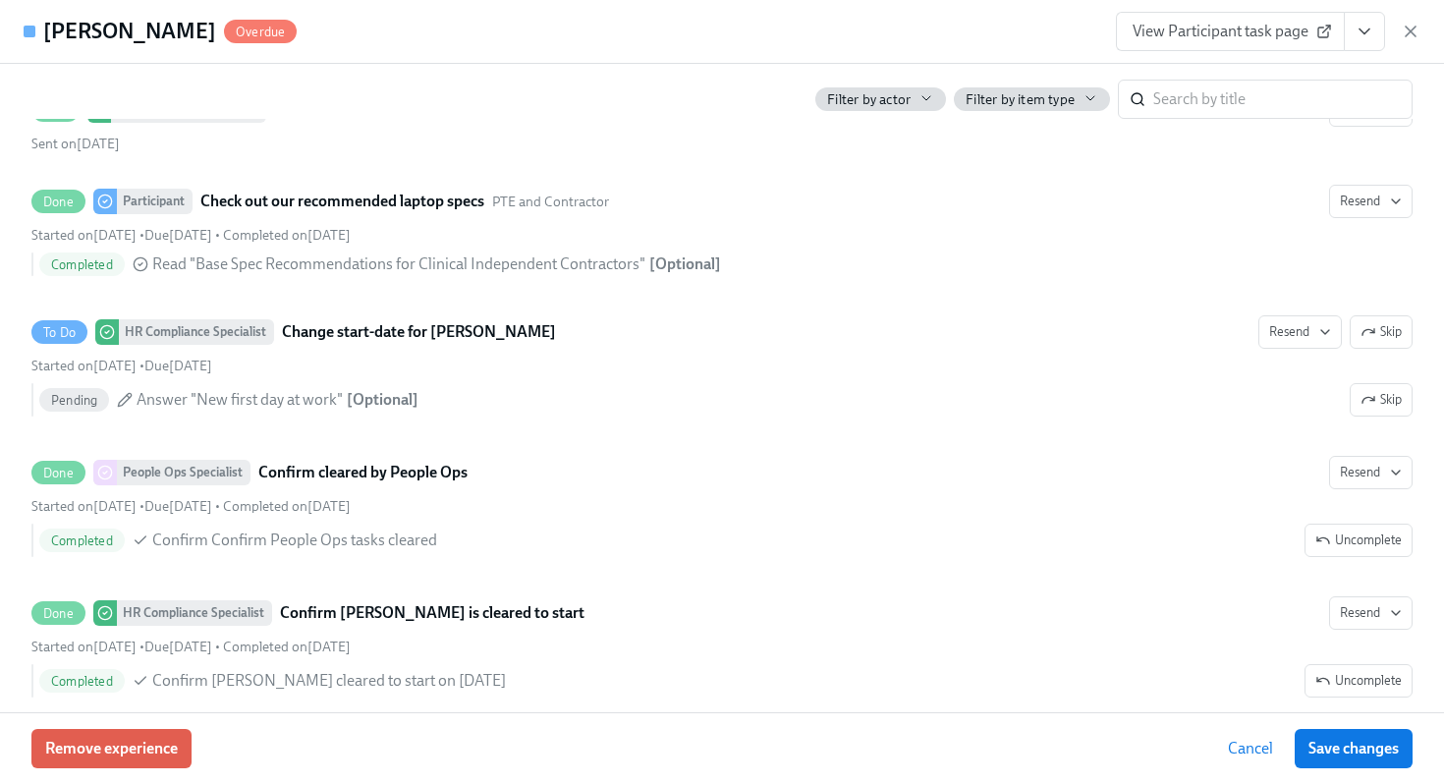
click at [729, 79] on div "Filter by actor Filter by item type ​" at bounding box center [721, 91] width 1381 height 55
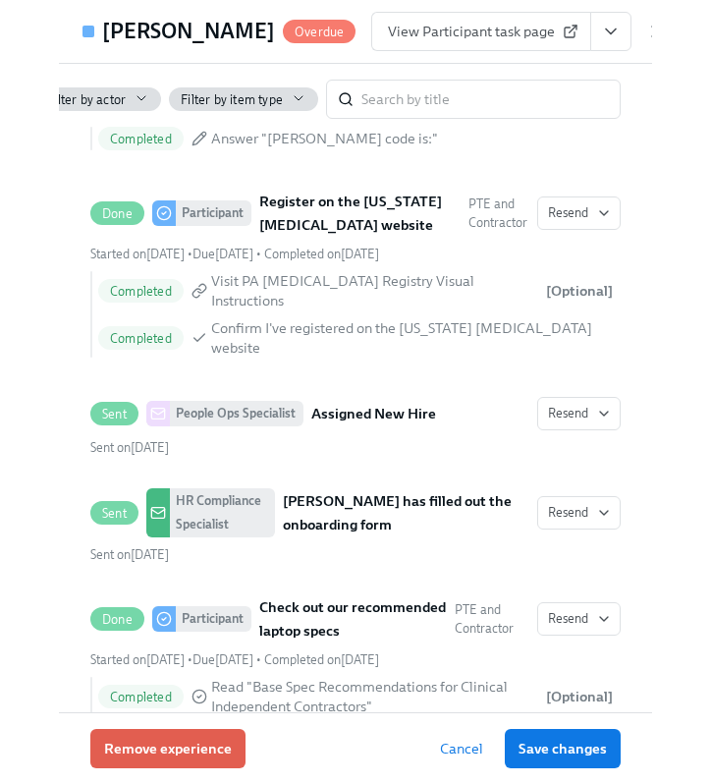
scroll to position [4243, 0]
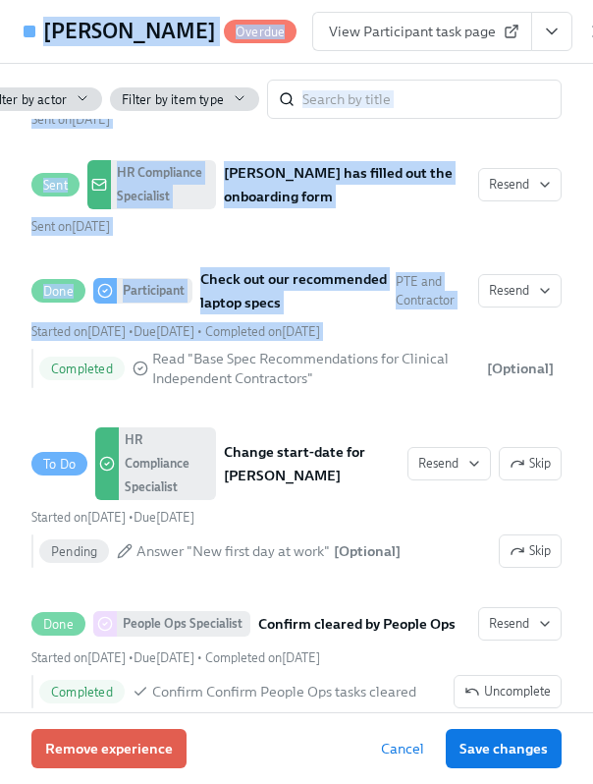
drag, startPoint x: 2, startPoint y: 328, endPoint x: -140, endPoint y: 328, distance: 141.5
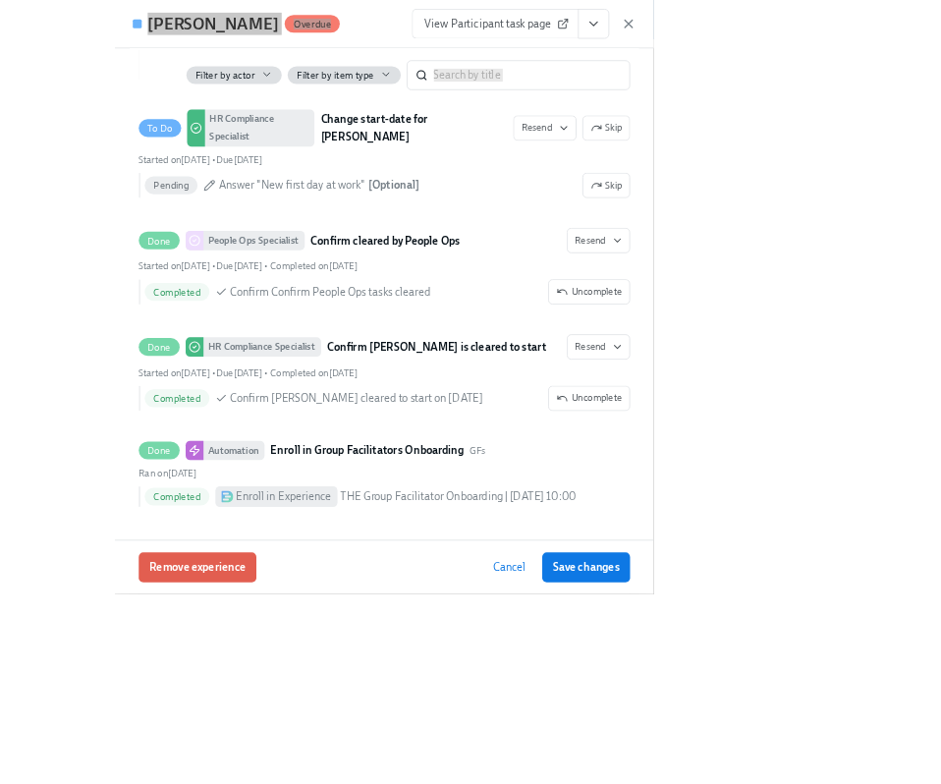
scroll to position [3916, 0]
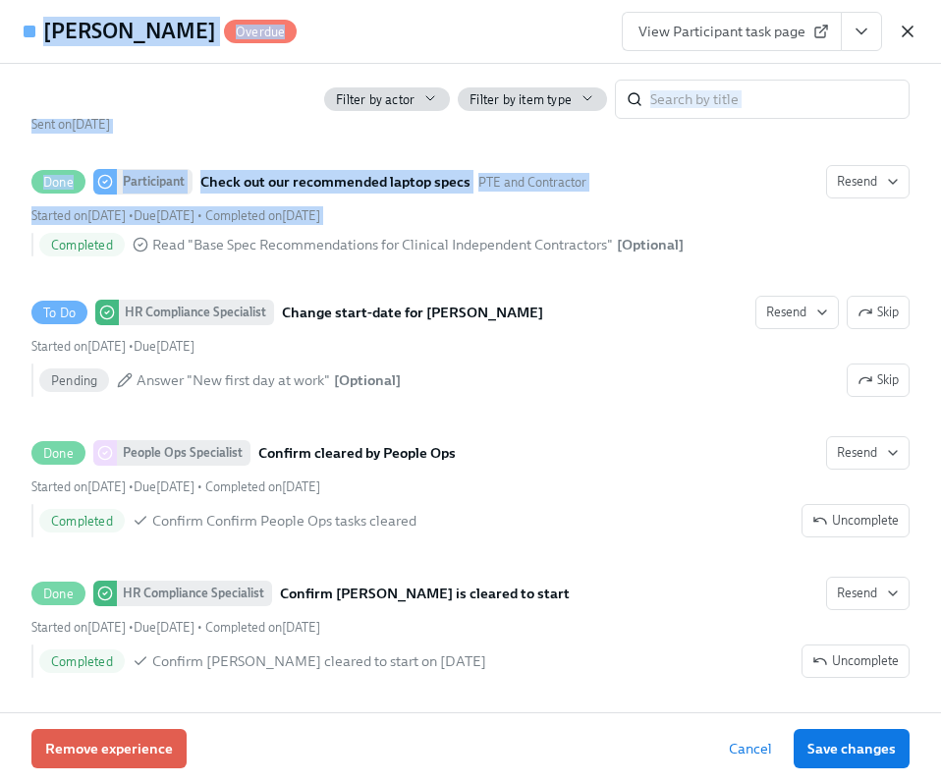
click at [916, 35] on icon "button" at bounding box center [908, 32] width 20 height 20
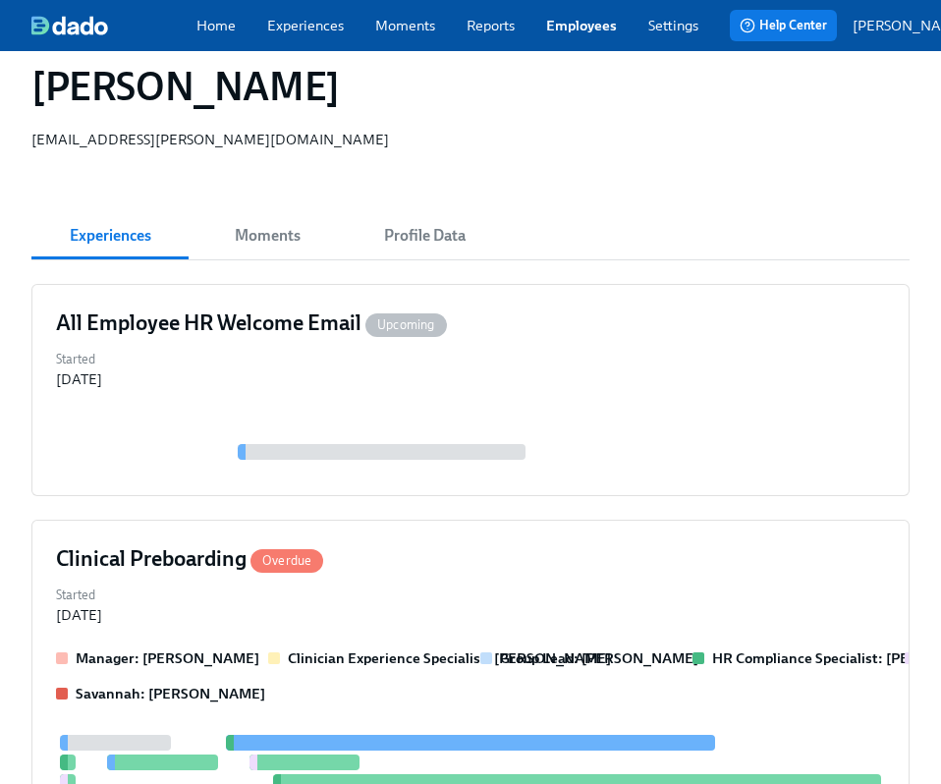
click at [580, 19] on div "Home Experiences Moments Reports Employees Settings Review us on G2 Help Center…" at bounding box center [517, 25] width 1035 height 51
click at [587, 31] on link "Employees" at bounding box center [581, 26] width 71 height 20
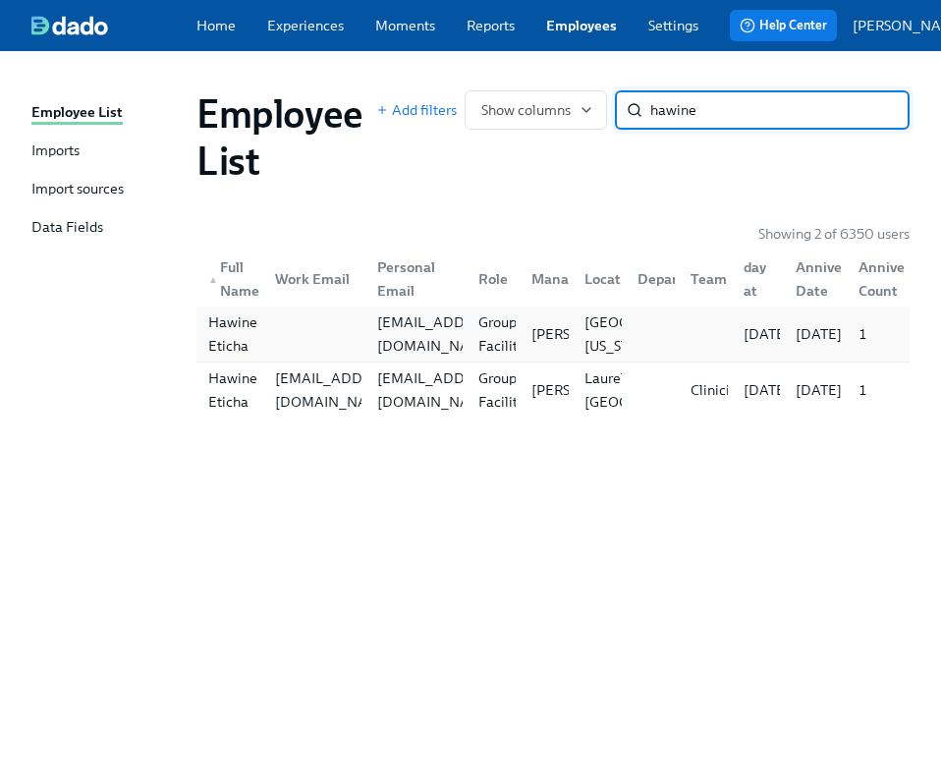
type input "hawine"
click at [265, 345] on div at bounding box center [310, 333] width 102 height 39
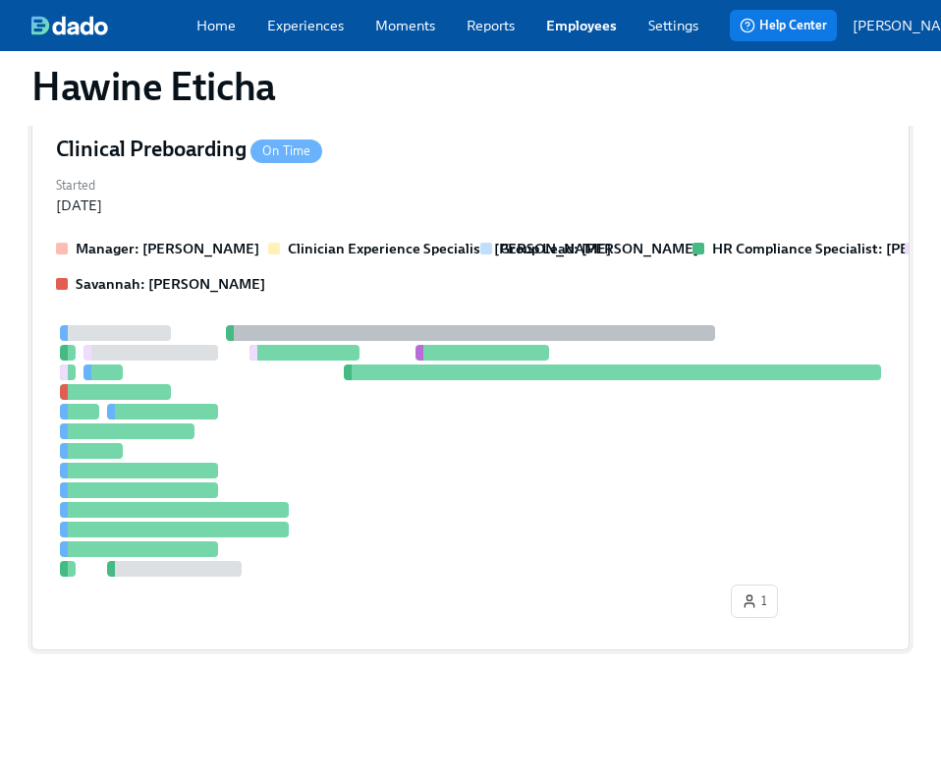
scroll to position [19, 0]
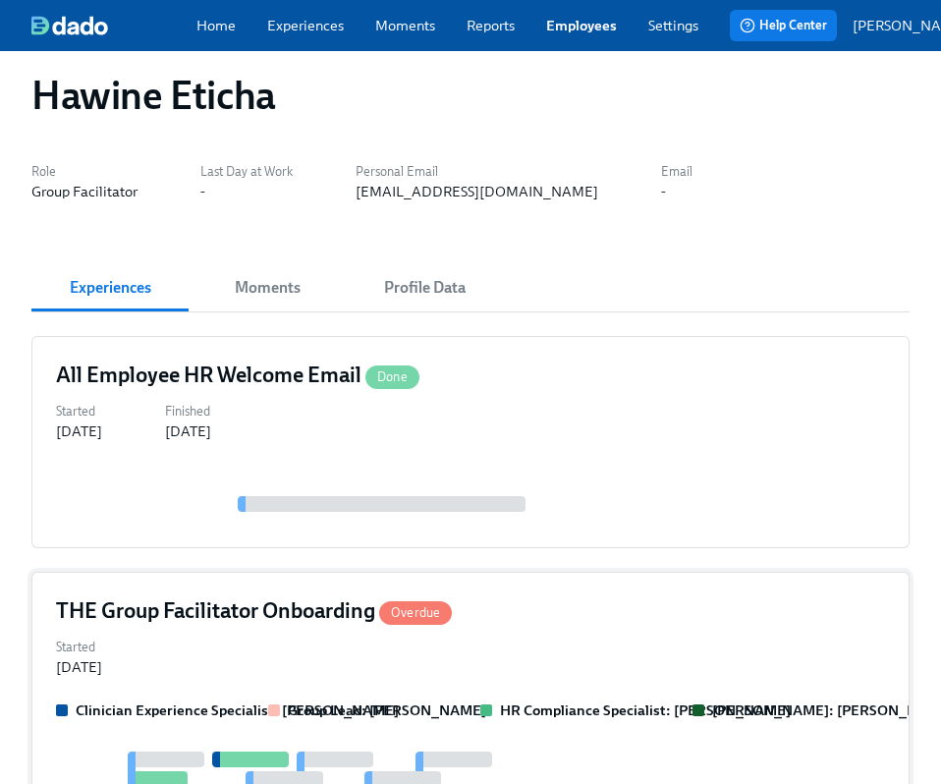
click at [480, 626] on div "THE Group Facilitator Onboarding Overdue" at bounding box center [470, 610] width 829 height 29
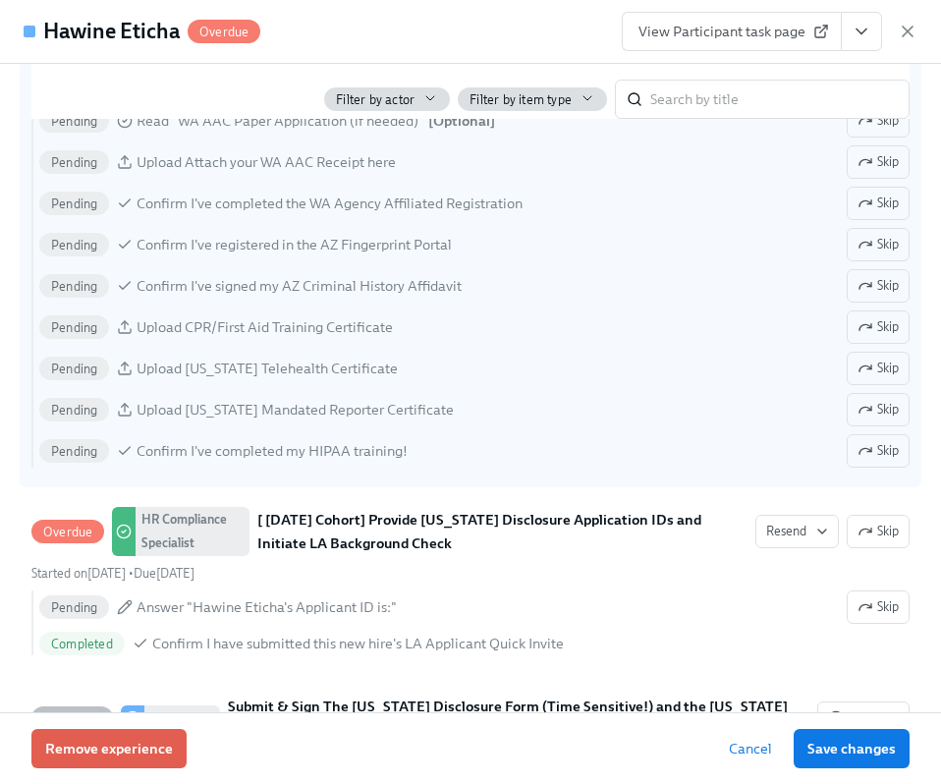
scroll to position [1981, 0]
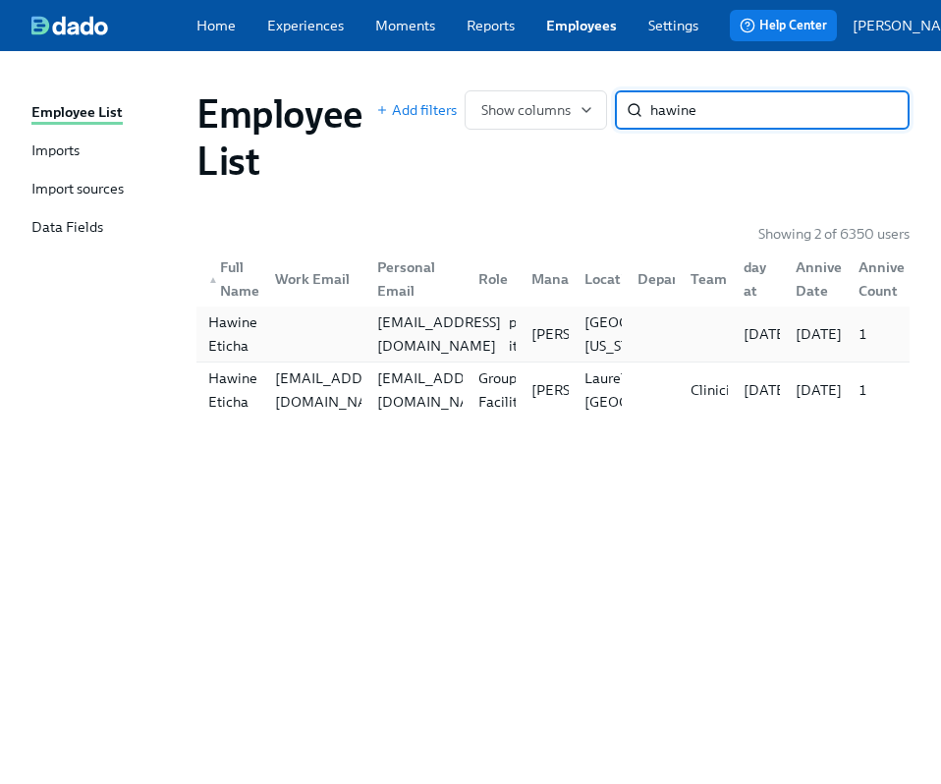
click at [369, 346] on div "etichahawine@gmail.com" at bounding box center [439, 333] width 140 height 47
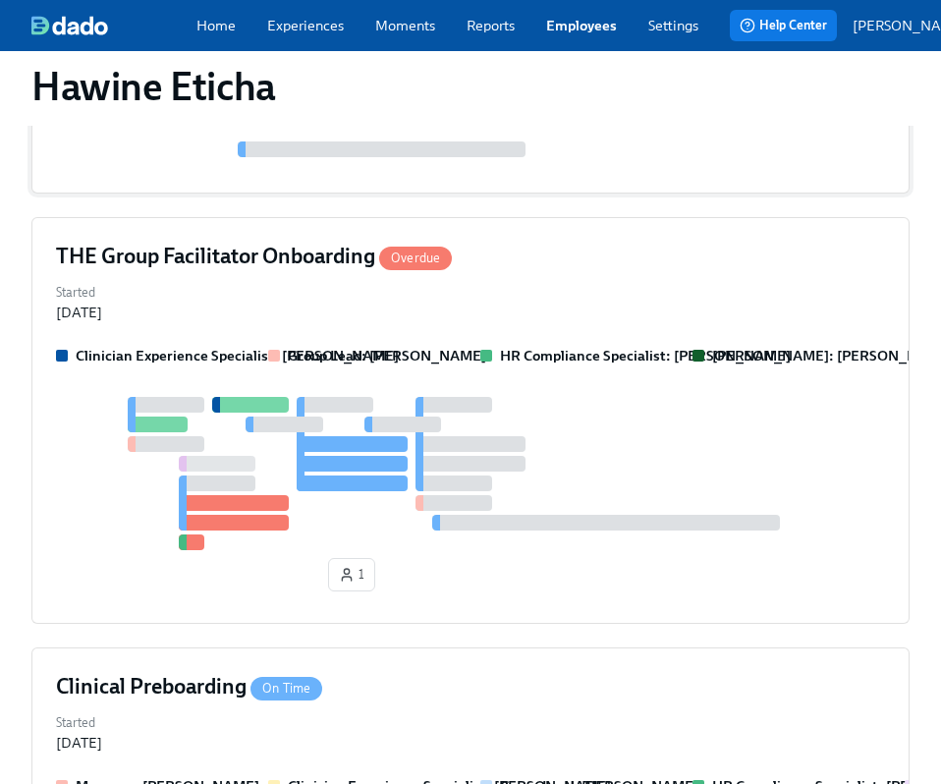
scroll to position [370, 0]
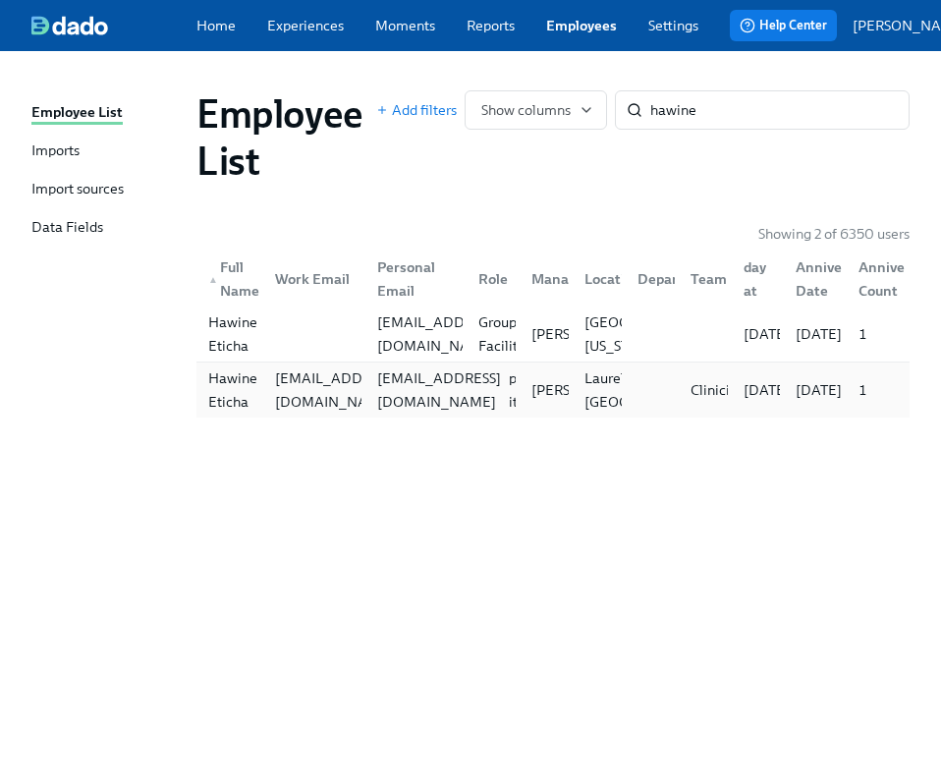
click at [448, 379] on div "hge2109@columbia.edu" at bounding box center [413, 389] width 102 height 39
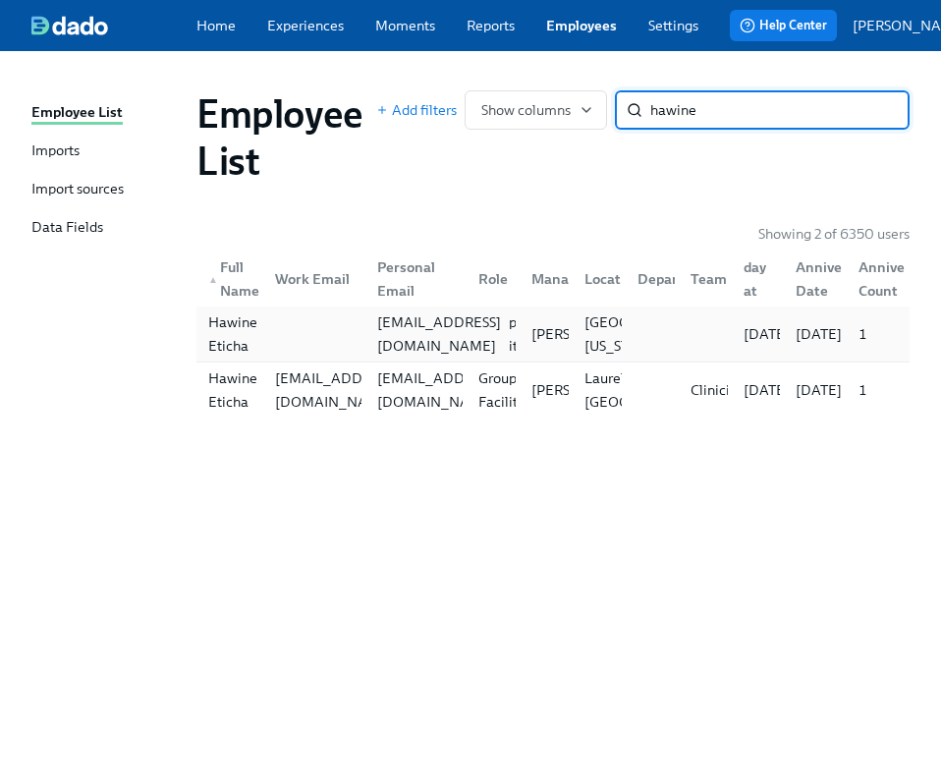
click at [431, 332] on div "etichahawine@gmail.com" at bounding box center [439, 333] width 140 height 47
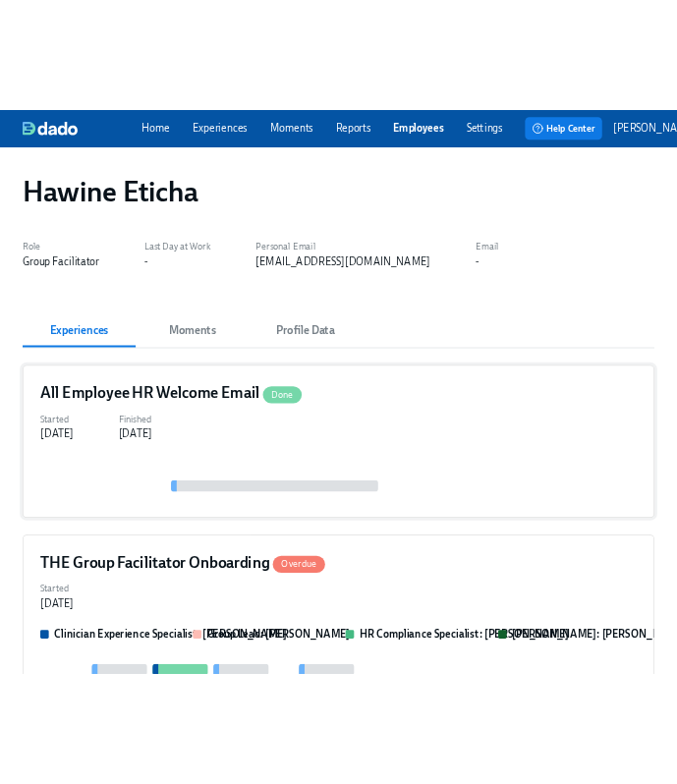
scroll to position [407, 0]
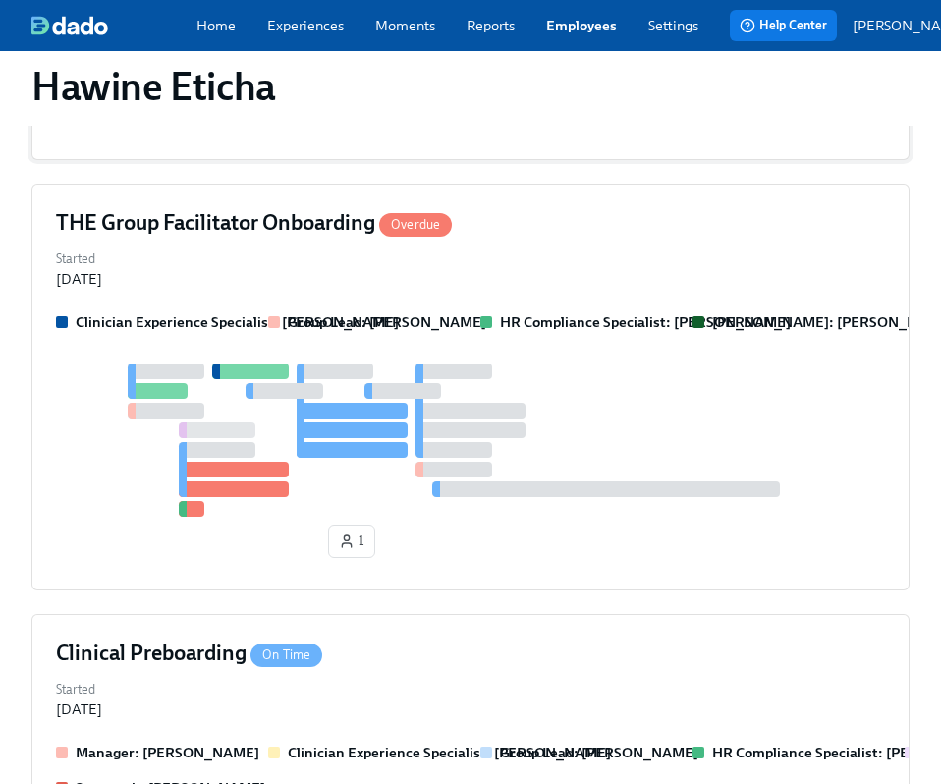
click at [642, 393] on div at bounding box center [470, 440] width 829 height 153
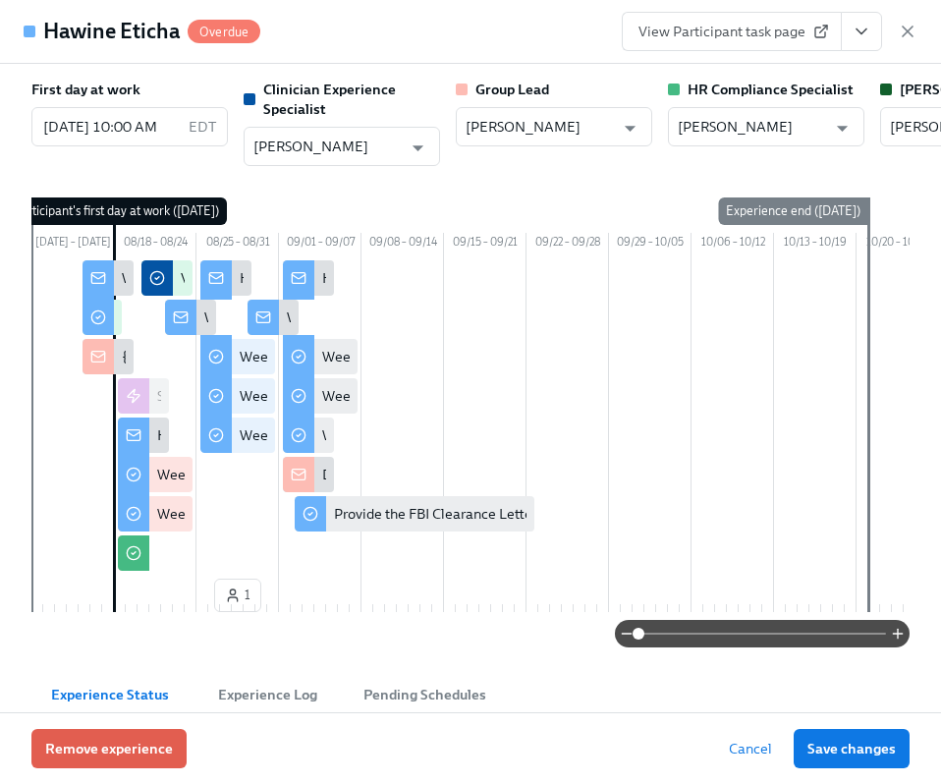
click at [861, 41] on button "View task page" at bounding box center [861, 31] width 41 height 39
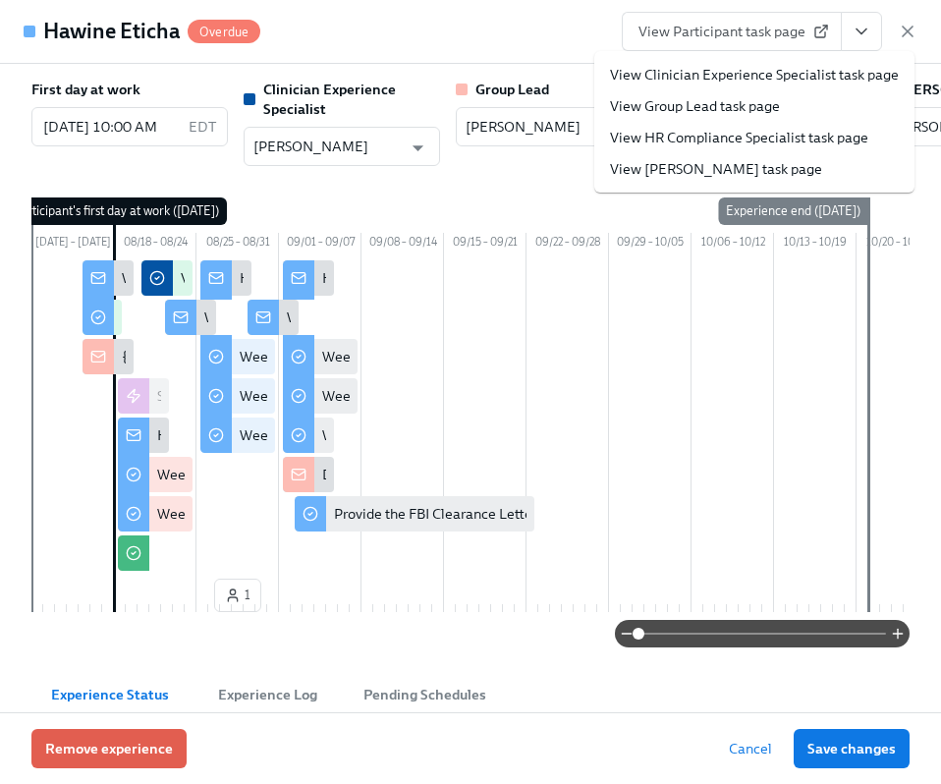
click at [769, 131] on link "View HR Compliance Specialist task page" at bounding box center [739, 138] width 258 height 20
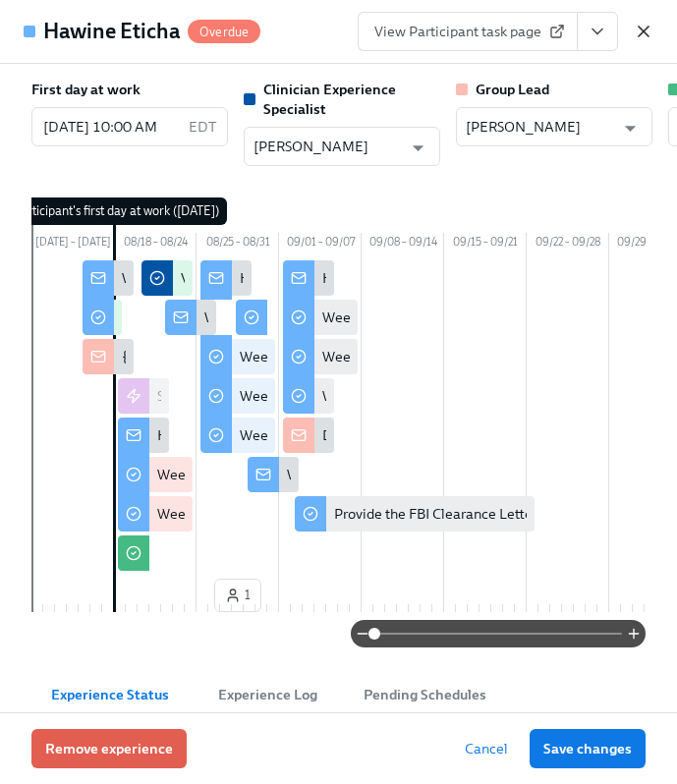
click at [651, 28] on icon "button" at bounding box center [644, 32] width 20 height 20
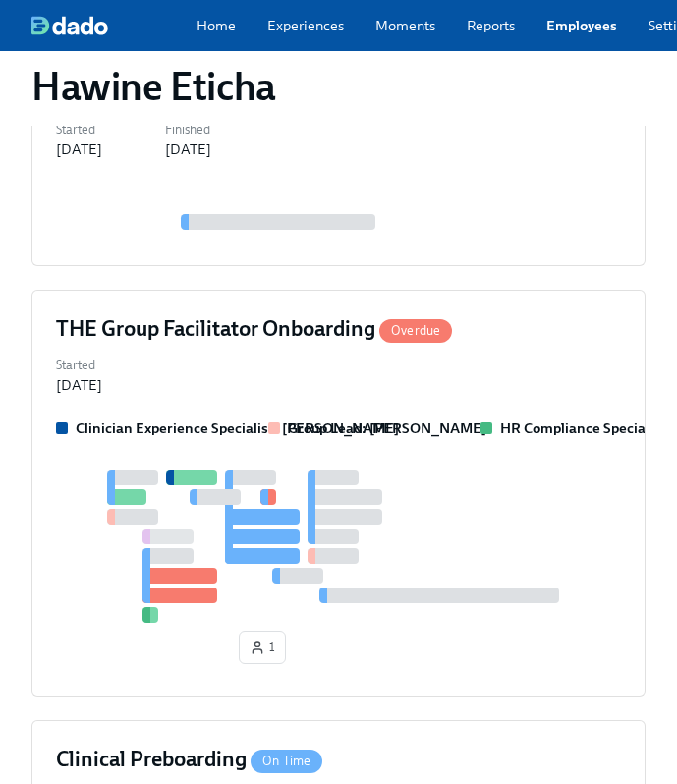
click at [570, 35] on link "Employees" at bounding box center [581, 26] width 71 height 20
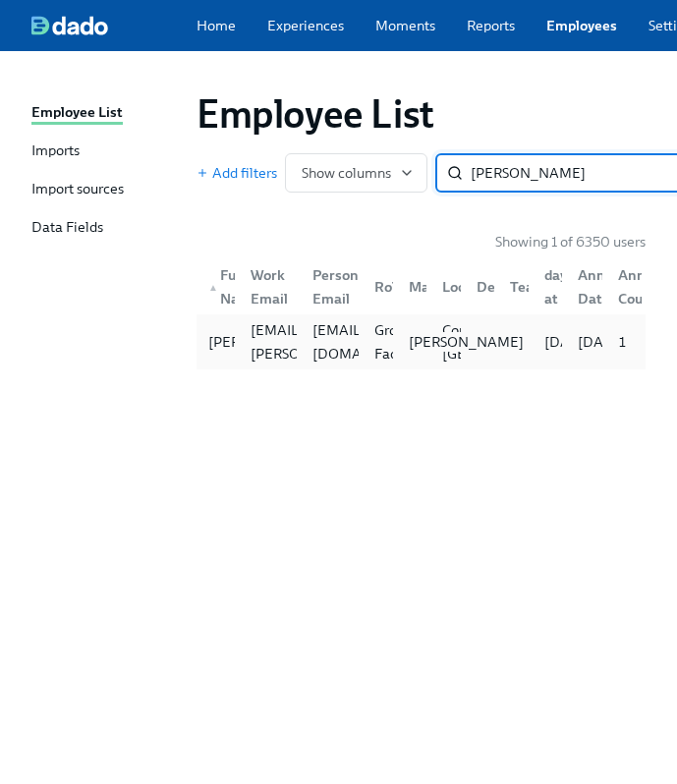
type input "harple"
click at [422, 344] on p "Aime Kunes" at bounding box center [466, 342] width 115 height 20
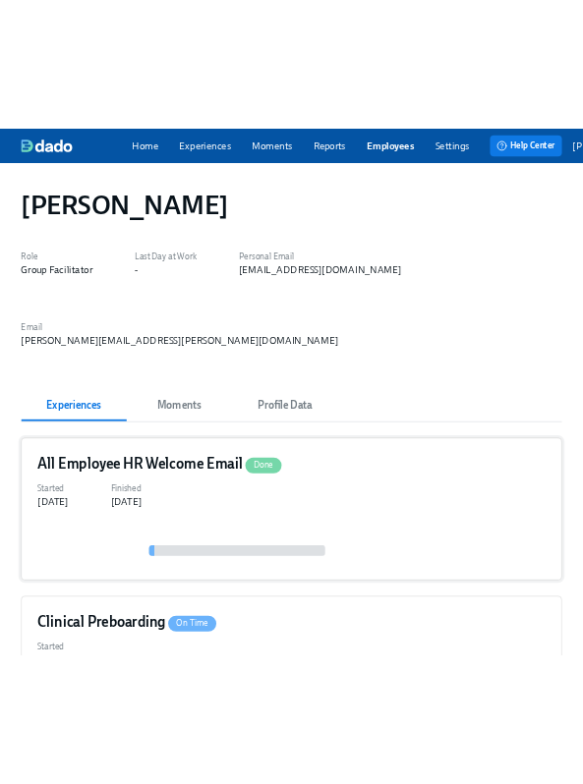
scroll to position [958, 0]
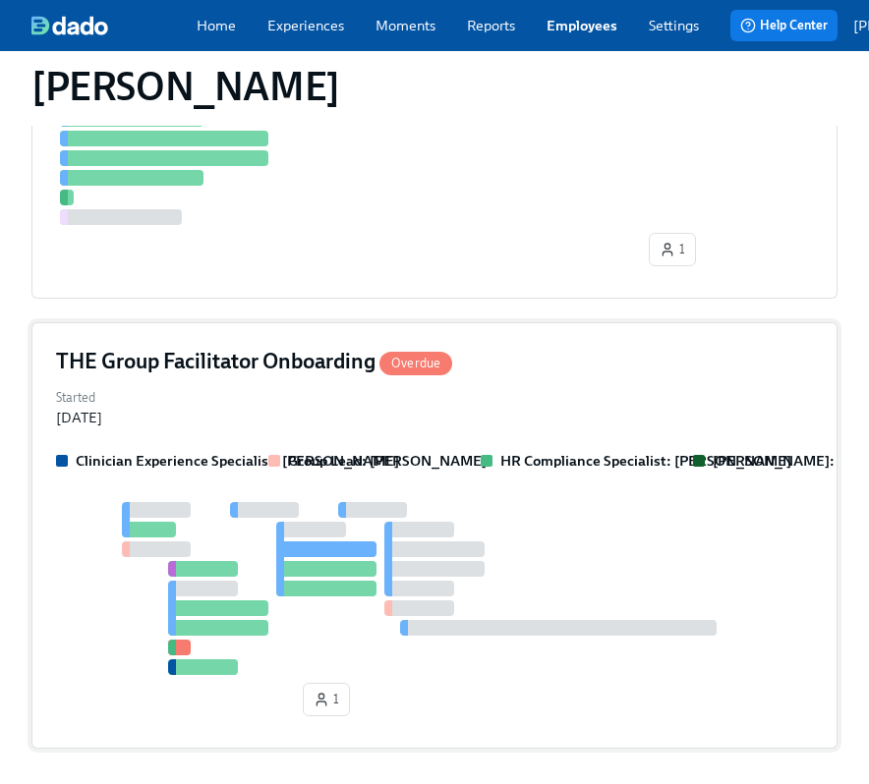
click at [616, 342] on div "THE Group Facilitator Onboarding Overdue Started Aug 14, 2025 Clinician Experie…" at bounding box center [434, 535] width 806 height 426
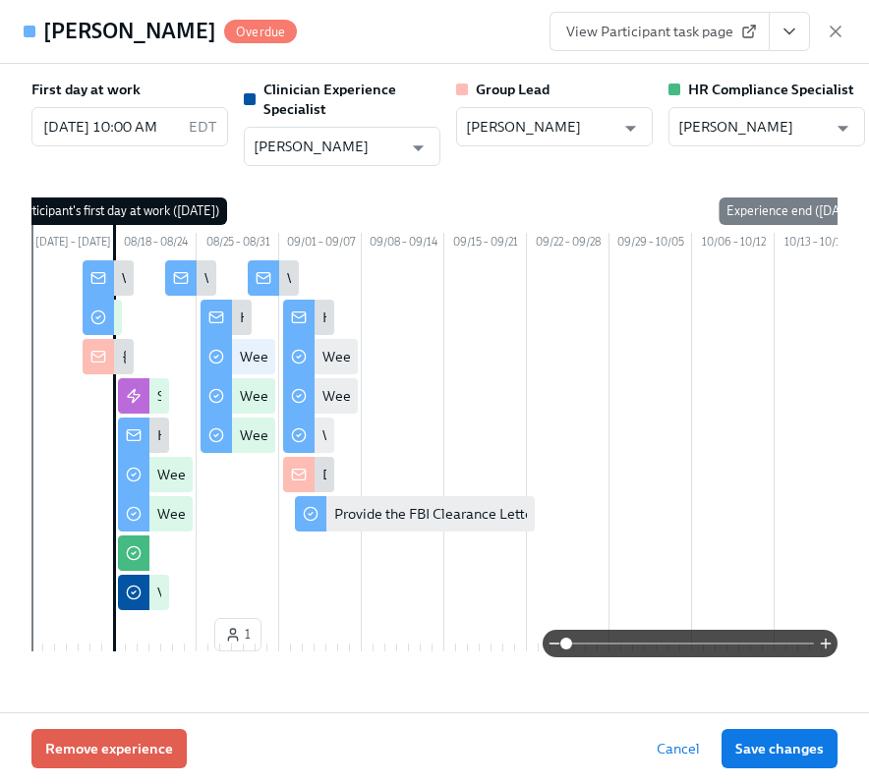
click at [776, 26] on button "View task page" at bounding box center [788, 31] width 41 height 39
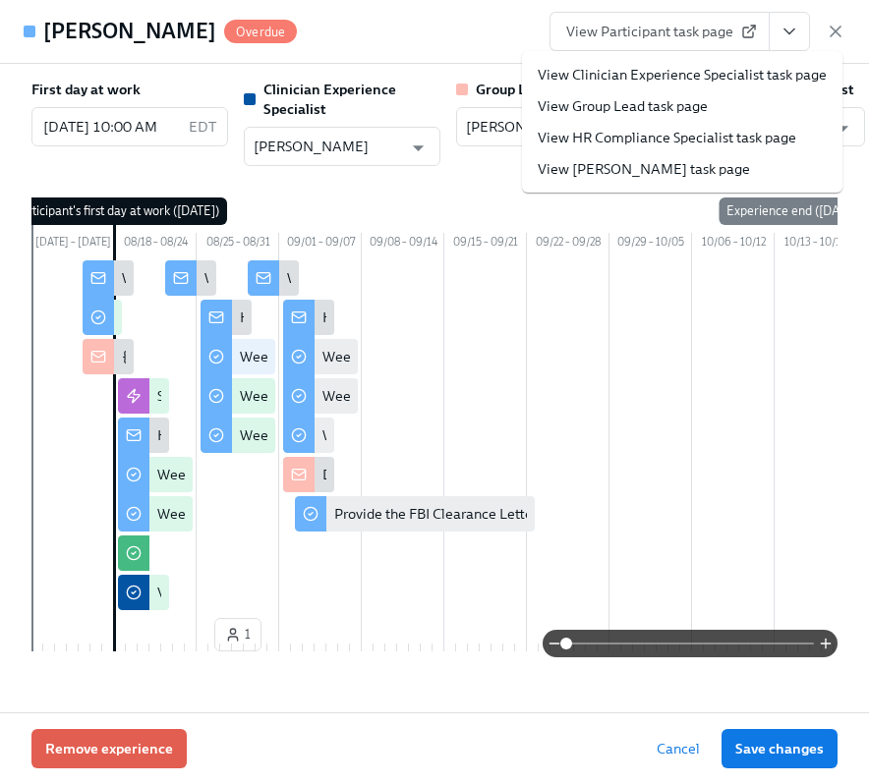
click at [680, 135] on link "View HR Compliance Specialist task page" at bounding box center [666, 138] width 258 height 20
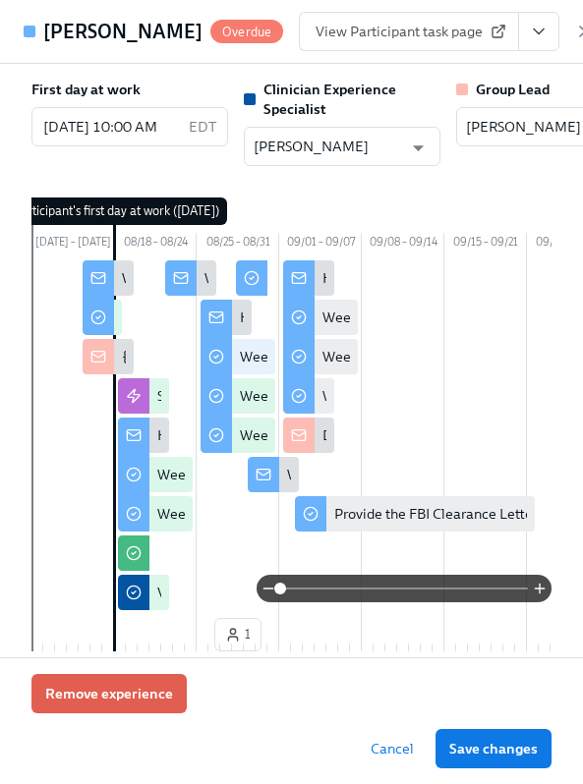
click at [535, 31] on div "View Participant task page" at bounding box center [447, 31] width 296 height 39
click at [580, 35] on icon "button" at bounding box center [585, 32] width 10 height 10
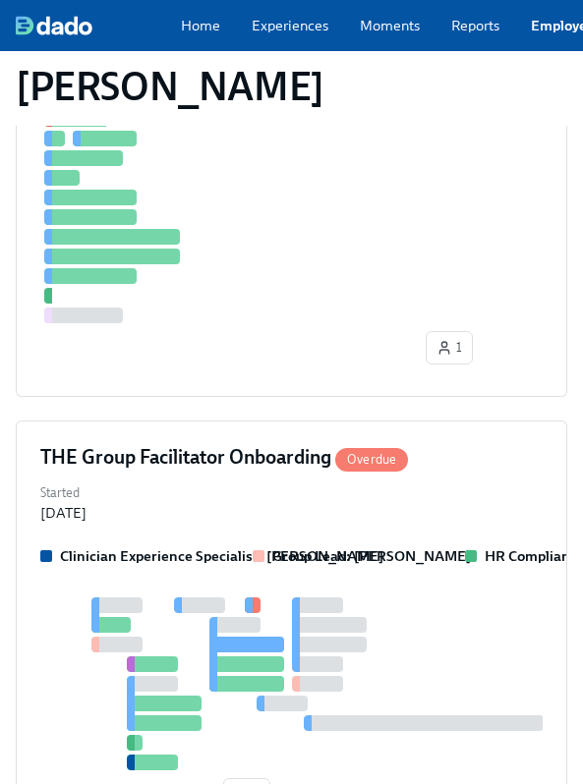
scroll to position [272, 0]
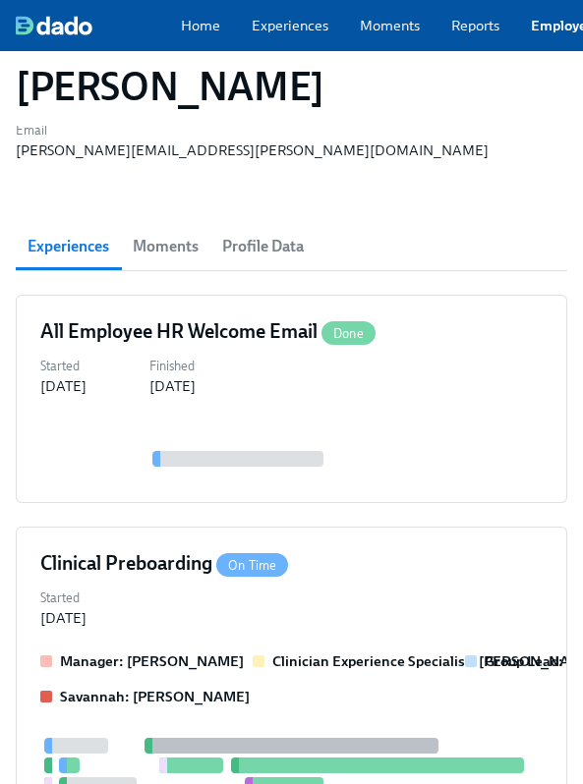
click at [541, 25] on link "Employees" at bounding box center [566, 26] width 71 height 20
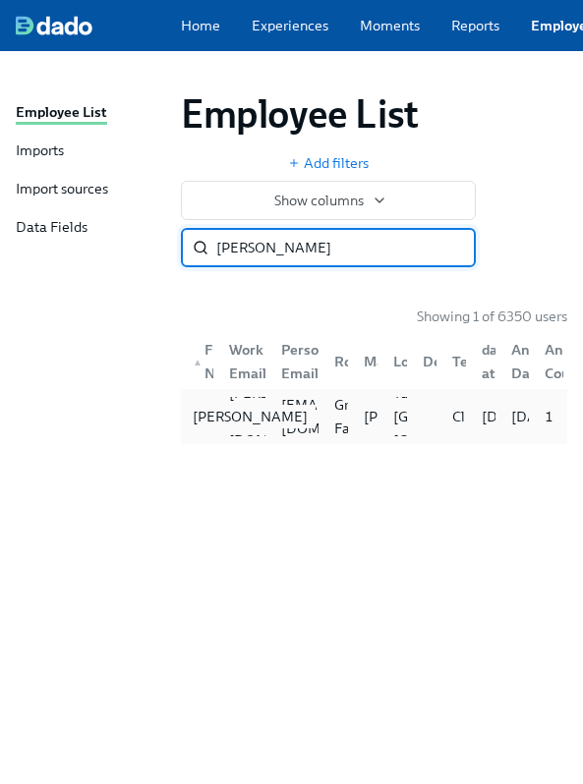
type input "selena j"
click at [196, 423] on div "Selena Jones" at bounding box center [250, 417] width 131 height 24
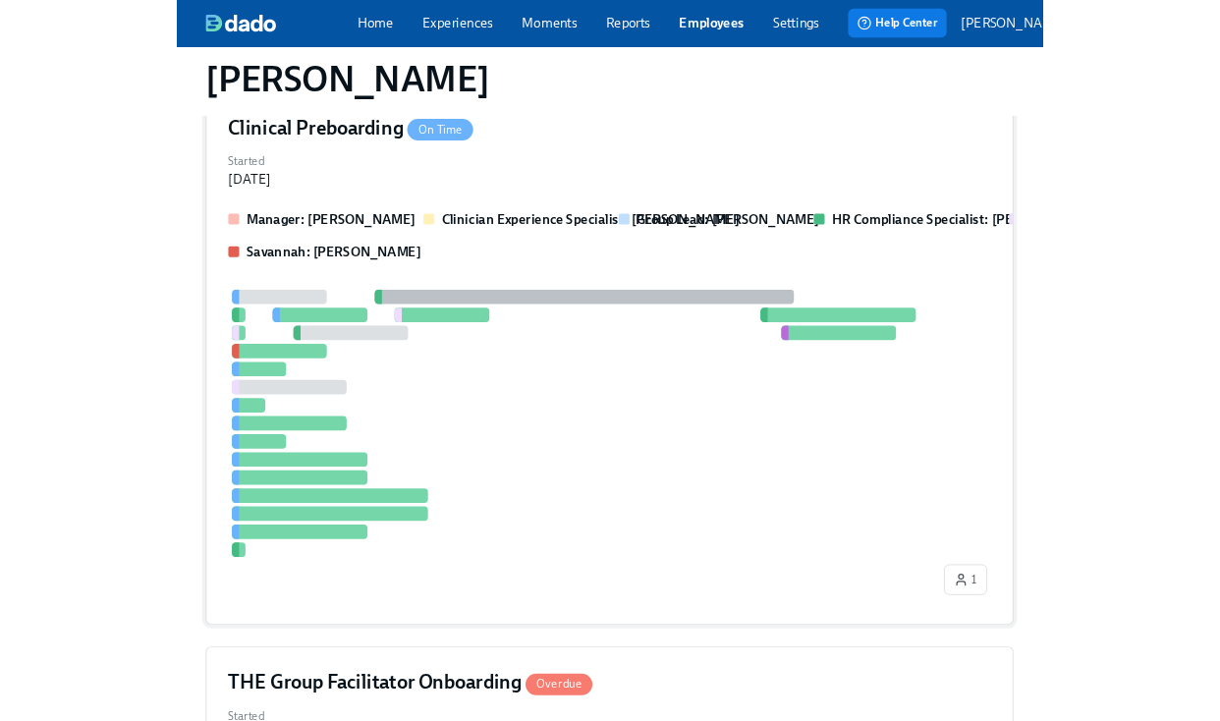
scroll to position [452, 0]
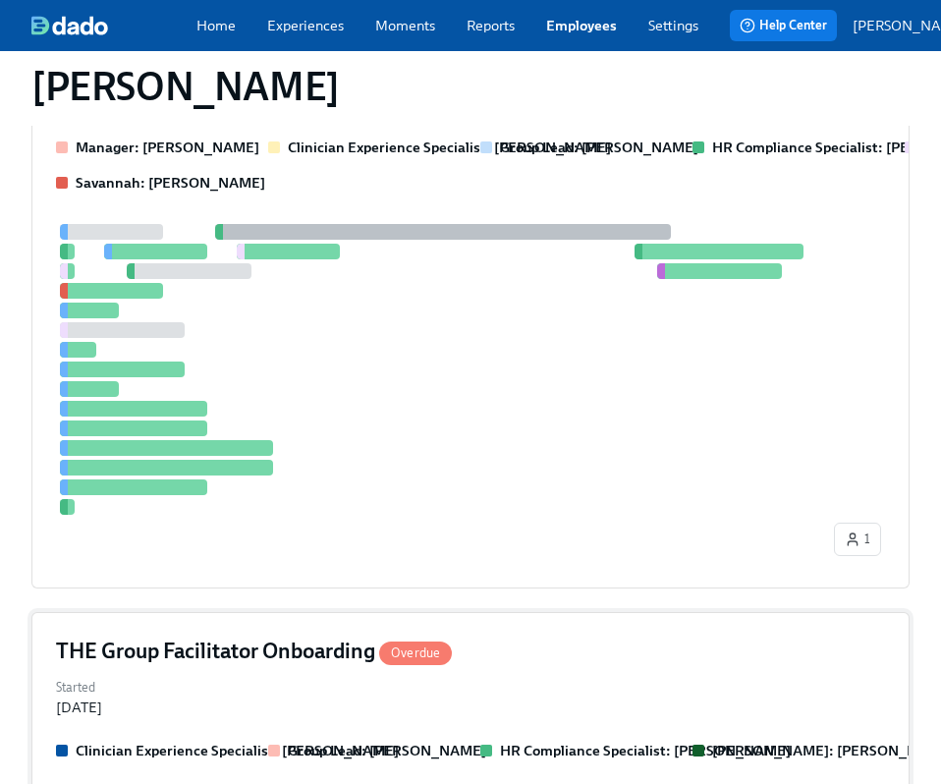
click at [499, 637] on div "THE Group Facilitator Onboarding Overdue" at bounding box center [470, 651] width 829 height 29
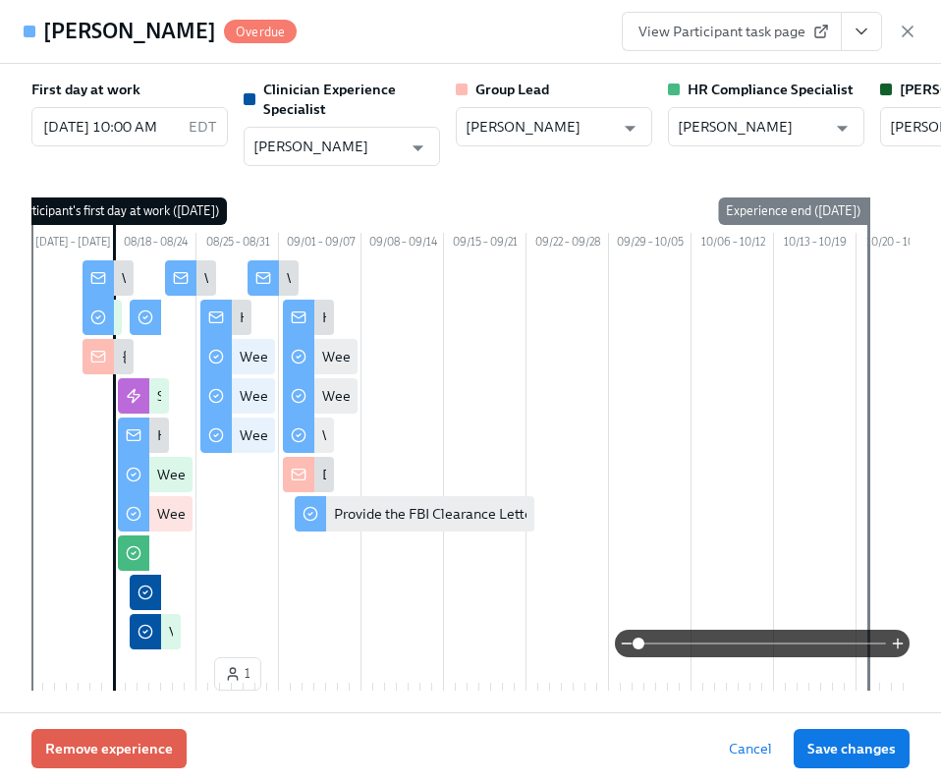
click at [860, 35] on icon "View task page" at bounding box center [862, 32] width 20 height 20
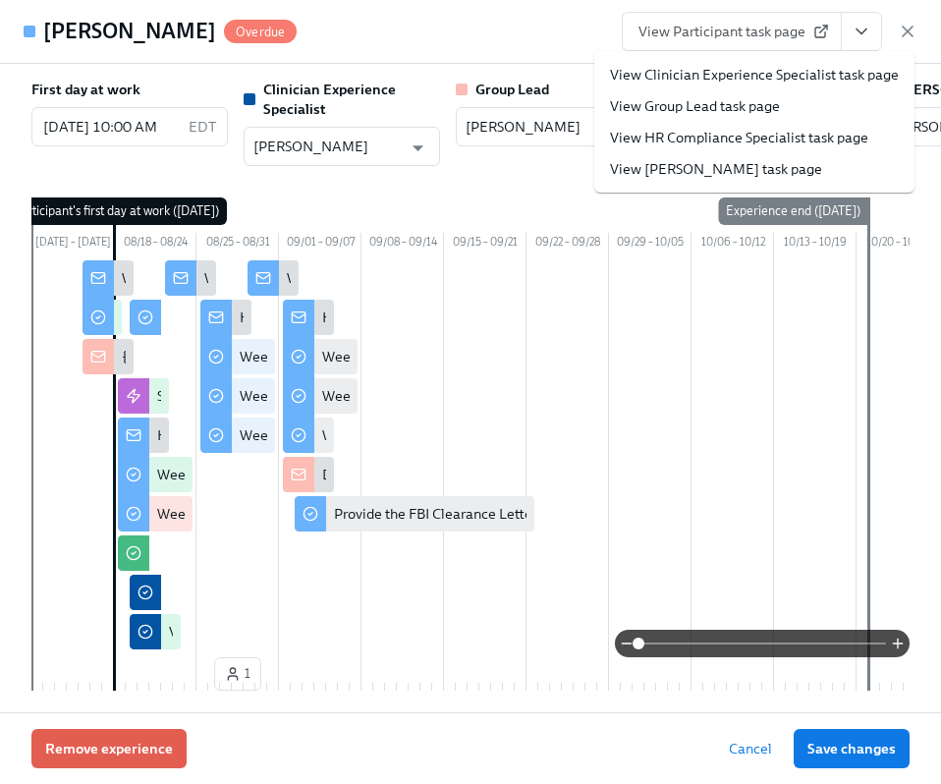
click at [767, 128] on link "View HR Compliance Specialist task page" at bounding box center [739, 138] width 258 height 20
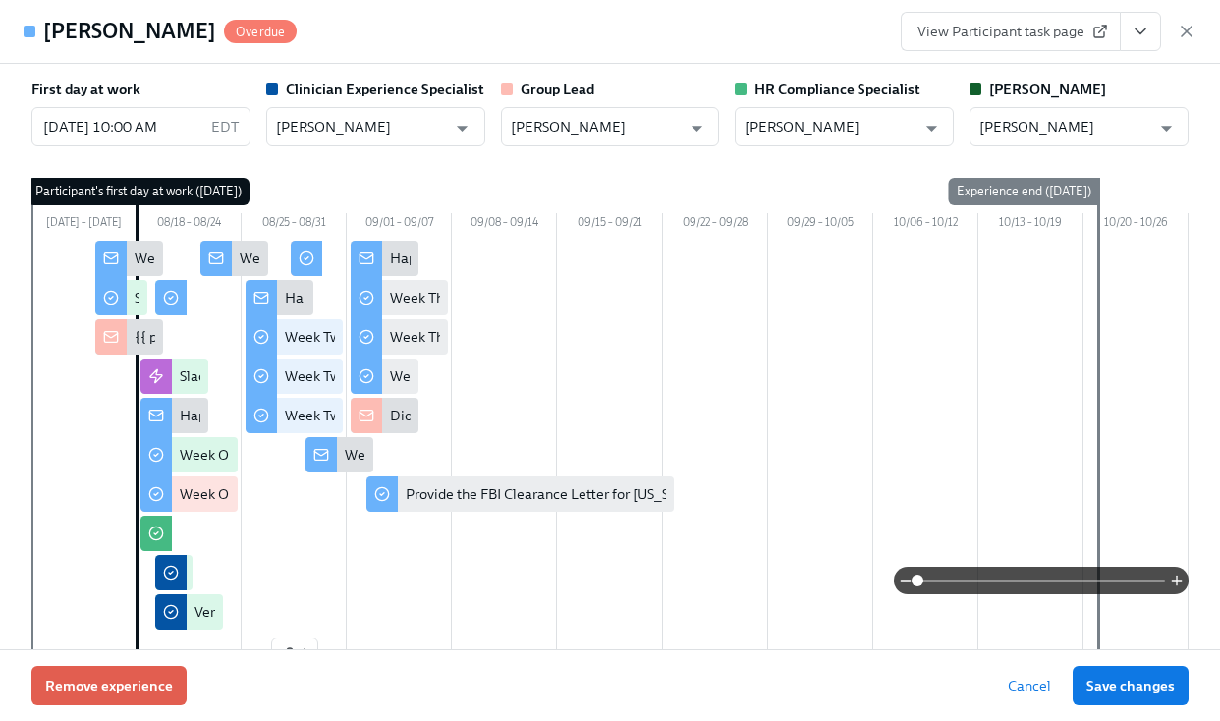
click at [1172, 33] on div "View Participant task page" at bounding box center [1049, 31] width 296 height 39
click at [1187, 33] on icon "button" at bounding box center [1187, 32] width 20 height 20
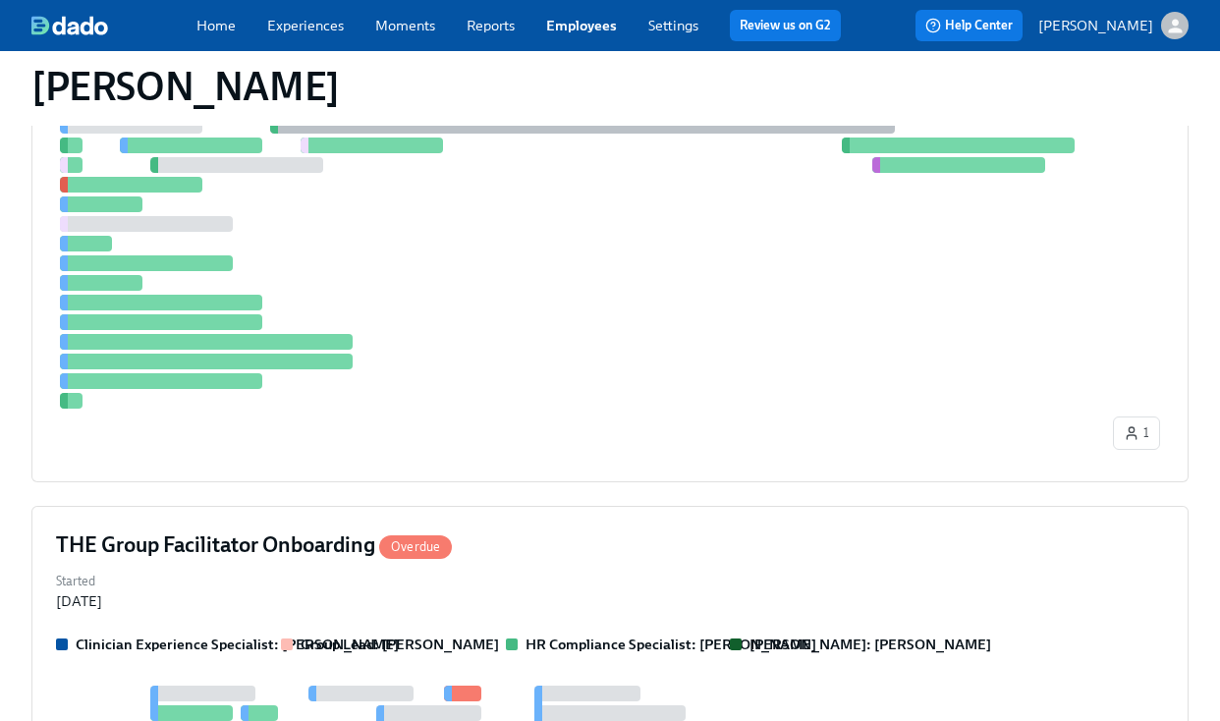
click at [562, 30] on link "Employees" at bounding box center [581, 26] width 71 height 18
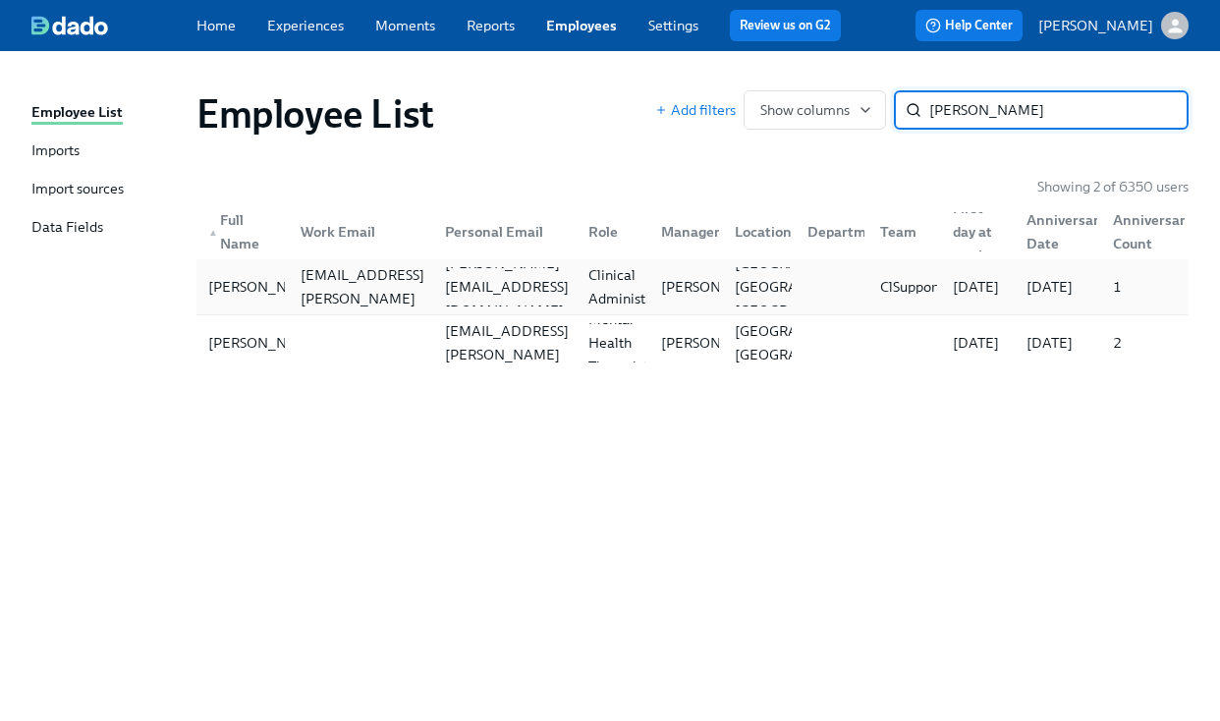
type input "martina"
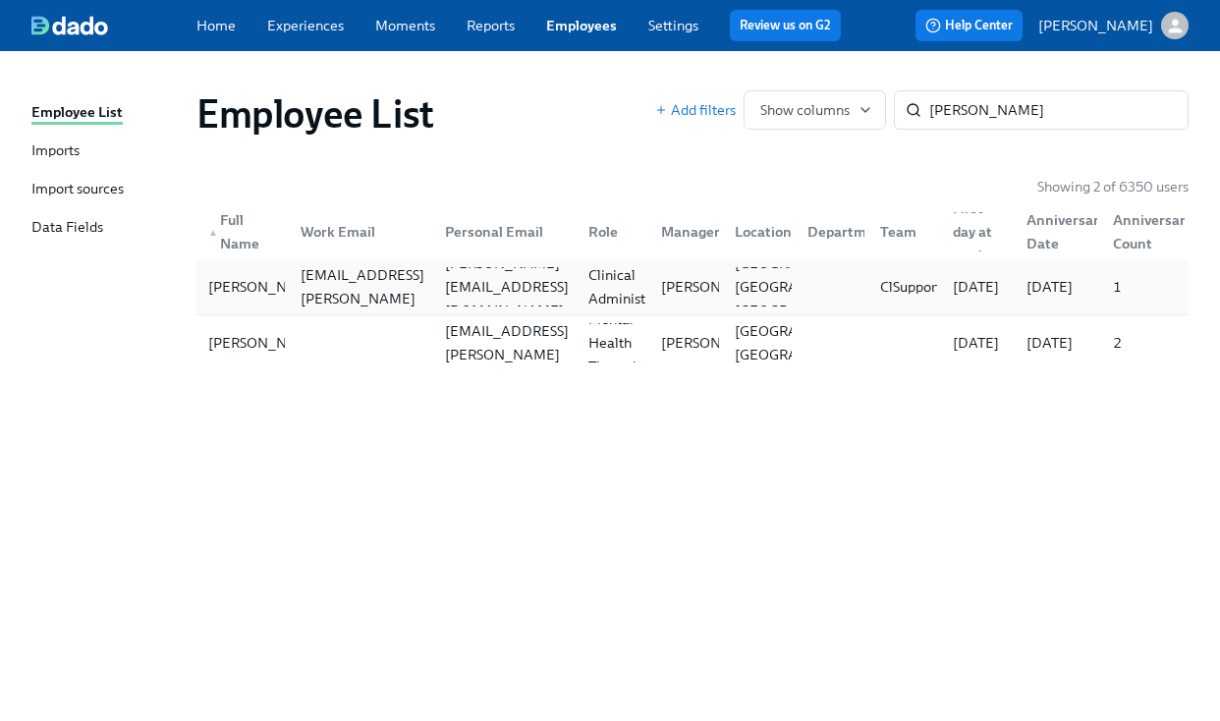
click at [291, 260] on div "Martina Sandoval martina.sandoval@charliehealth.com sandoval.martina54@gmail.co…" at bounding box center [693, 286] width 992 height 55
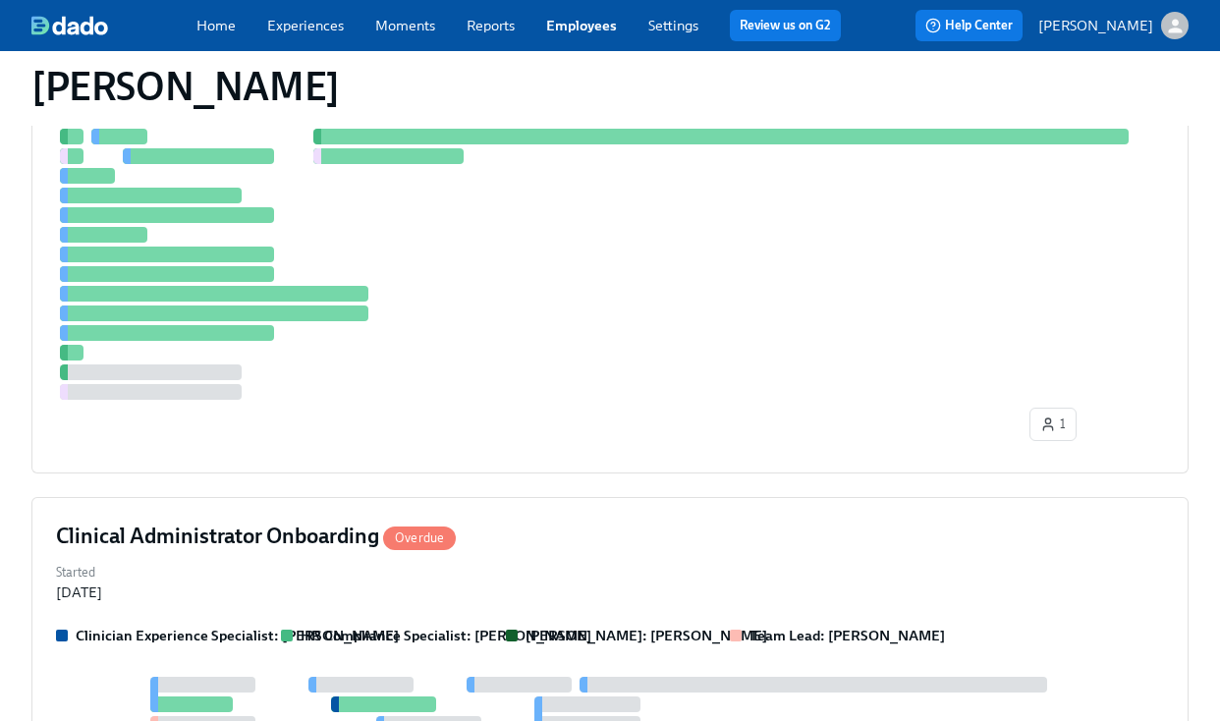
scroll to position [575, 0]
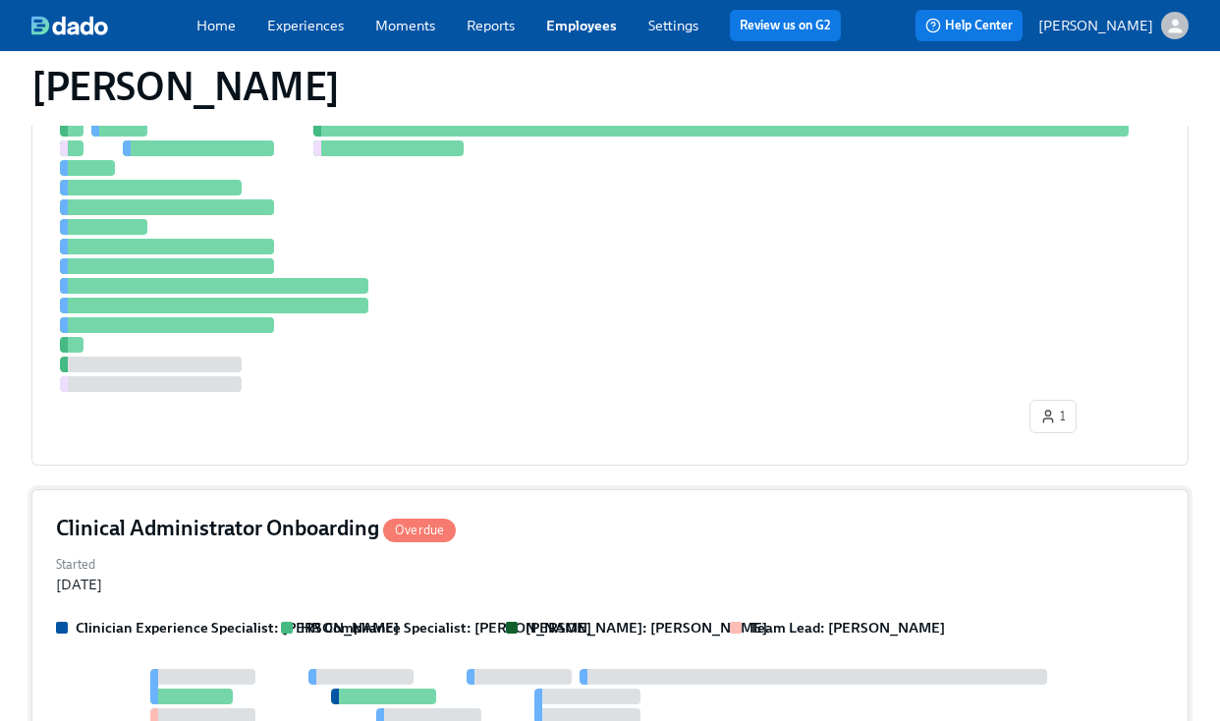
click at [653, 489] on div "Clinical Administrator Onboarding Overdue Started Aug 14, 2025 Clinician Experi…" at bounding box center [609, 682] width 1157 height 387
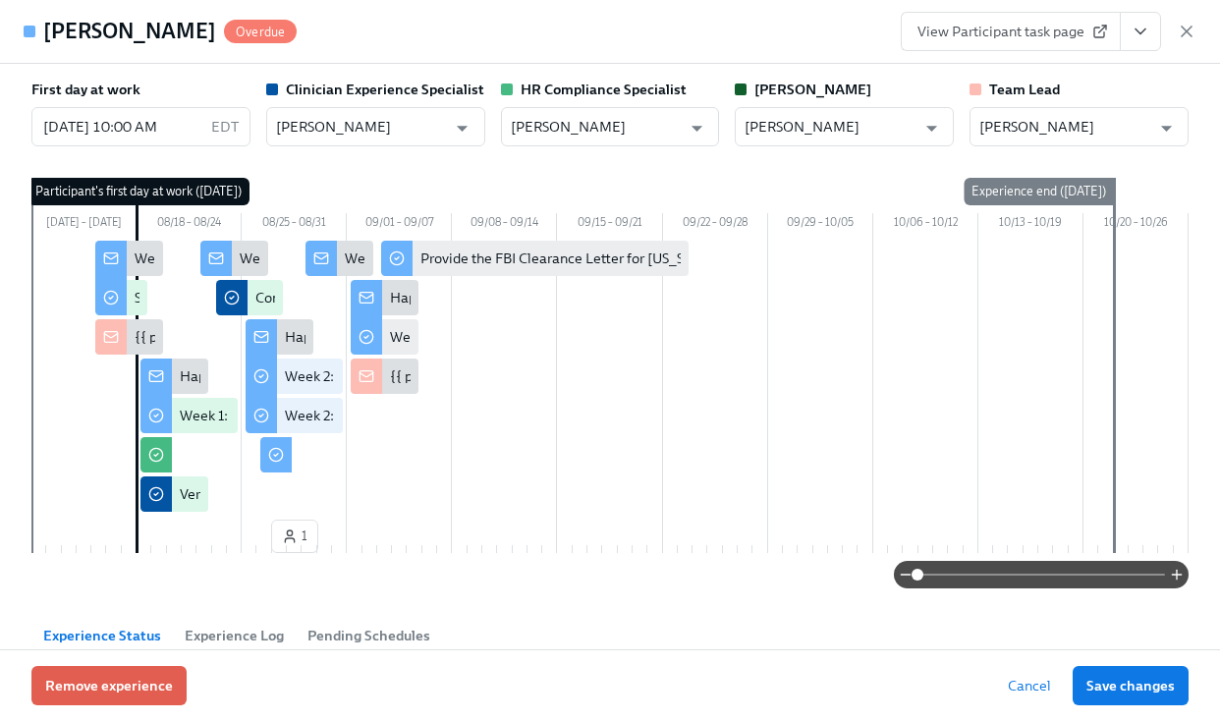
click at [554, 25] on div "Martina Sandoval Overdue View Participant task page" at bounding box center [610, 32] width 1220 height 64
click at [623, 26] on div "Martina Sandoval Overdue View Participant task page" at bounding box center [610, 32] width 1220 height 64
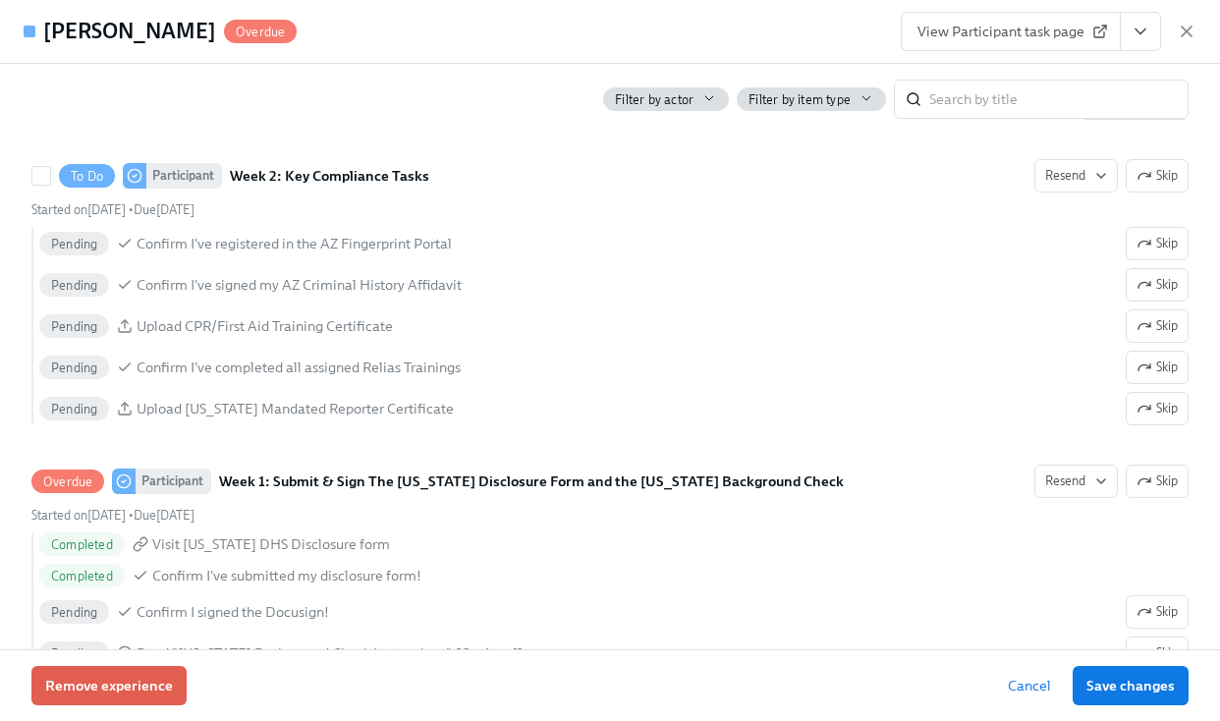
scroll to position [2081, 0]
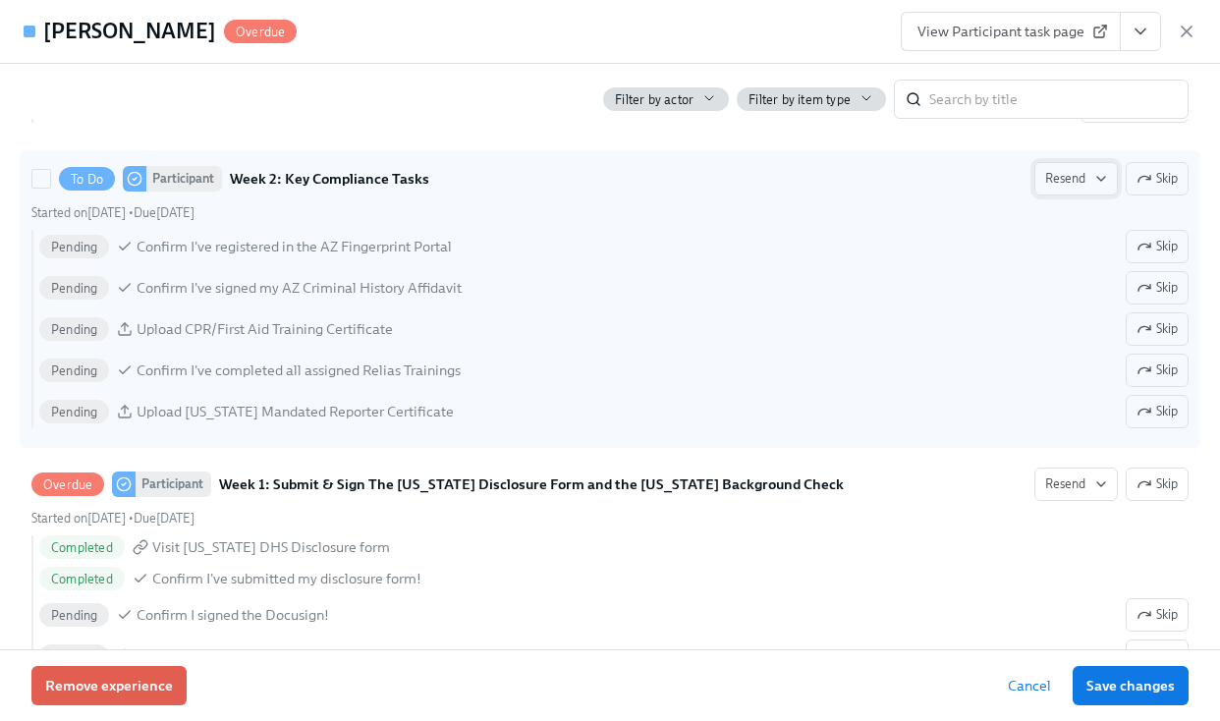
click at [1087, 176] on span "Resend" at bounding box center [1076, 179] width 62 height 20
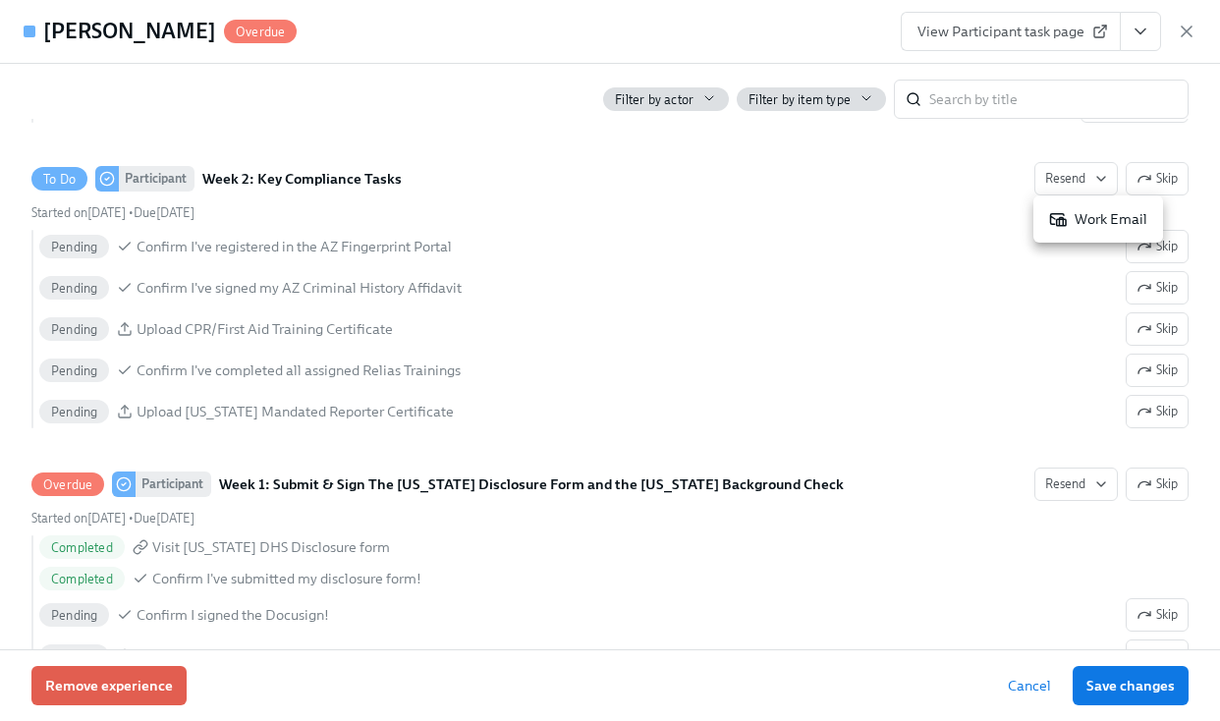
click at [761, 21] on div at bounding box center [610, 360] width 1220 height 721
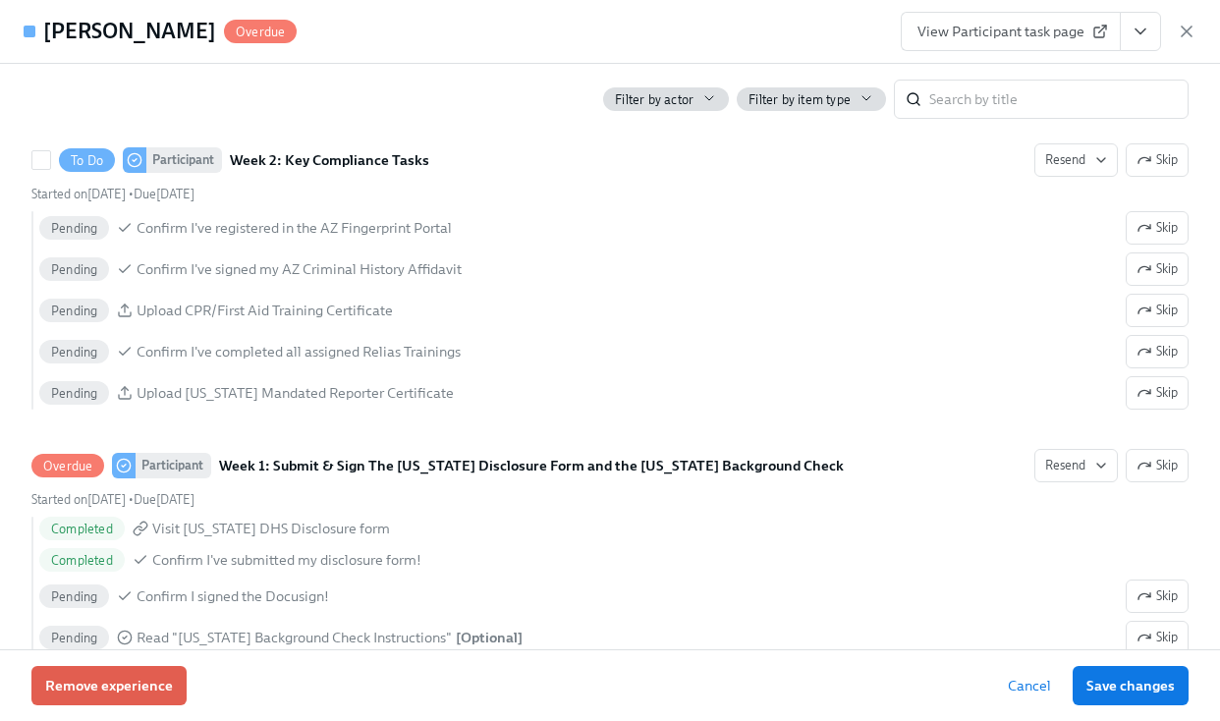
scroll to position [2182, 0]
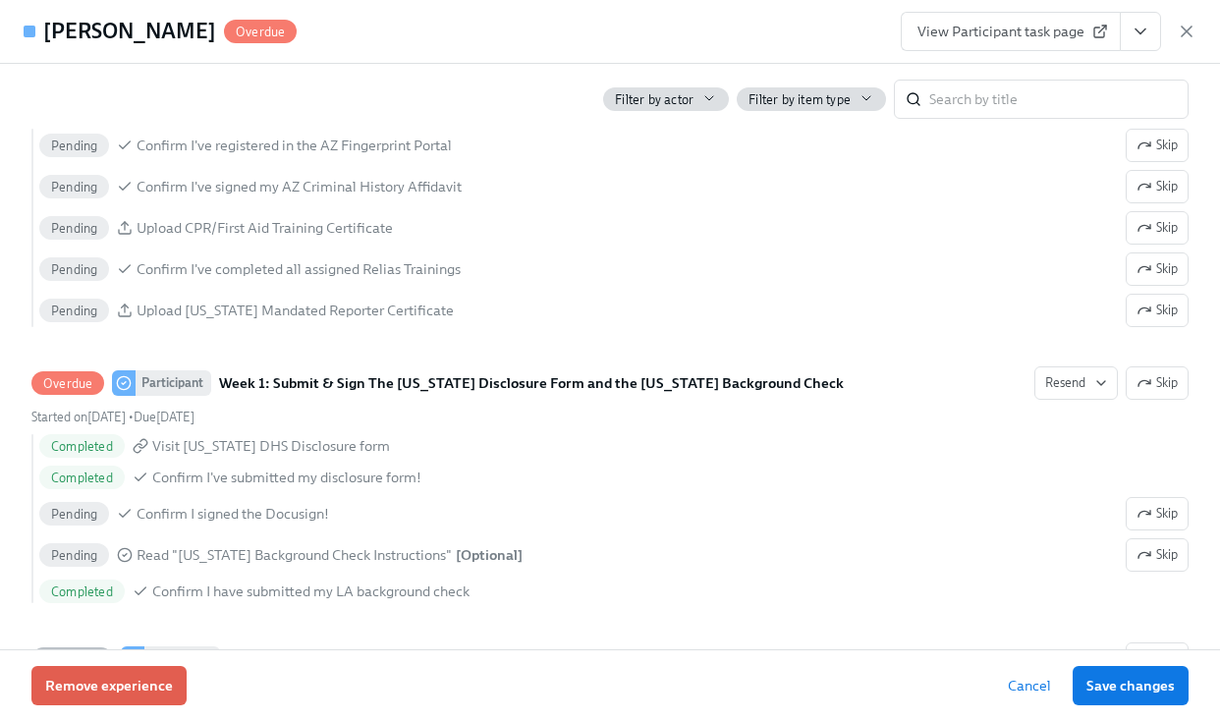
click at [585, 22] on div "Martina Sandoval Overdue View Participant task page" at bounding box center [610, 32] width 1220 height 64
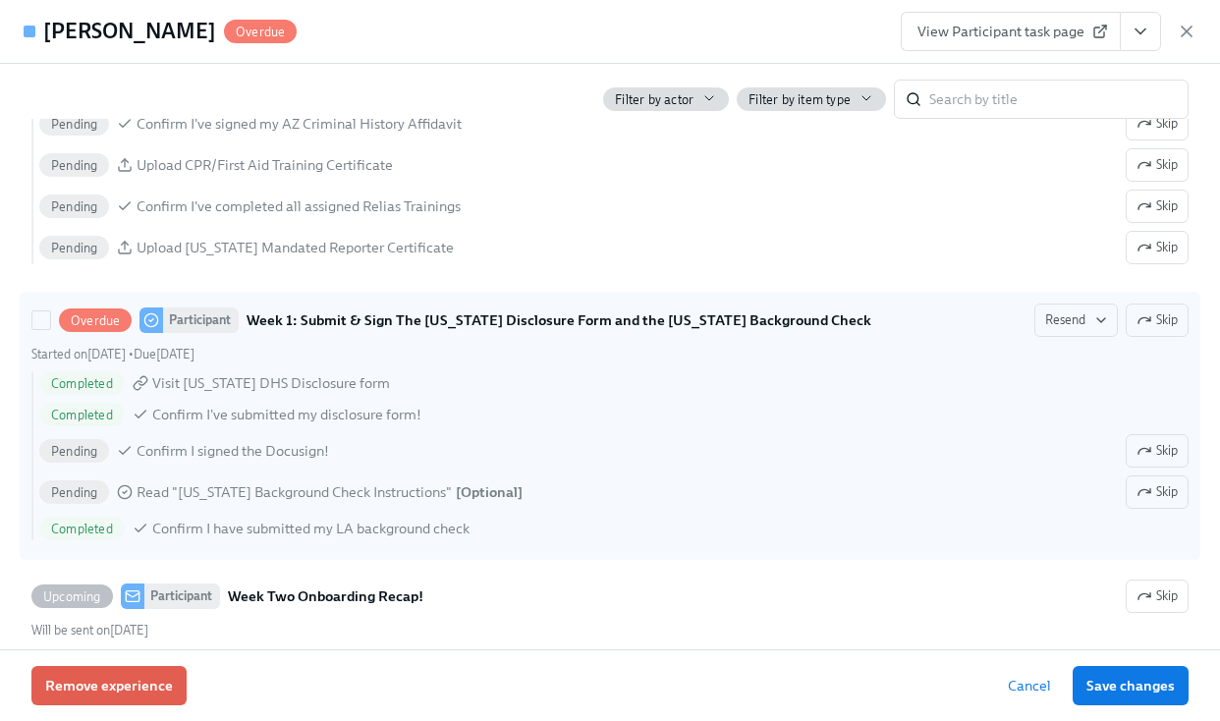
scroll to position [2285, 0]
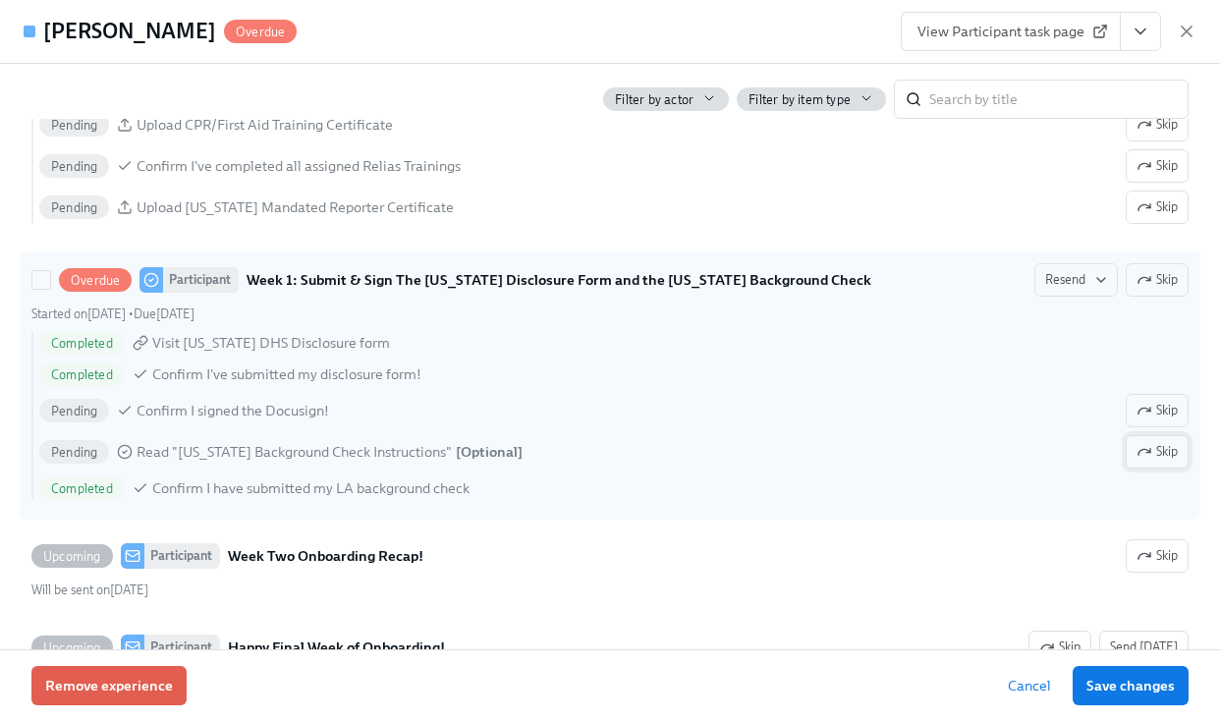
click at [1177, 443] on span "Skip" at bounding box center [1157, 452] width 41 height 20
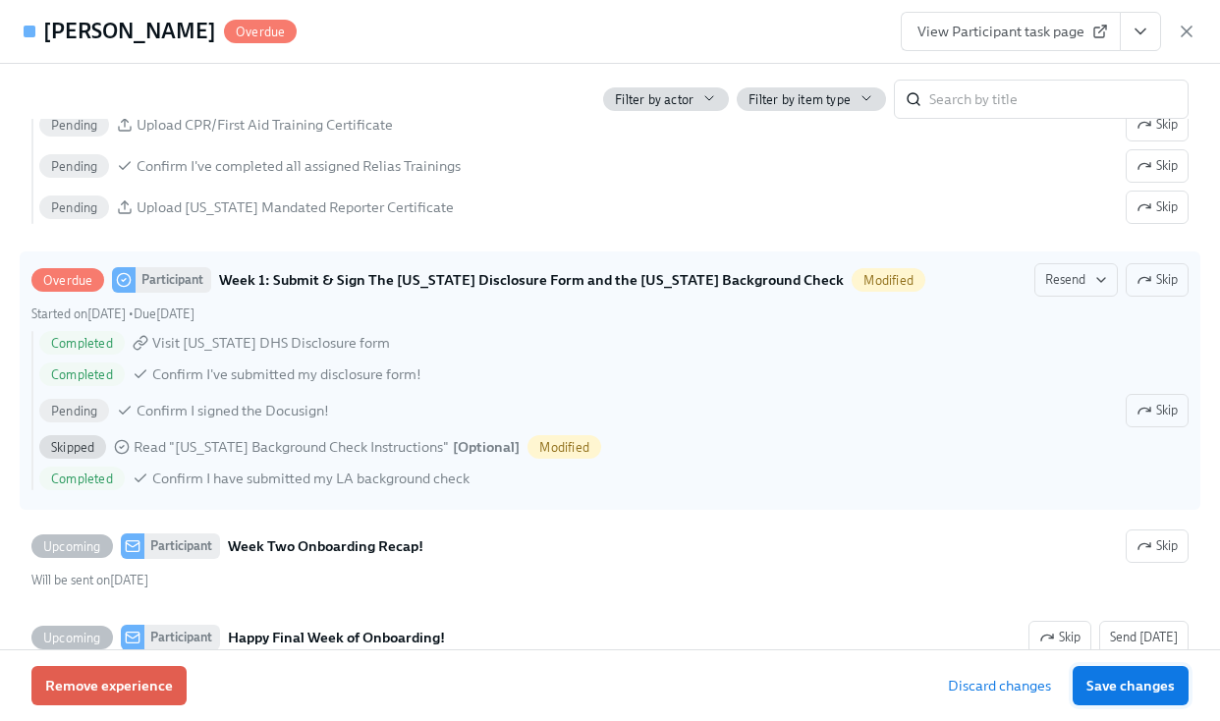
click at [1154, 689] on span "Save changes" at bounding box center [1131, 686] width 88 height 20
click at [1192, 32] on icon "button" at bounding box center [1187, 32] width 20 height 20
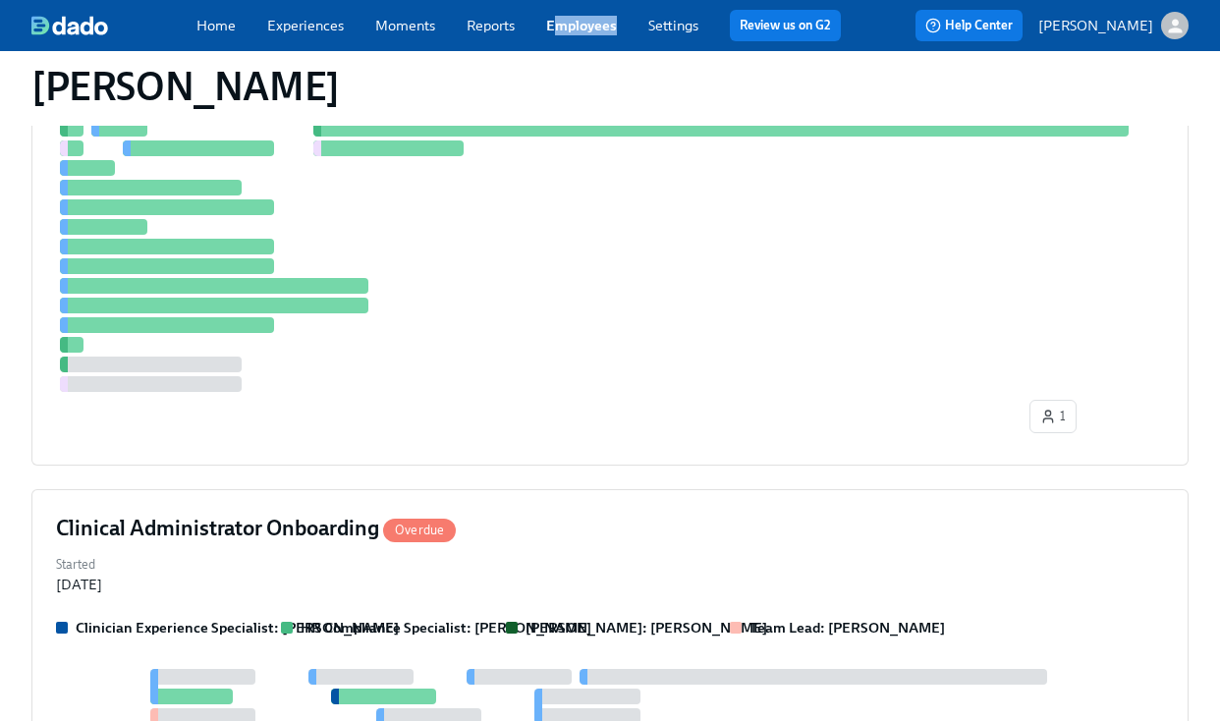
click at [556, 34] on div "Home Experiences Moments Reports Employees Settings Review us on G2" at bounding box center [527, 25] width 660 height 31
click at [556, 34] on span "Employees" at bounding box center [581, 26] width 71 height 20
click at [561, 31] on link "Employees" at bounding box center [581, 26] width 71 height 18
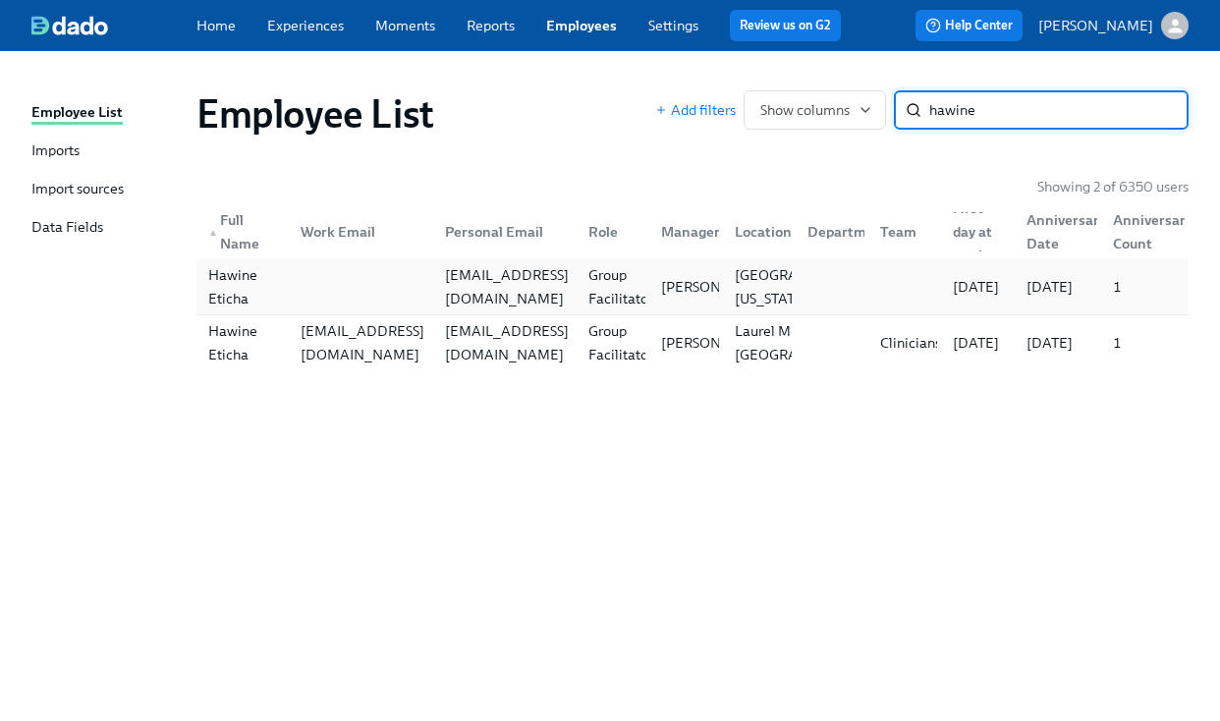
type input "hawine"
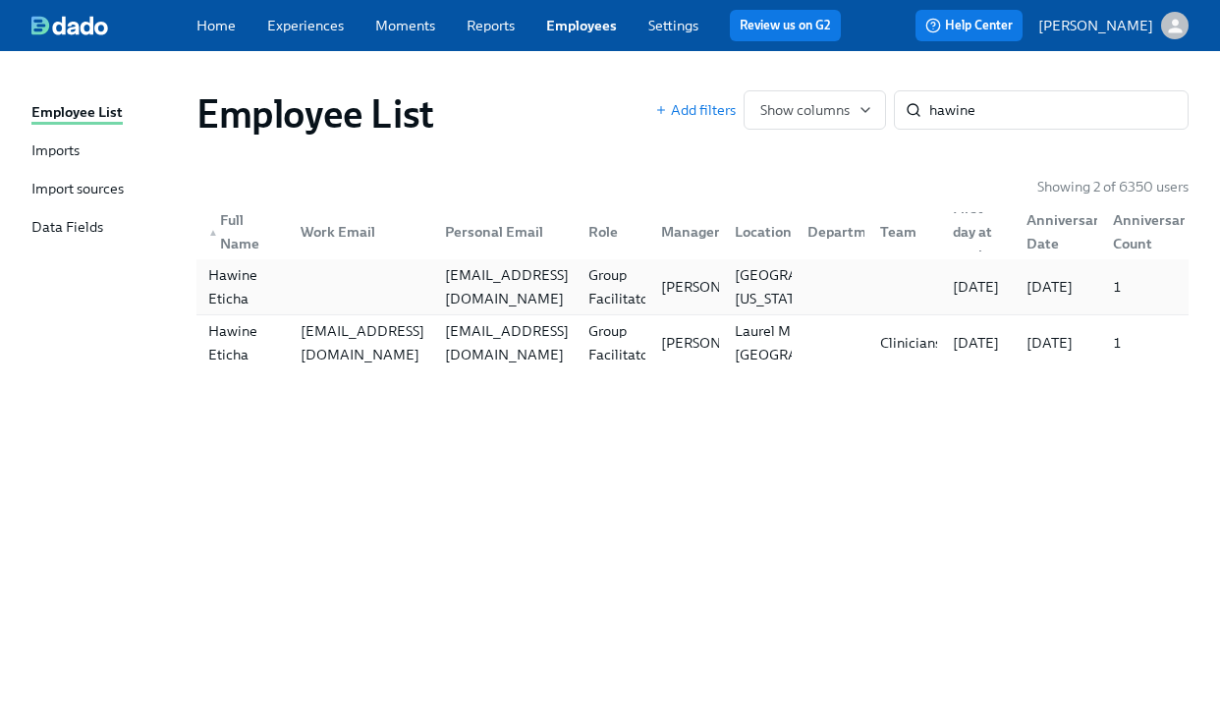
click at [355, 290] on div at bounding box center [356, 286] width 143 height 39
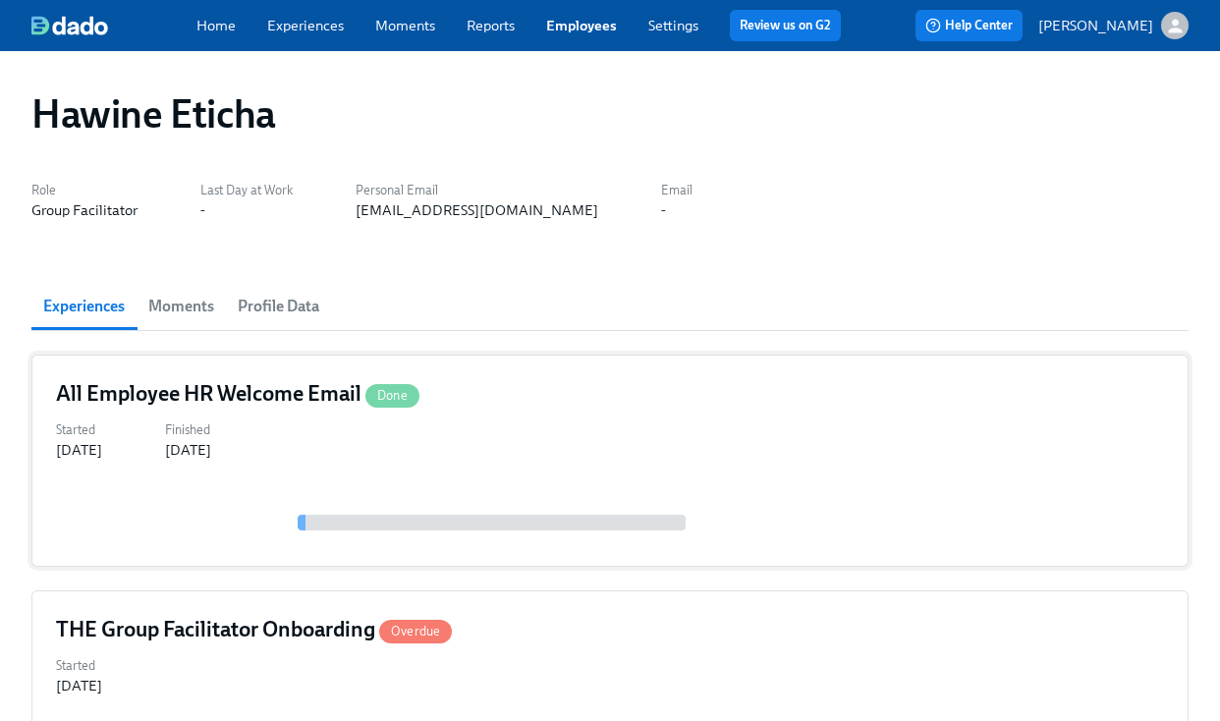
scroll to position [216, 0]
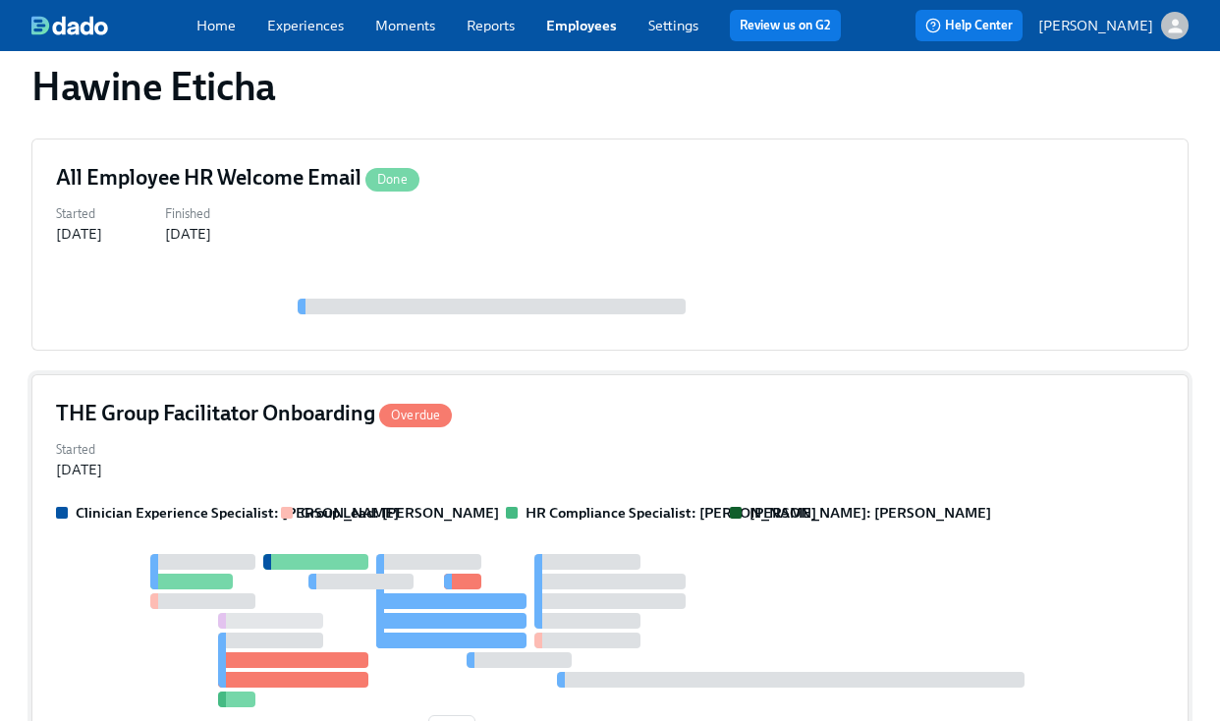
click at [579, 454] on div "Started Aug 14, 2025" at bounding box center [610, 457] width 1108 height 43
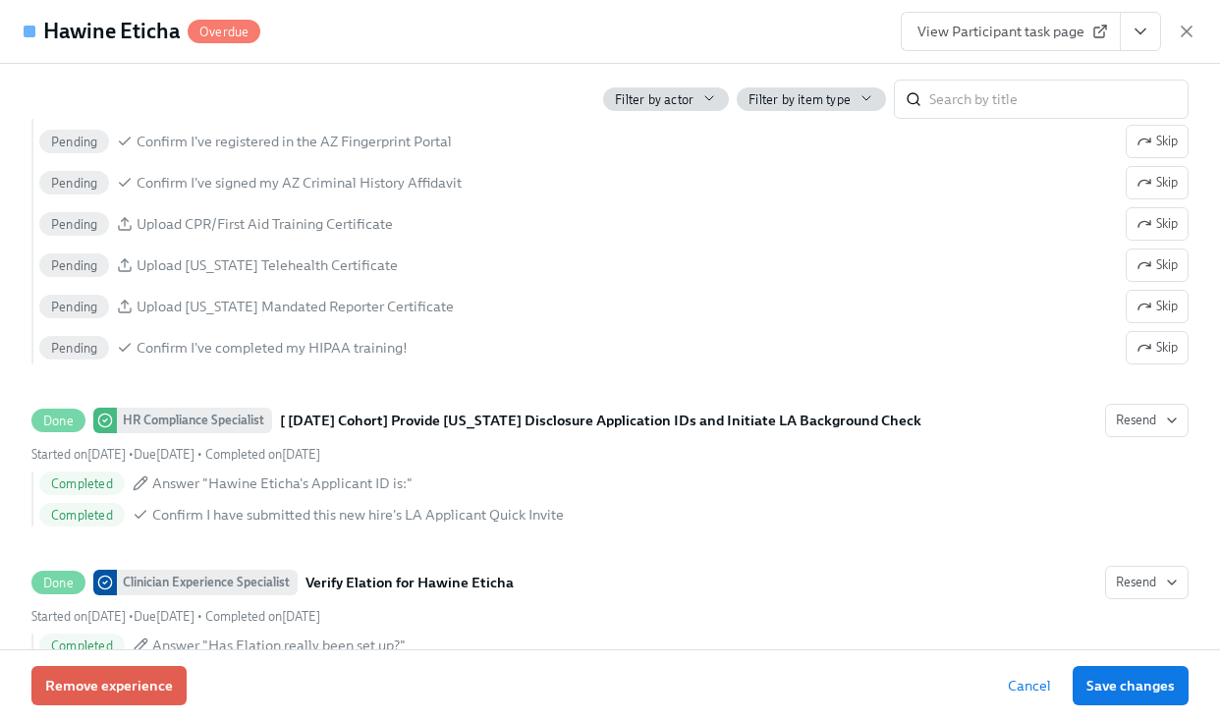
scroll to position [1436, 0]
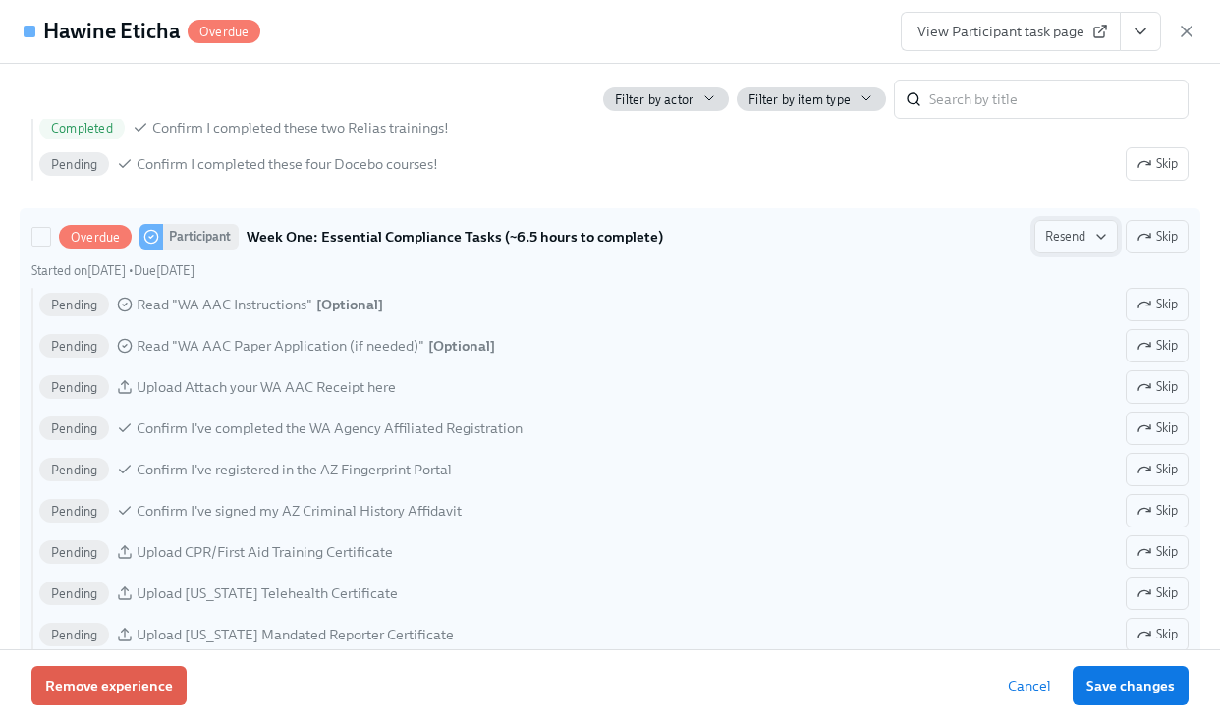
click at [1082, 235] on span "Resend" at bounding box center [1076, 237] width 62 height 20
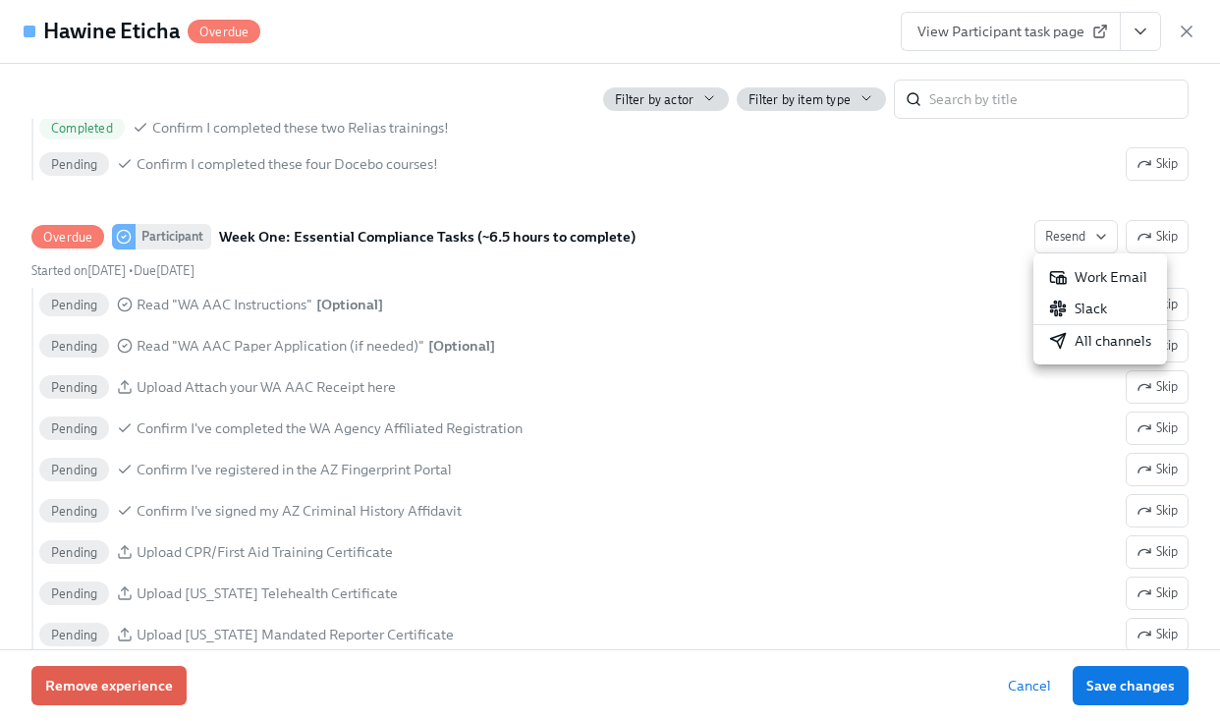
click at [1098, 341] on div "All channels" at bounding box center [1100, 341] width 102 height 20
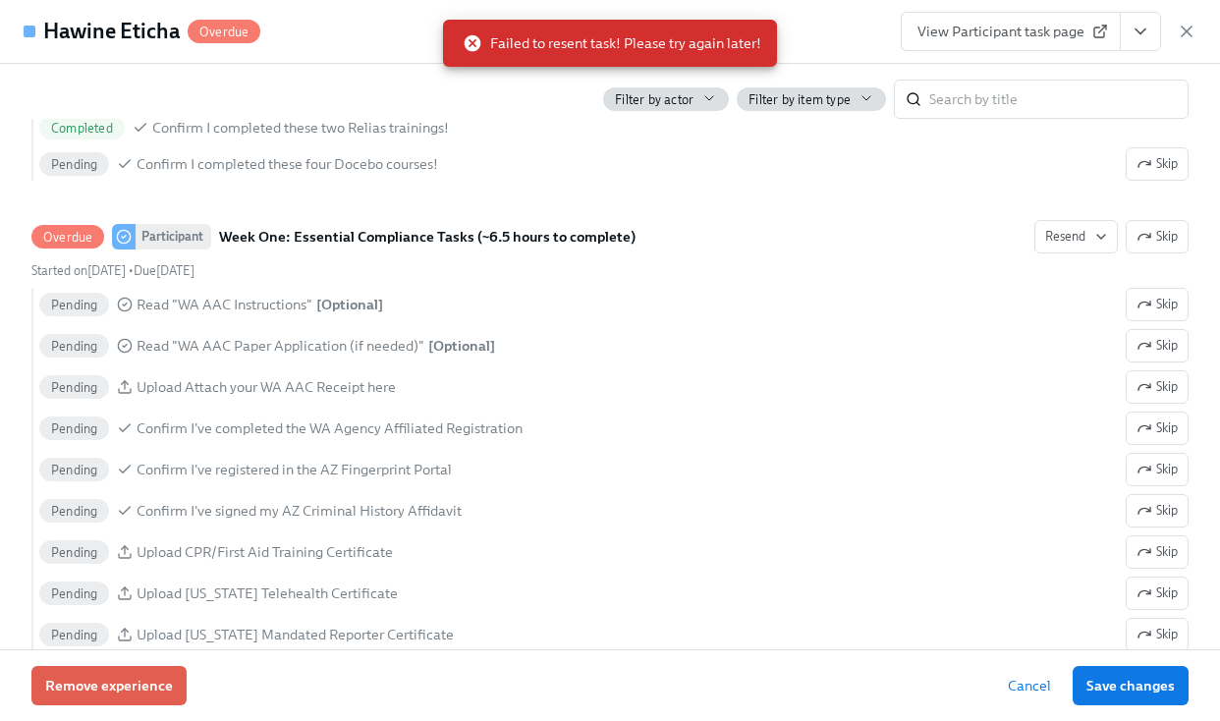
click at [818, 32] on div "Hawine Eticha Overdue View Participant task page" at bounding box center [610, 32] width 1220 height 64
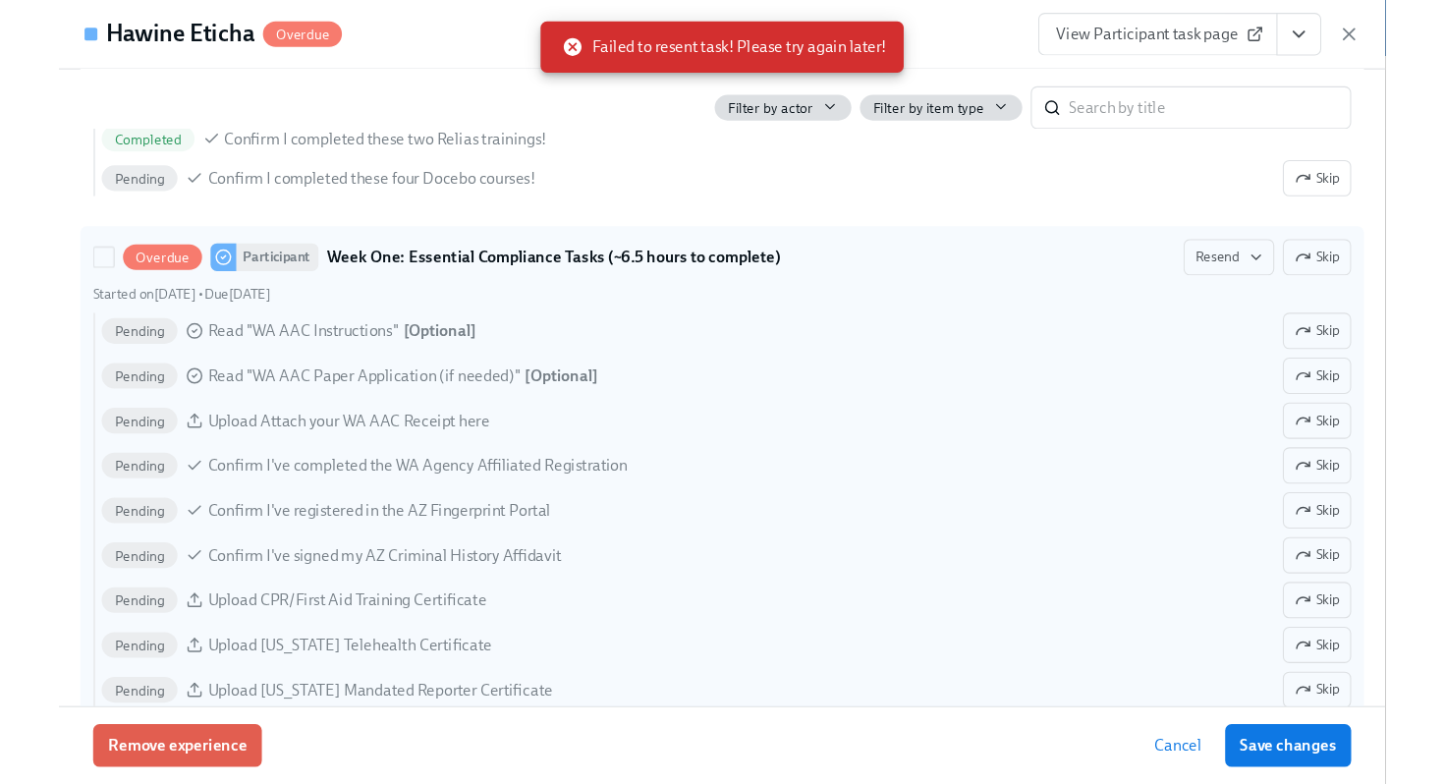
scroll to position [0, 0]
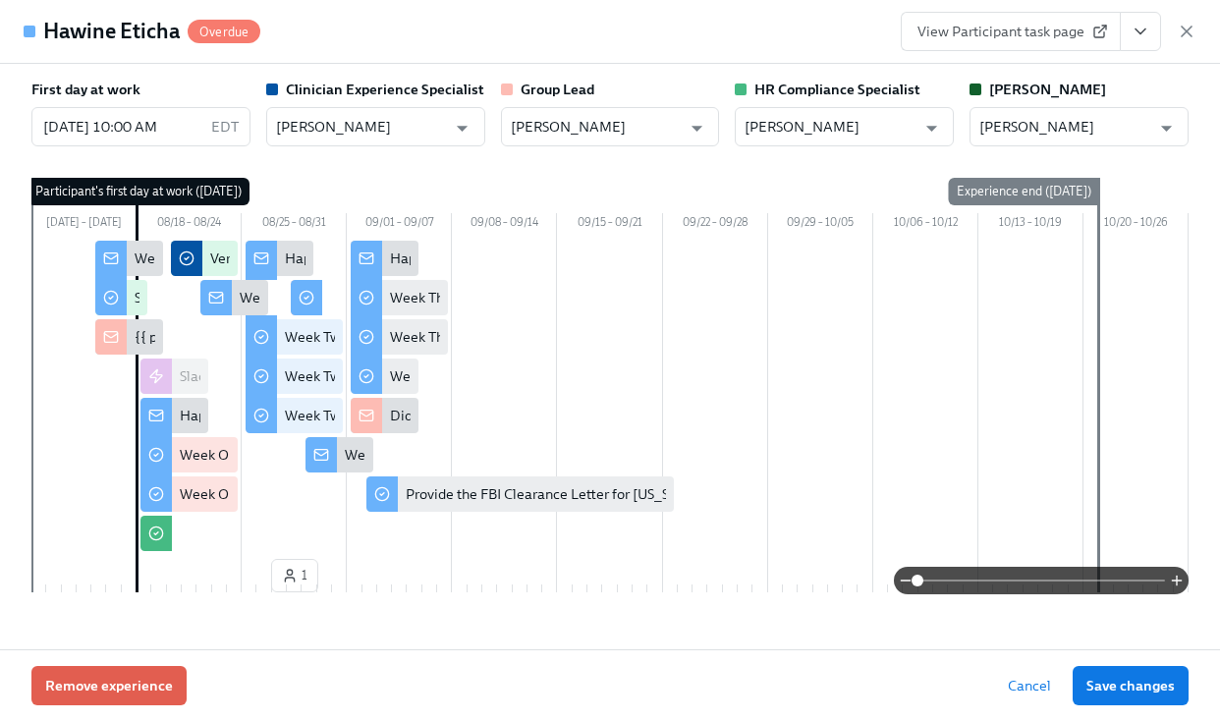
click at [615, 30] on div "Hawine Eticha Overdue View Participant task page" at bounding box center [610, 32] width 1220 height 64
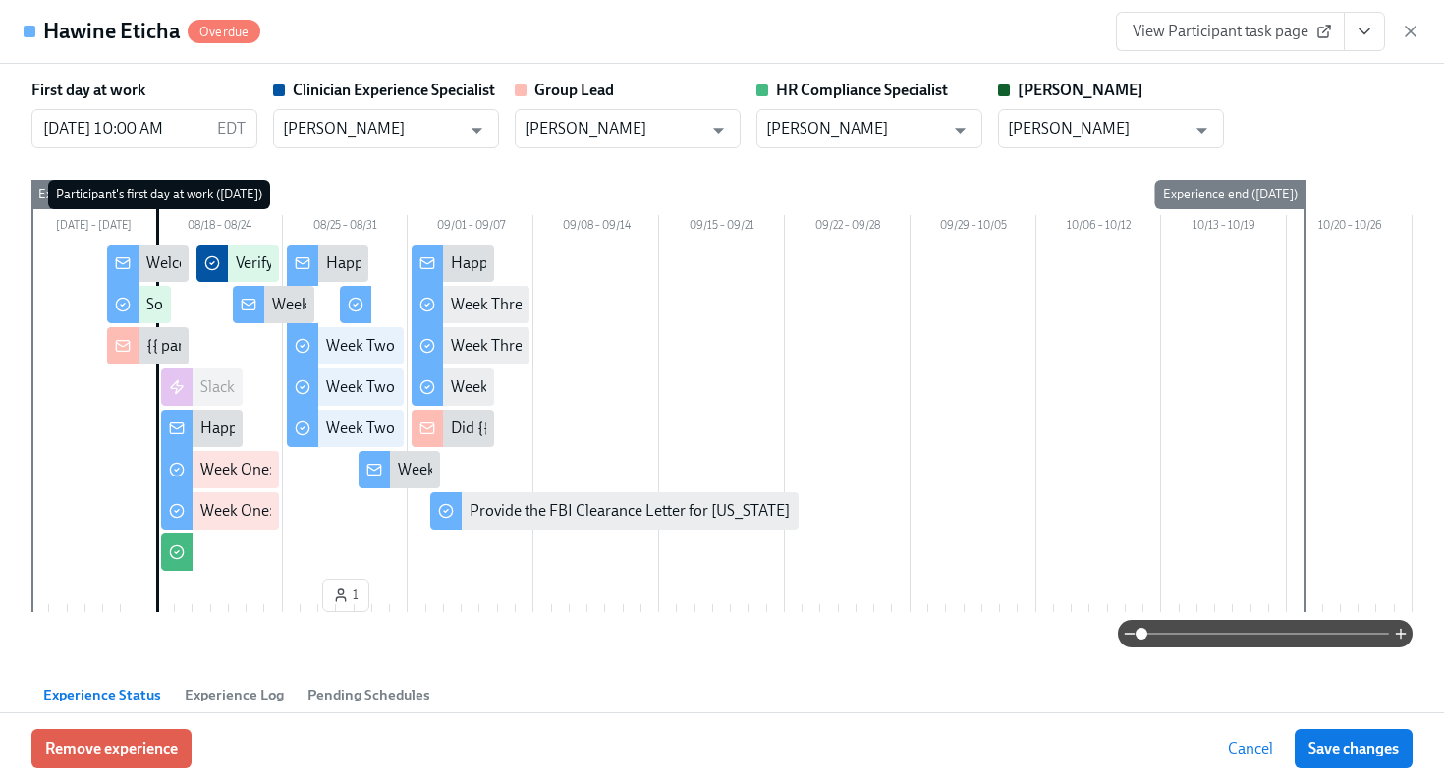
click at [775, 48] on div "Hawine Eticha Overdue View Participant task page" at bounding box center [722, 32] width 1444 height 64
click at [1330, 135] on div "First day at work 08/18/2025 10:00 AM EDT ​ Clinician Experience Specialist Lar…" at bounding box center [721, 114] width 1381 height 69
click at [712, 27] on div "Hawine Eticha Overdue View Participant task page" at bounding box center [722, 32] width 1444 height 64
click at [1409, 31] on icon "button" at bounding box center [1411, 32] width 10 height 10
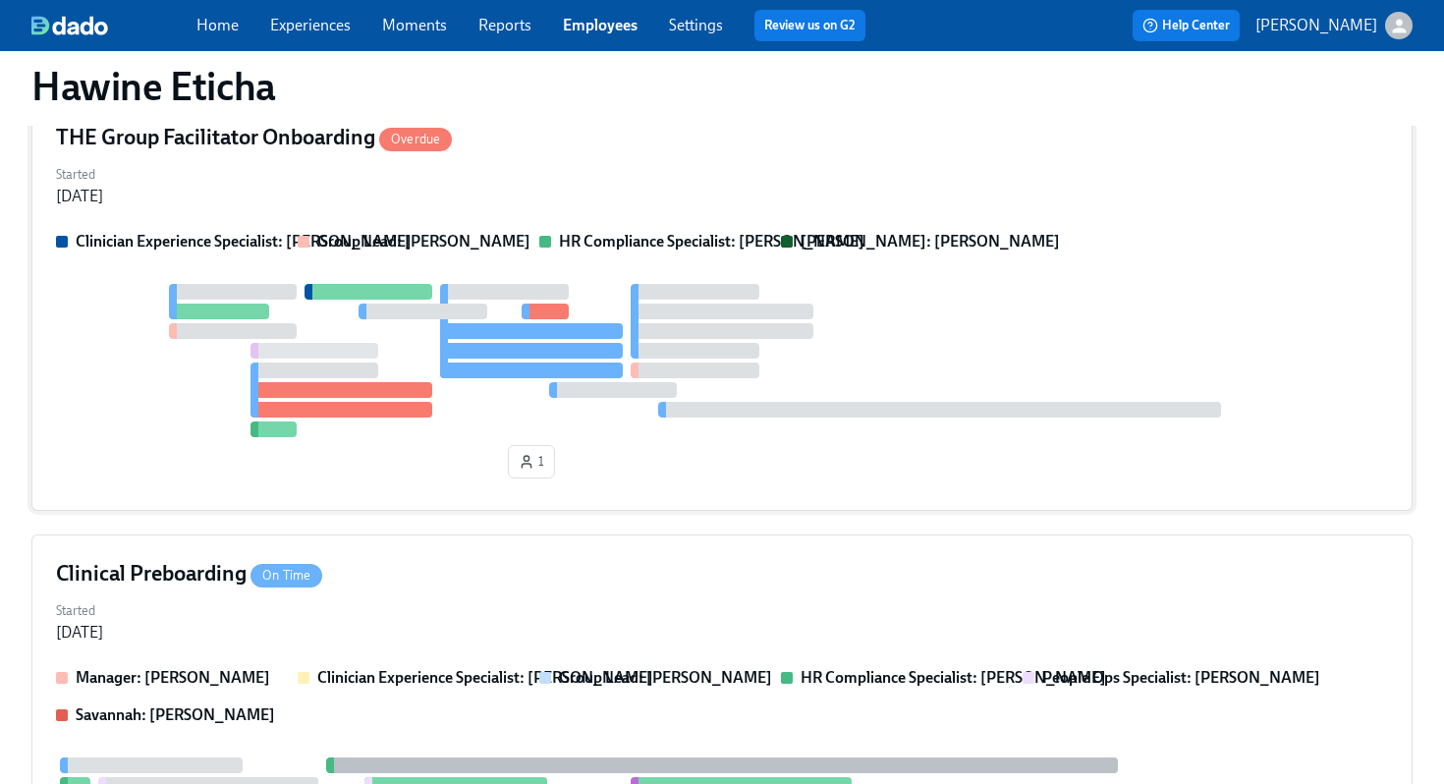
scroll to position [450, 0]
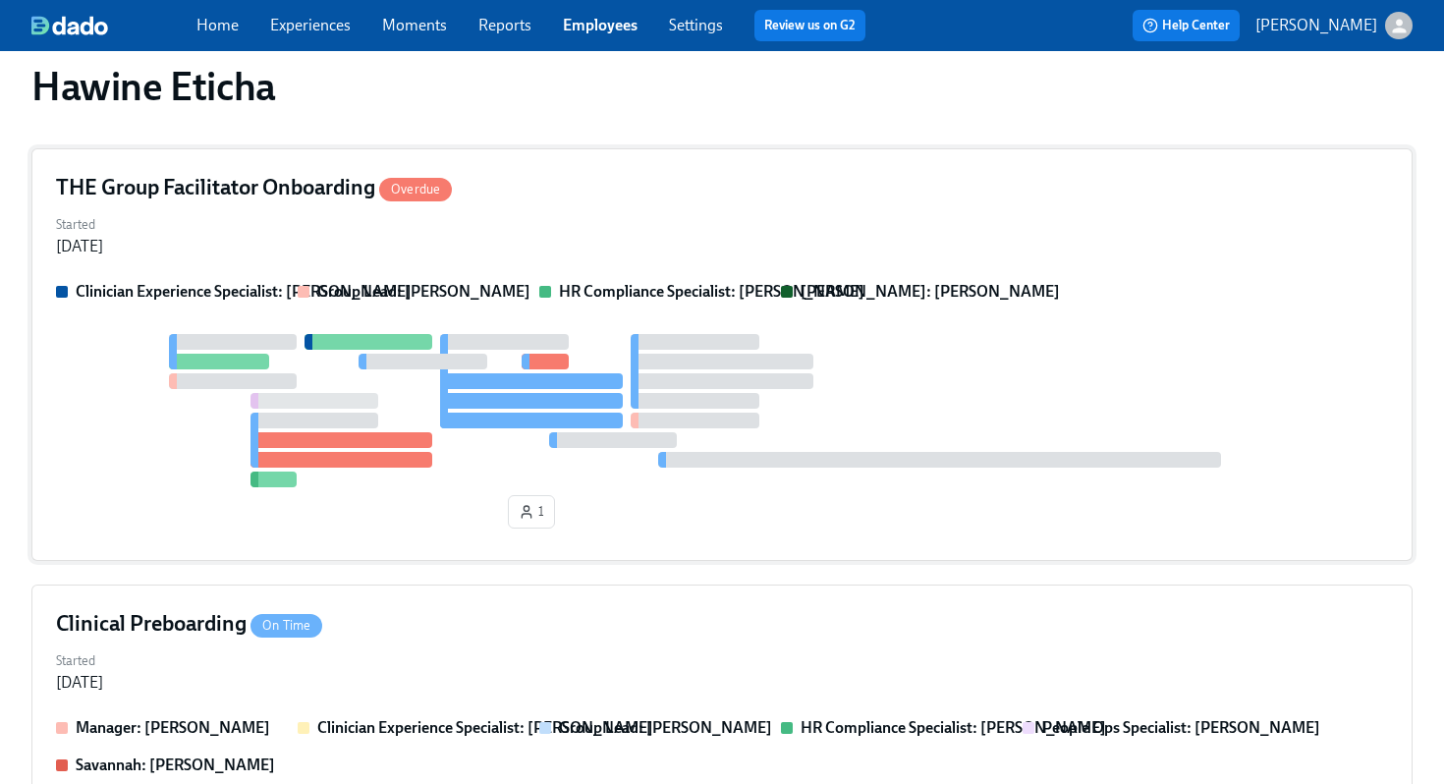
click at [970, 458] on div at bounding box center [939, 460] width 563 height 16
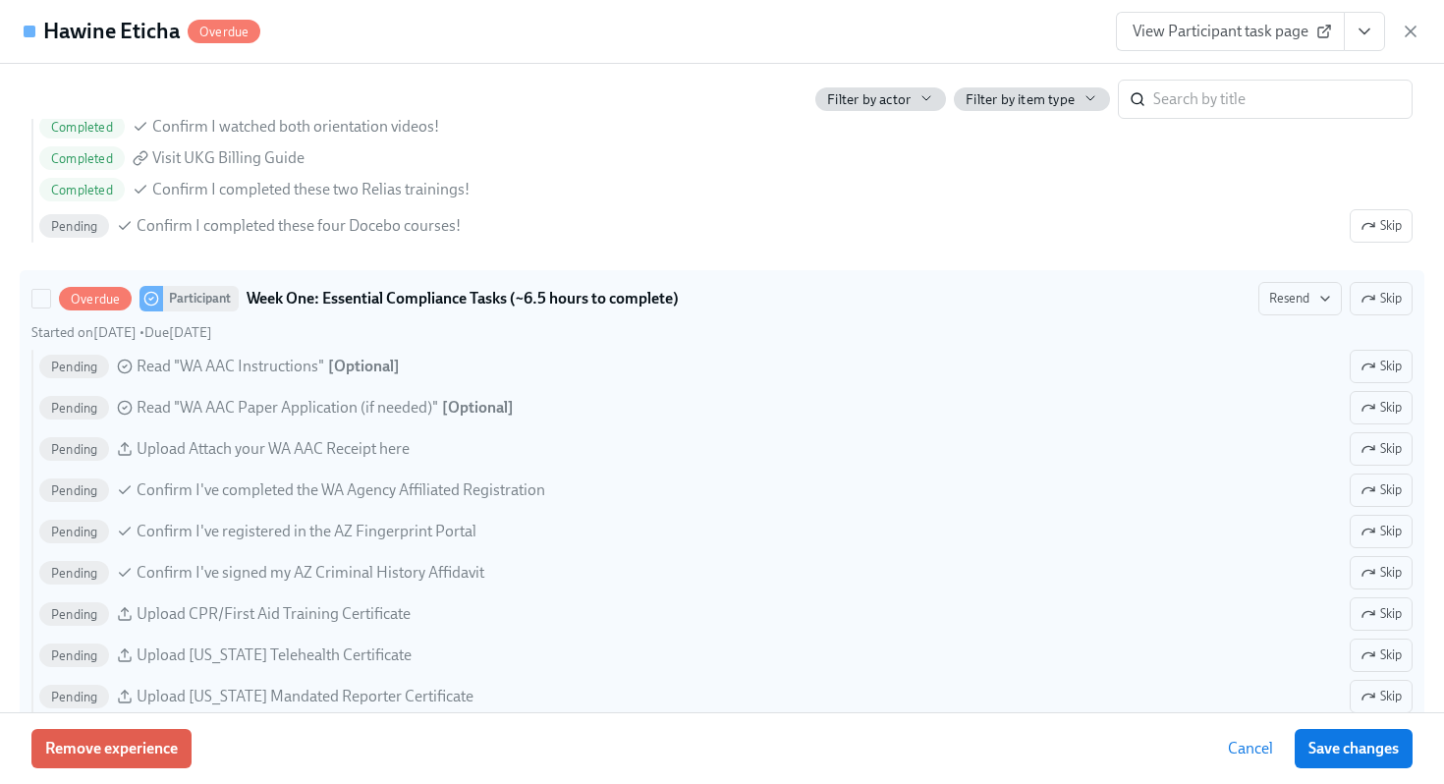
scroll to position [1397, 0]
click at [1299, 294] on span "Resend" at bounding box center [1300, 300] width 62 height 20
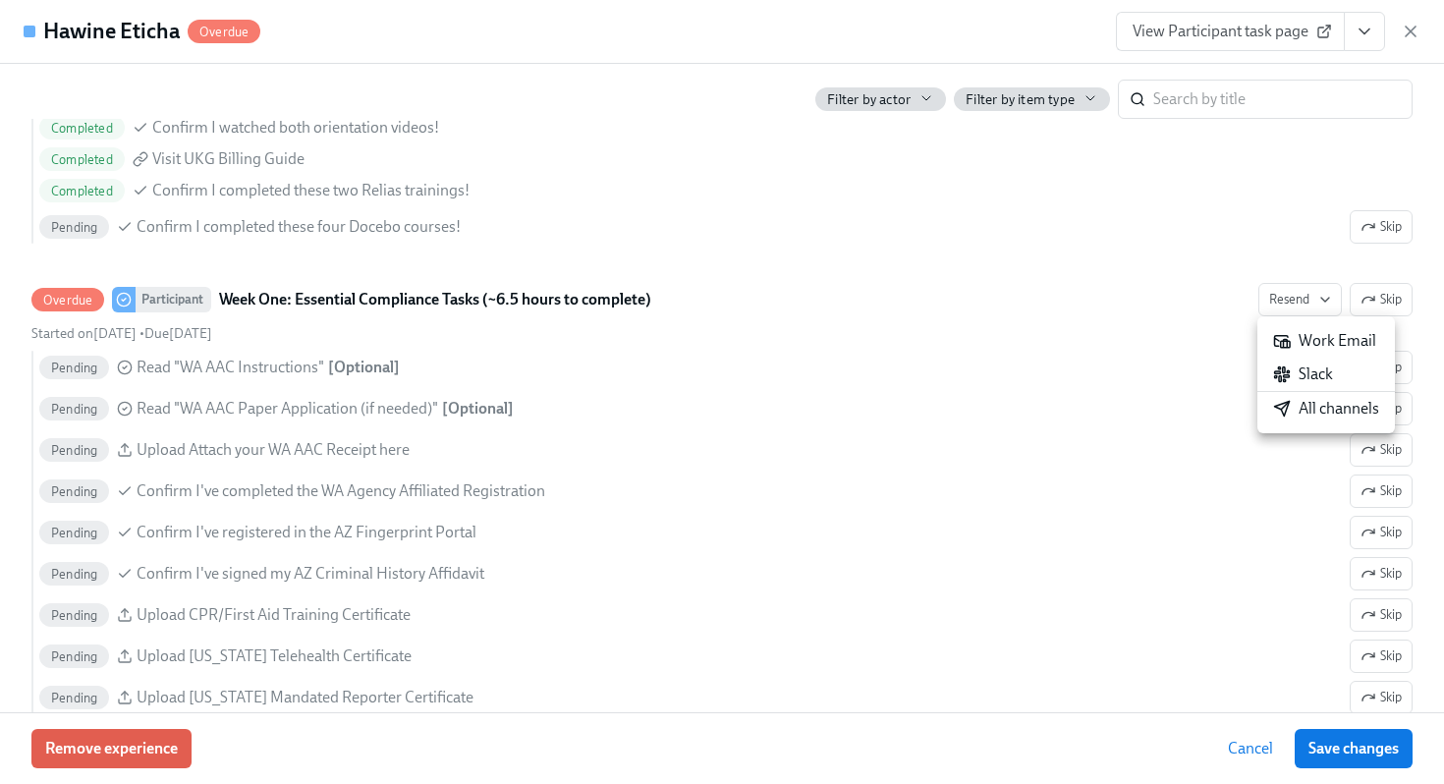
click at [1321, 404] on div "All channels" at bounding box center [1326, 409] width 106 height 22
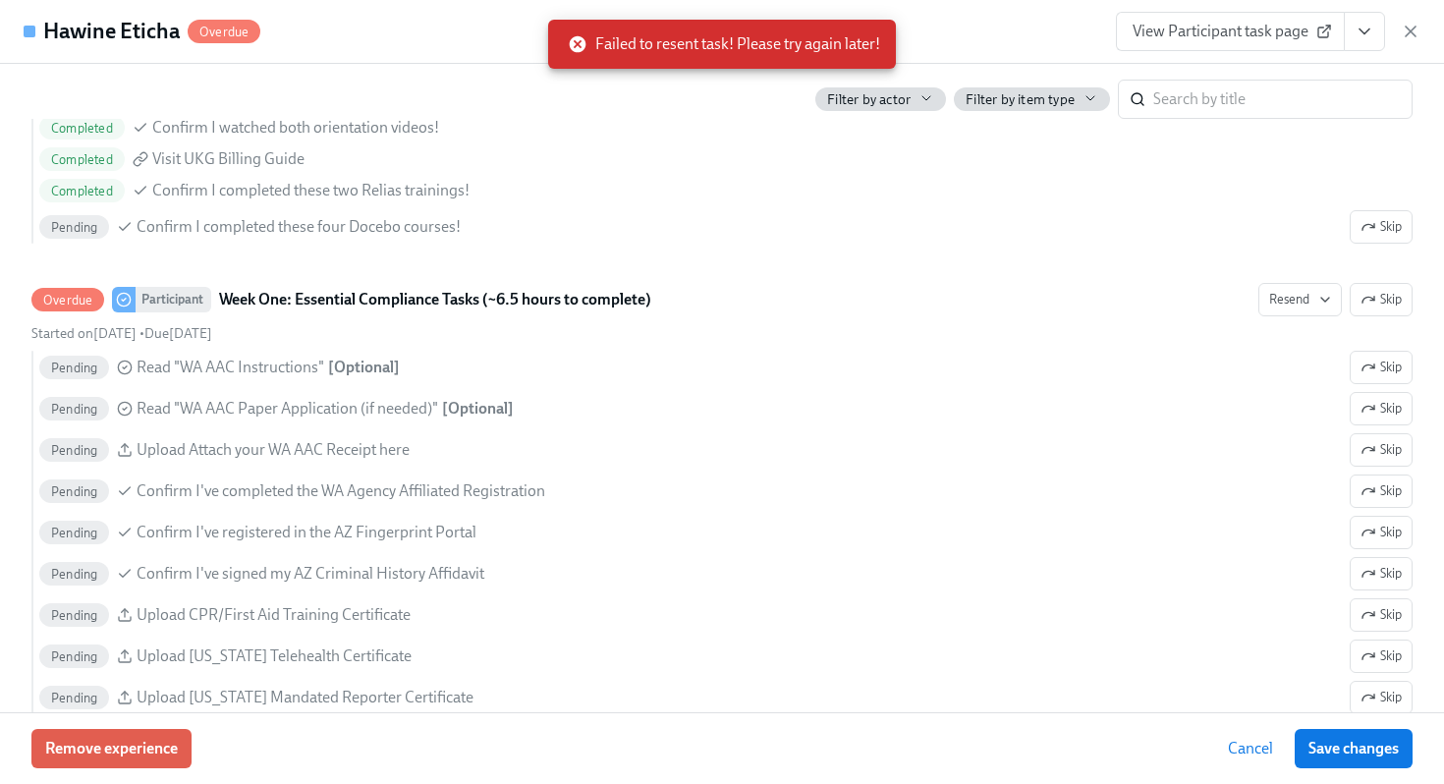
click at [829, 37] on span "Failed to resent task! Please try again later!" at bounding box center [724, 44] width 312 height 22
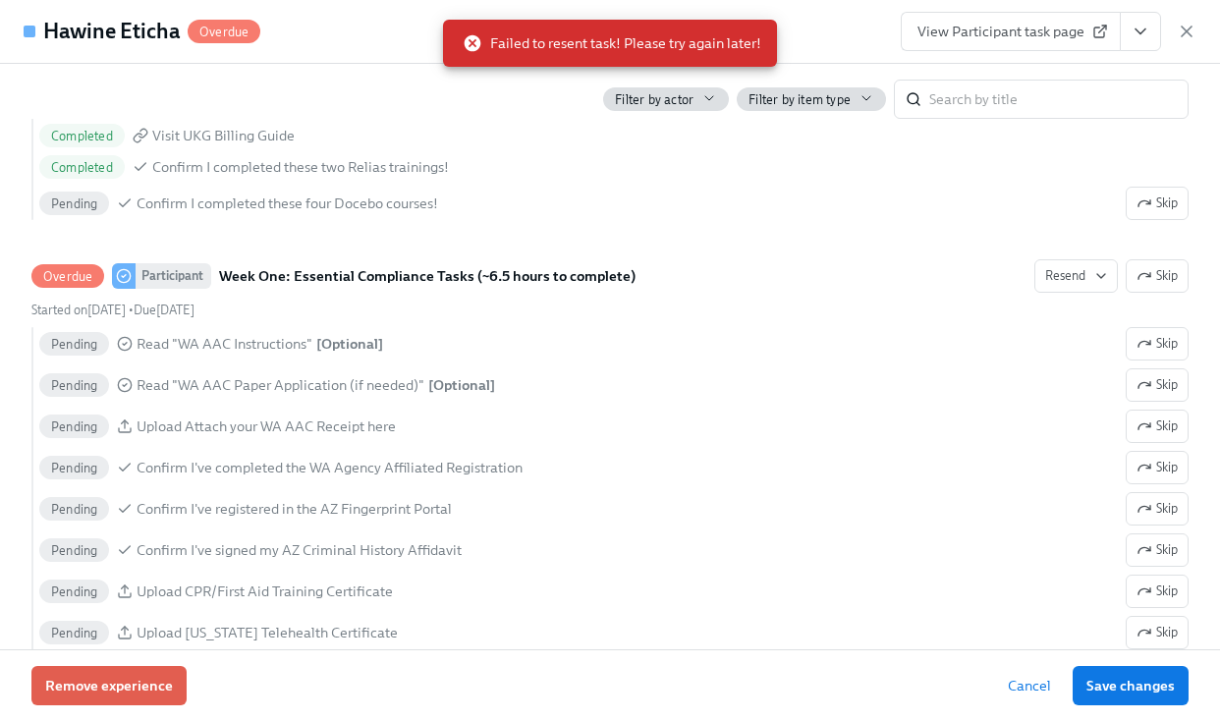
scroll to position [1374, 0]
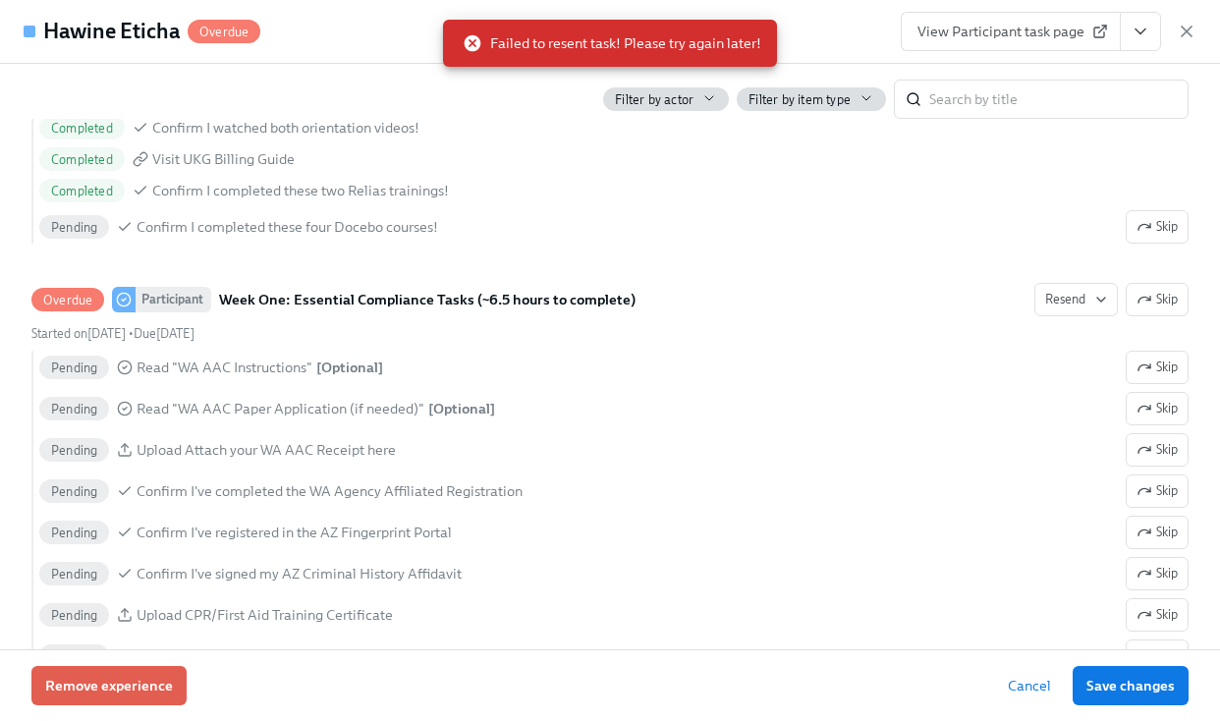
click at [801, 18] on div "Hawine Eticha Overdue View Participant task page" at bounding box center [610, 32] width 1220 height 64
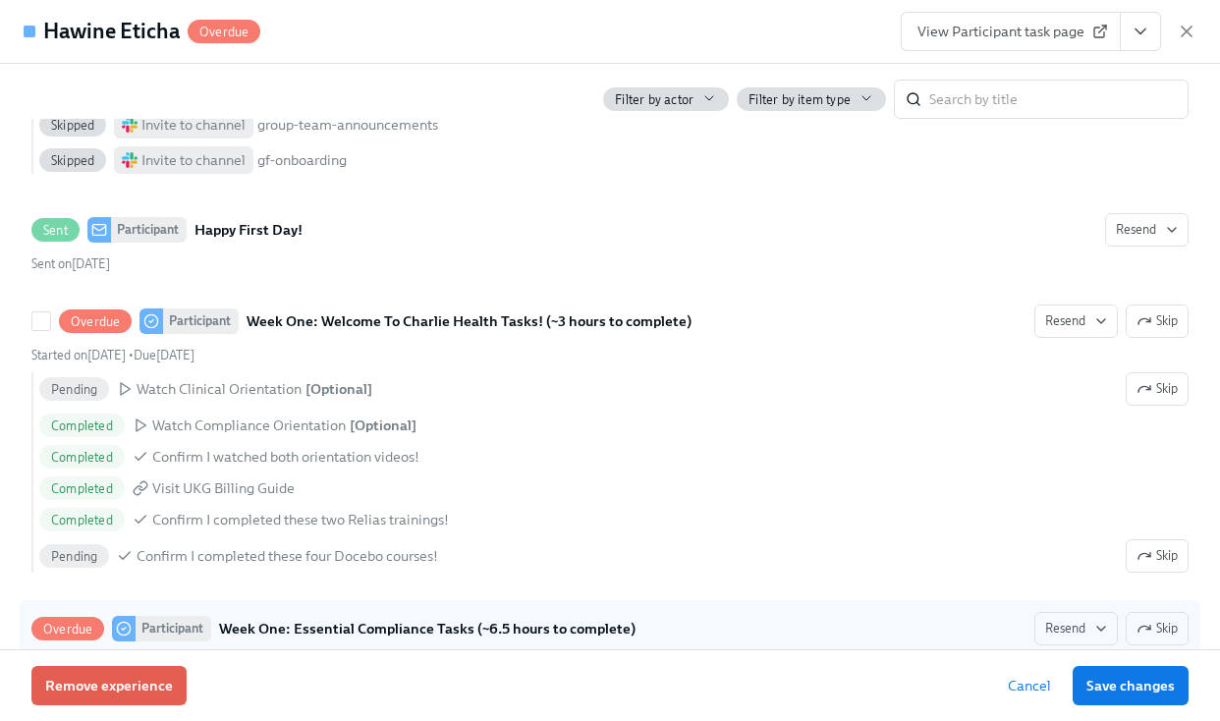
scroll to position [1107, 0]
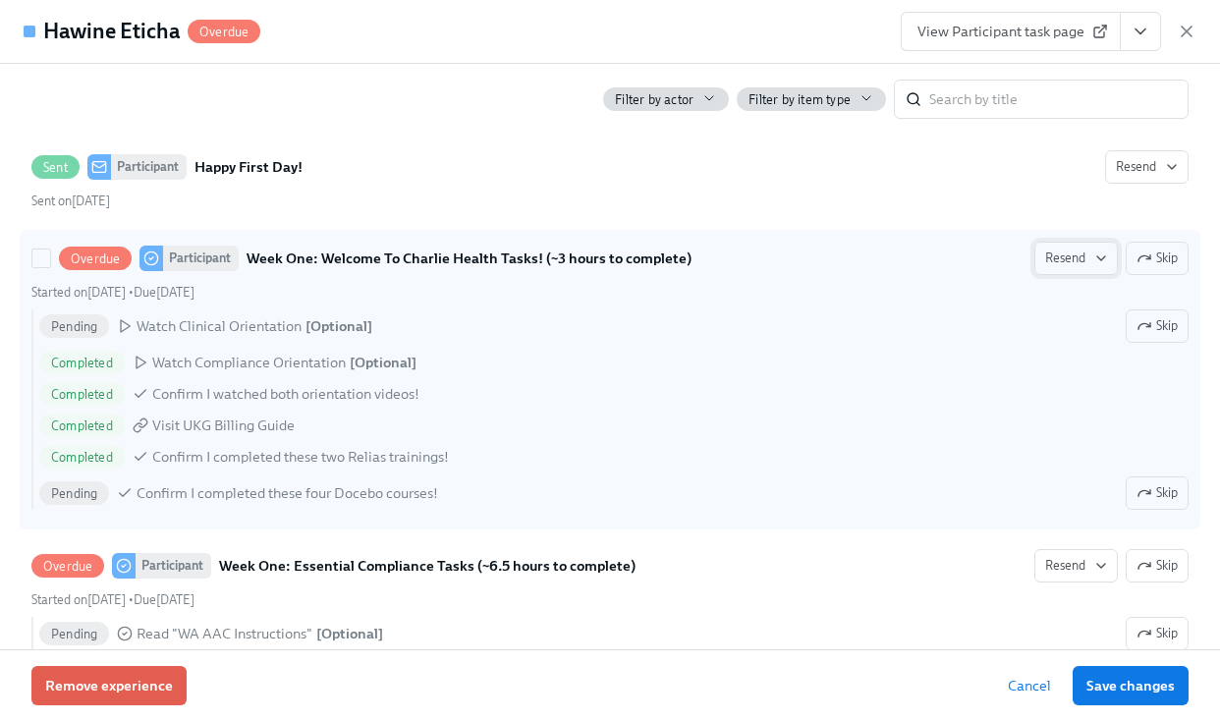
click at [1102, 253] on icon "button" at bounding box center [1102, 259] width 16 height 16
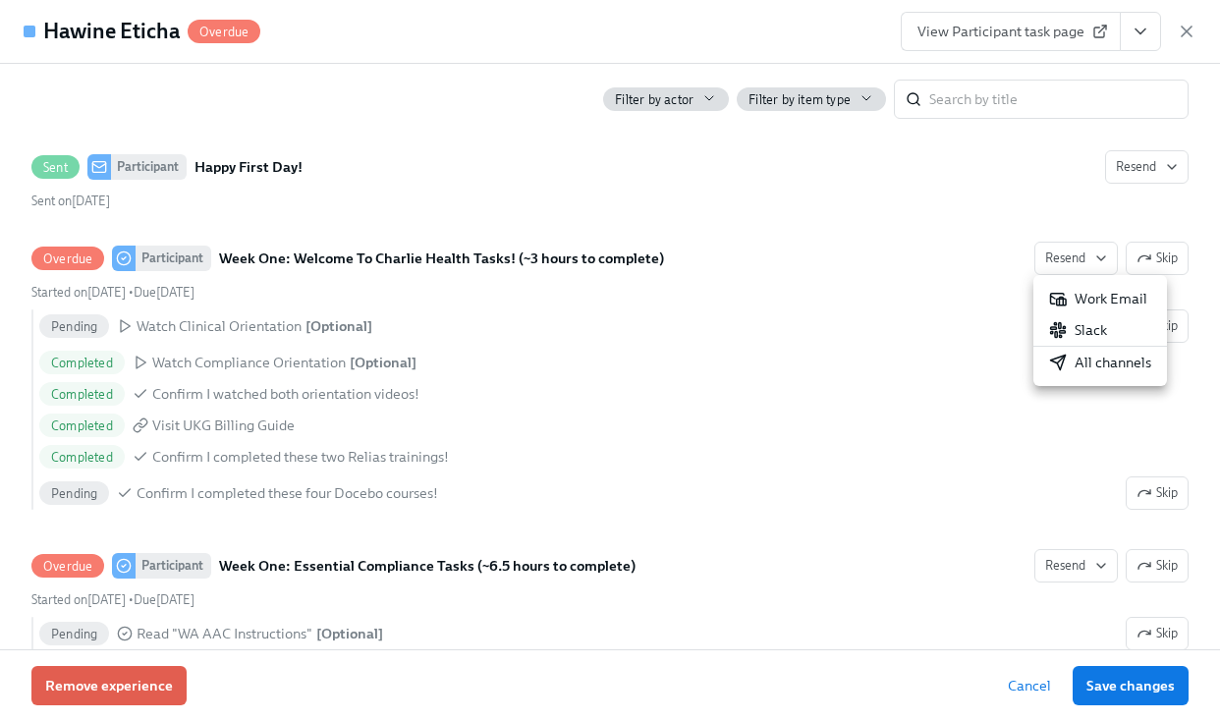
click at [1086, 355] on div "All channels" at bounding box center [1100, 363] width 102 height 20
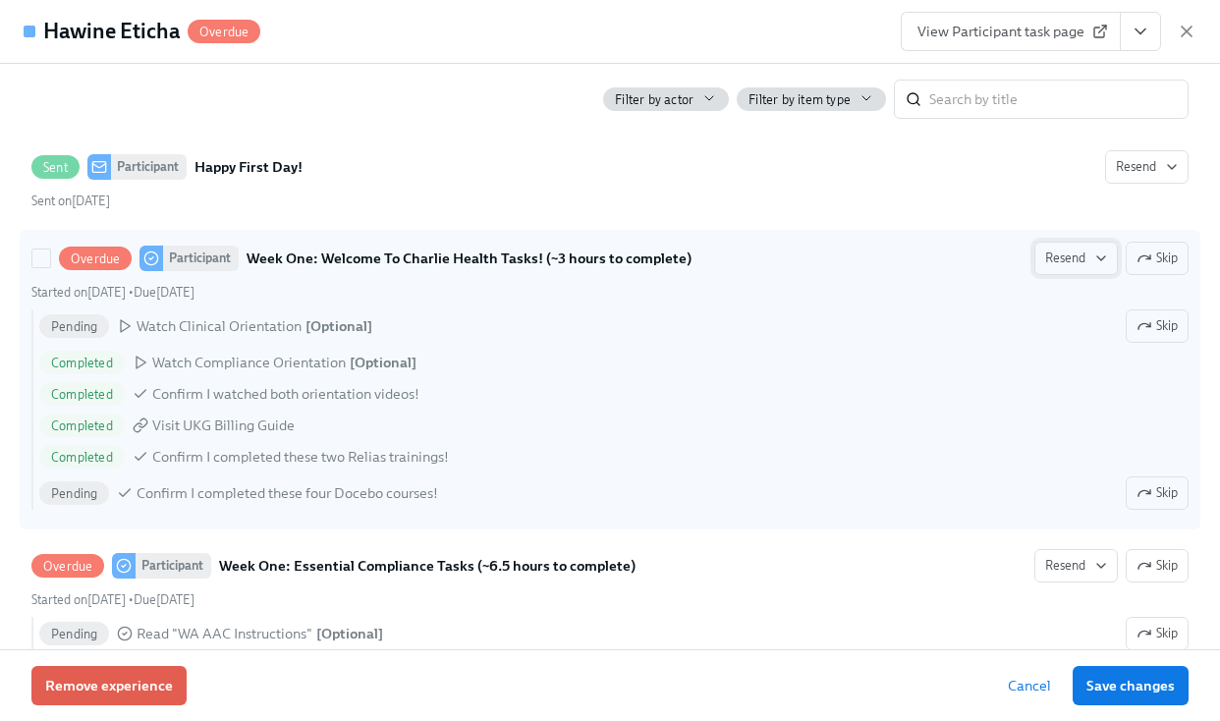
click at [1081, 264] on span "Resend" at bounding box center [1076, 259] width 62 height 20
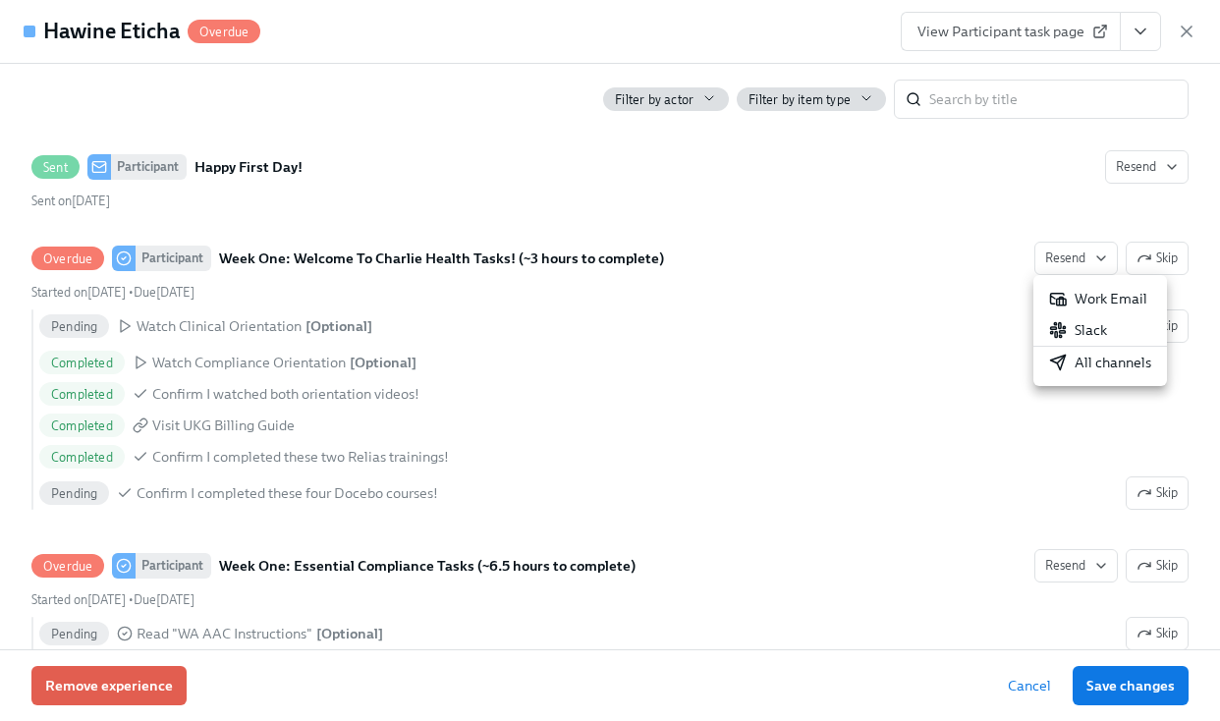
click at [1094, 361] on div "All channels" at bounding box center [1100, 363] width 102 height 20
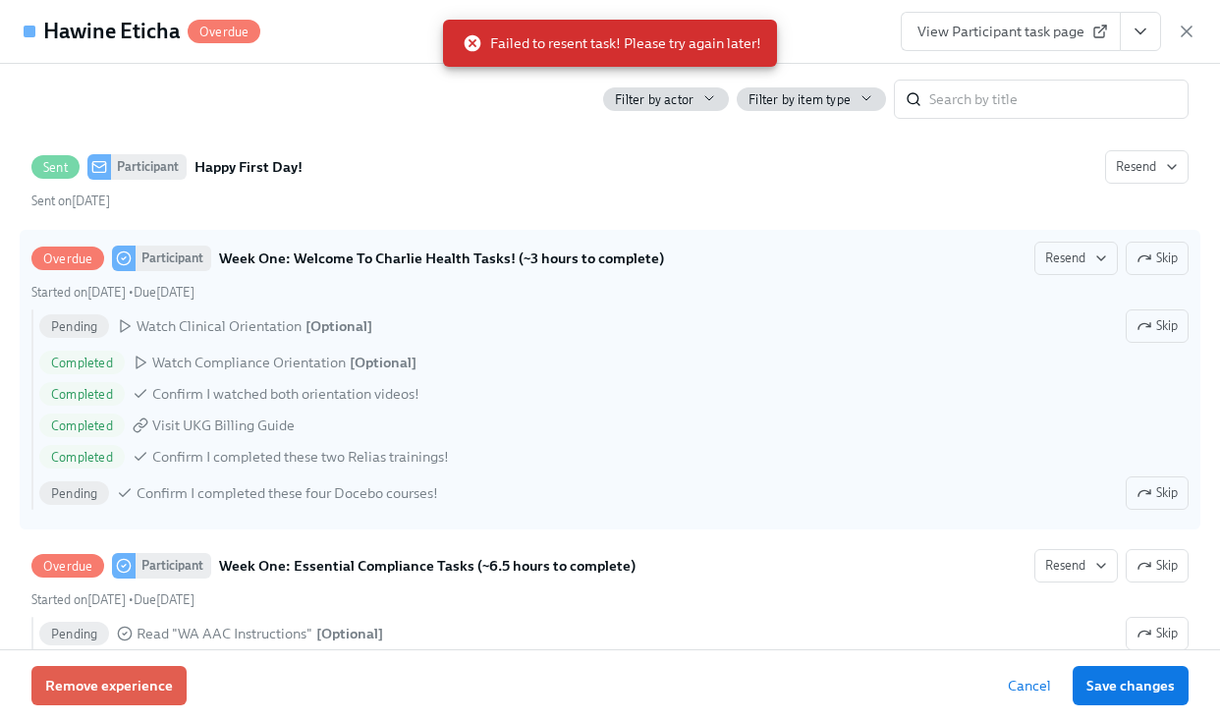
scroll to position [0, 0]
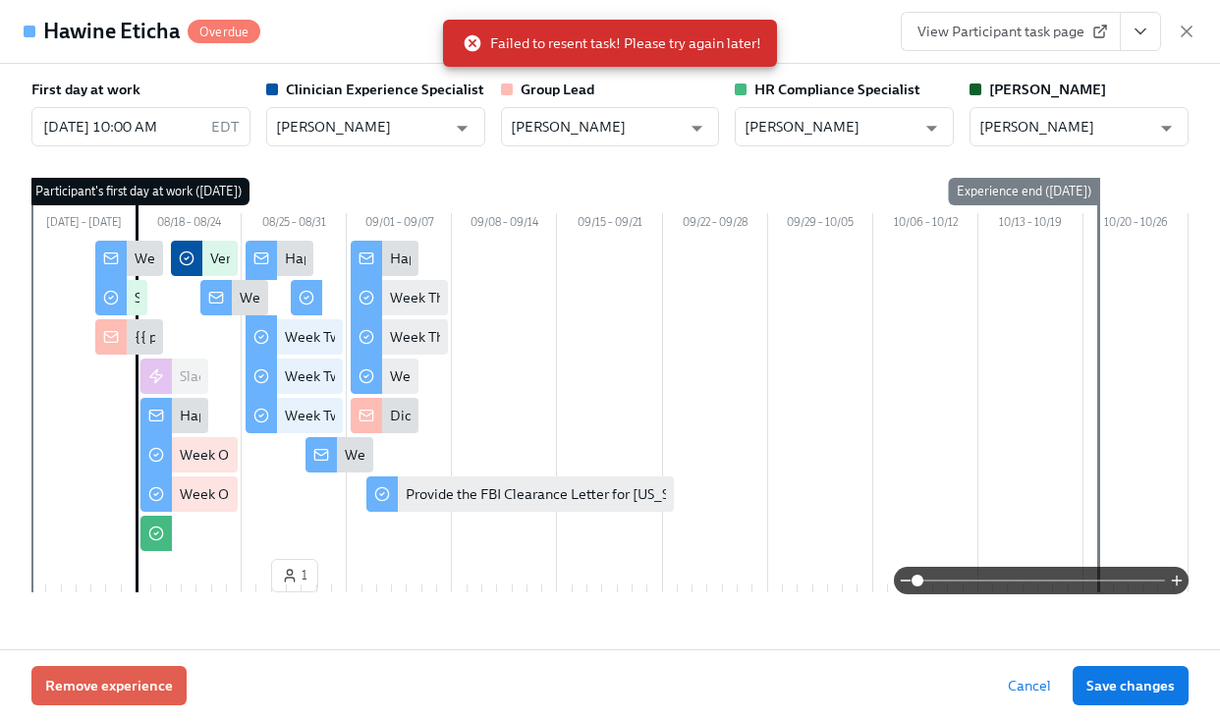
click at [863, 32] on div "Hawine Eticha Overdue View Participant task page" at bounding box center [610, 32] width 1220 height 64
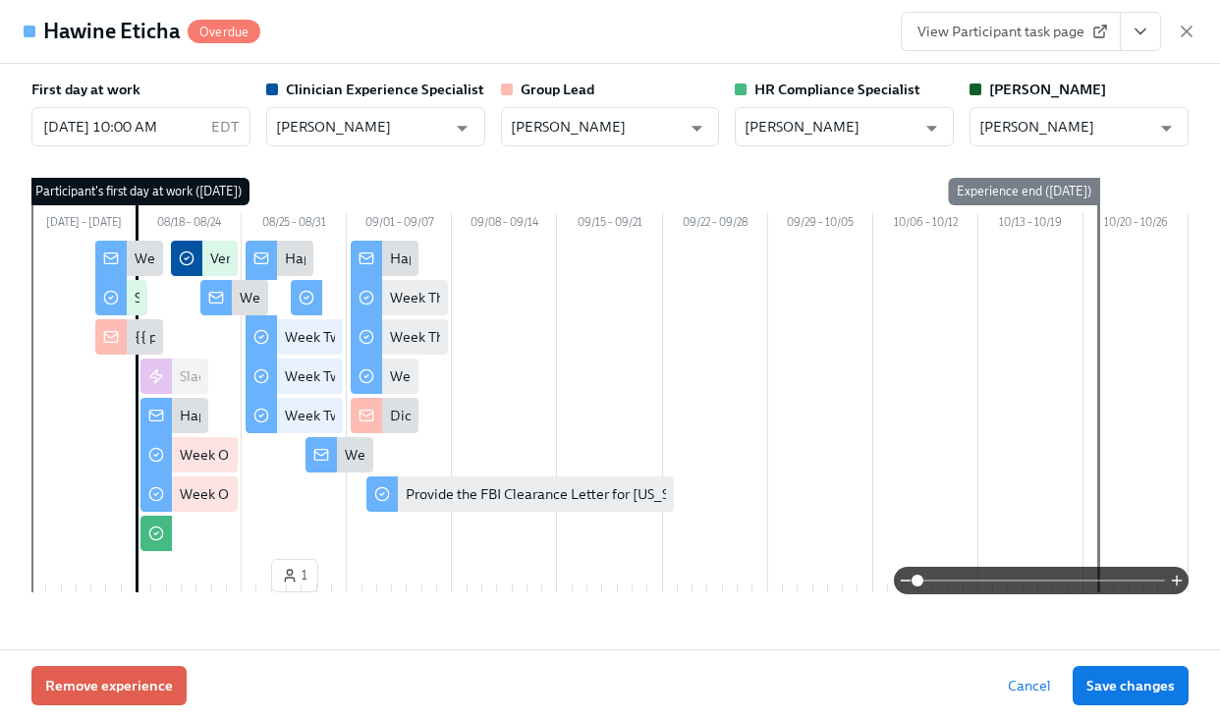
click at [712, 8] on div "Hawine Eticha Overdue View Participant task page" at bounding box center [610, 32] width 1220 height 64
click at [1196, 324] on div "First day at work 08/18/2025 10:00 AM EDT ​ Clinician Experience Specialist Lar…" at bounding box center [610, 357] width 1220 height 586
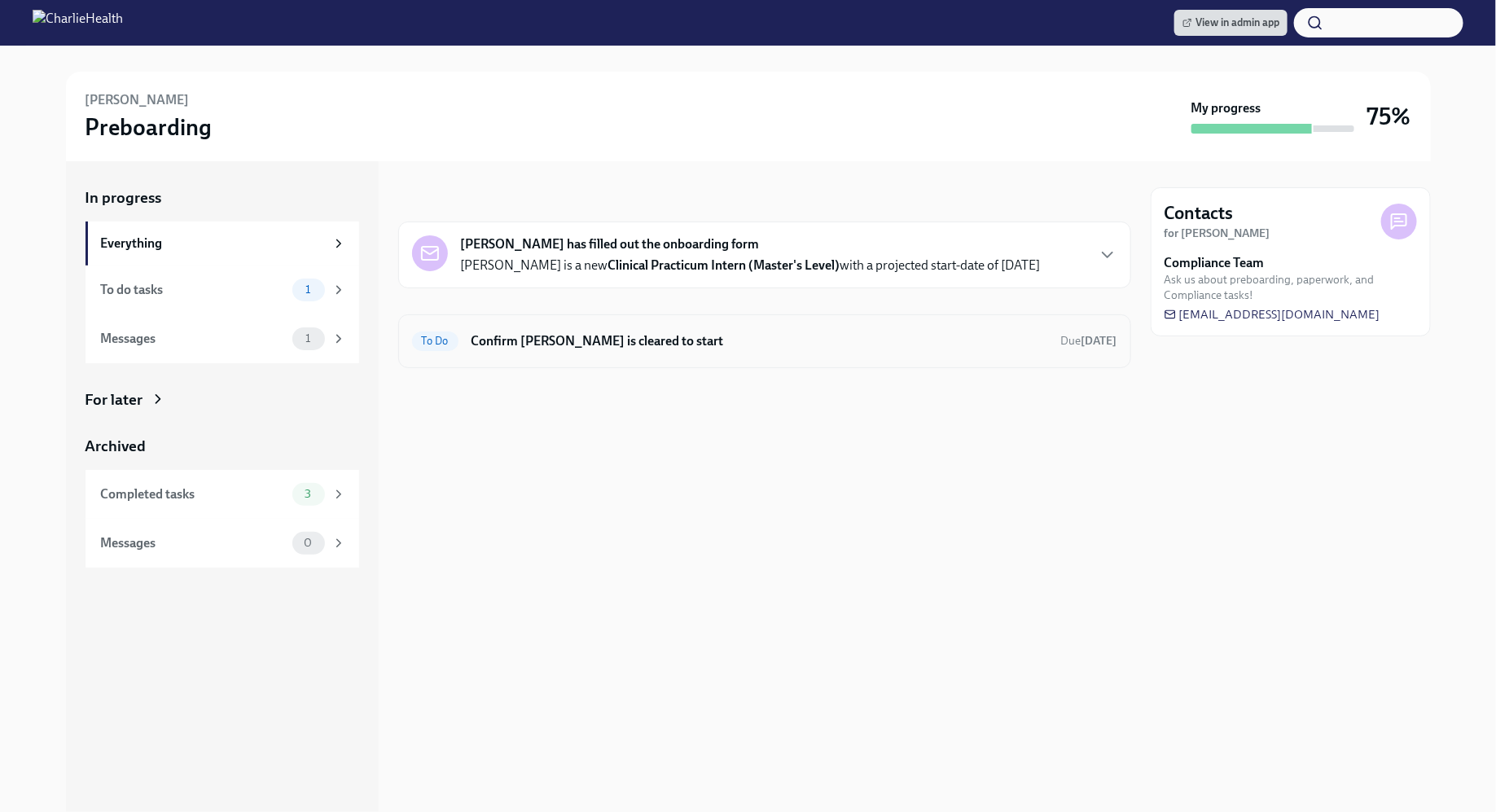
click at [772, 340] on h6 "Confirm [PERSON_NAME] is cleared to start" at bounding box center [760, 341] width 577 height 18
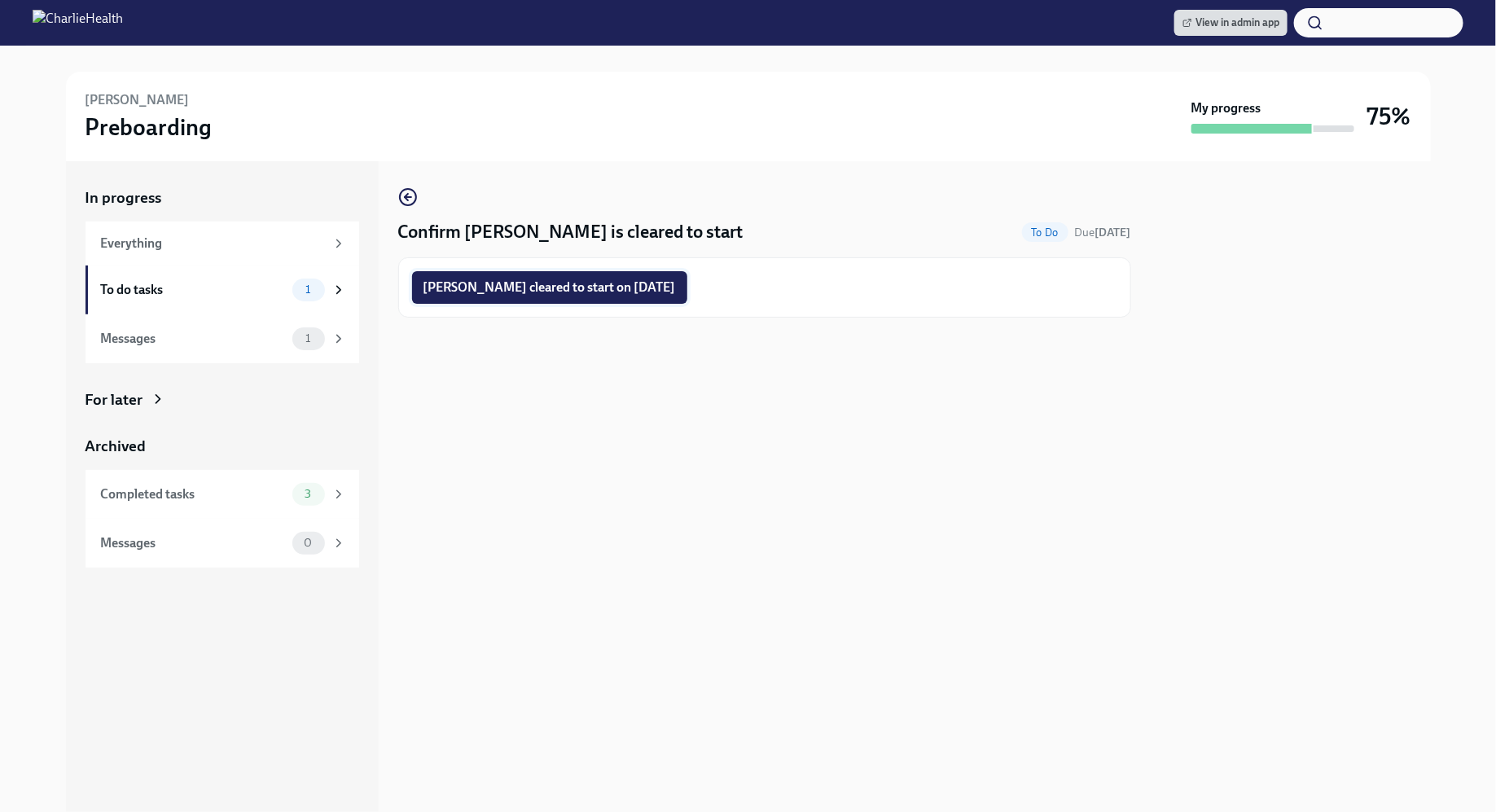
click at [600, 296] on button "Kate Sanders cleared to start on 09/08/2025" at bounding box center [550, 287] width 275 height 32
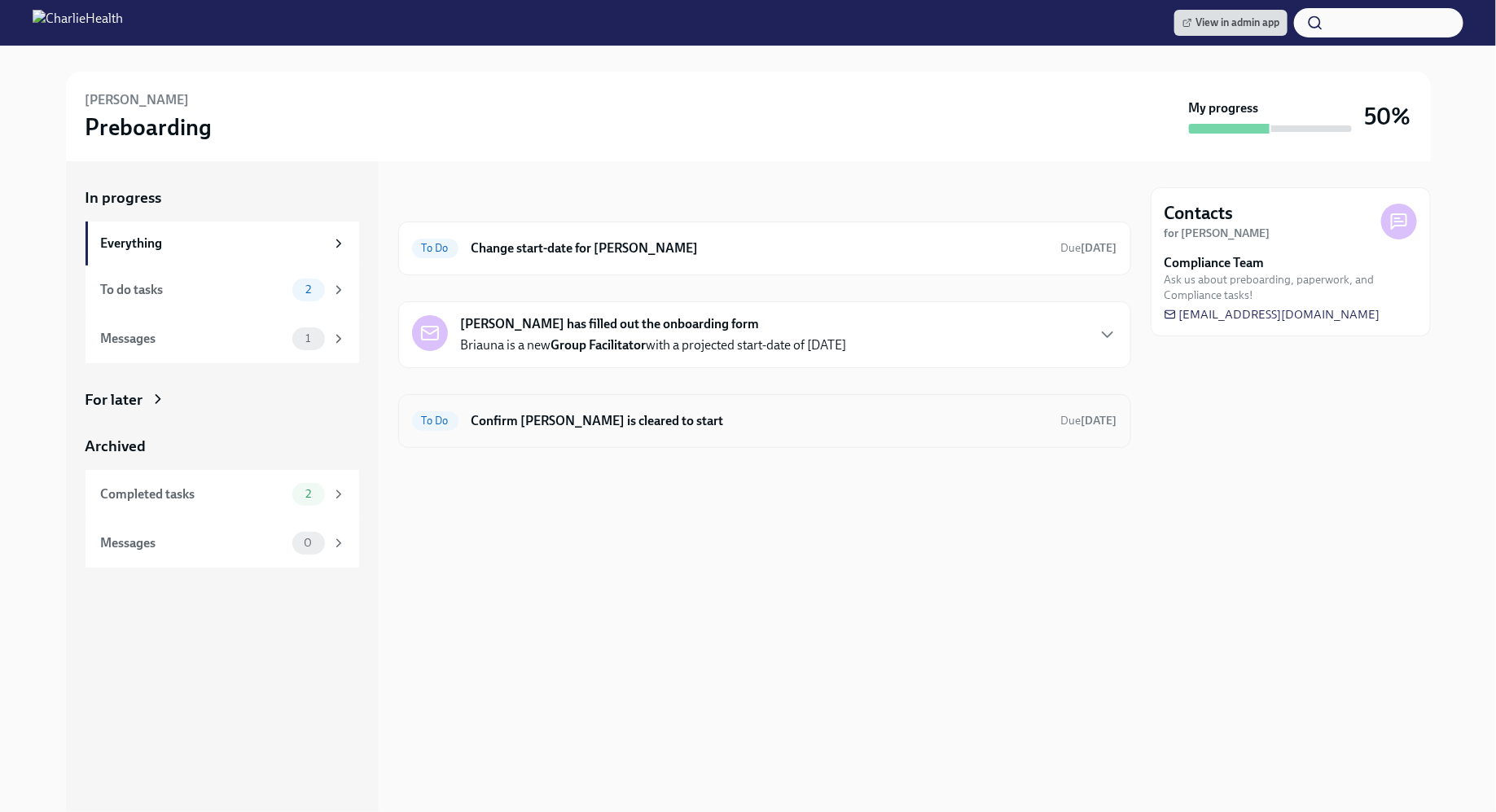
click at [693, 412] on h6 "Confirm [PERSON_NAME] is cleared to start" at bounding box center [760, 421] width 577 height 18
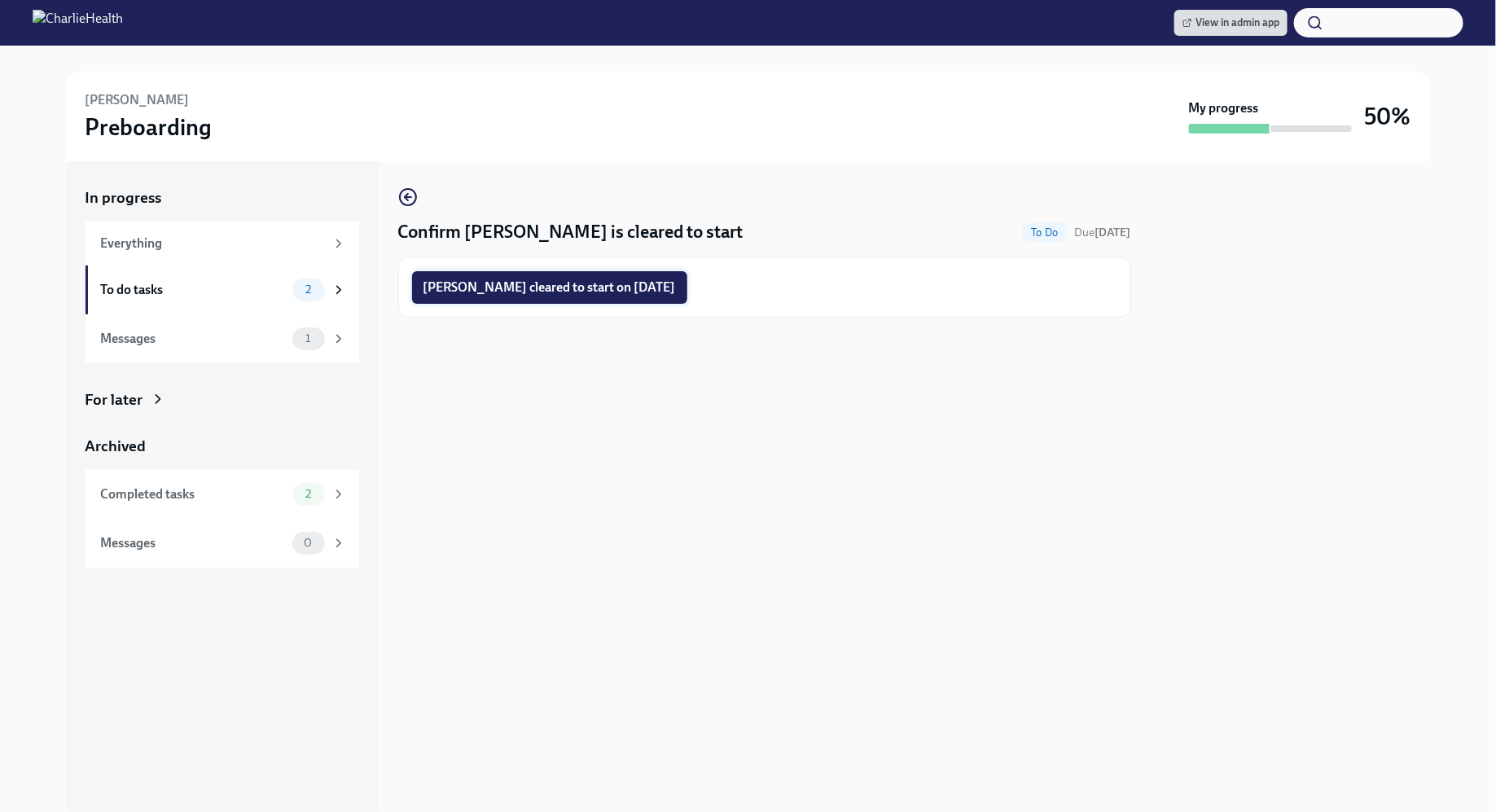
click at [627, 291] on span "[PERSON_NAME] cleared to start on [DATE]" at bounding box center [550, 288] width 253 height 17
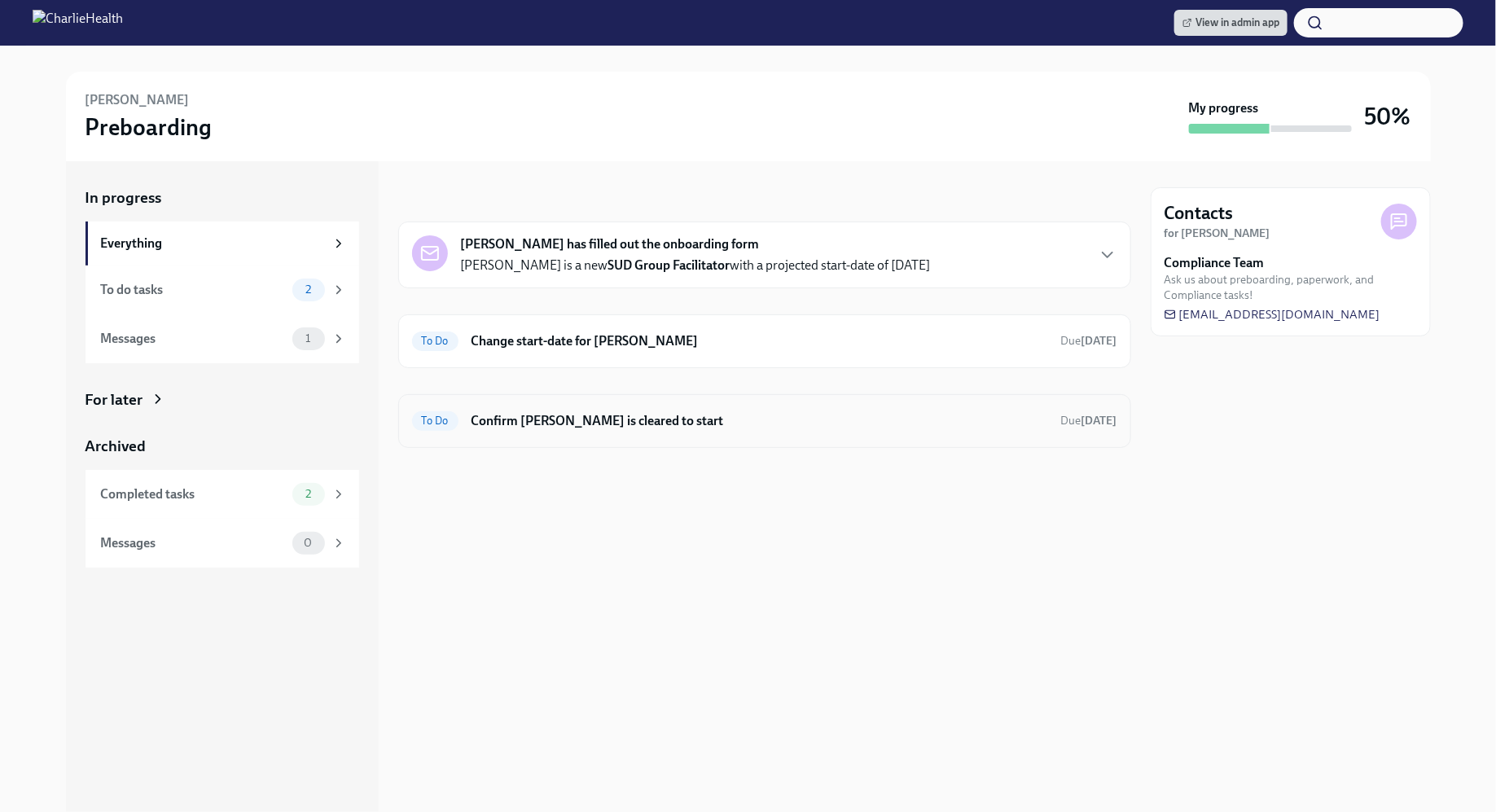
click at [728, 424] on h6 "Confirm [PERSON_NAME] is cleared to start" at bounding box center [760, 421] width 577 height 18
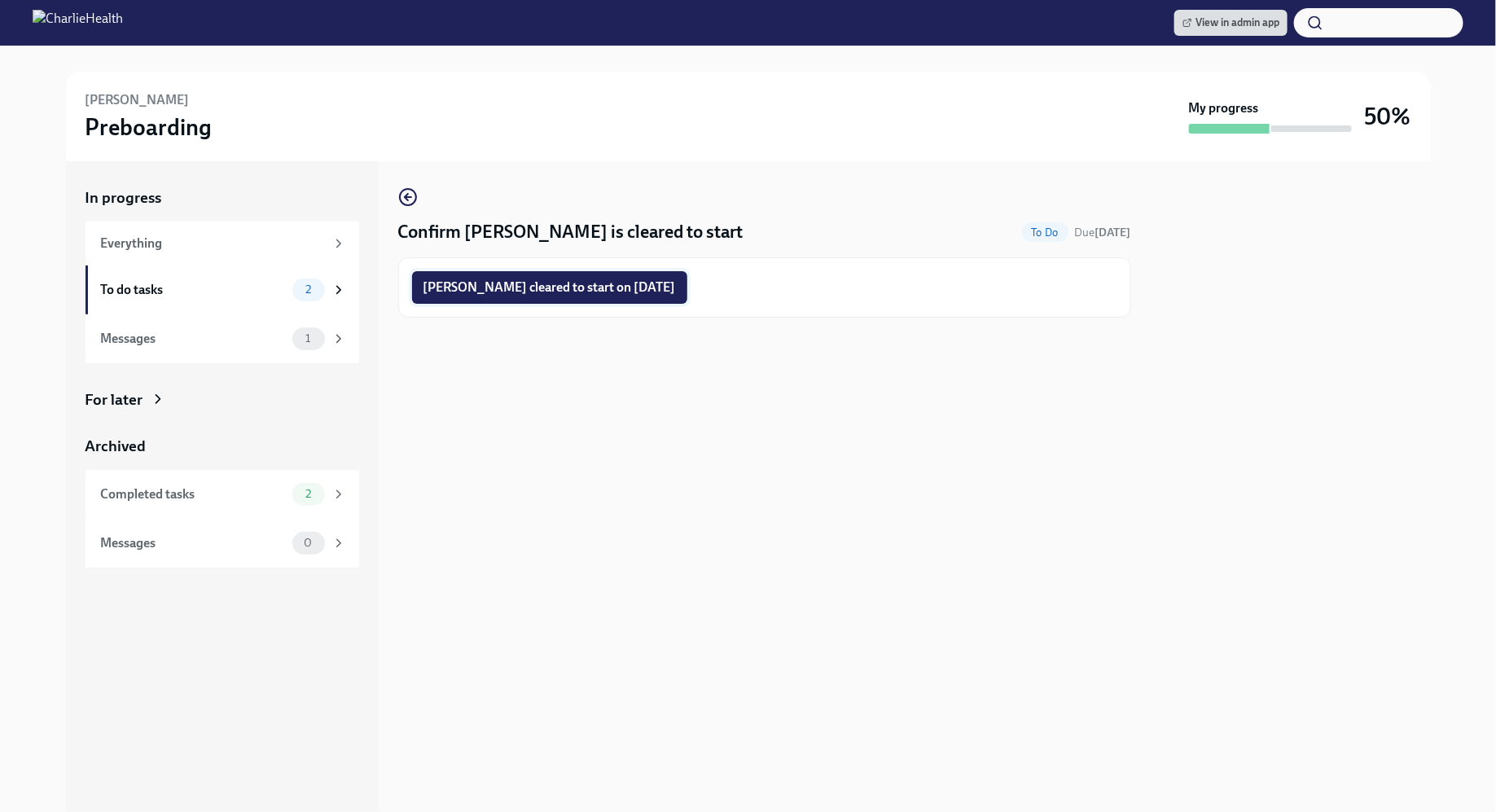
click at [601, 275] on button "[PERSON_NAME] cleared to start on [DATE]" at bounding box center [550, 287] width 275 height 32
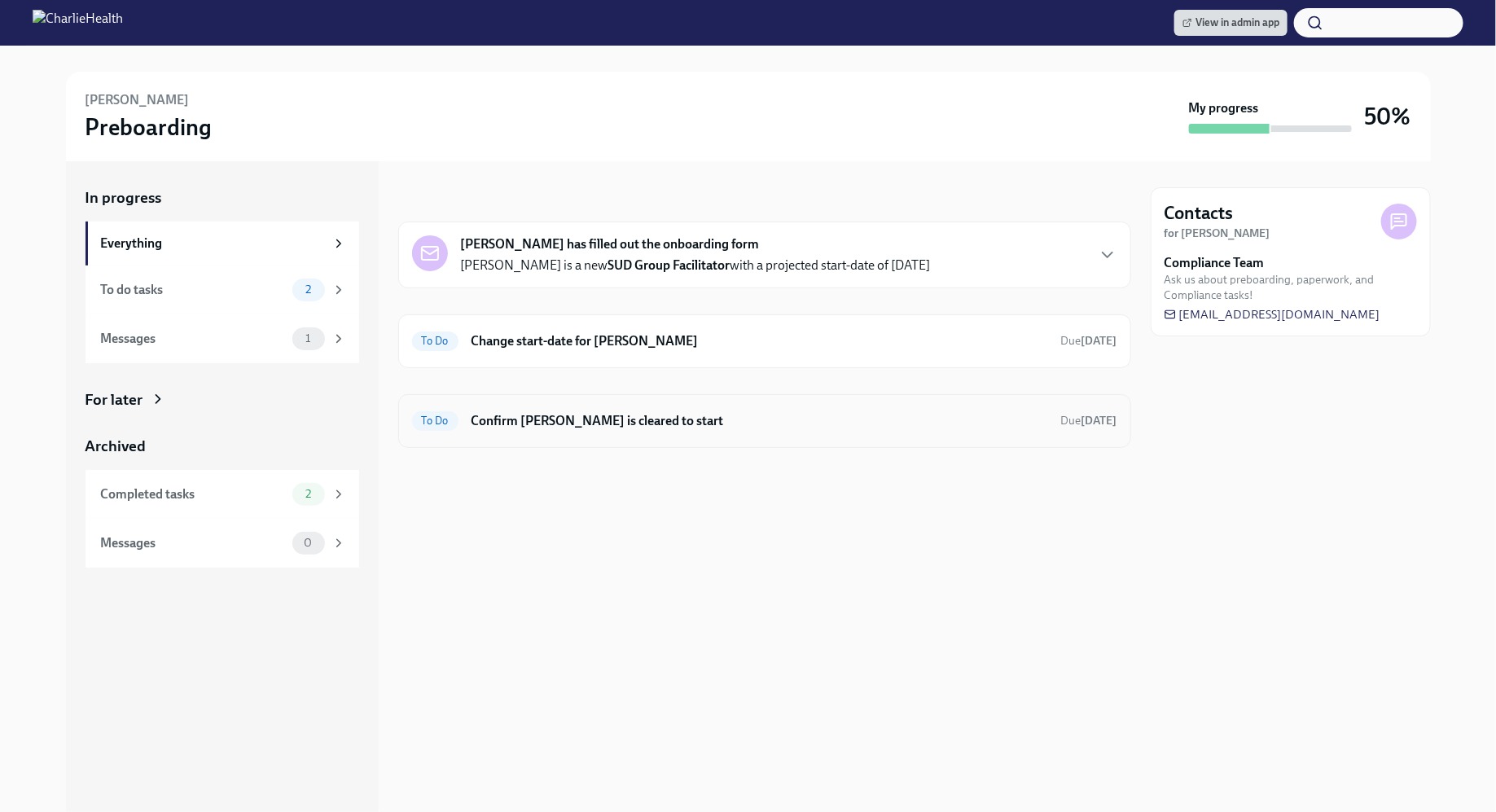
click at [770, 423] on h6 "Confirm Broderick Webster is cleared to start" at bounding box center [760, 421] width 577 height 18
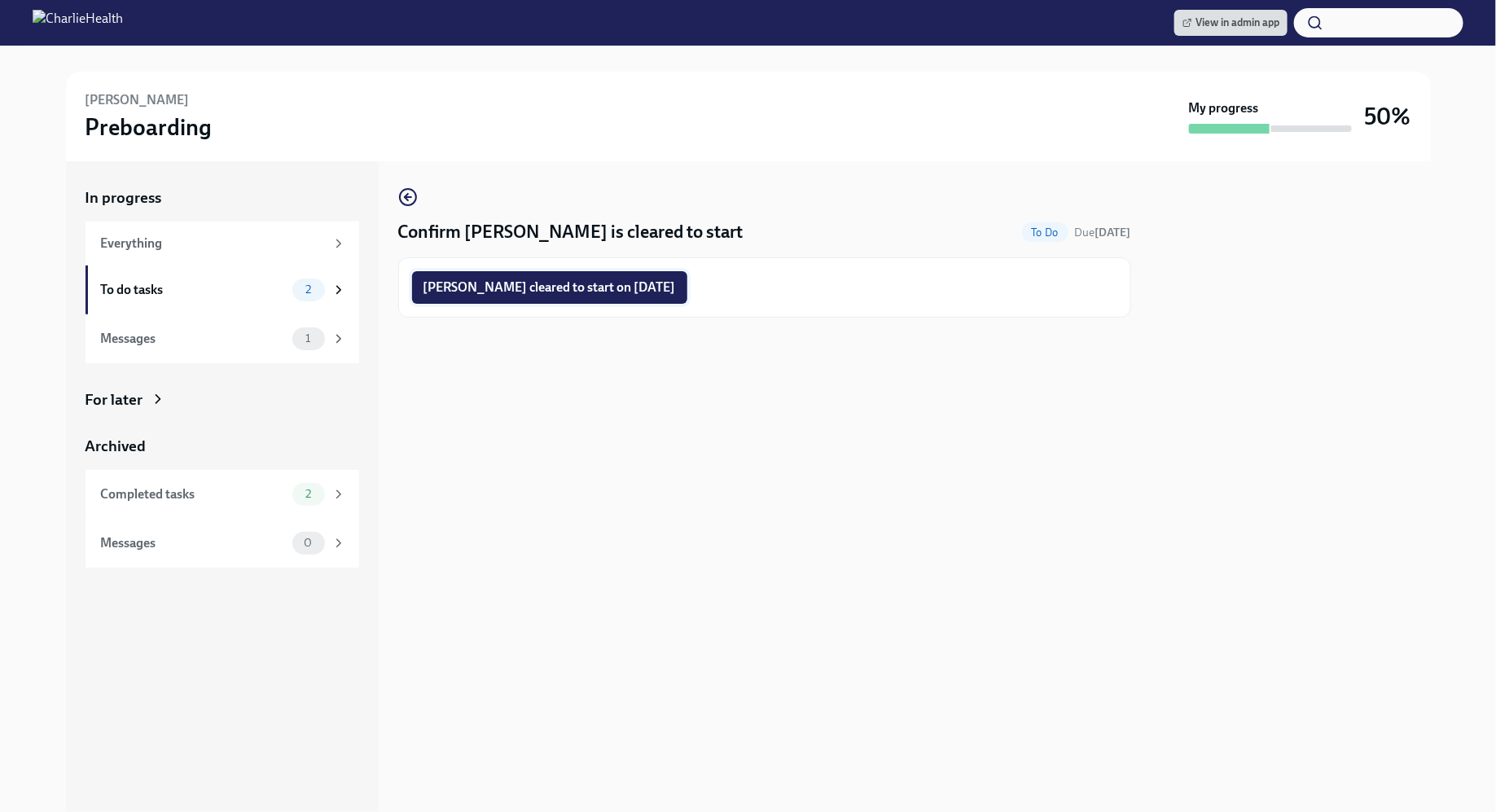
click at [615, 291] on span "Broderick Webster cleared to start on 09/02/2025" at bounding box center [550, 288] width 253 height 17
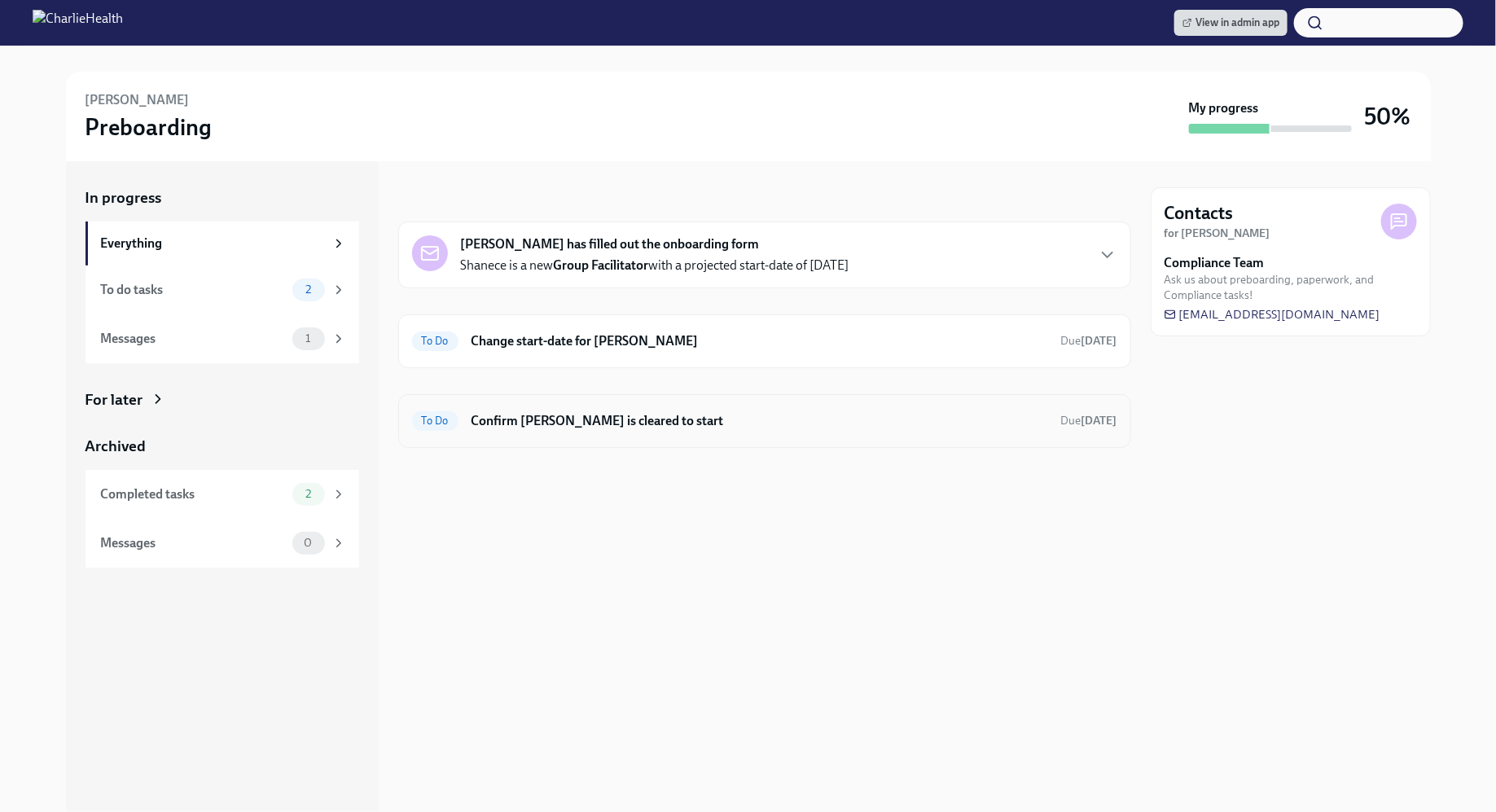
click at [671, 427] on h6 "Confirm [PERSON_NAME] is cleared to start" at bounding box center [760, 421] width 577 height 18
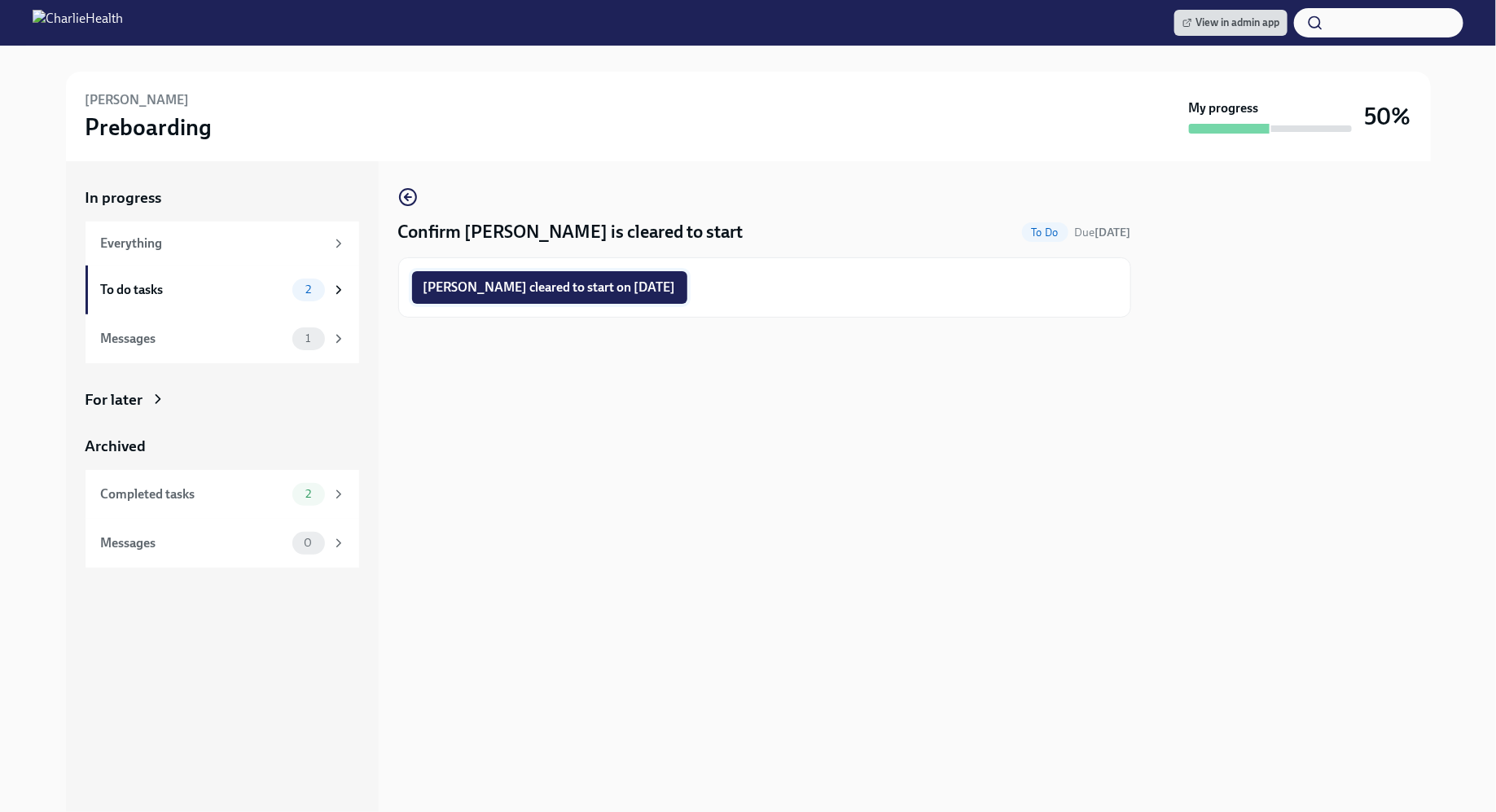
click at [583, 272] on button "Shanece Bowman cleared to start on 09/02/2025" at bounding box center [550, 287] width 275 height 32
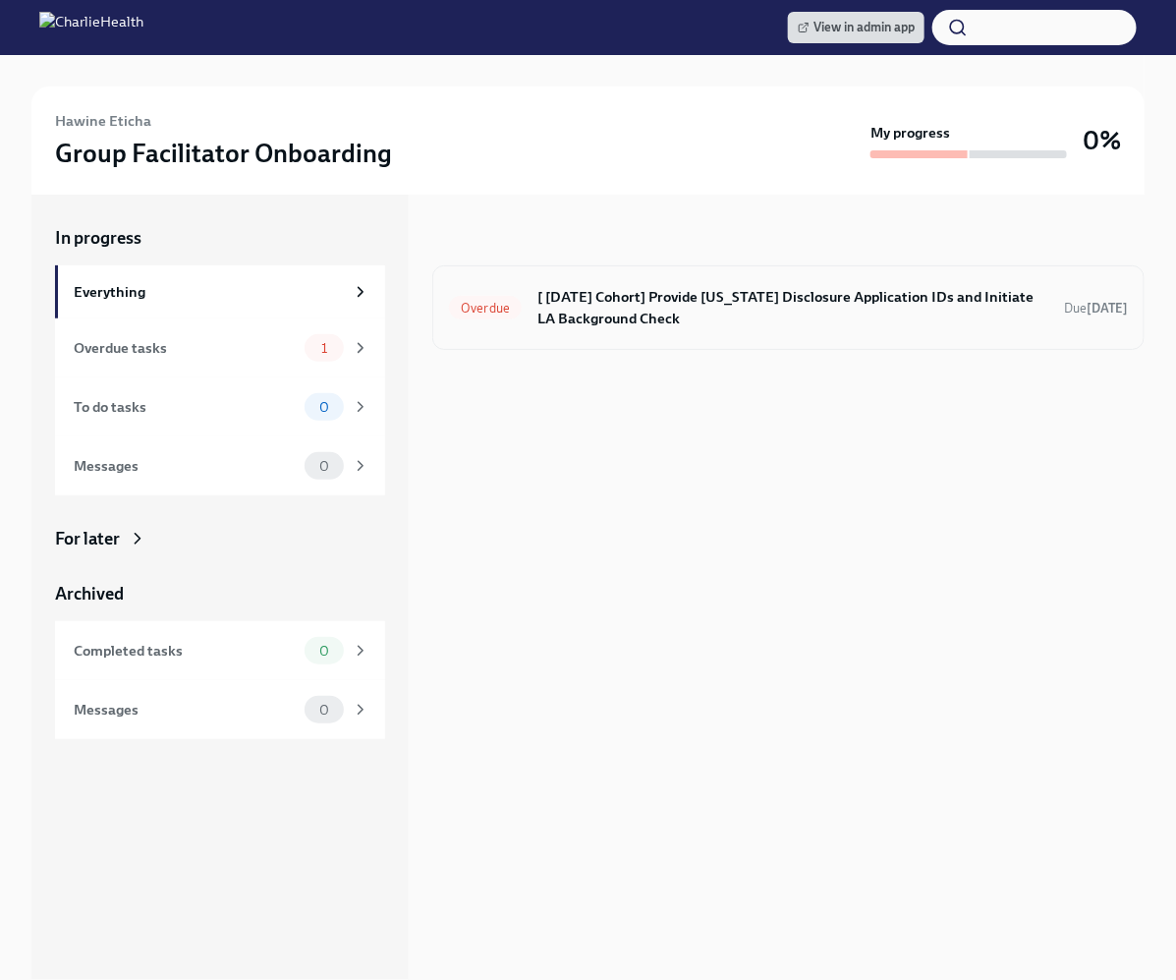
click at [559, 318] on h6 "[ [DATE] Cohort] Provide [US_STATE] Disclosure Application IDs and Initiate LA …" at bounding box center [792, 307] width 511 height 43
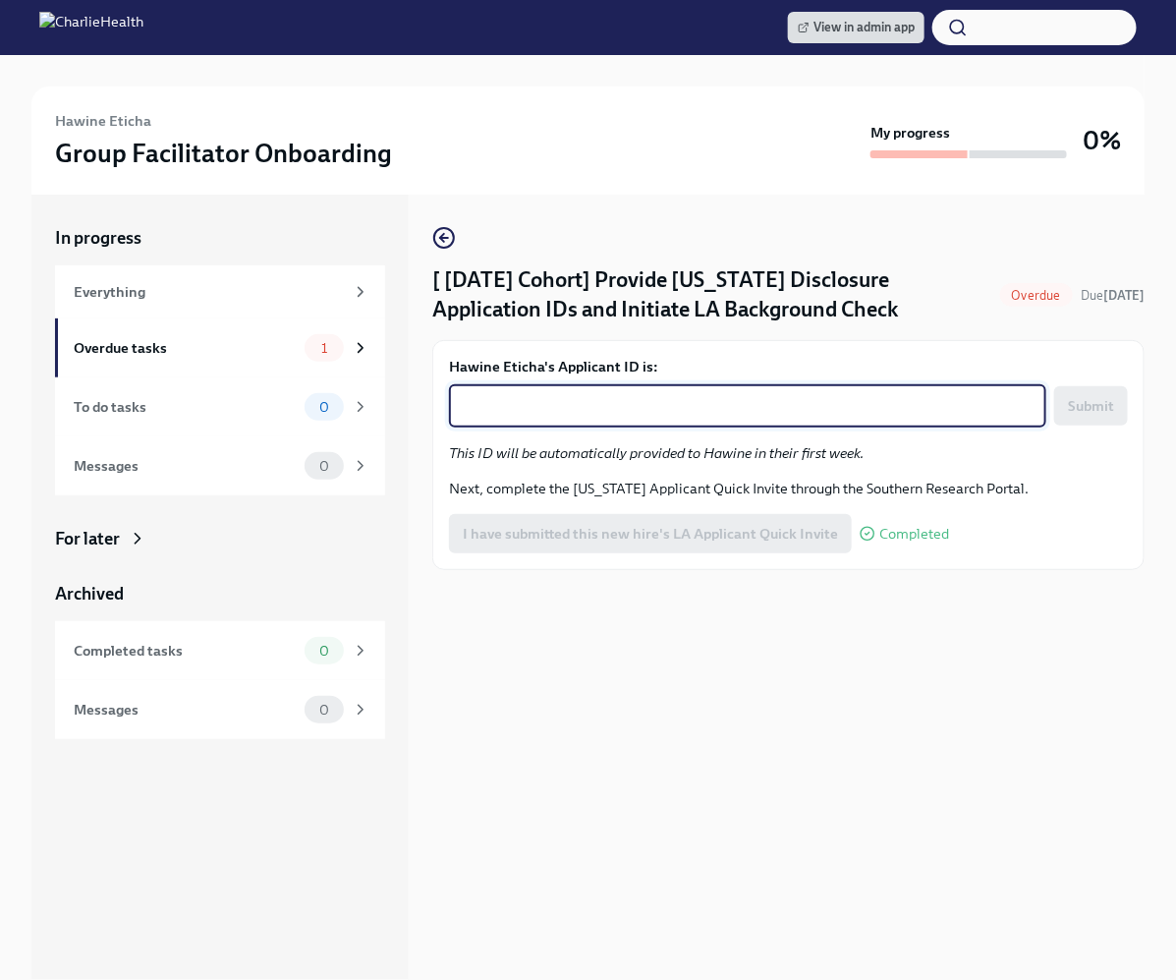
click at [603, 418] on textarea "Hawine Eticha's Applicant ID is:" at bounding box center [748, 406] width 574 height 24
paste textarea "1245144"
type textarea "1245144"
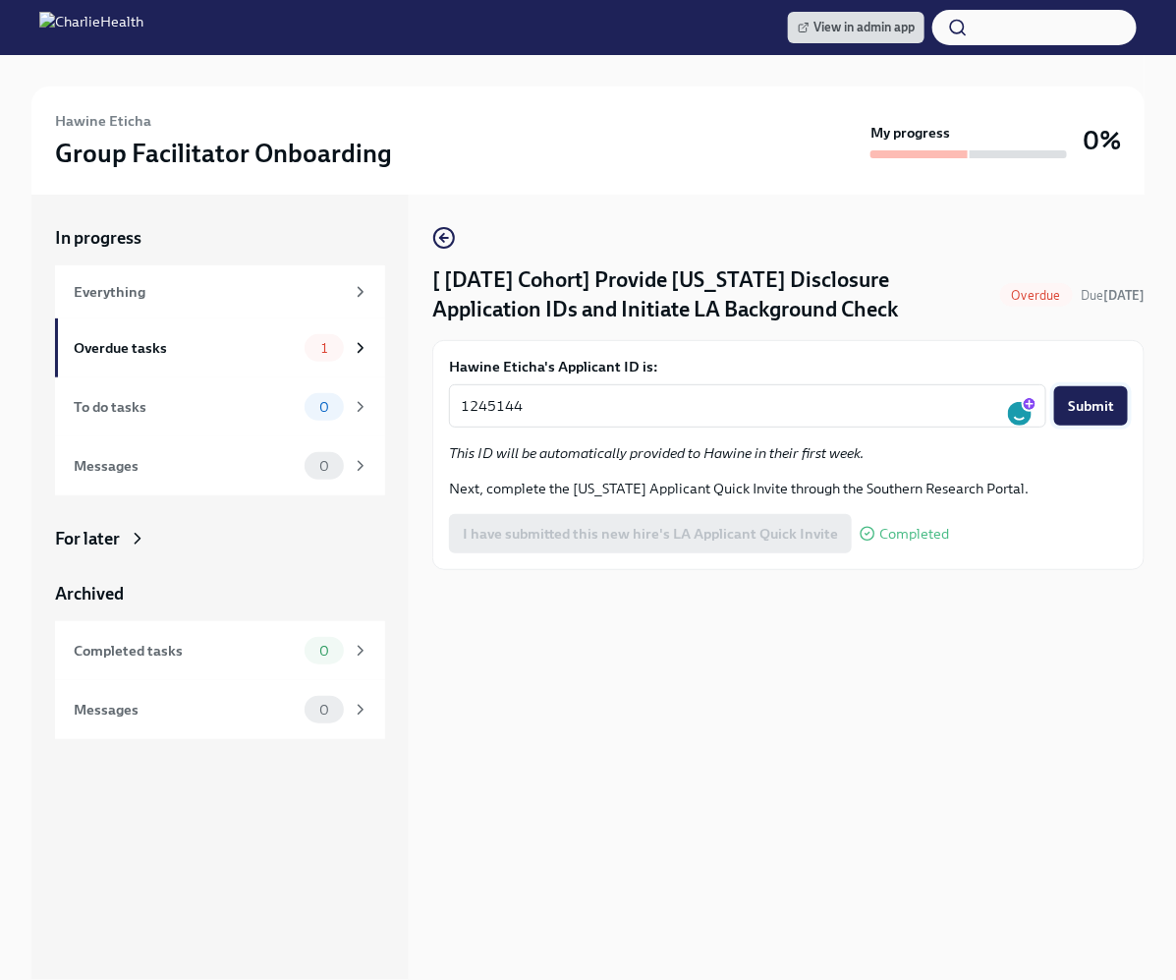
click at [1070, 415] on span "Submit" at bounding box center [1091, 406] width 46 height 20
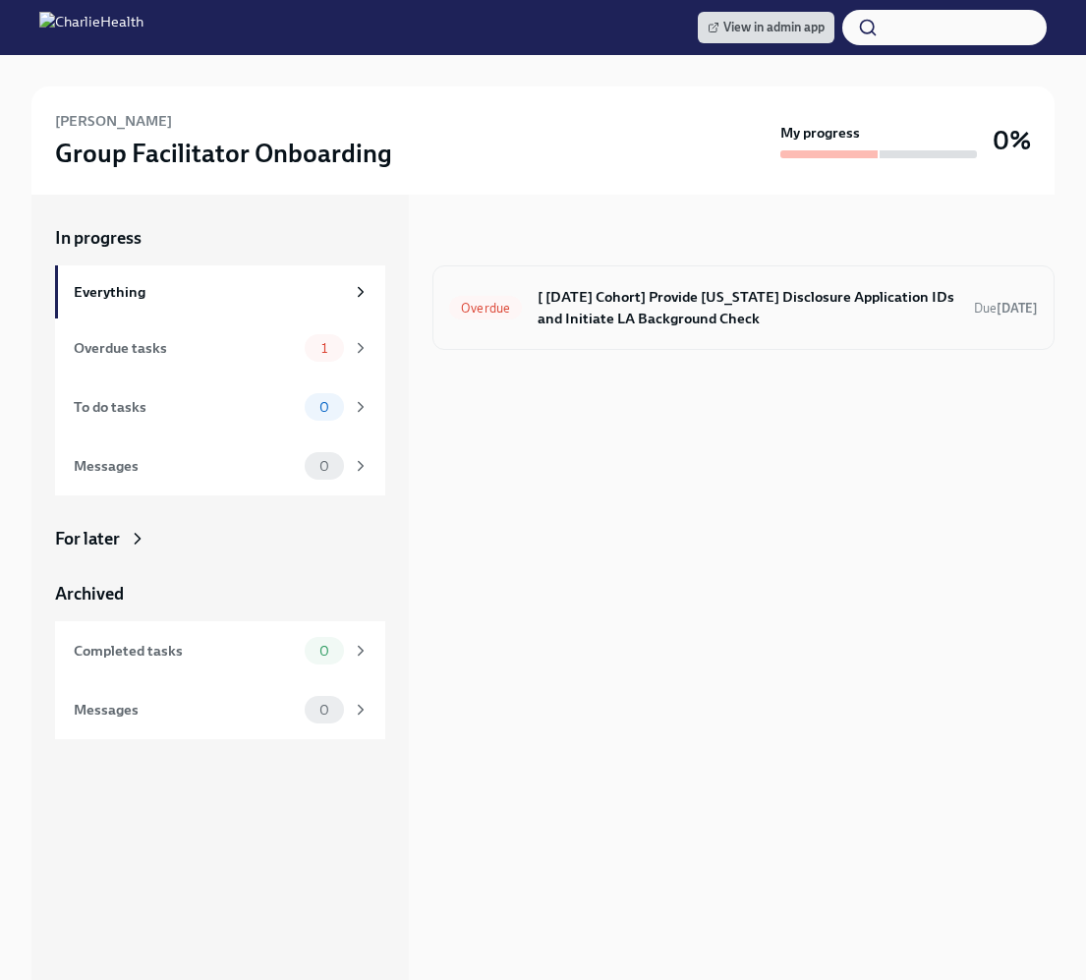
click at [603, 278] on div "Overdue [ [DATE] Cohort] Provide [US_STATE] Disclosure Application IDs and Init…" at bounding box center [743, 307] width 622 height 84
click at [601, 309] on h6 "[ [DATE] Cohort] Provide [US_STATE] Disclosure Application IDs and Initiate LA …" at bounding box center [747, 307] width 421 height 43
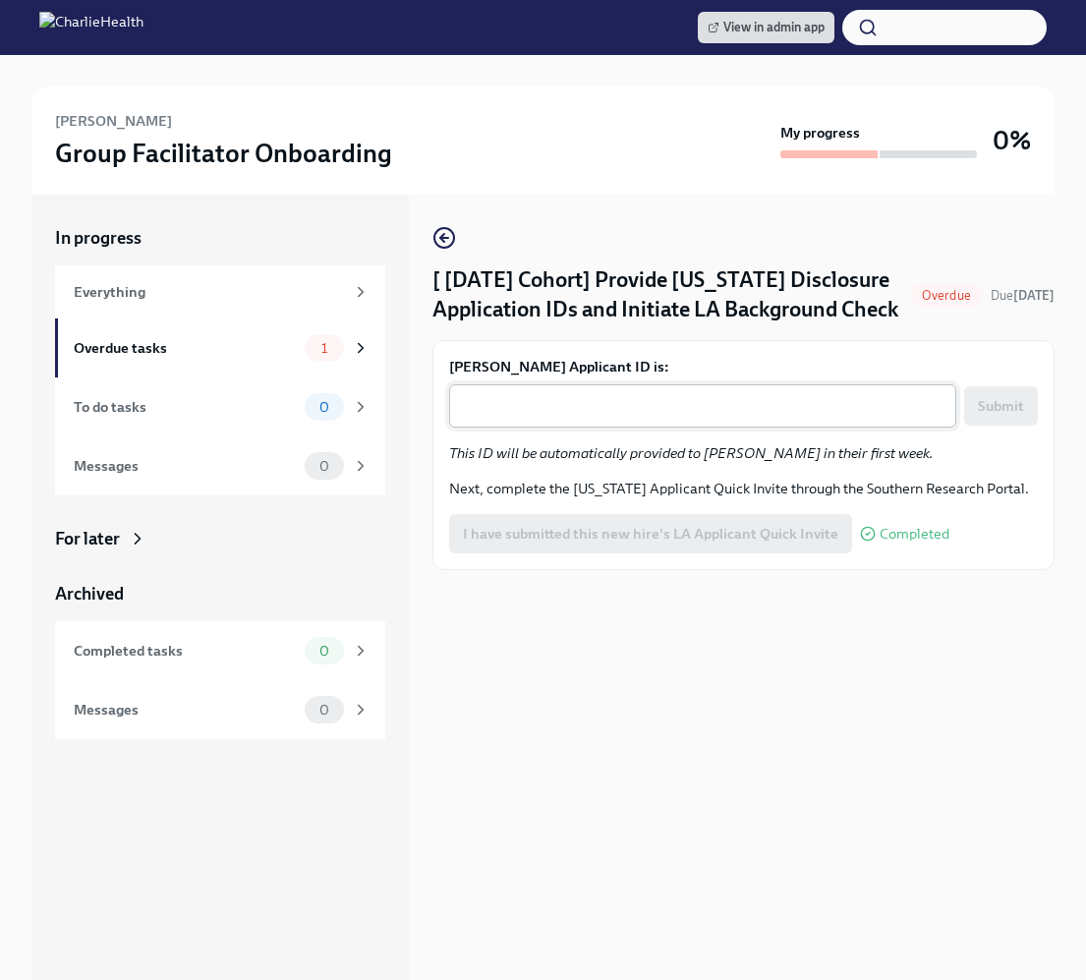
click at [605, 414] on textarea "[PERSON_NAME] Applicant ID is:" at bounding box center [702, 406] width 483 height 24
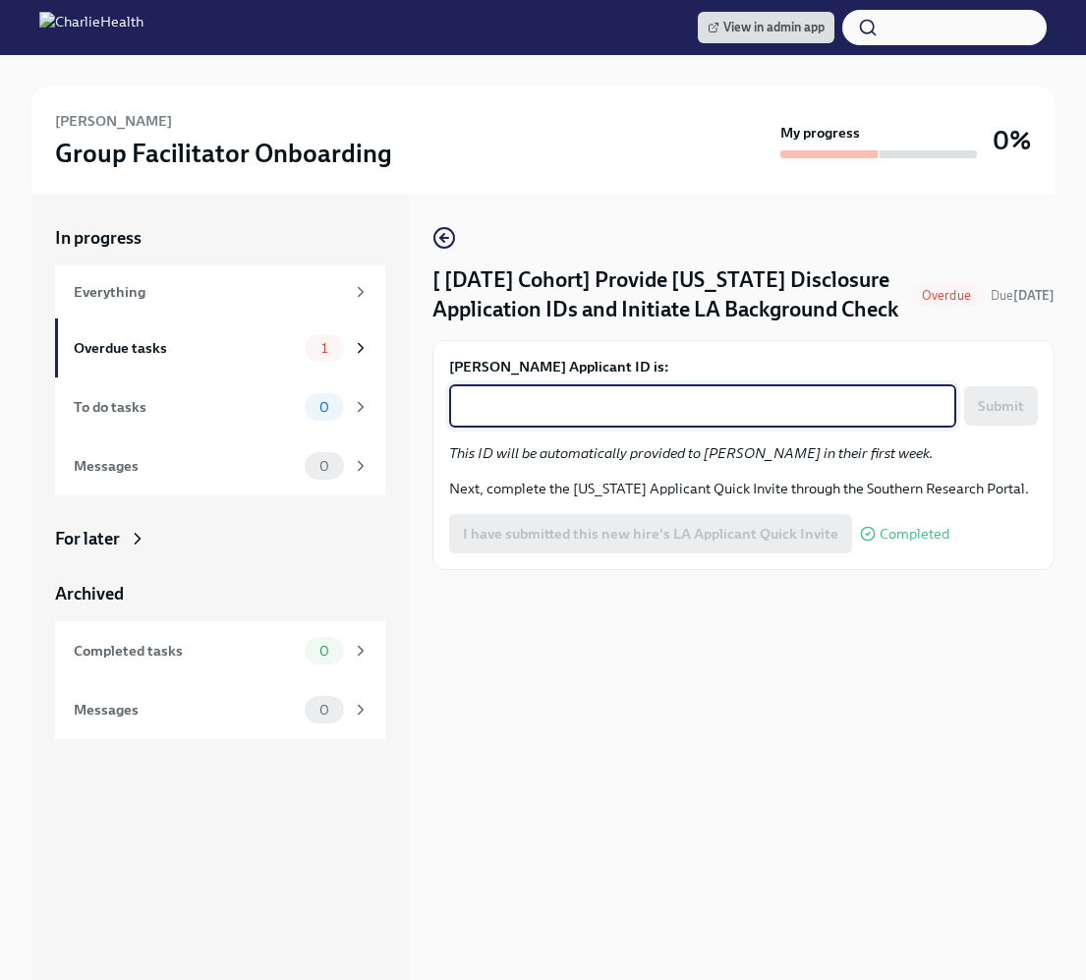
paste textarea "1245153"
type textarea "1245153"
click at [1000, 416] on span "Submit" at bounding box center [1001, 406] width 46 height 20
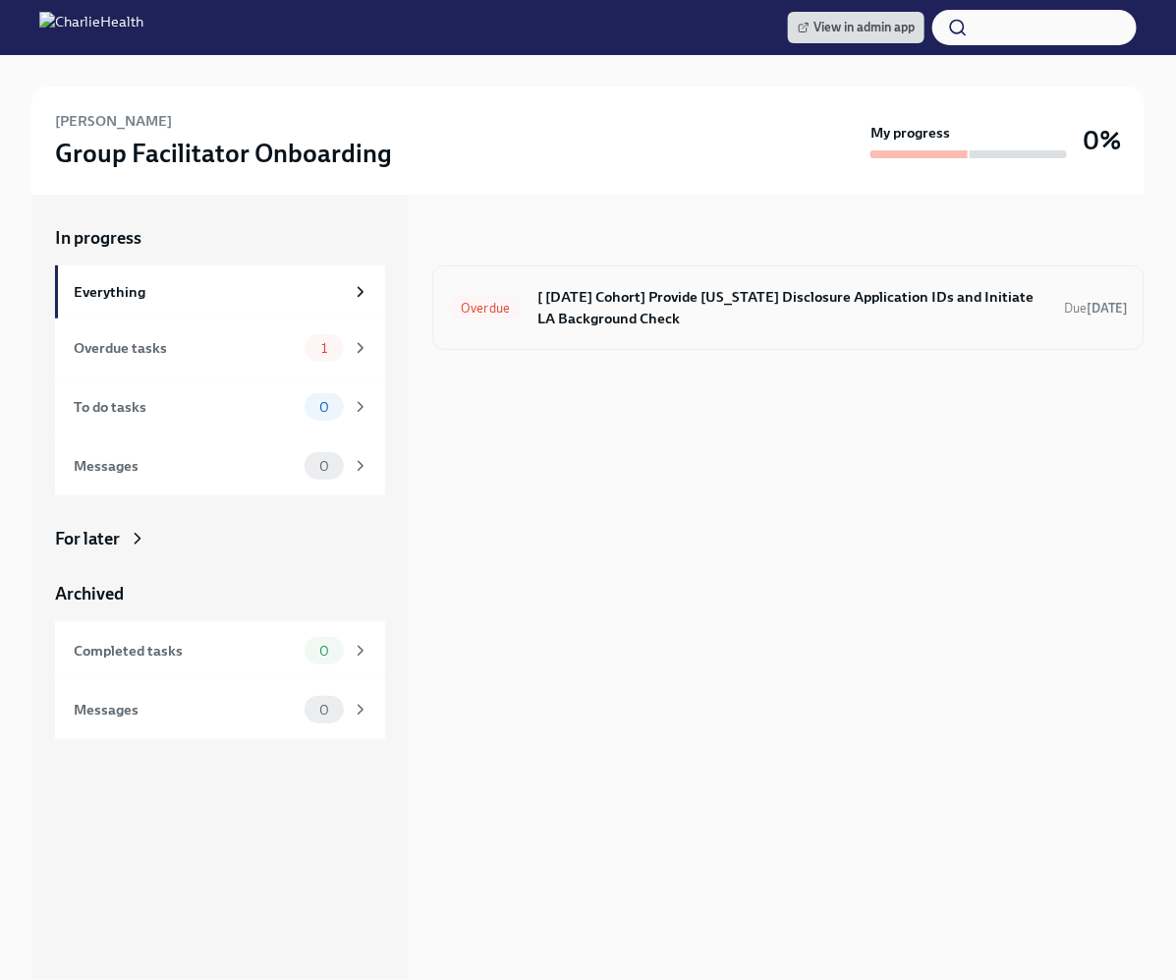
click at [616, 320] on h6 "[ [DATE] Cohort] Provide [US_STATE] Disclosure Application IDs and Initiate LA …" at bounding box center [792, 307] width 511 height 43
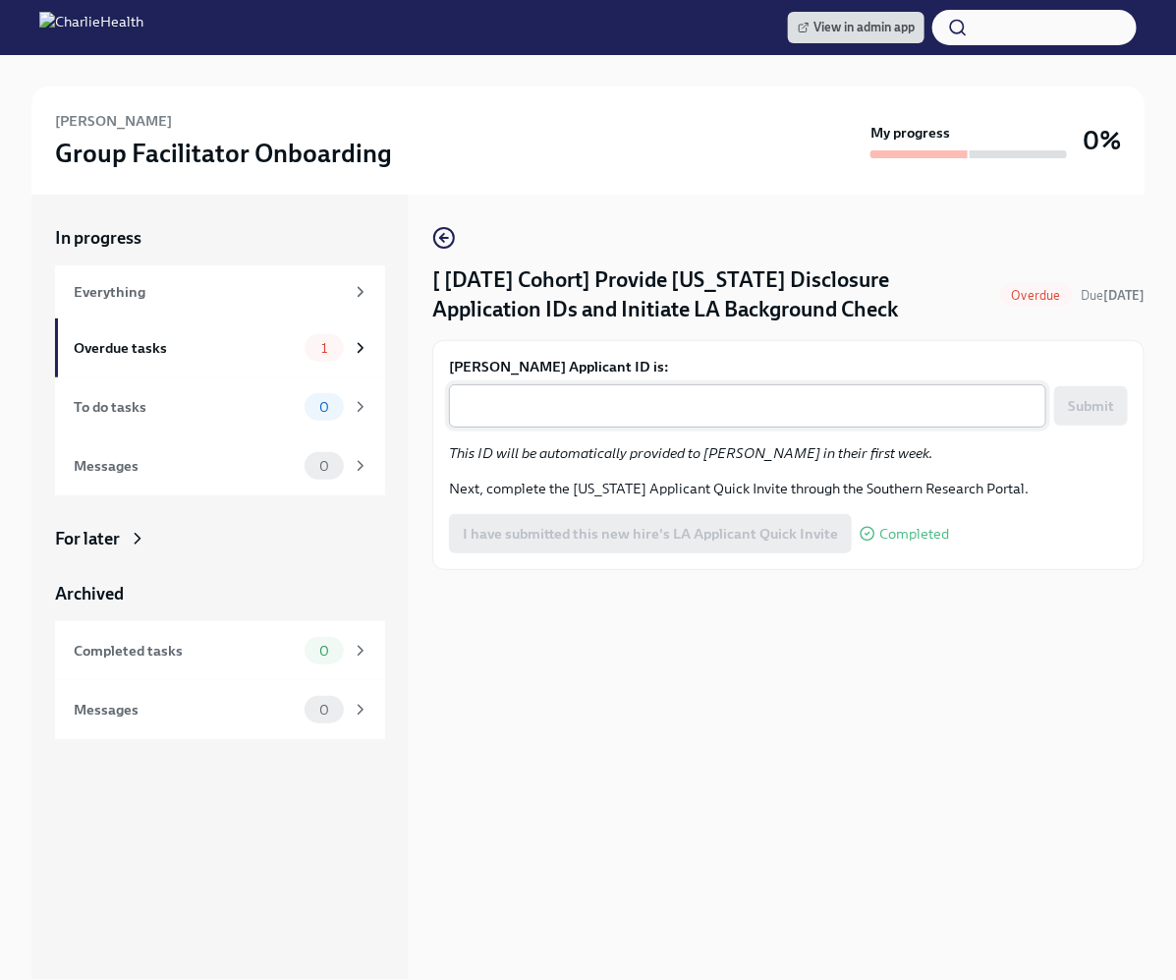
click at [622, 418] on textarea "[PERSON_NAME] Applicant ID is:" at bounding box center [748, 406] width 574 height 24
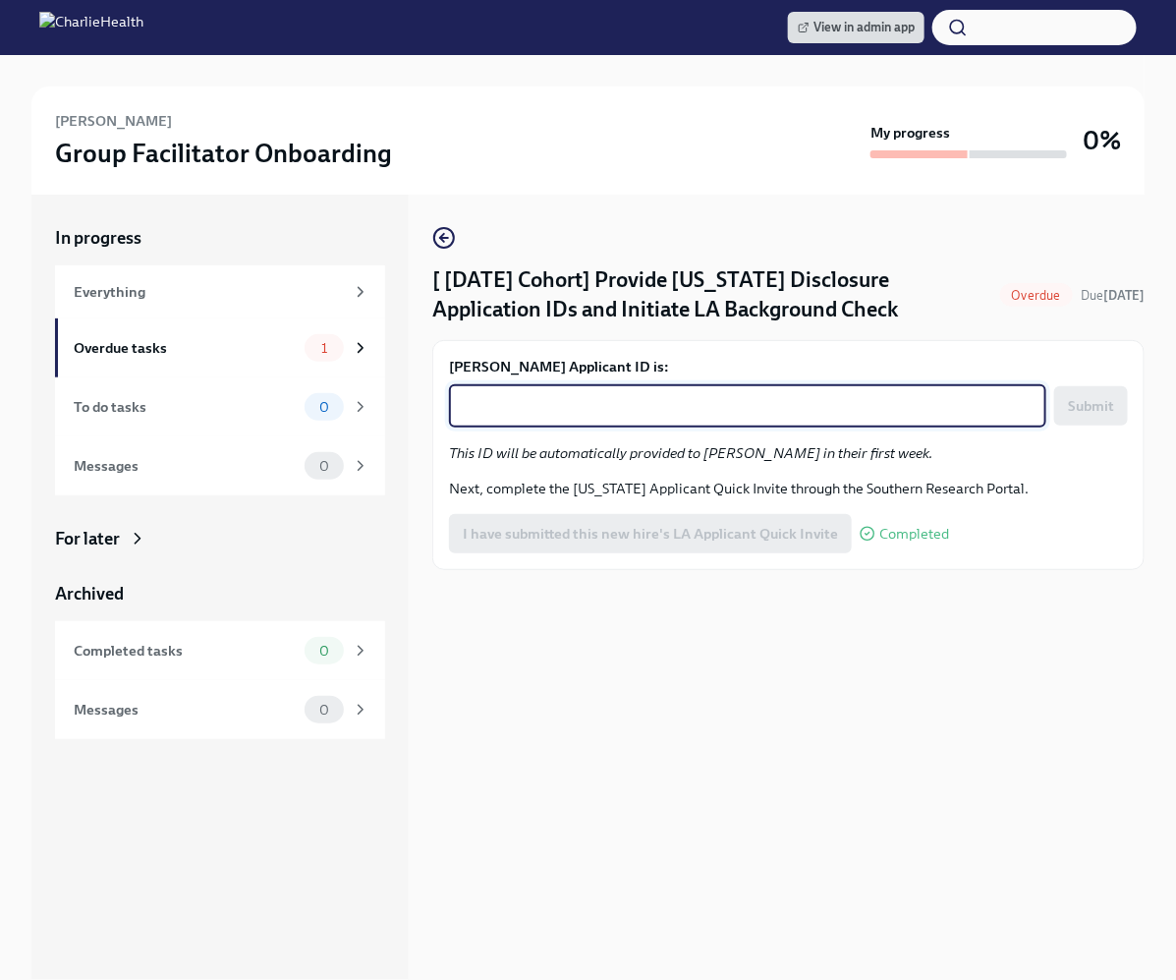
paste textarea "1245163"
type textarea "1245163"
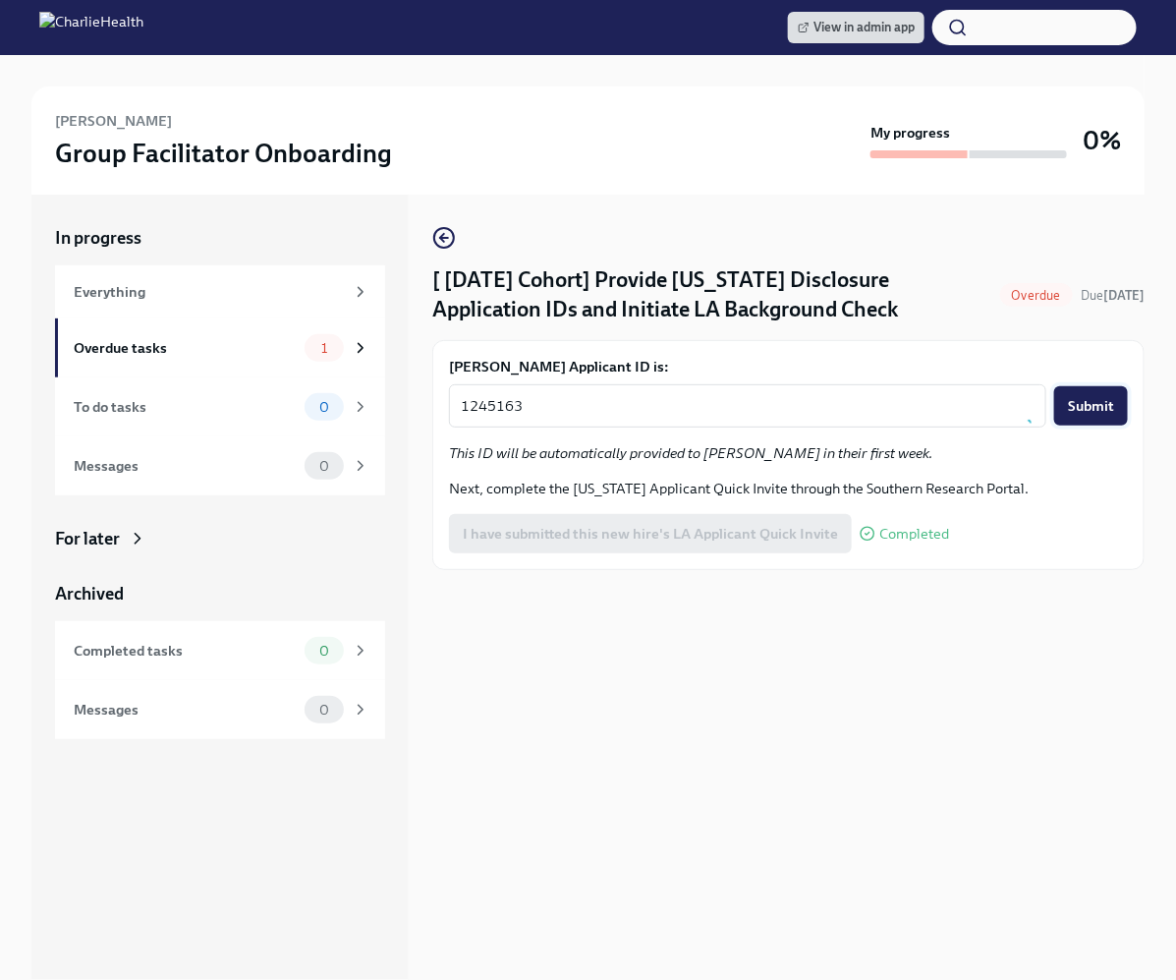
click at [1111, 412] on span "Submit" at bounding box center [1091, 406] width 46 height 20
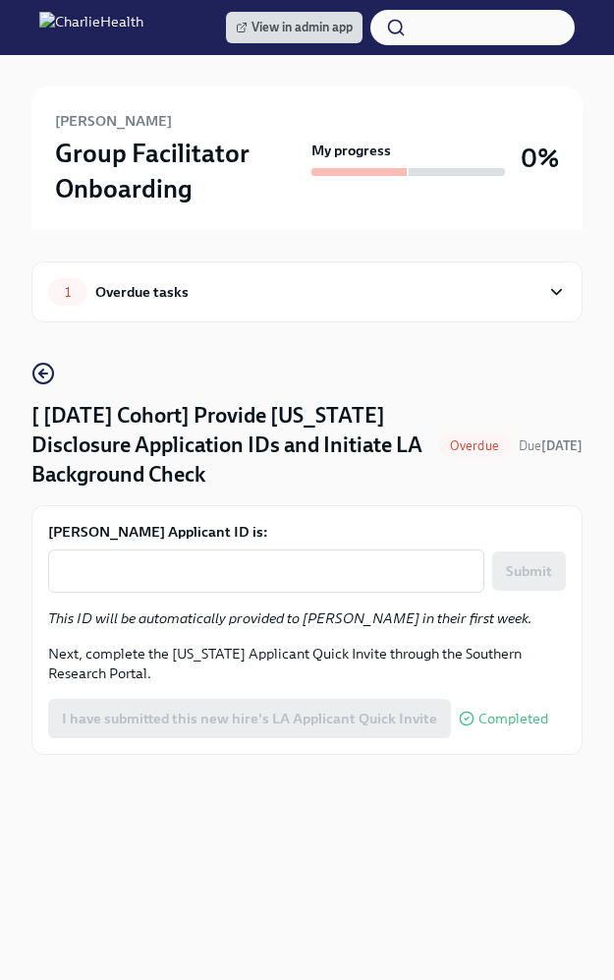
type textarea "1245163"
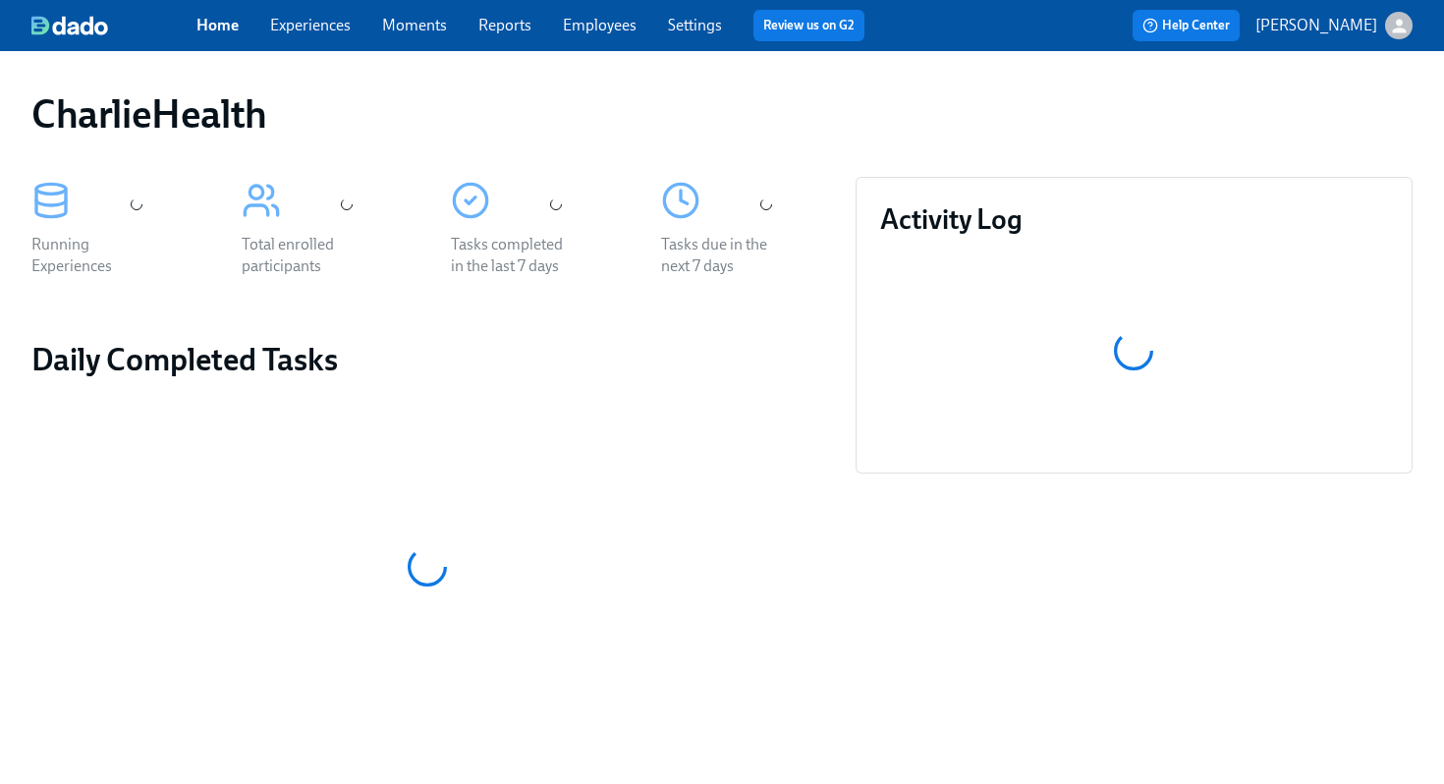
click at [604, 34] on span "Employees" at bounding box center [600, 26] width 74 height 22
click at [603, 20] on link "Employees" at bounding box center [600, 25] width 74 height 19
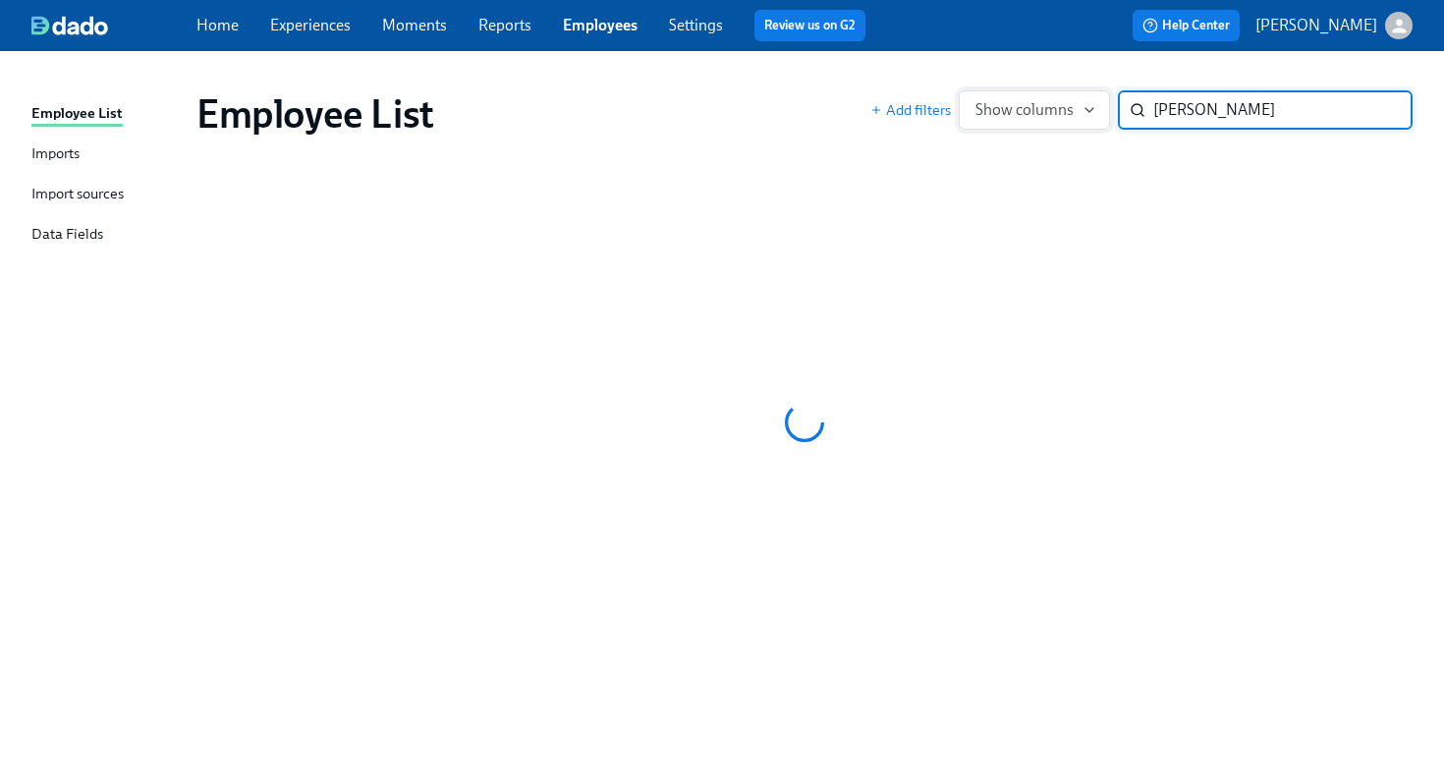
type input "mcgrady"
click at [747, 94] on div "Employee List" at bounding box center [534, 113] width 674 height 47
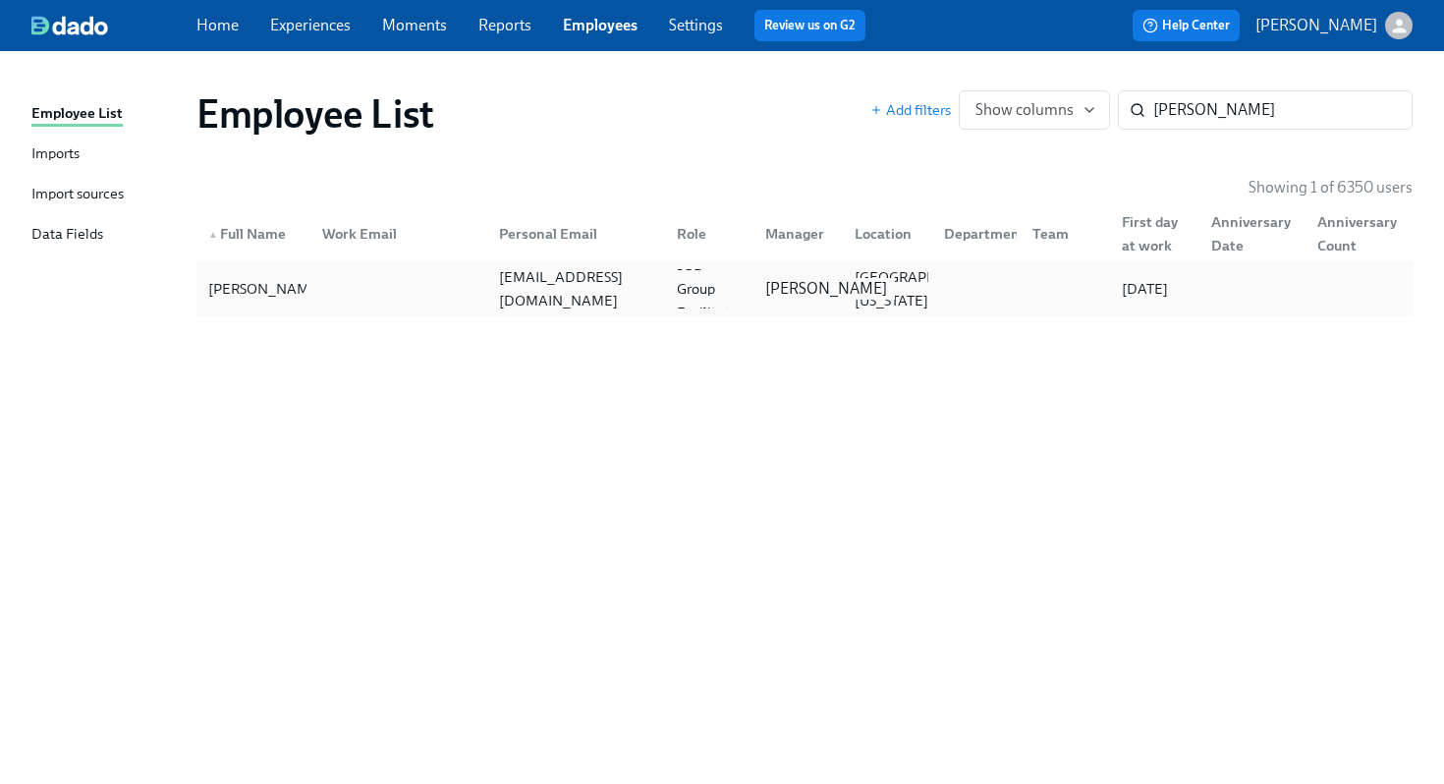
click at [763, 300] on div "Bria Brown" at bounding box center [827, 289] width 138 height 22
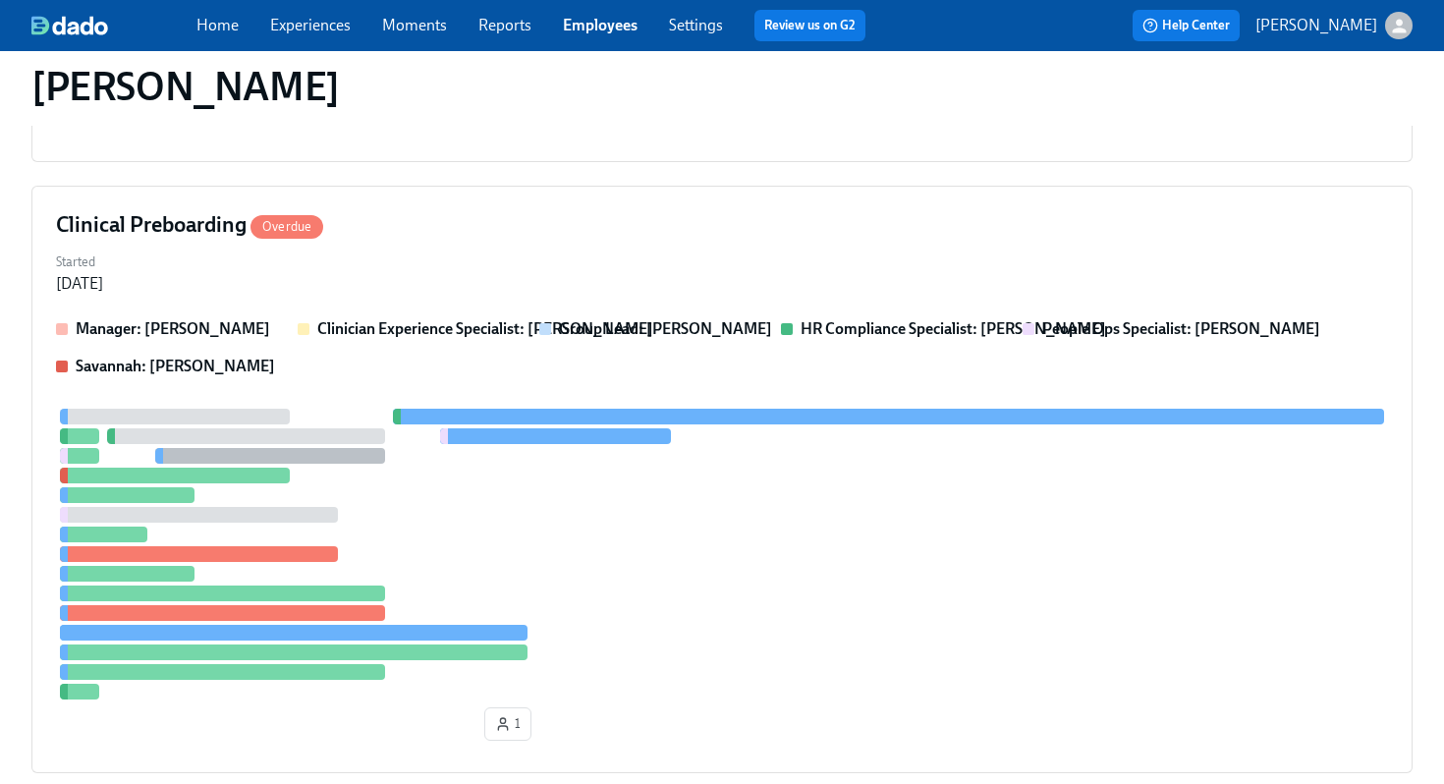
scroll to position [414, 0]
click at [745, 278] on div "Started Aug 19, 2025" at bounding box center [722, 270] width 1332 height 47
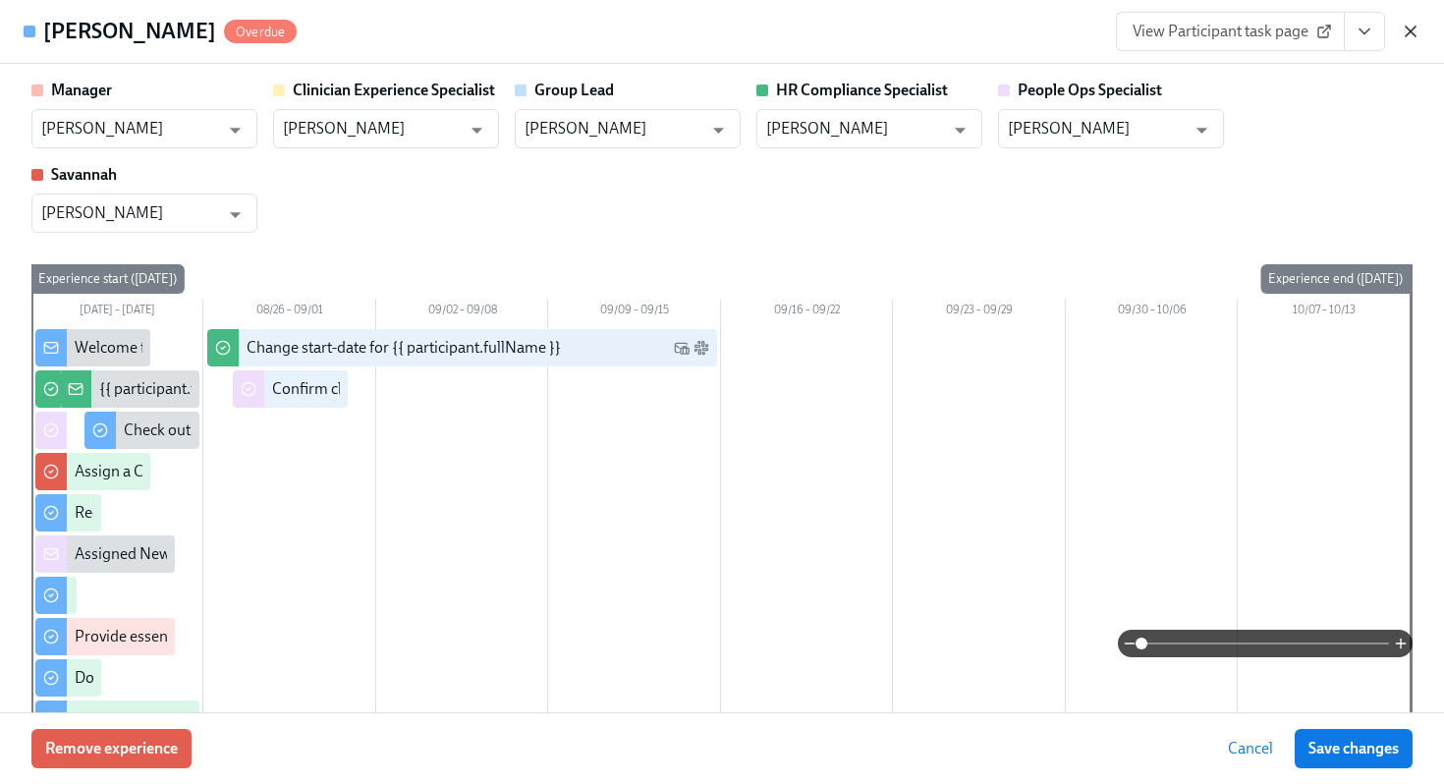
click at [1420, 26] on icon "button" at bounding box center [1411, 32] width 20 height 20
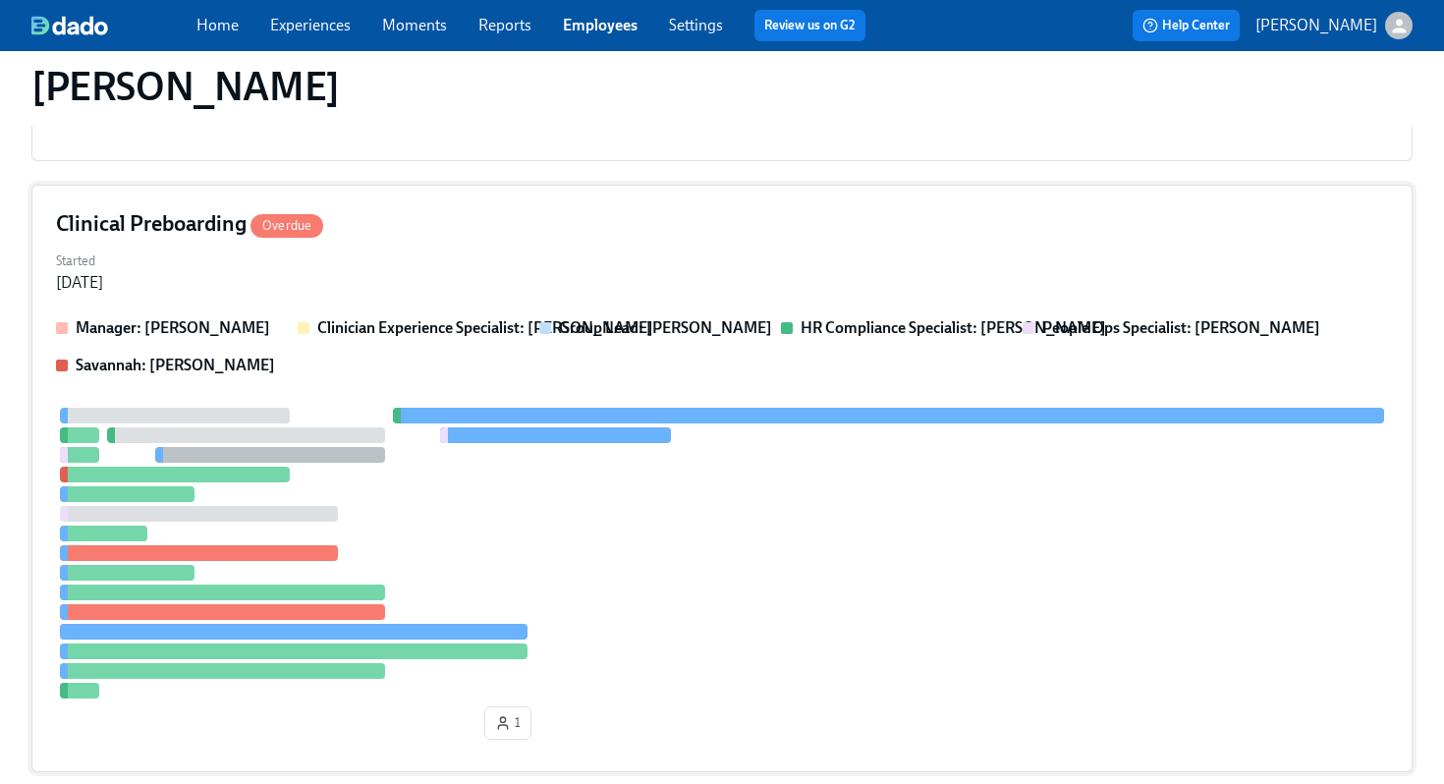
scroll to position [0, 0]
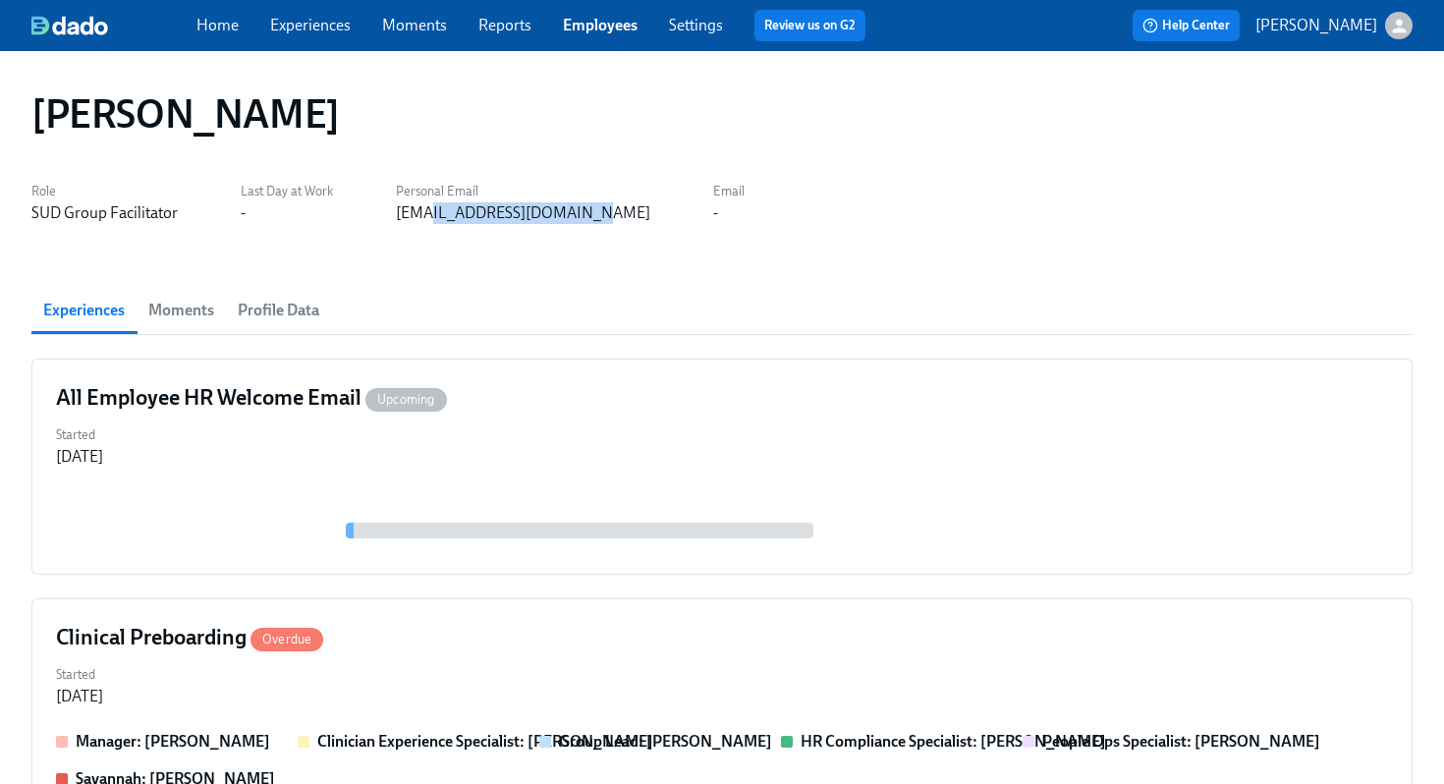
drag, startPoint x: 583, startPoint y: 221, endPoint x: 425, endPoint y: 223, distance: 157.2
click at [425, 223] on div "michaeljmcgrady@gmail.com" at bounding box center [523, 213] width 254 height 22
click at [465, 223] on div "michaeljmcgrady@gmail.com" at bounding box center [523, 213] width 254 height 22
drag, startPoint x: 588, startPoint y: 221, endPoint x: 387, endPoint y: 224, distance: 200.5
click at [387, 224] on div "Michael McGrady Role SUD Group Facilitator Last Day at Work - Personal Email mi…" at bounding box center [721, 674] width 1381 height 1198
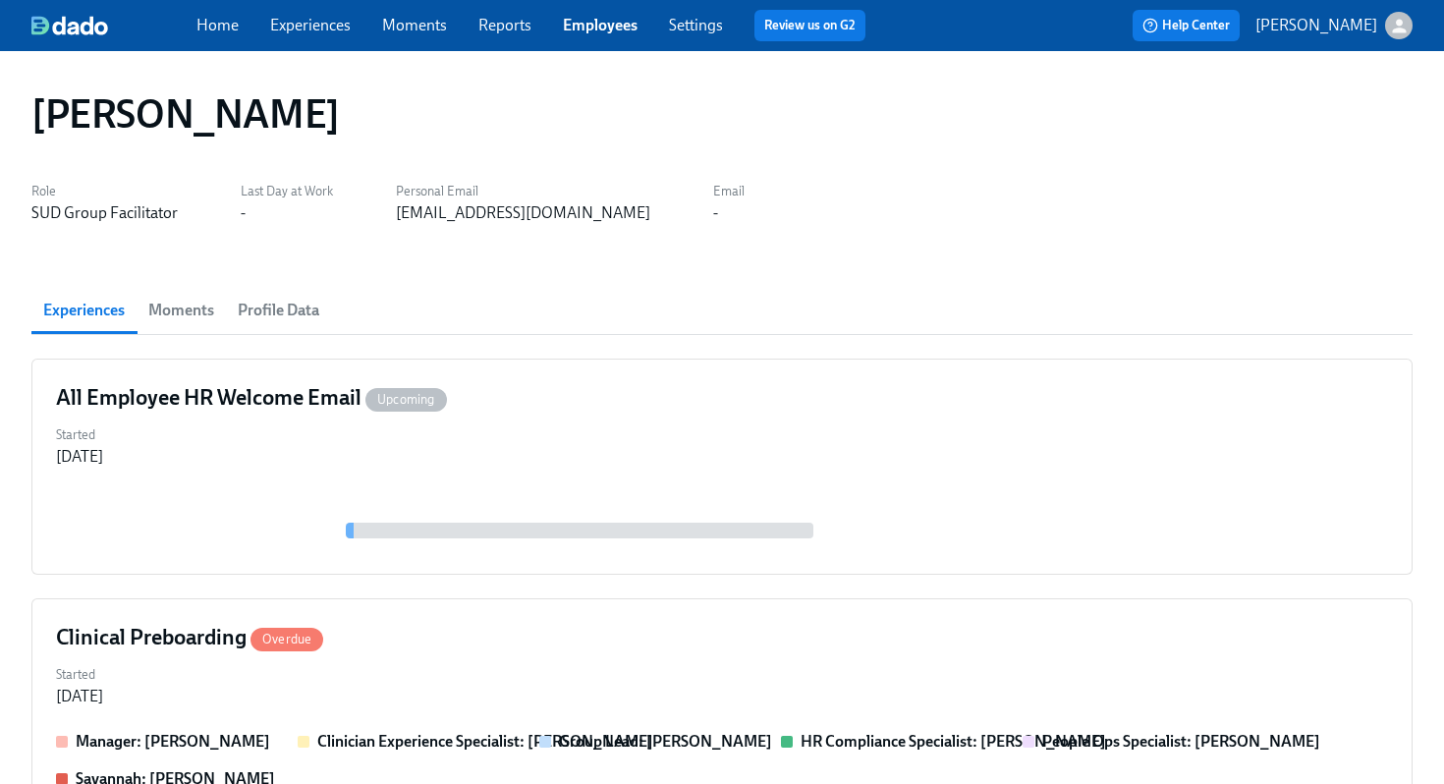
click at [439, 226] on div "Michael McGrady Role SUD Group Facilitator Last Day at Work - Personal Email mi…" at bounding box center [721, 674] width 1381 height 1198
copy div "michaeljmcgrady@gmail.com"
click at [632, 28] on link "Employees" at bounding box center [600, 25] width 75 height 19
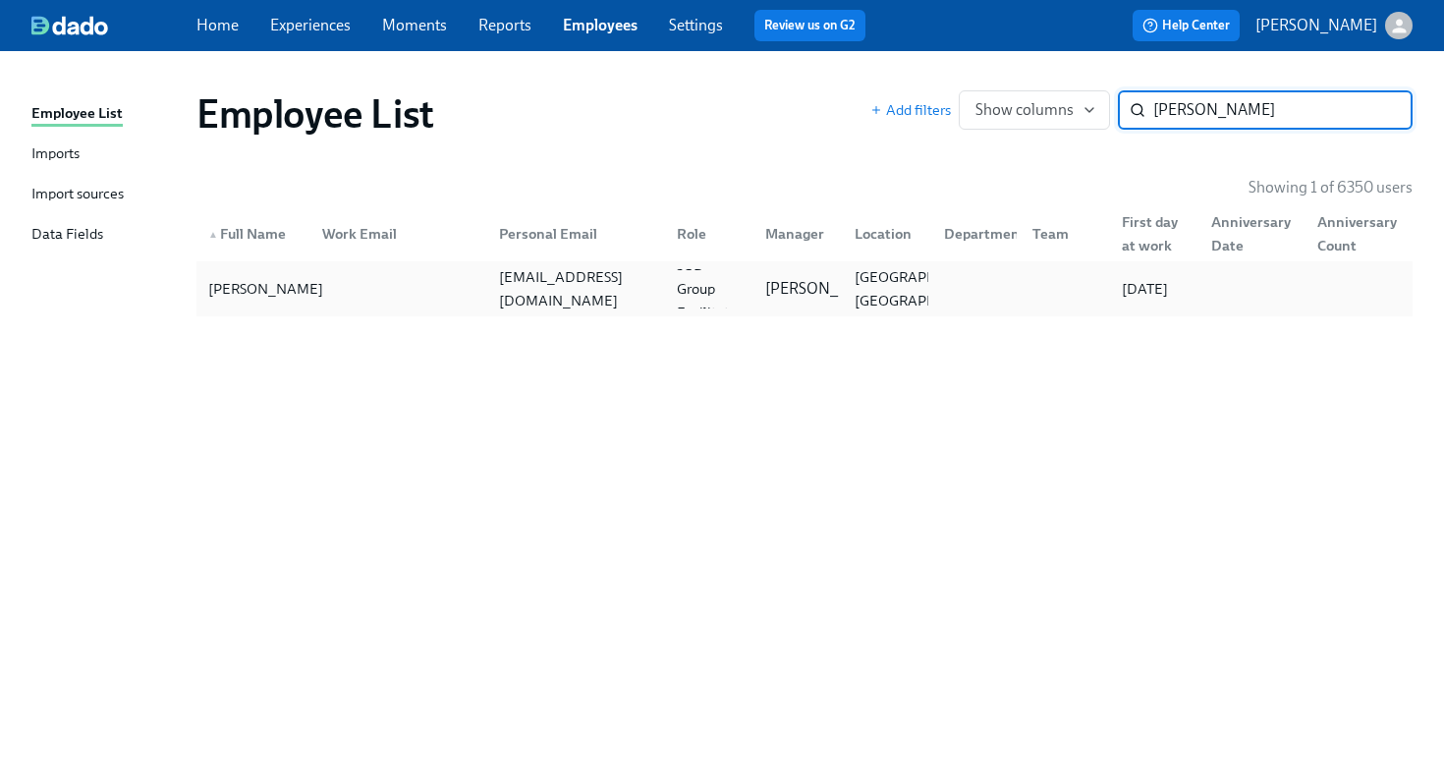
type input "beth swee"
click at [296, 305] on div "Beth Sweeney" at bounding box center [253, 288] width 106 height 39
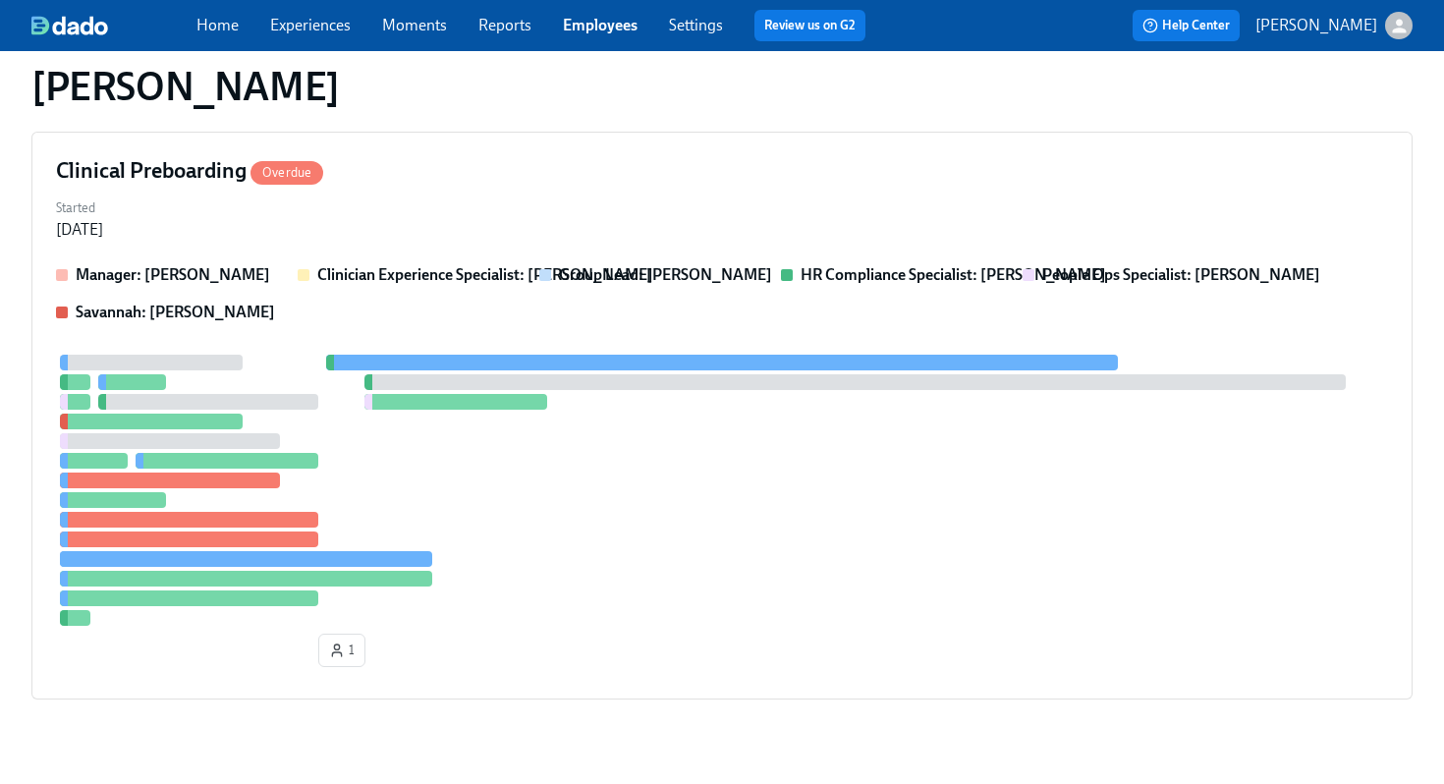
scroll to position [465, 0]
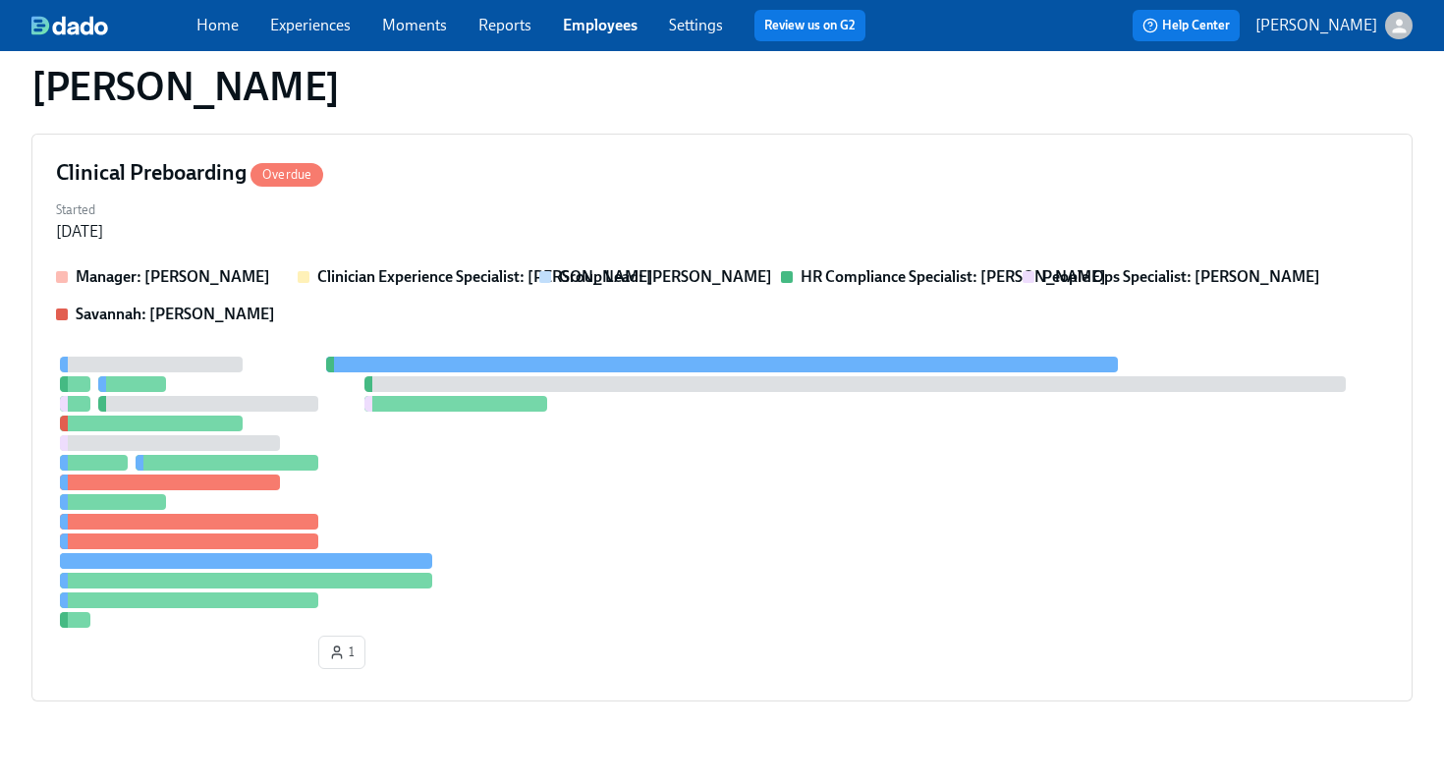
click at [907, 468] on div at bounding box center [722, 492] width 1332 height 271
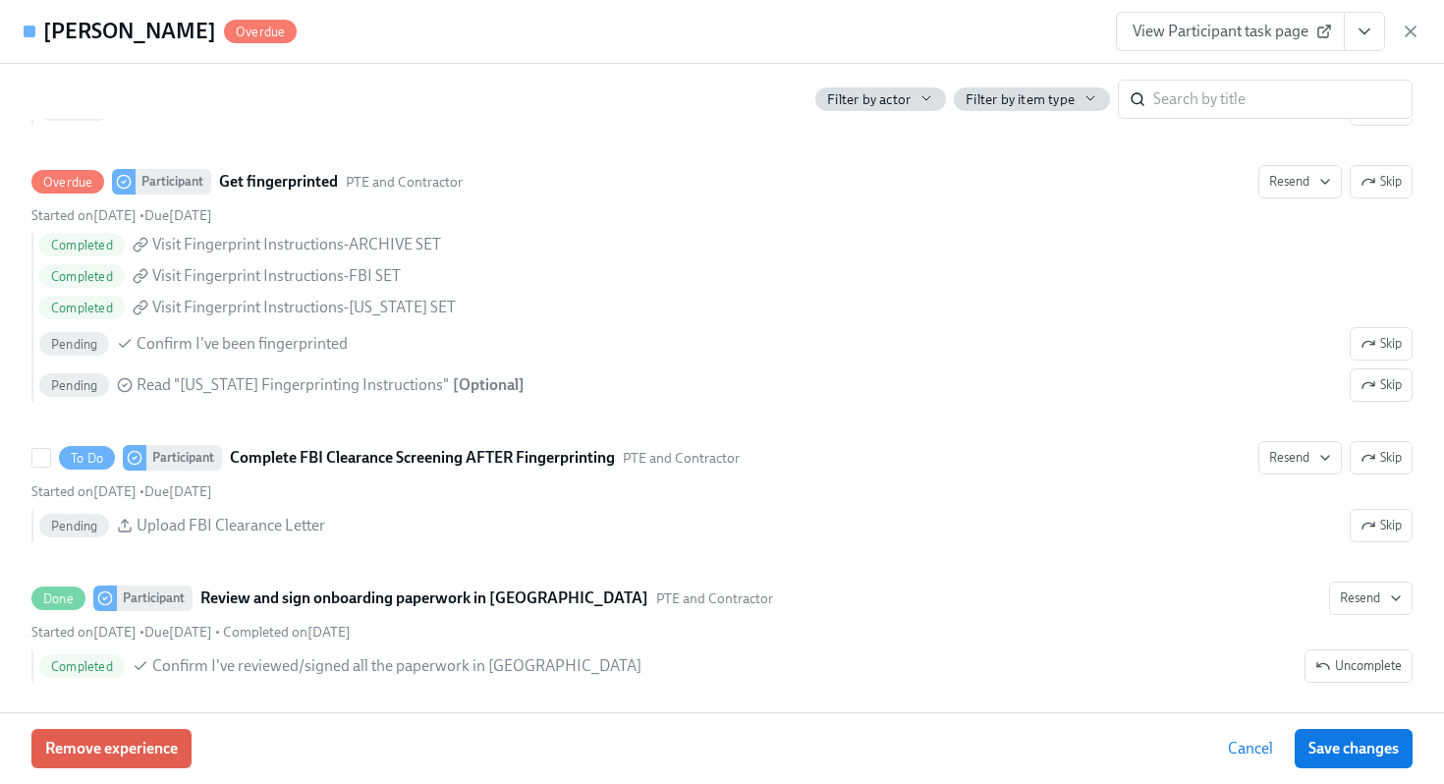
scroll to position [2808, 0]
click at [843, 27] on div "Beth Sweeney Overdue View Participant task page" at bounding box center [722, 32] width 1444 height 64
click at [1414, 29] on icon "button" at bounding box center [1411, 32] width 20 height 20
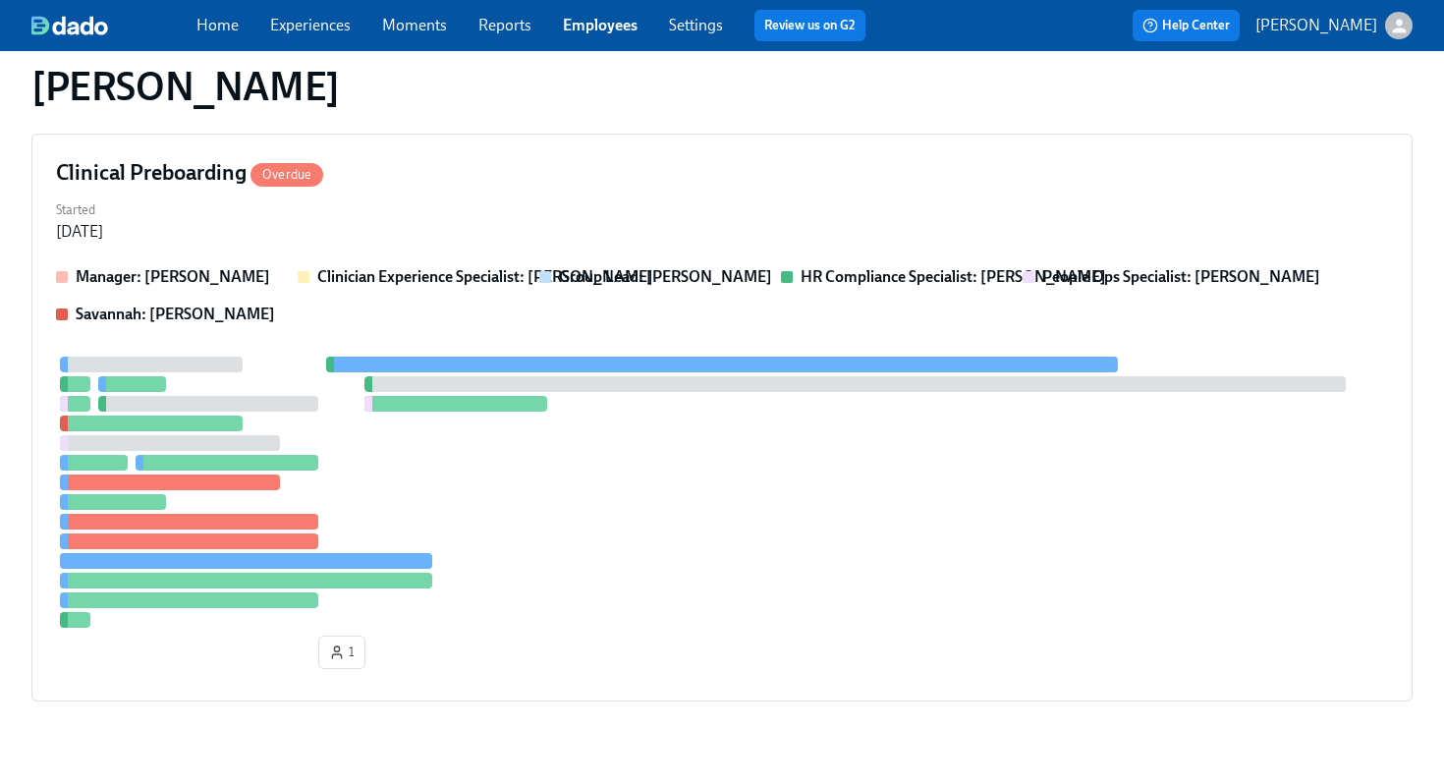
click at [589, 13] on div "Home Experiences Moments Reports Employees Settings Review us on G2" at bounding box center [539, 25] width 685 height 31
click at [596, 30] on link "Employees" at bounding box center [600, 25] width 75 height 19
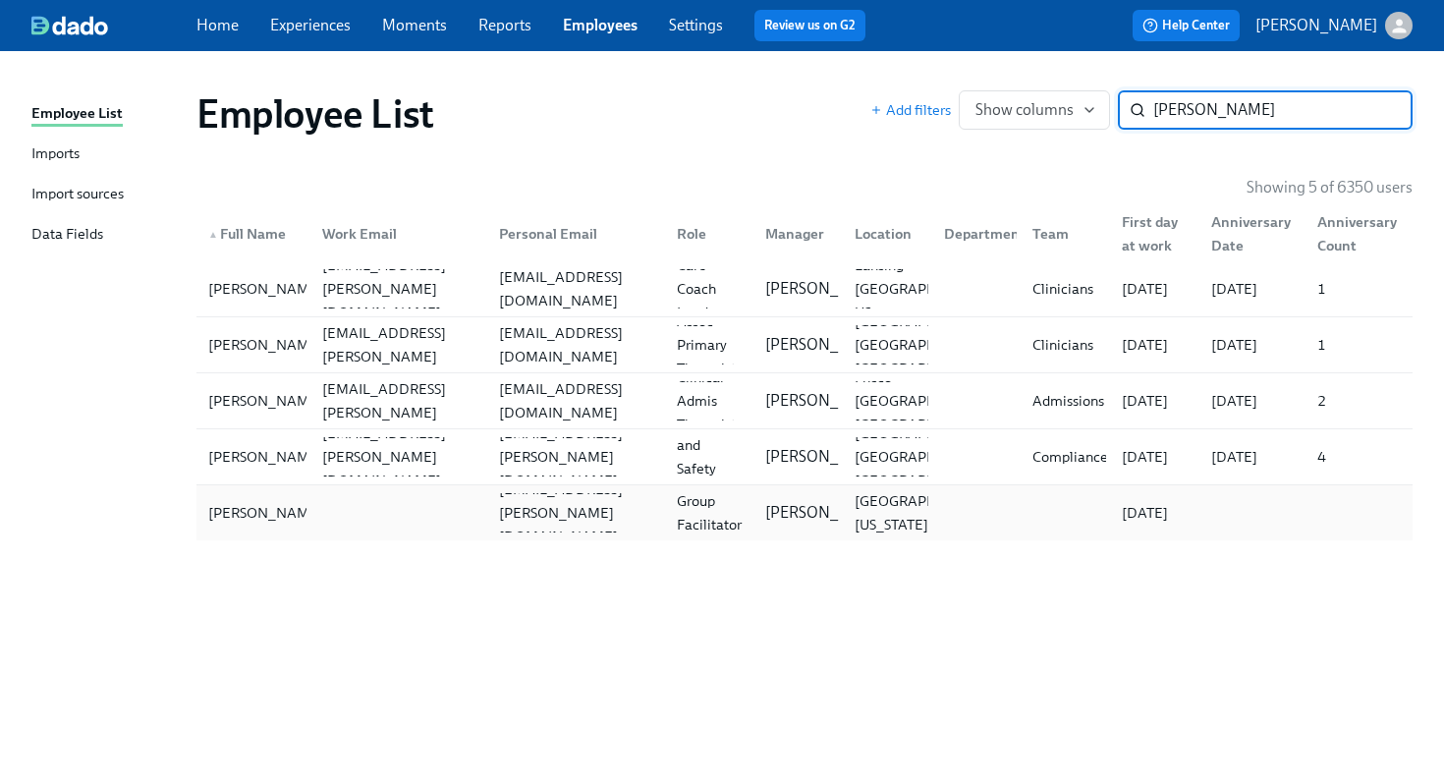
type input "maye"
click at [405, 493] on div at bounding box center [396, 512] width 178 height 39
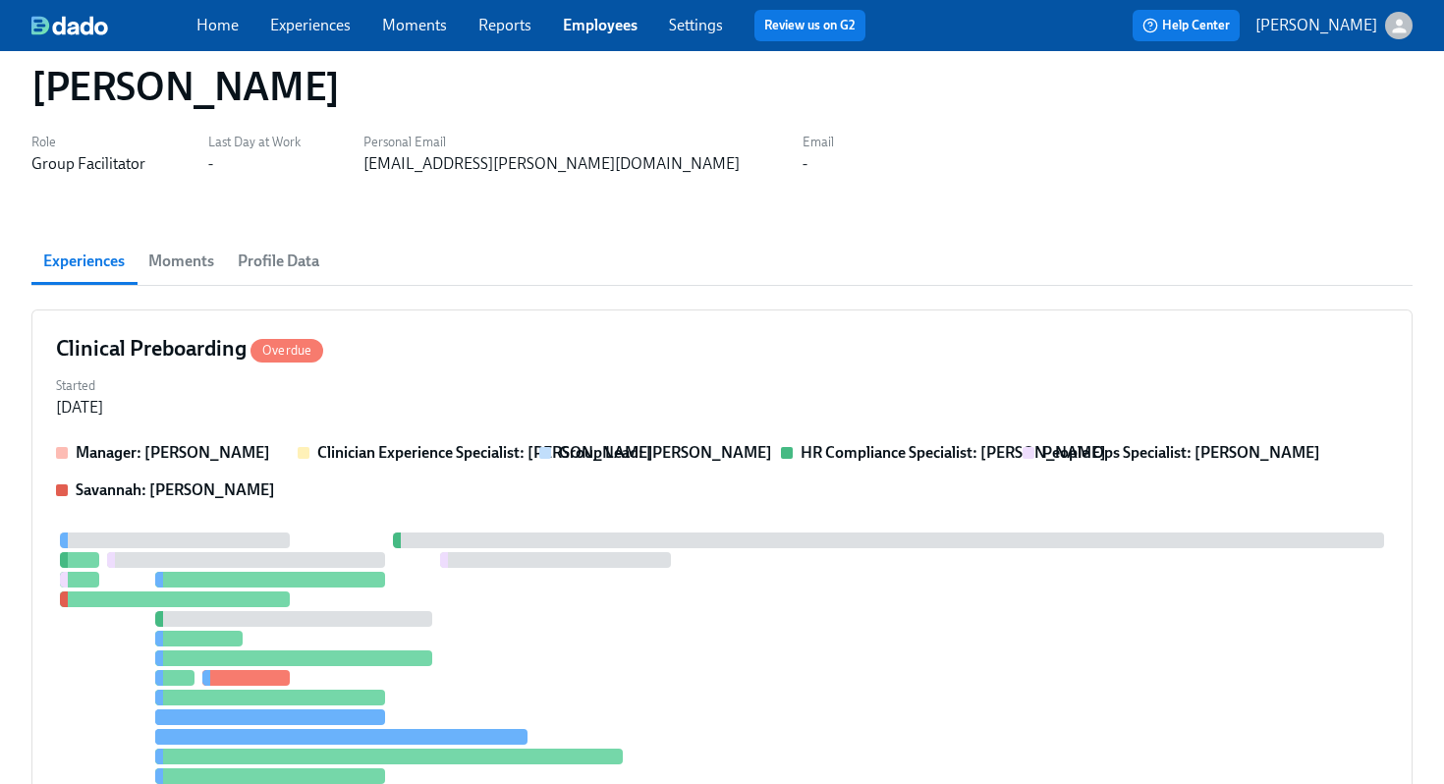
scroll to position [50, 0]
click at [794, 358] on div "Clinical Preboarding Overdue" at bounding box center [722, 347] width 1332 height 29
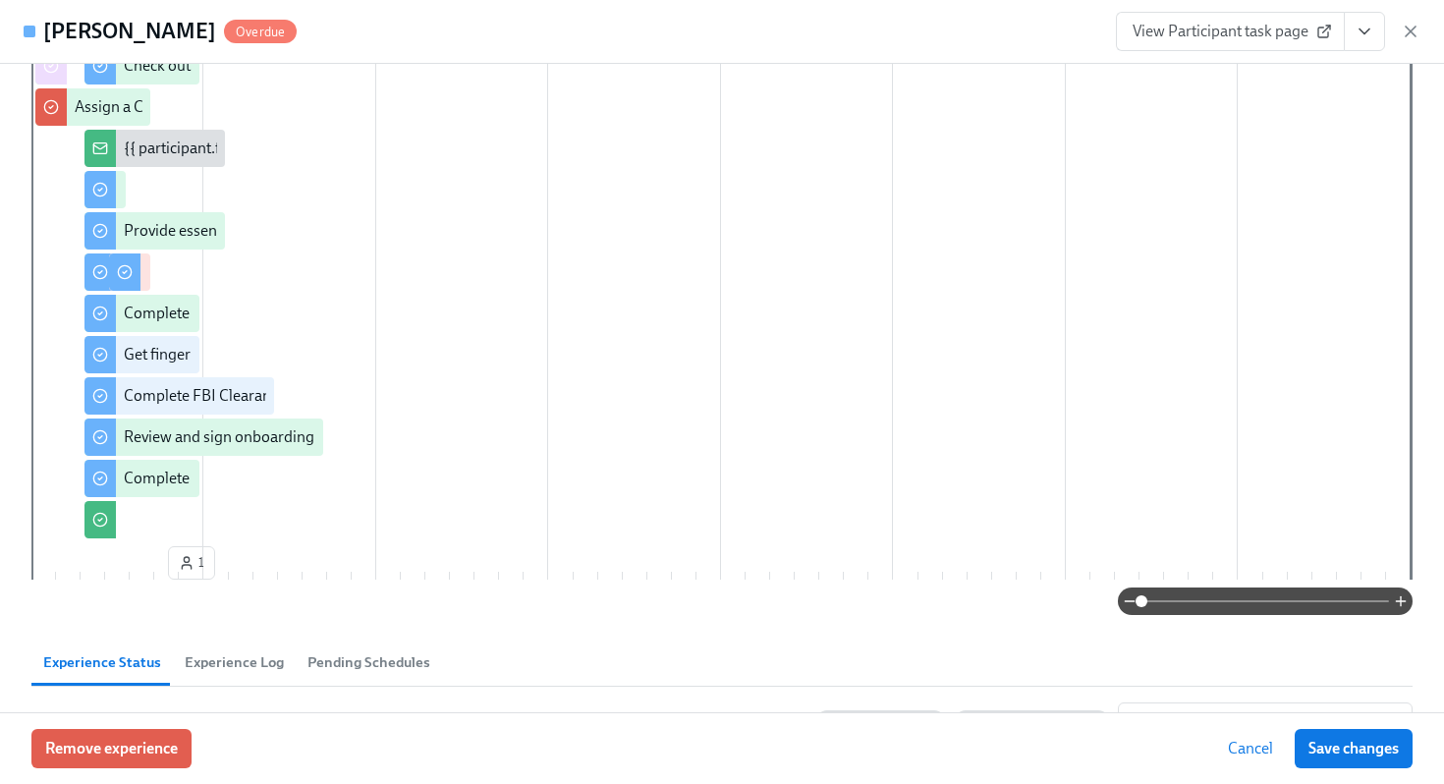
scroll to position [0, 0]
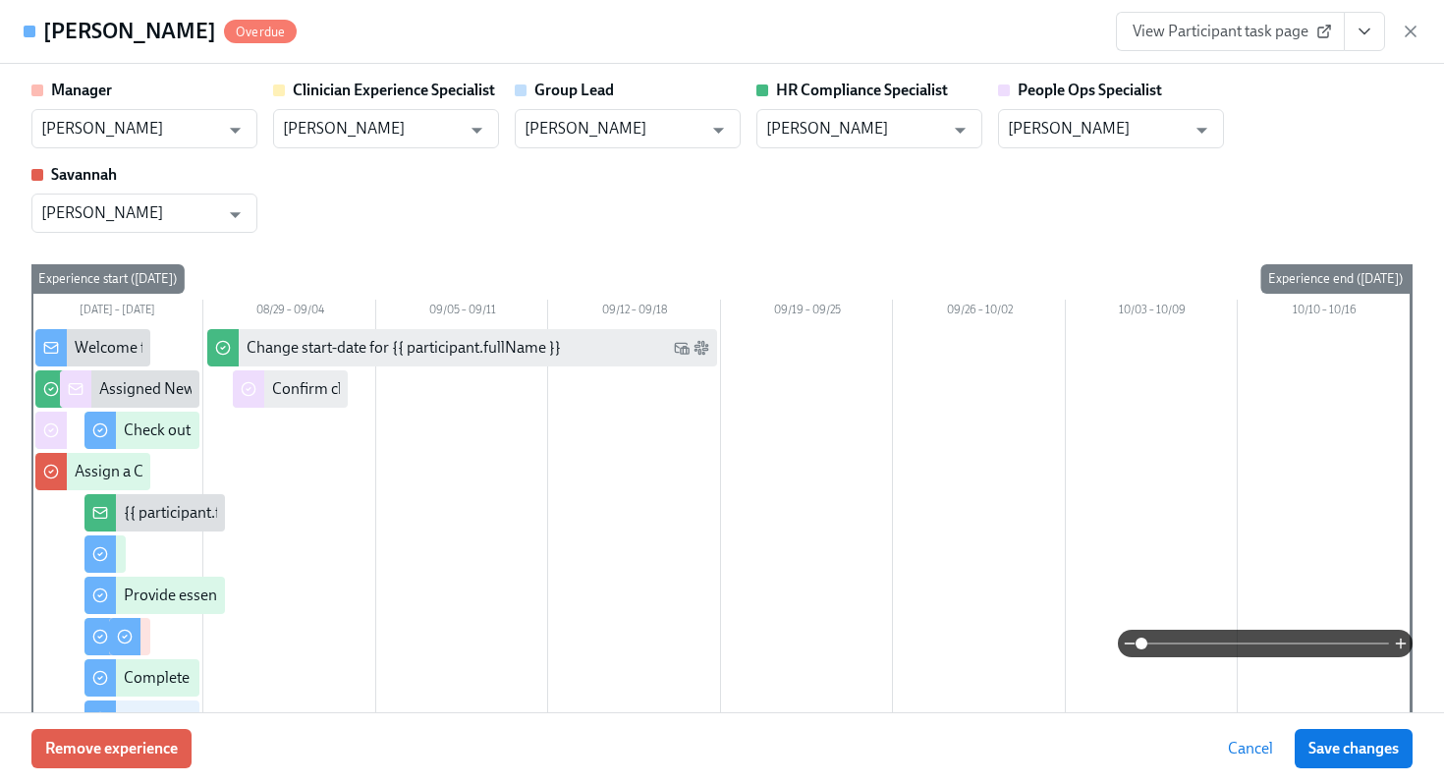
click at [1376, 28] on button "View task page" at bounding box center [1364, 31] width 41 height 39
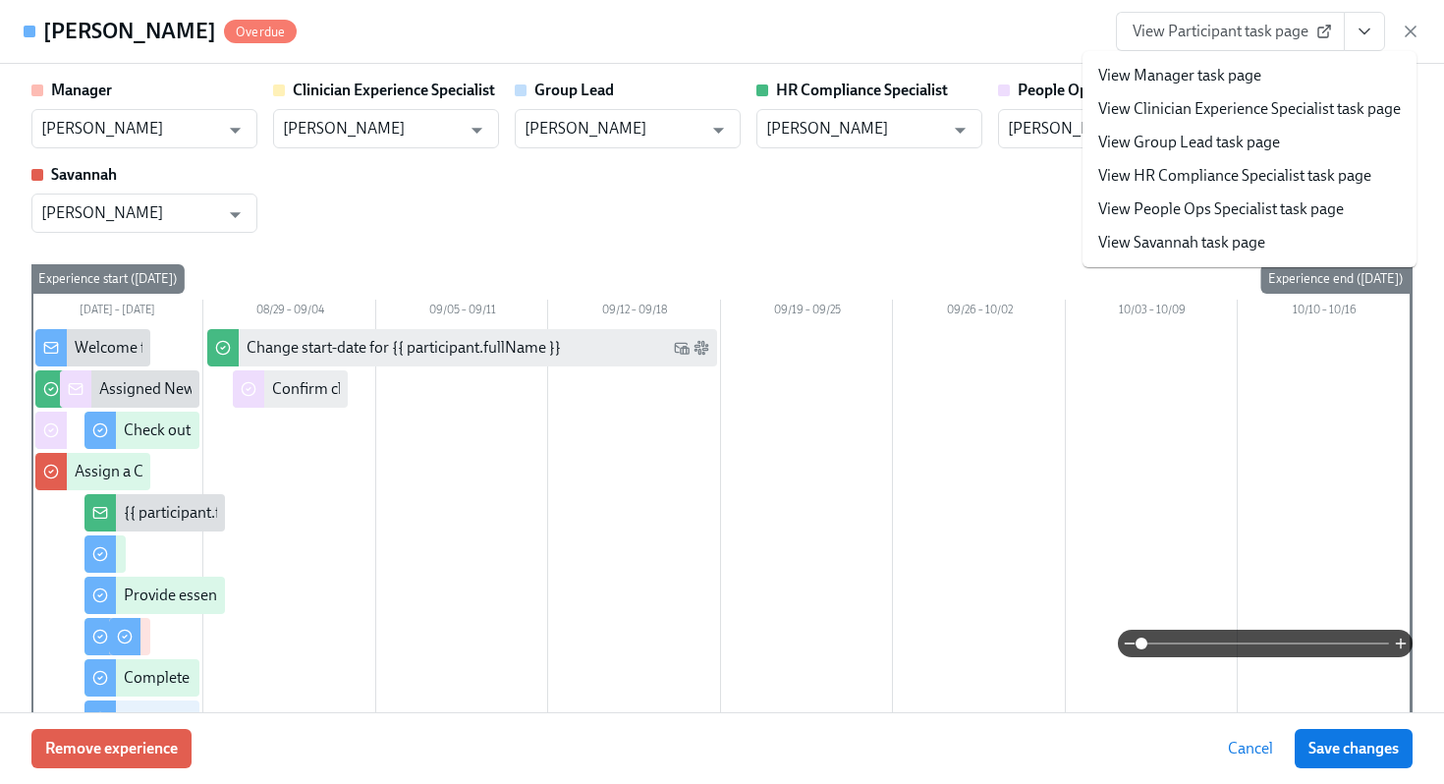
click at [1219, 25] on span "View Participant task page" at bounding box center [1231, 32] width 196 height 20
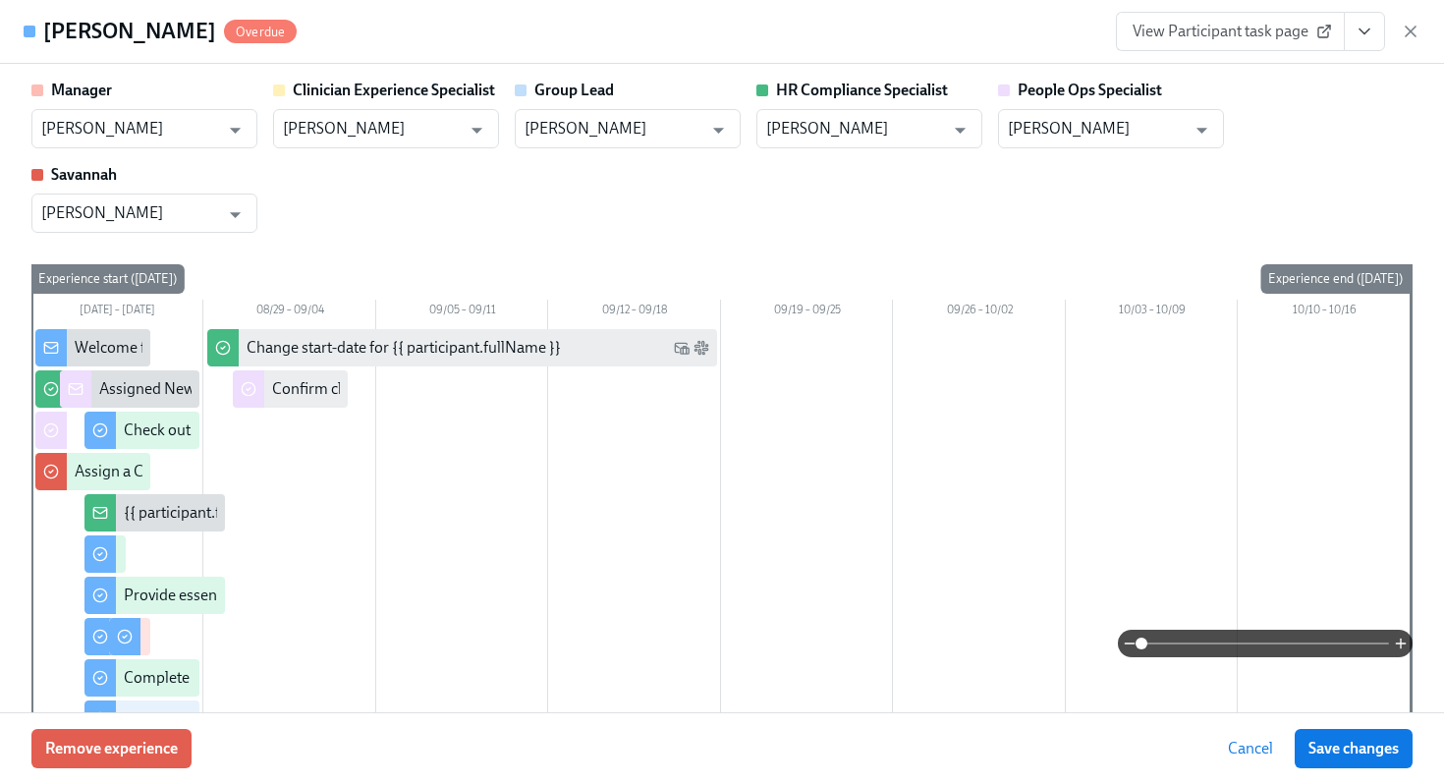
click at [1426, 24] on div "Melissa Mayes Overdue View Participant task page" at bounding box center [722, 32] width 1444 height 64
click at [1409, 29] on icon "button" at bounding box center [1411, 32] width 10 height 10
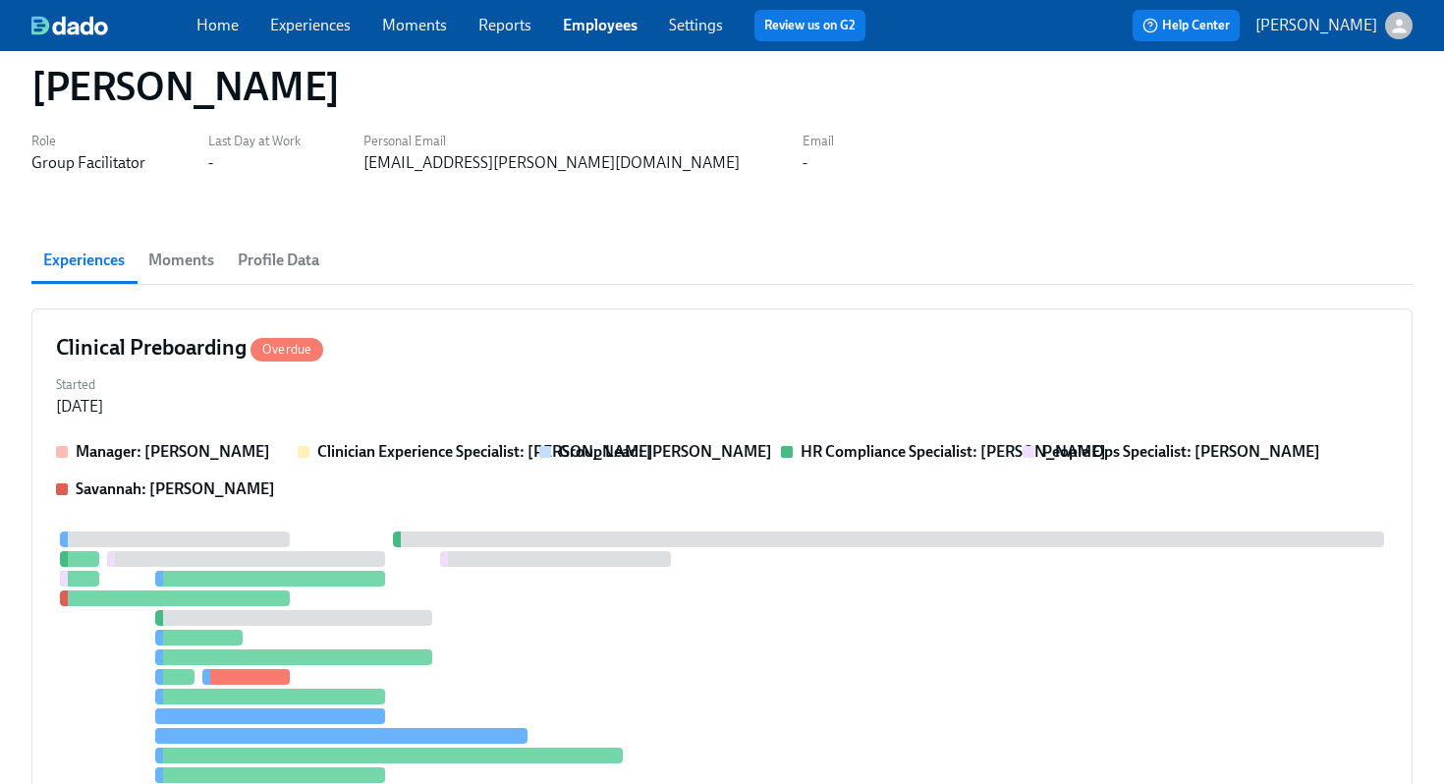
click at [575, 46] on div "Home Experiences Moments Reports Employees Settings Review us on G2 Help Center…" at bounding box center [722, 25] width 1444 height 51
click at [610, 5] on div "Home Experiences Moments Reports Employees Settings Review us on G2 Help Center…" at bounding box center [722, 25] width 1444 height 51
click at [611, 31] on link "Employees" at bounding box center [600, 25] width 75 height 19
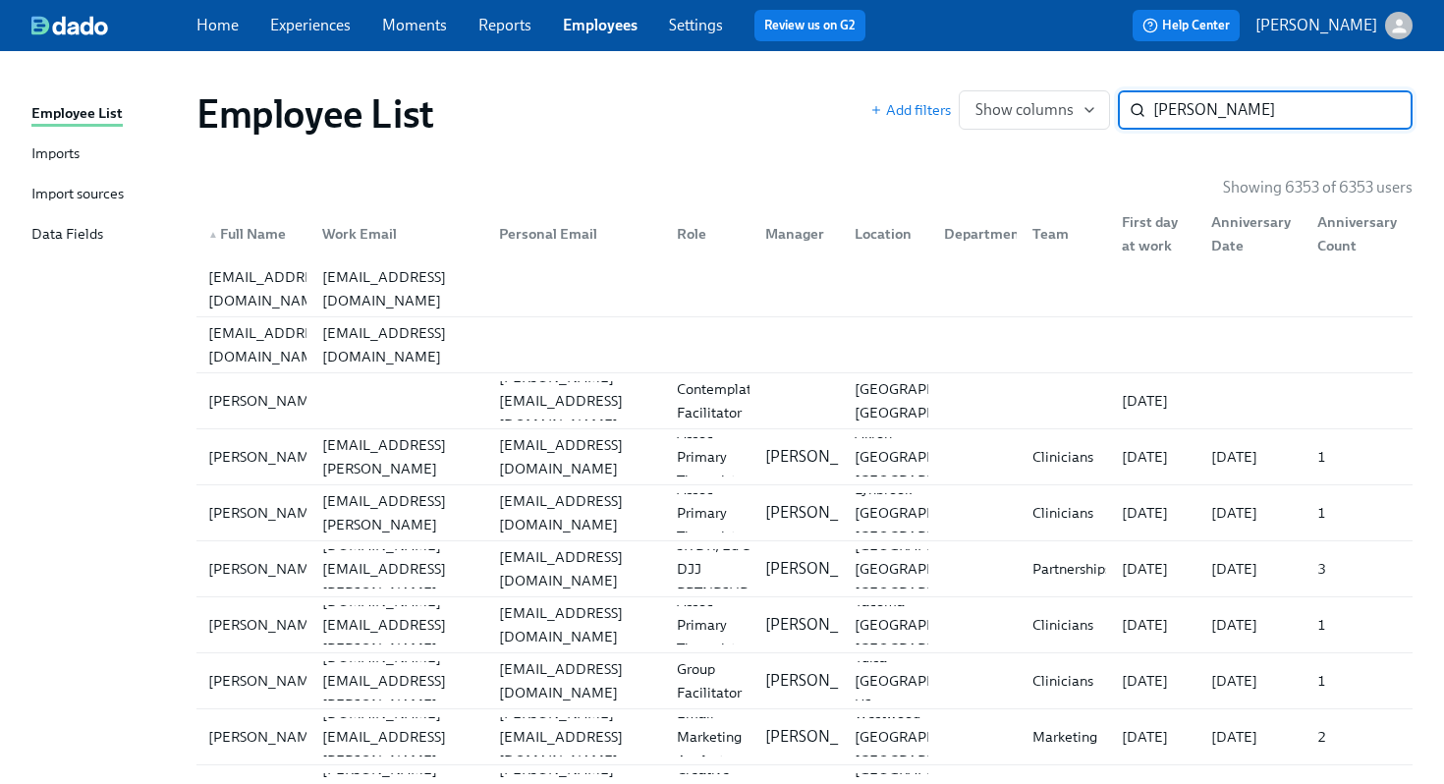
type input "kellog"
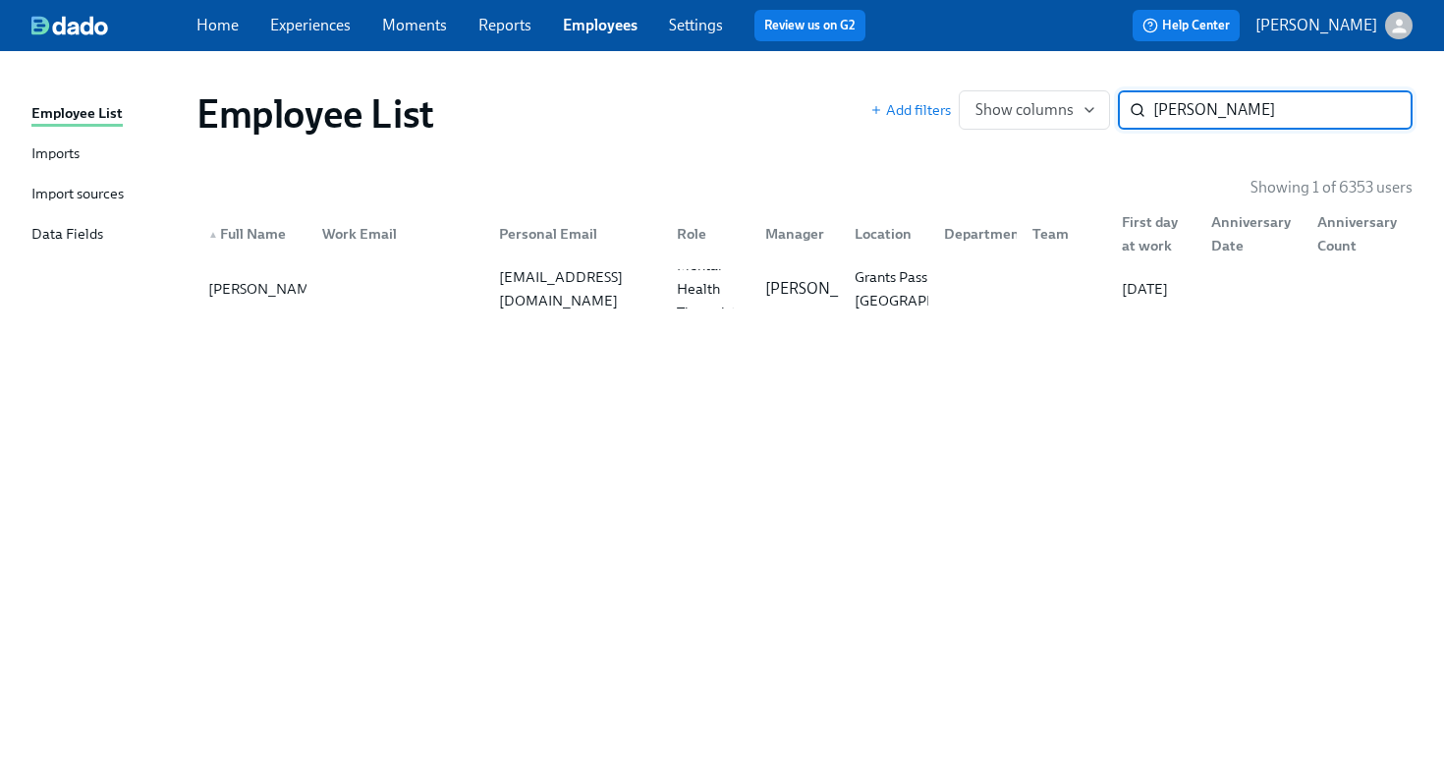
click at [176, 325] on div "Employee List Add filters Show columns kellog ​ Showing 1 of 6353 users ▲ Full …" at bounding box center [721, 406] width 1381 height 662
click at [290, 289] on div "Sarah Kellogg" at bounding box center [265, 289] width 131 height 24
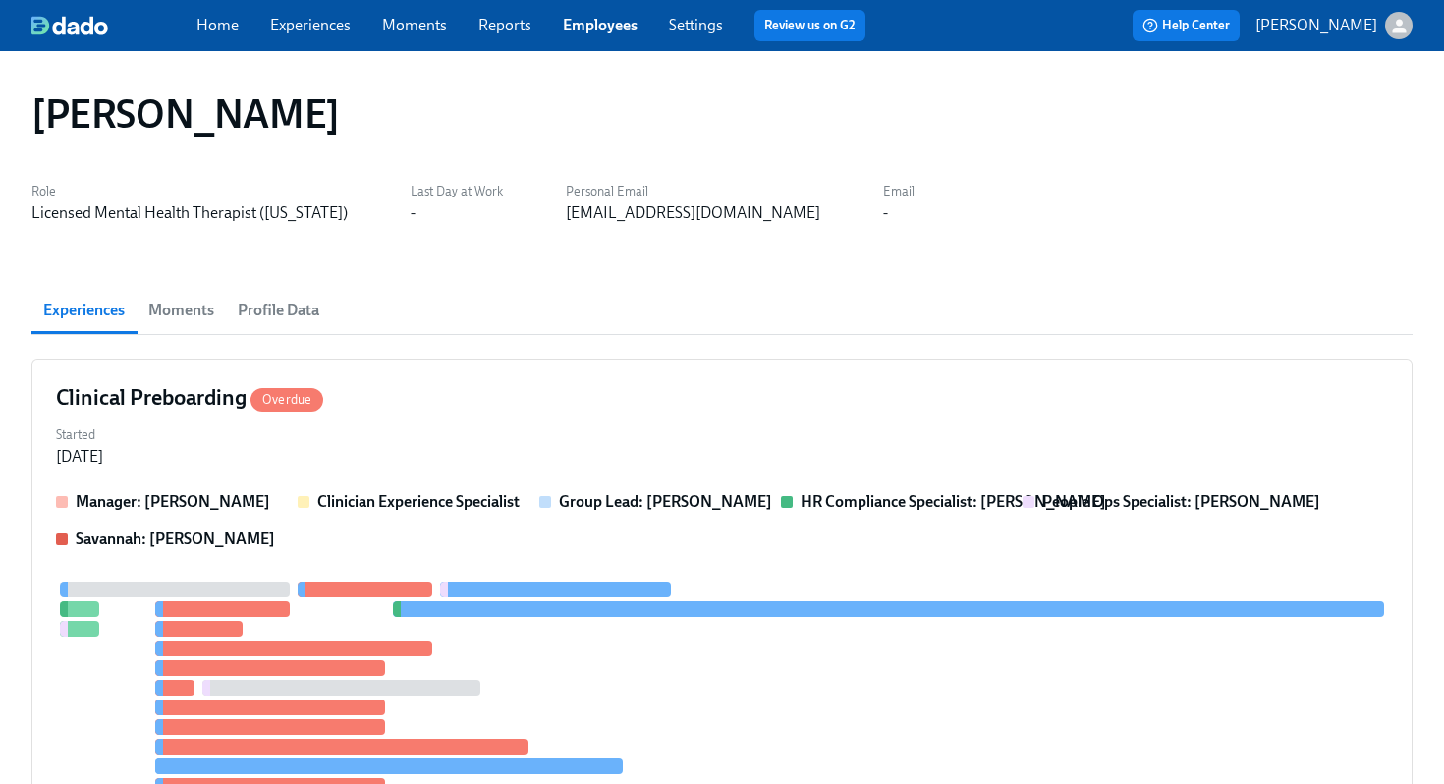
scroll to position [477, 0]
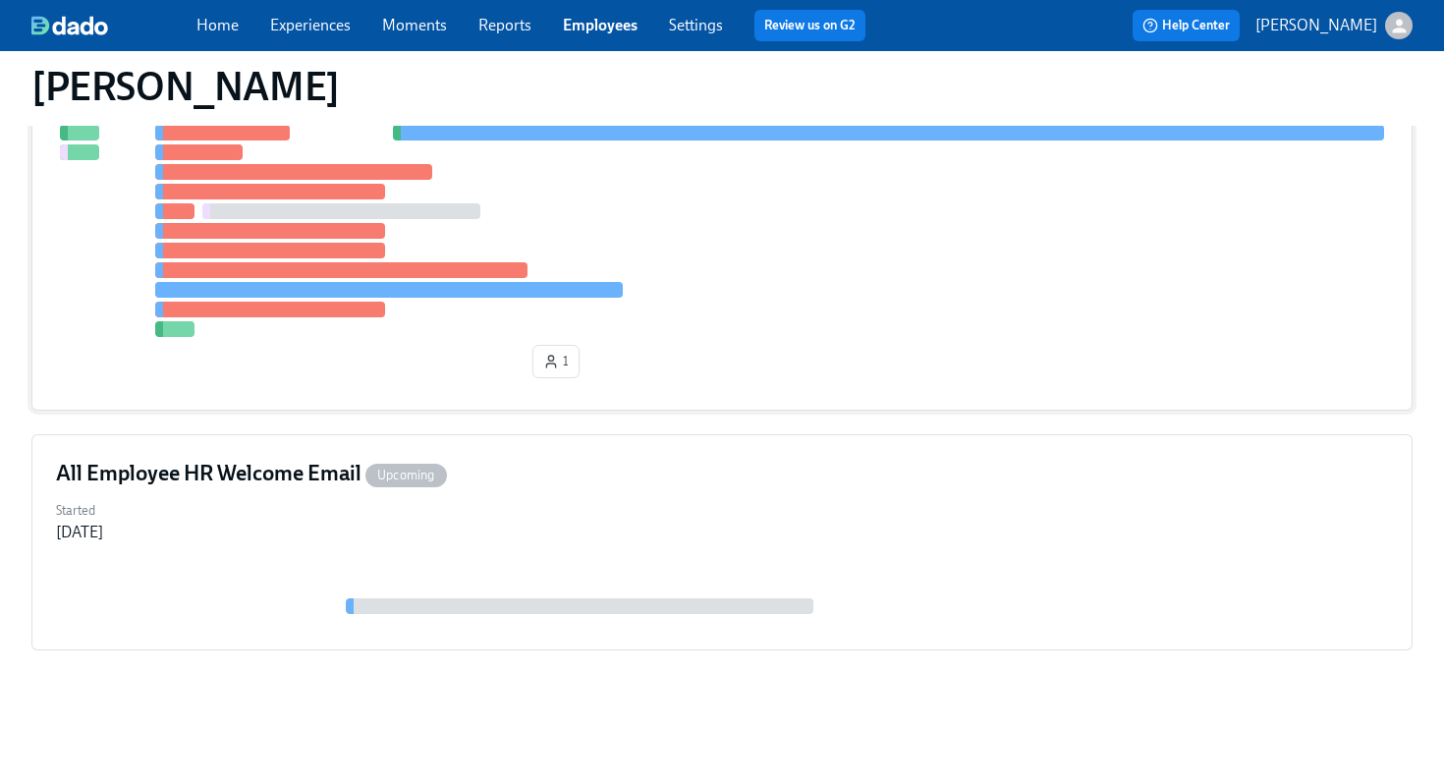
click at [869, 369] on div "1" at bounding box center [722, 245] width 1332 height 281
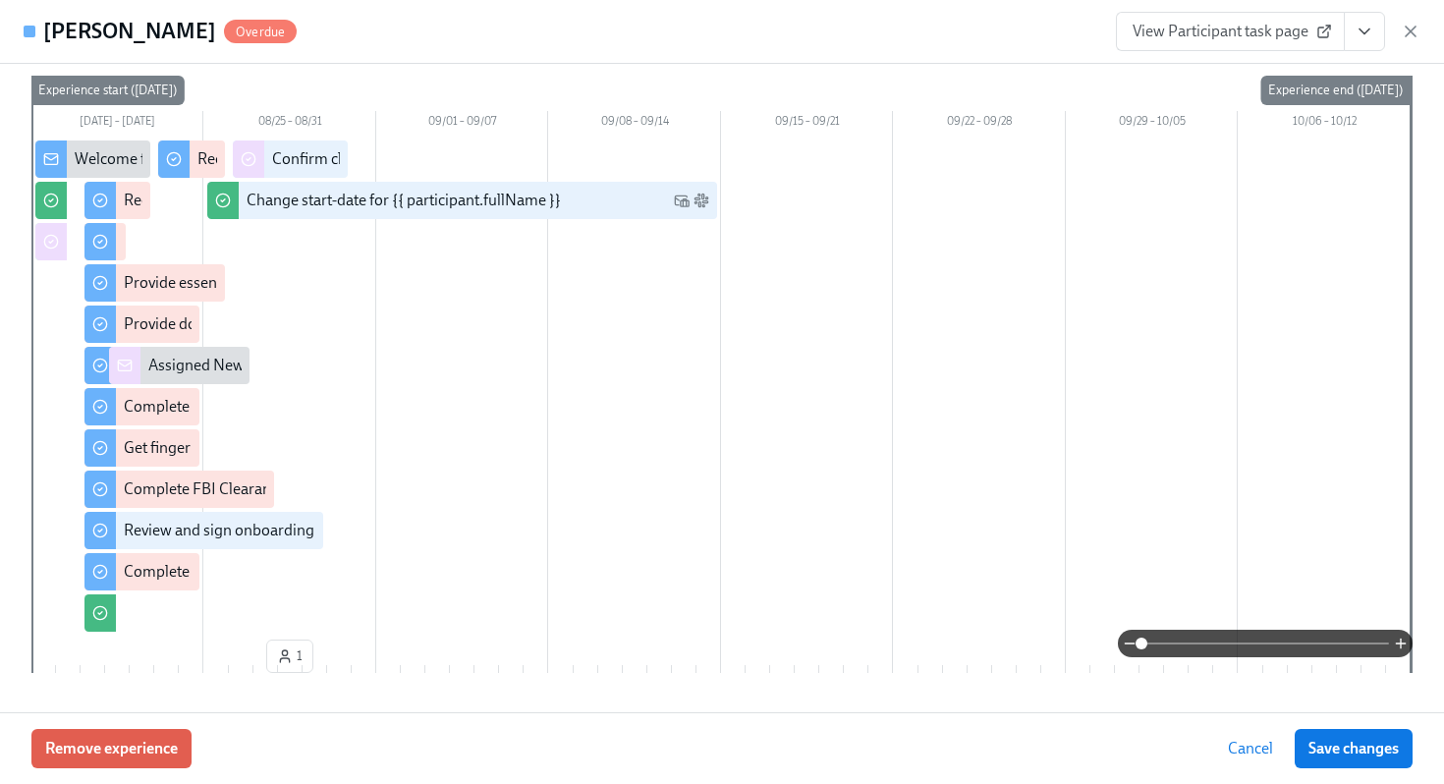
scroll to position [207, 0]
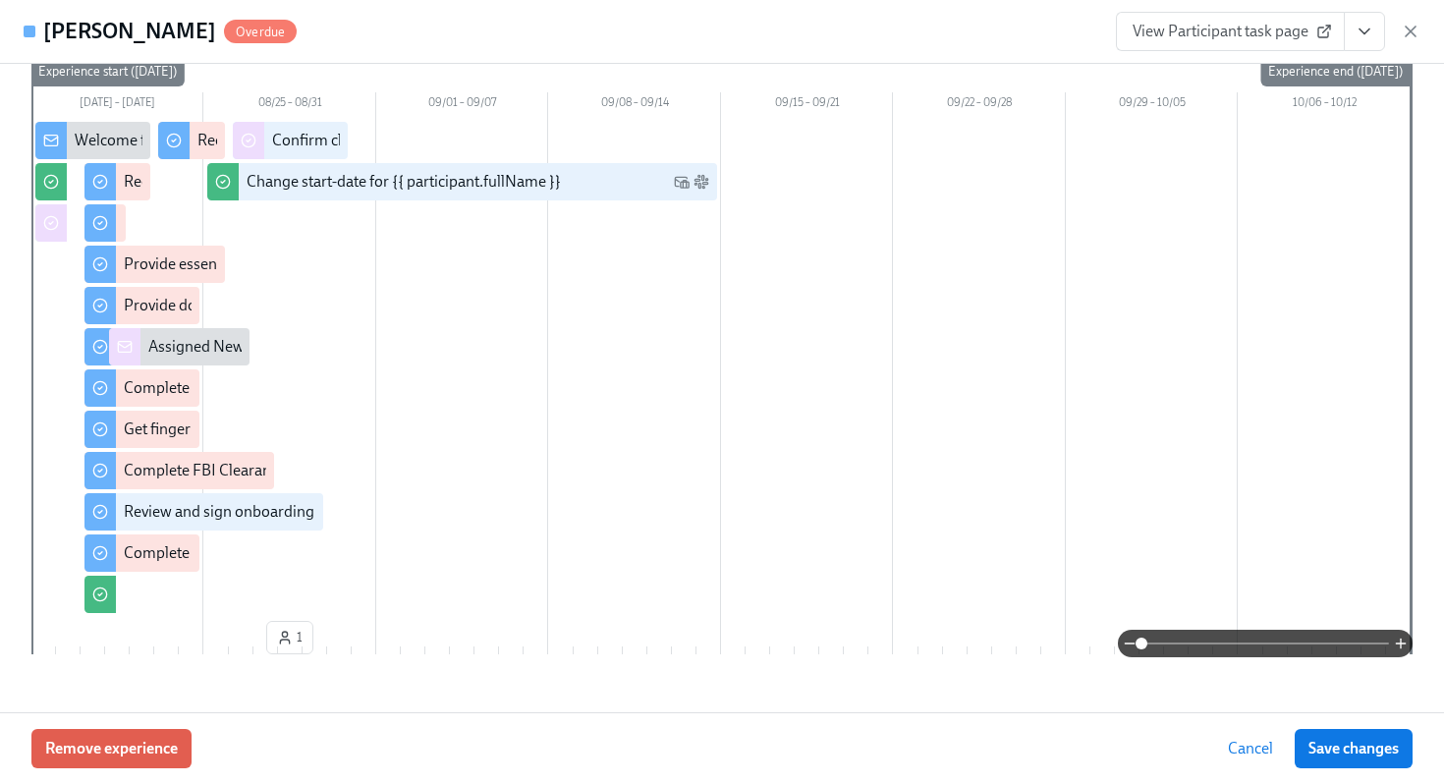
click at [1415, 19] on div "View Participant task page" at bounding box center [1268, 31] width 305 height 39
click at [1412, 23] on icon "button" at bounding box center [1411, 32] width 20 height 20
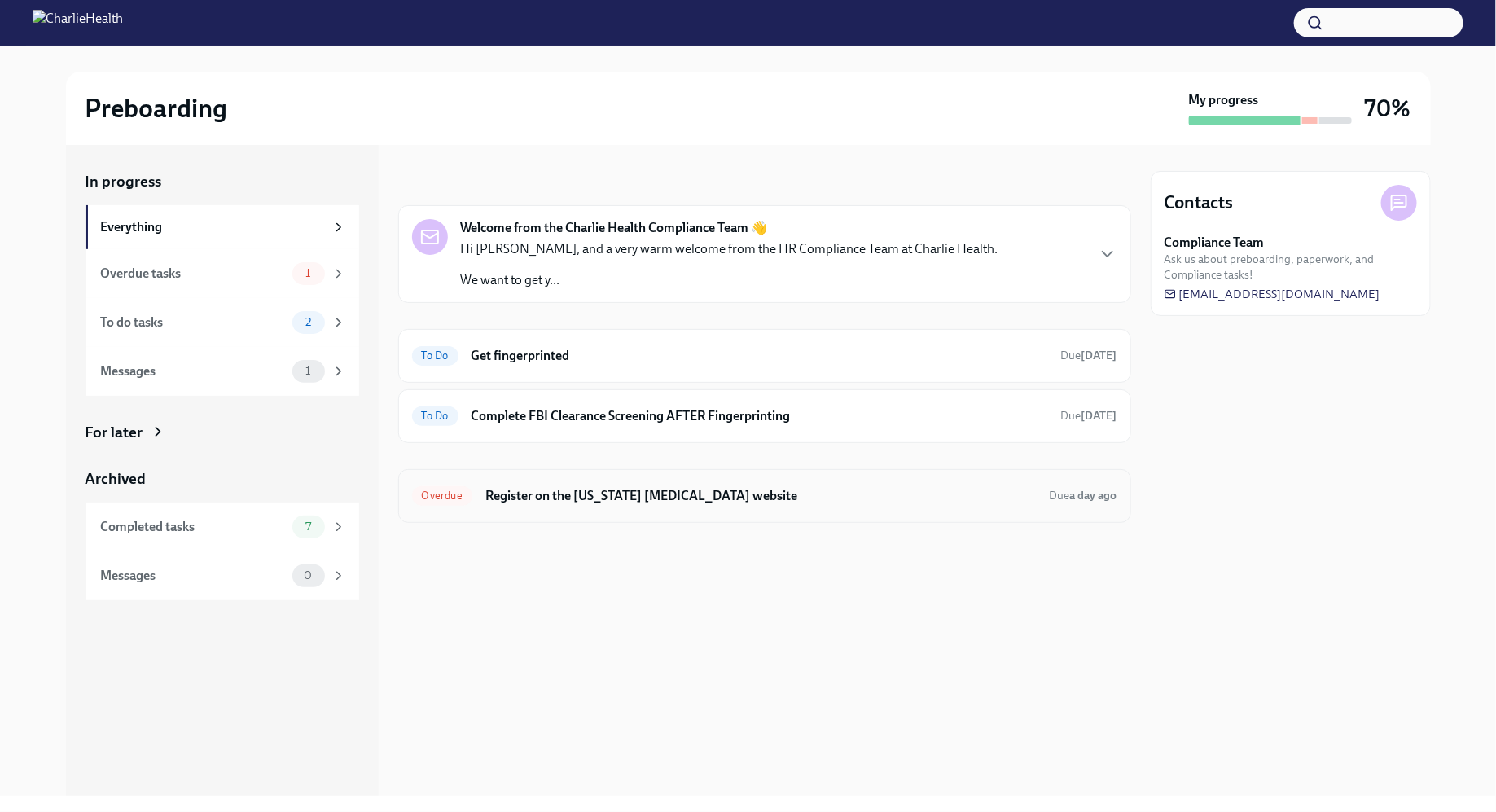
click at [697, 487] on h6 "Register on the [US_STATE] [MEDICAL_DATA] website" at bounding box center [761, 496] width 551 height 18
